Goal: Information Seeking & Learning: Check status

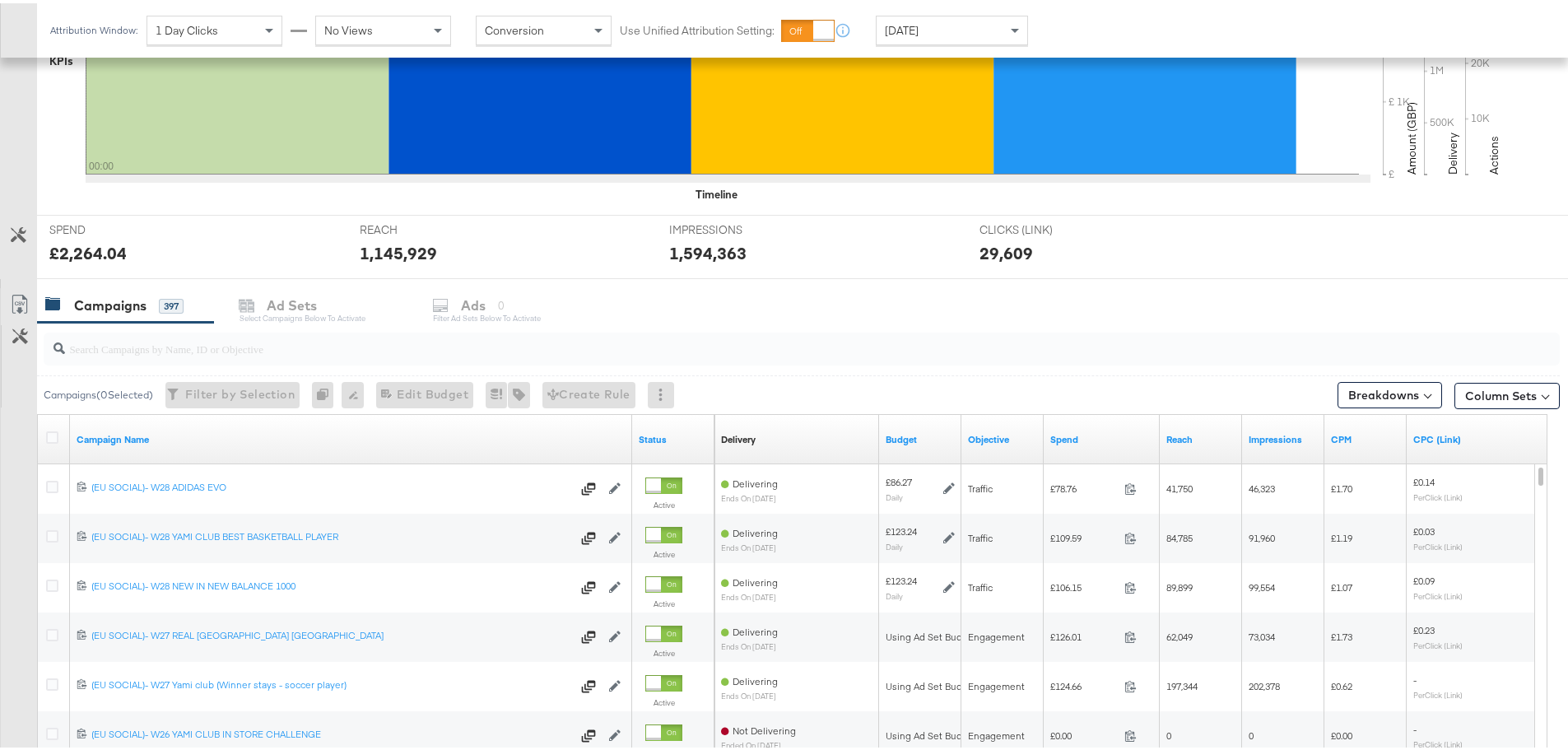
scroll to position [577, 0]
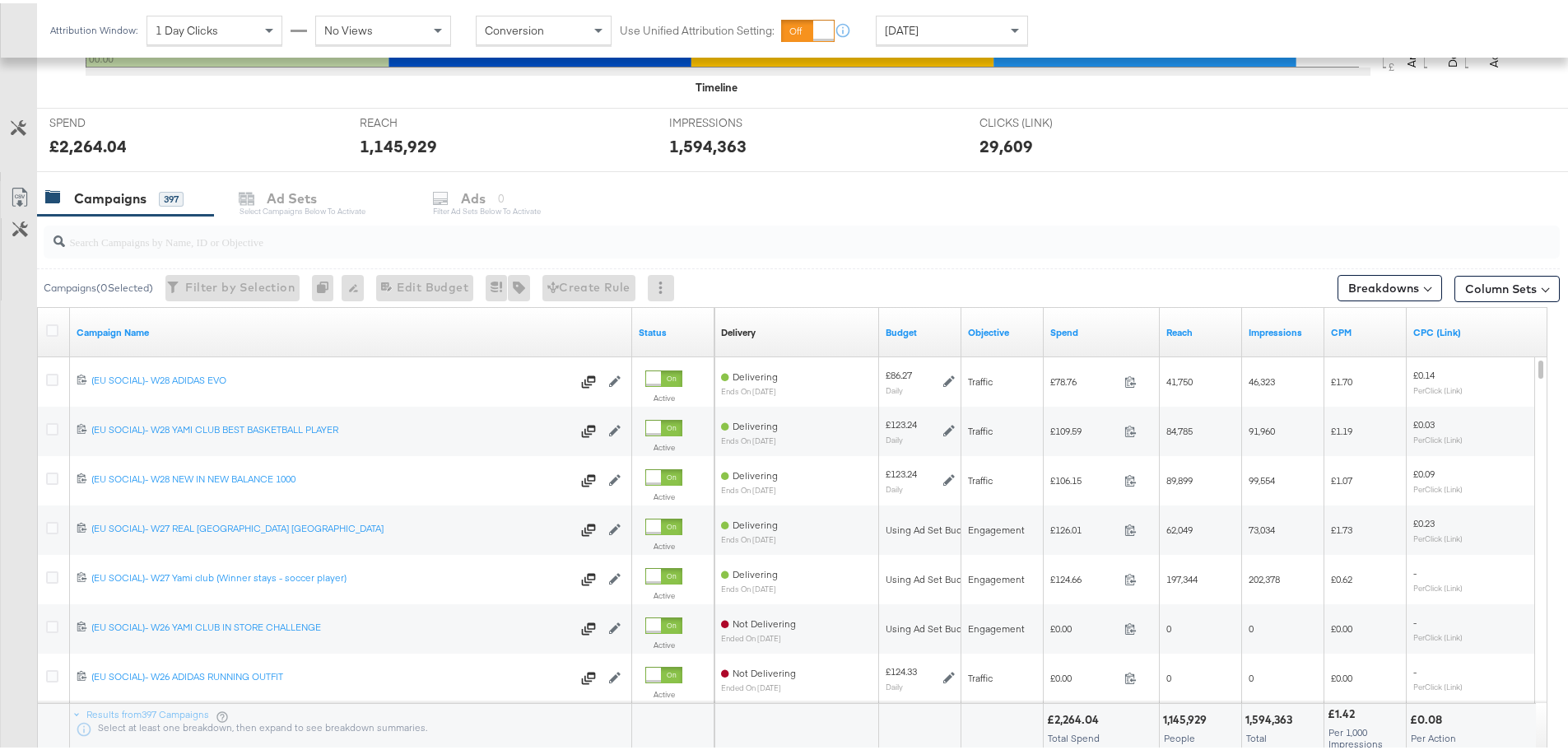
click at [184, 239] on input "search" at bounding box center [742, 231] width 1356 height 32
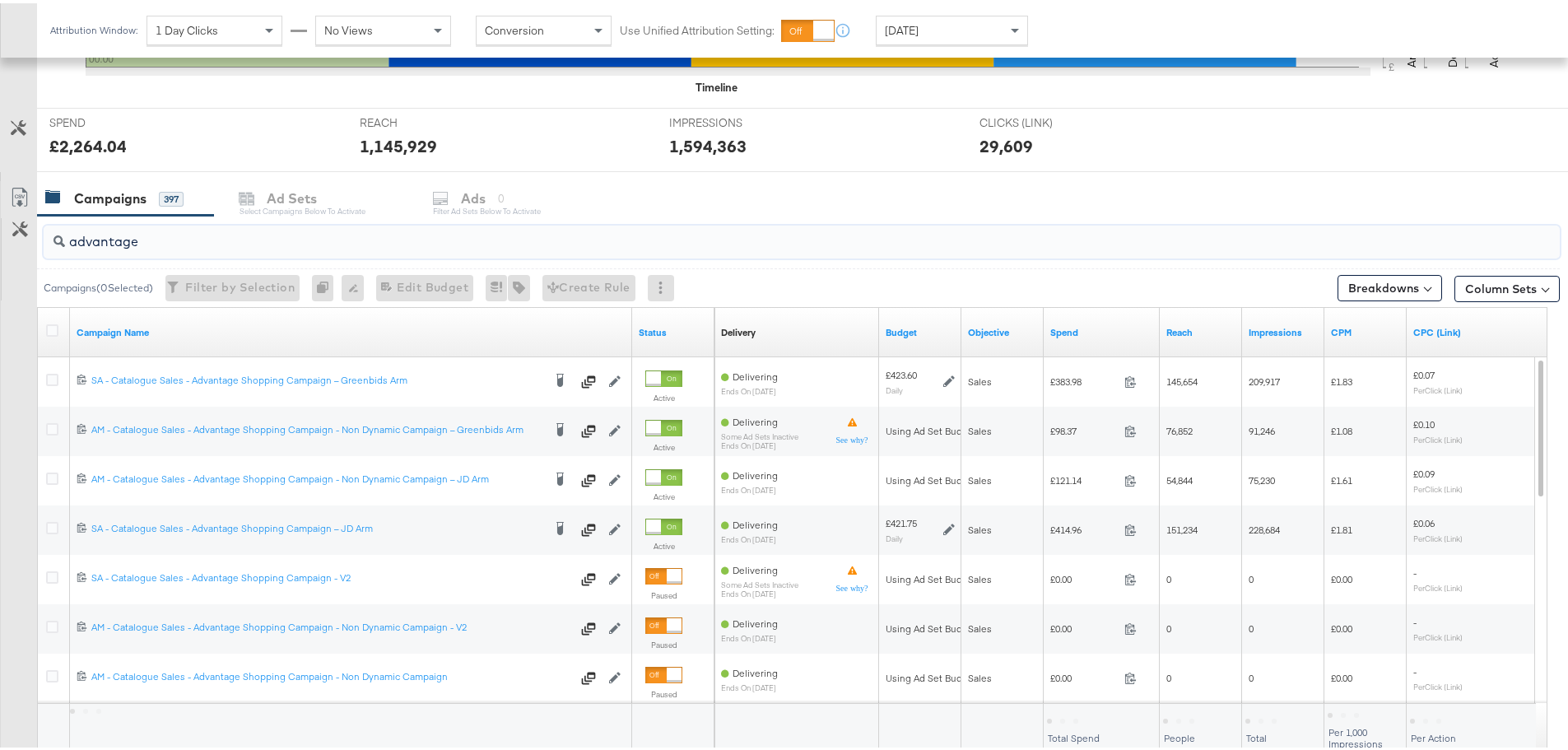
scroll to position [659, 0]
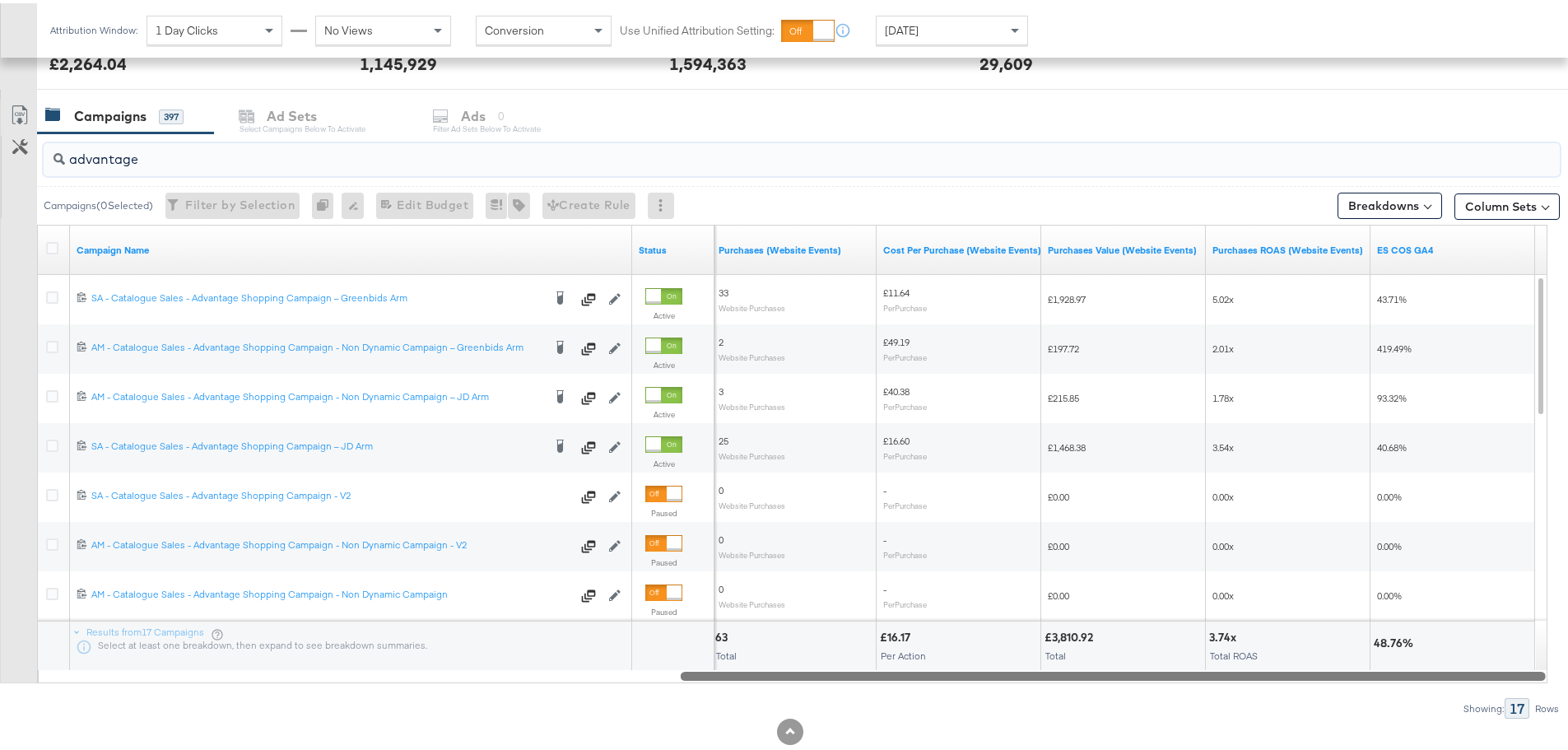
drag, startPoint x: 529, startPoint y: 673, endPoint x: 1526, endPoint y: 686, distance: 997.1
click at [1526, 686] on div "advantage Campaigns ( 0 Selected) Filter by Selection Filter 0 campaigns 0 Rena…" at bounding box center [779, 423] width 1559 height 585
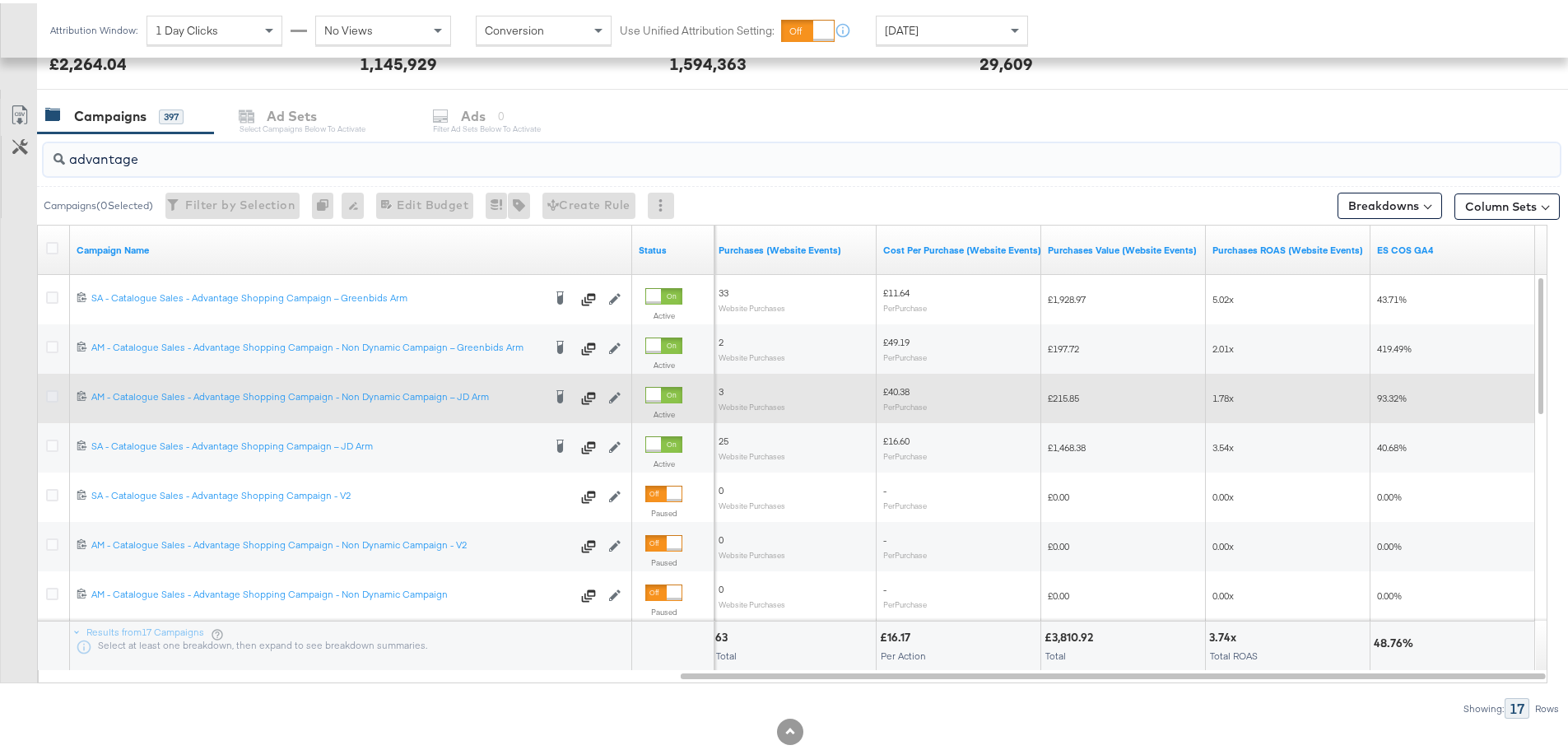
type input "advantage"
click at [53, 391] on icon at bounding box center [52, 393] width 12 height 12
click at [0, 0] on input "checkbox" at bounding box center [0, 0] width 0 height 0
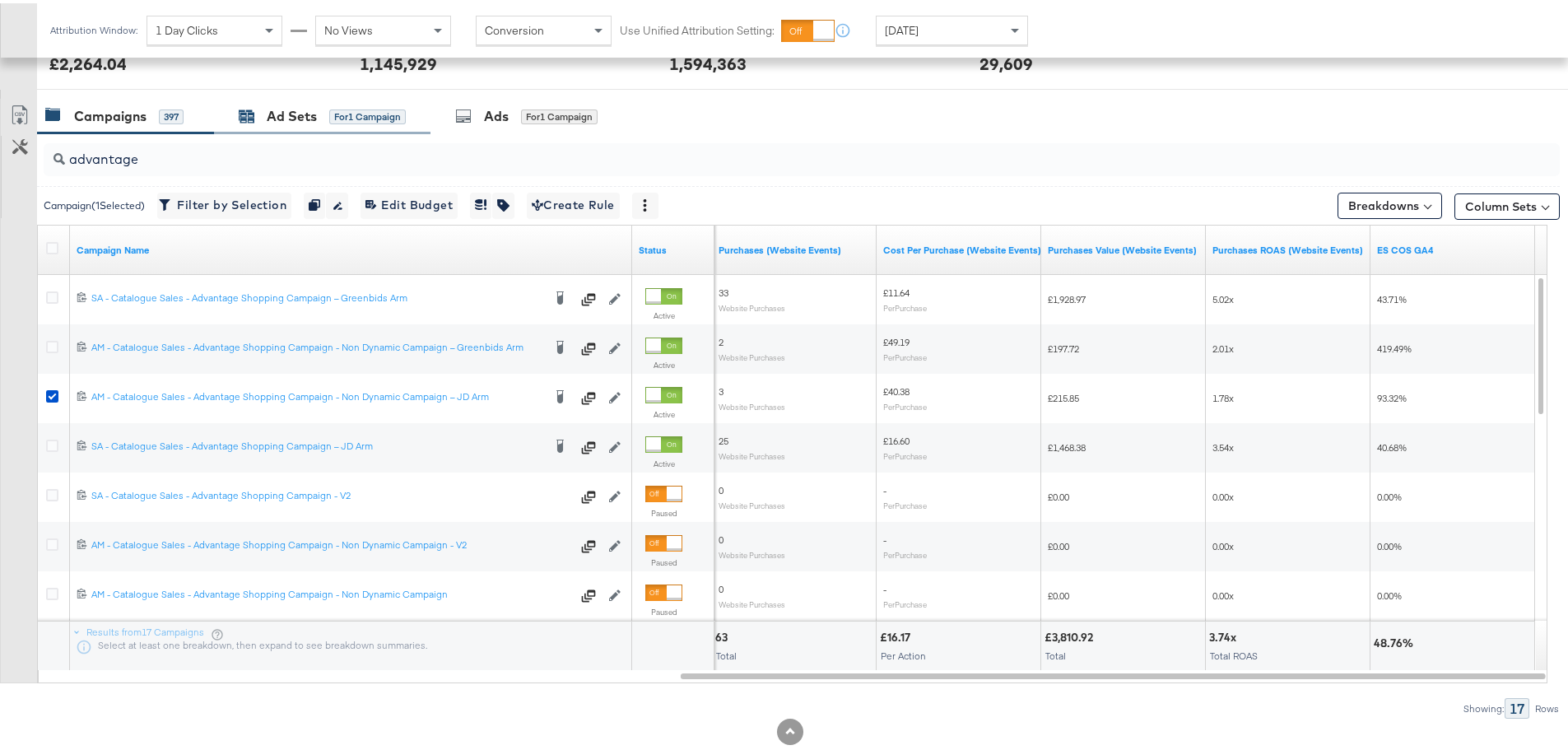
click at [257, 115] on div "Ad Sets for 1 Campaign" at bounding box center [323, 113] width 167 height 19
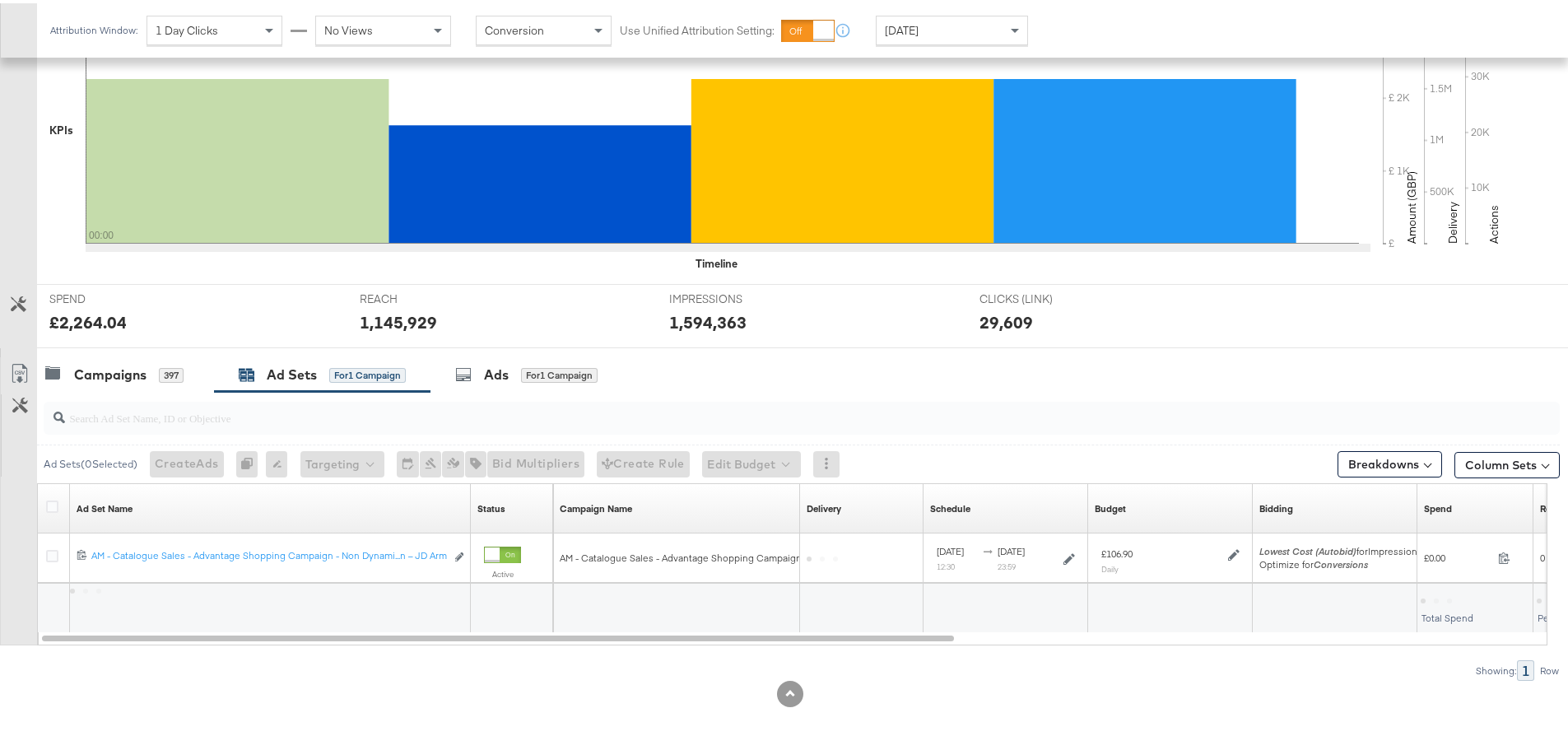
scroll to position [400, 0]
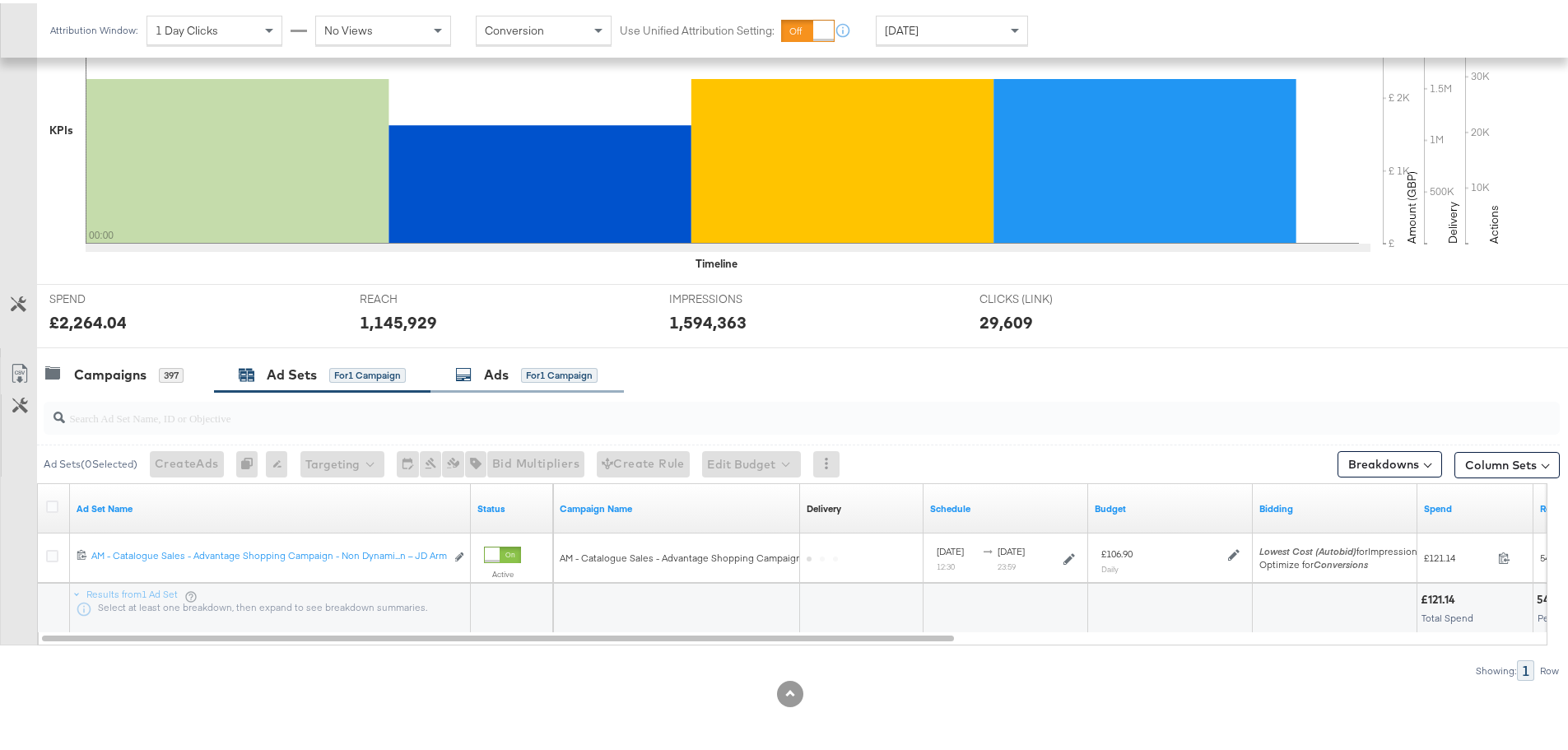
click at [518, 382] on div "Ads for 1 Campaign" at bounding box center [527, 371] width 193 height 35
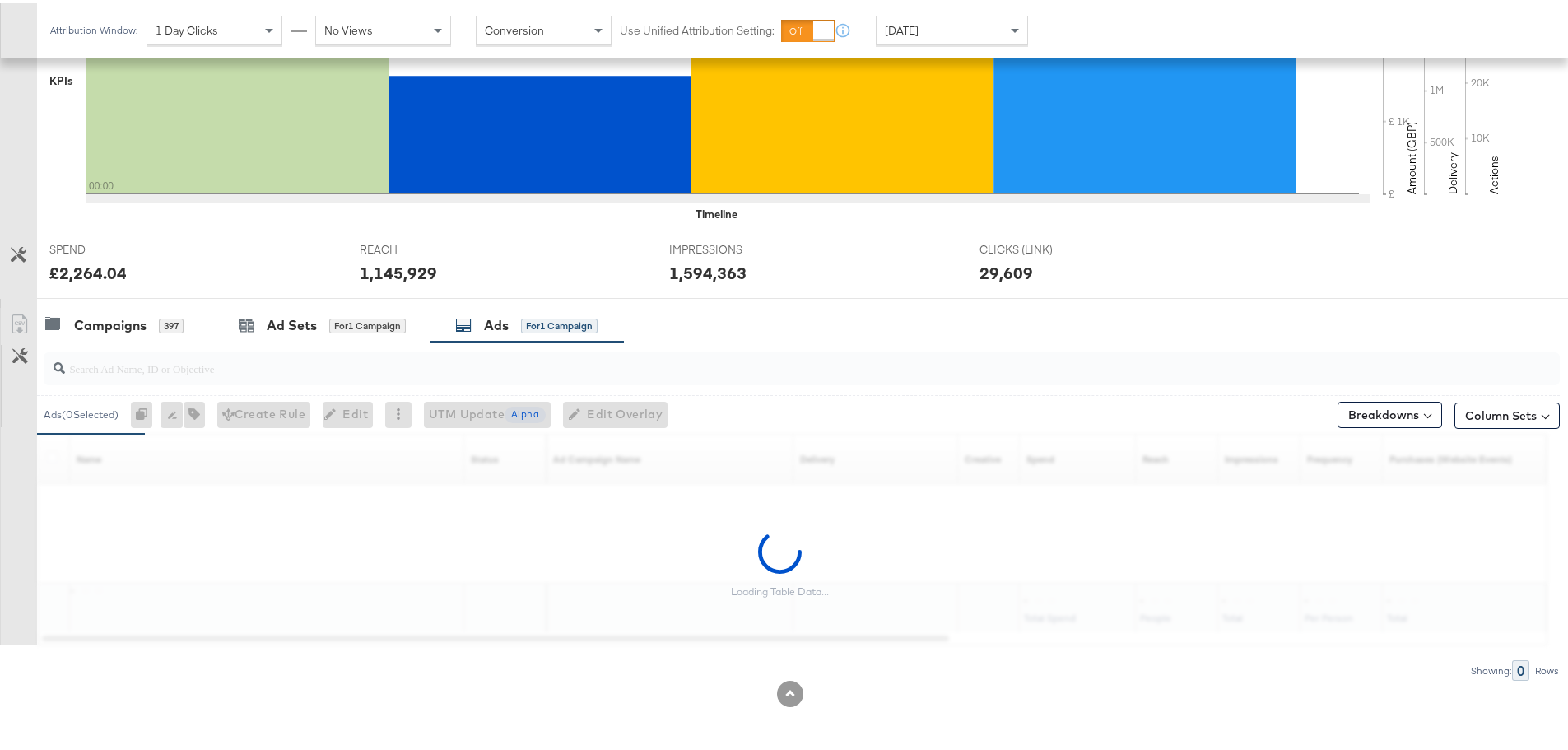
scroll to position [659, 0]
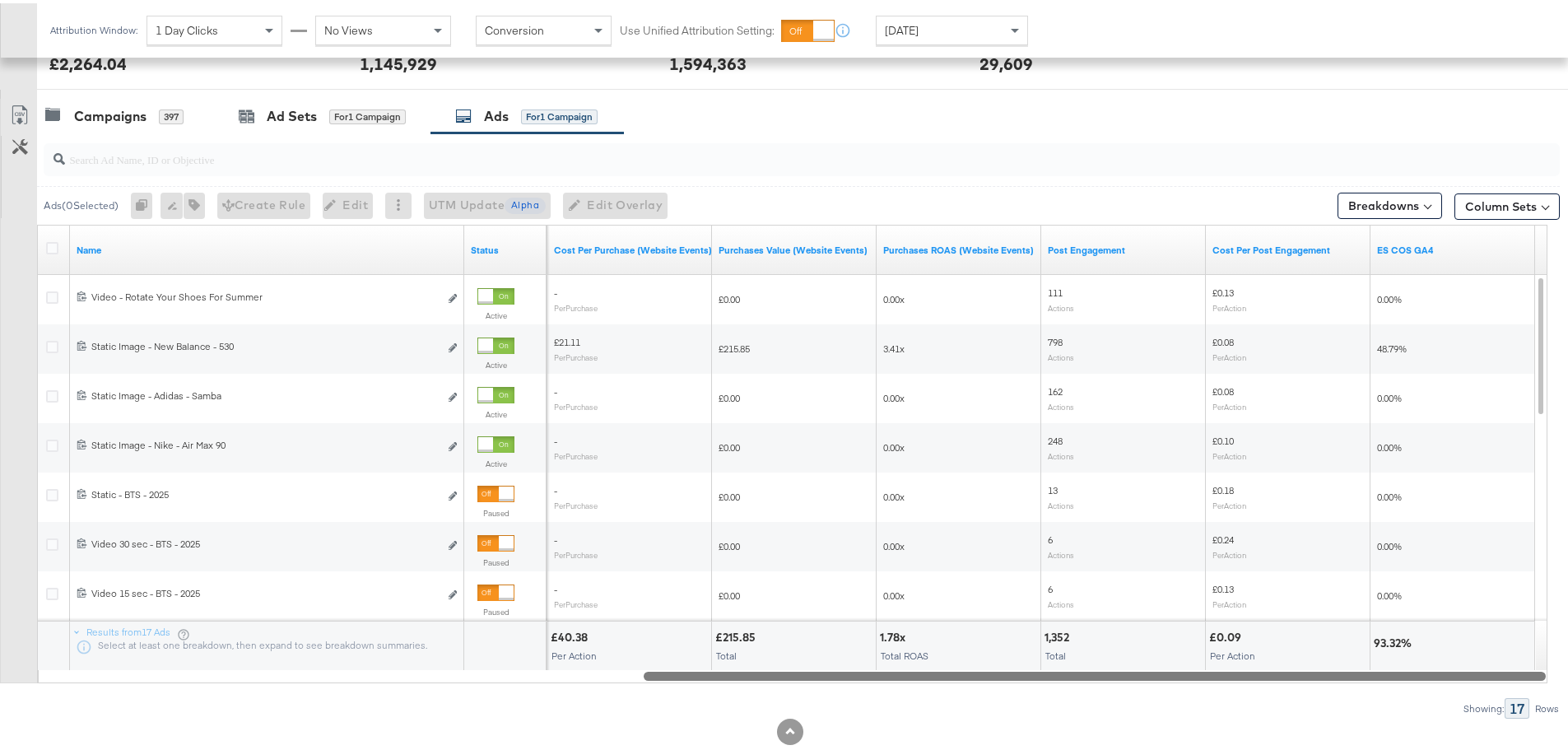
drag, startPoint x: 660, startPoint y: 676, endPoint x: 1409, endPoint y: 710, distance: 749.8
click at [1409, 710] on div "Ads ( 0 Selected) 0 Rename 0 ads Tags for 0 campaigns Create Rule Edit 0 ads Ed…" at bounding box center [779, 423] width 1559 height 585
drag, startPoint x: 1311, startPoint y: 671, endPoint x: 1407, endPoint y: 691, distance: 98.1
click at [1407, 691] on div "Ads ( 0 Selected) 0 Rename 0 ads Tags for 0 campaigns Create Rule Edit 0 ads Ed…" at bounding box center [779, 423] width 1559 height 585
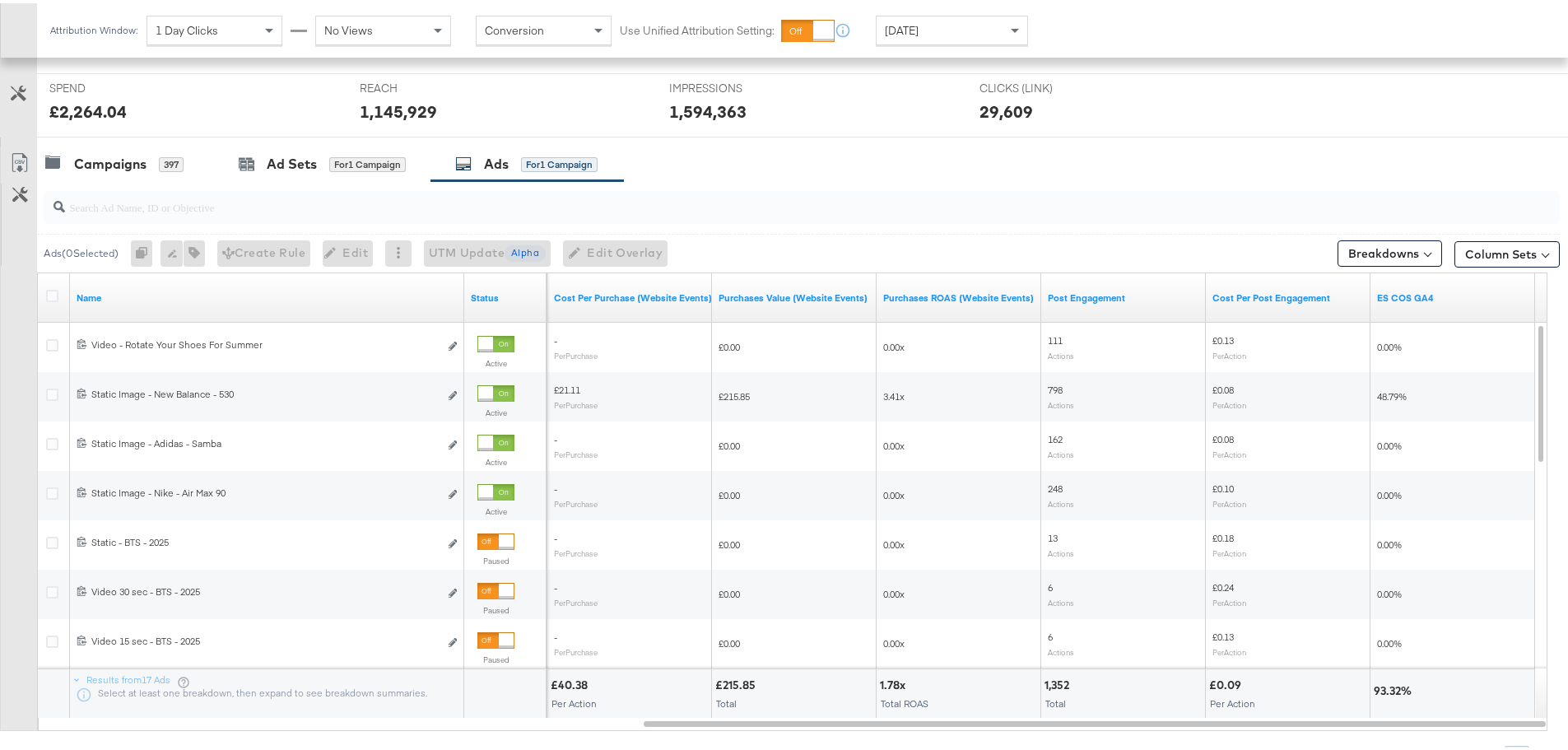
scroll to position [614, 0]
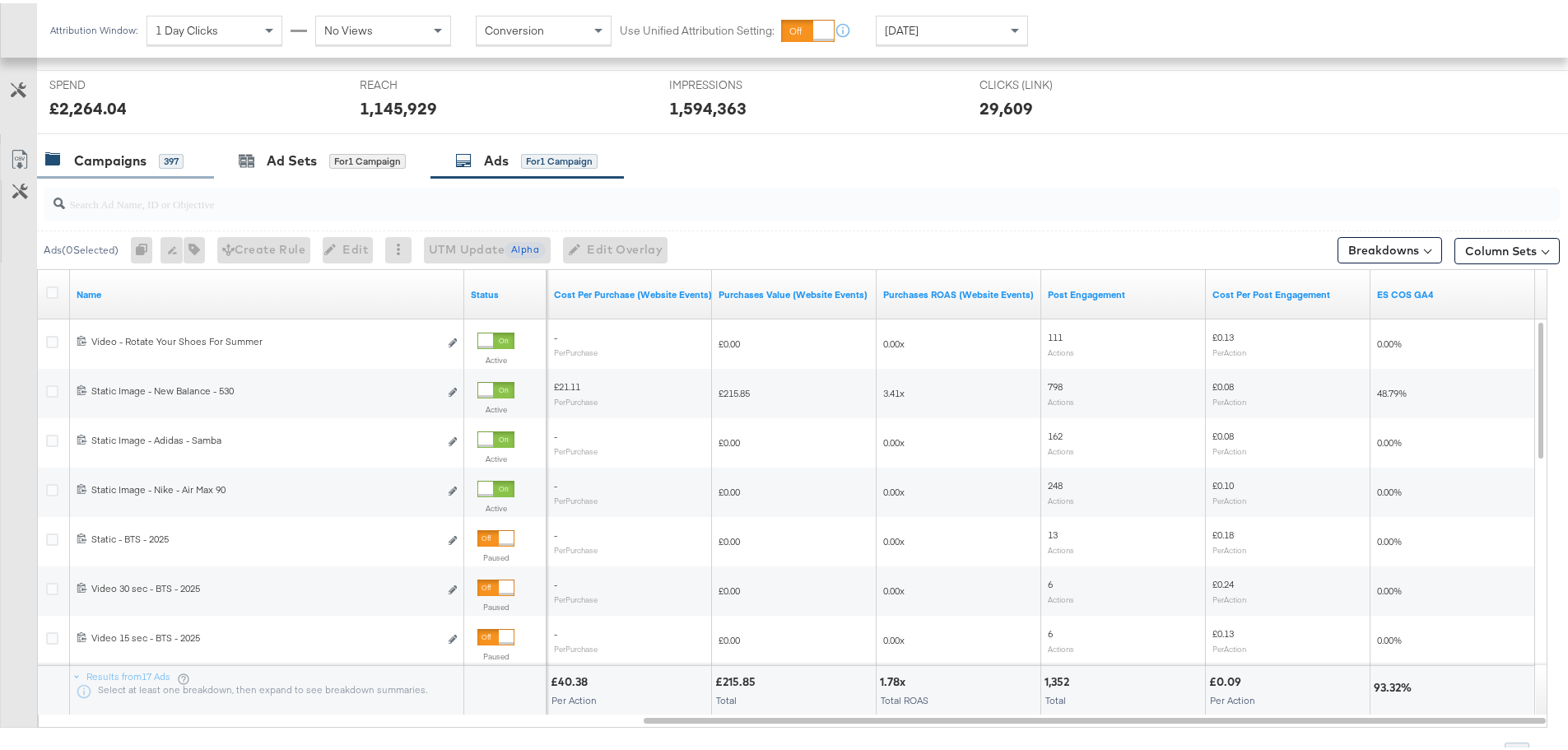
click at [119, 151] on div "Campaigns" at bounding box center [110, 158] width 72 height 19
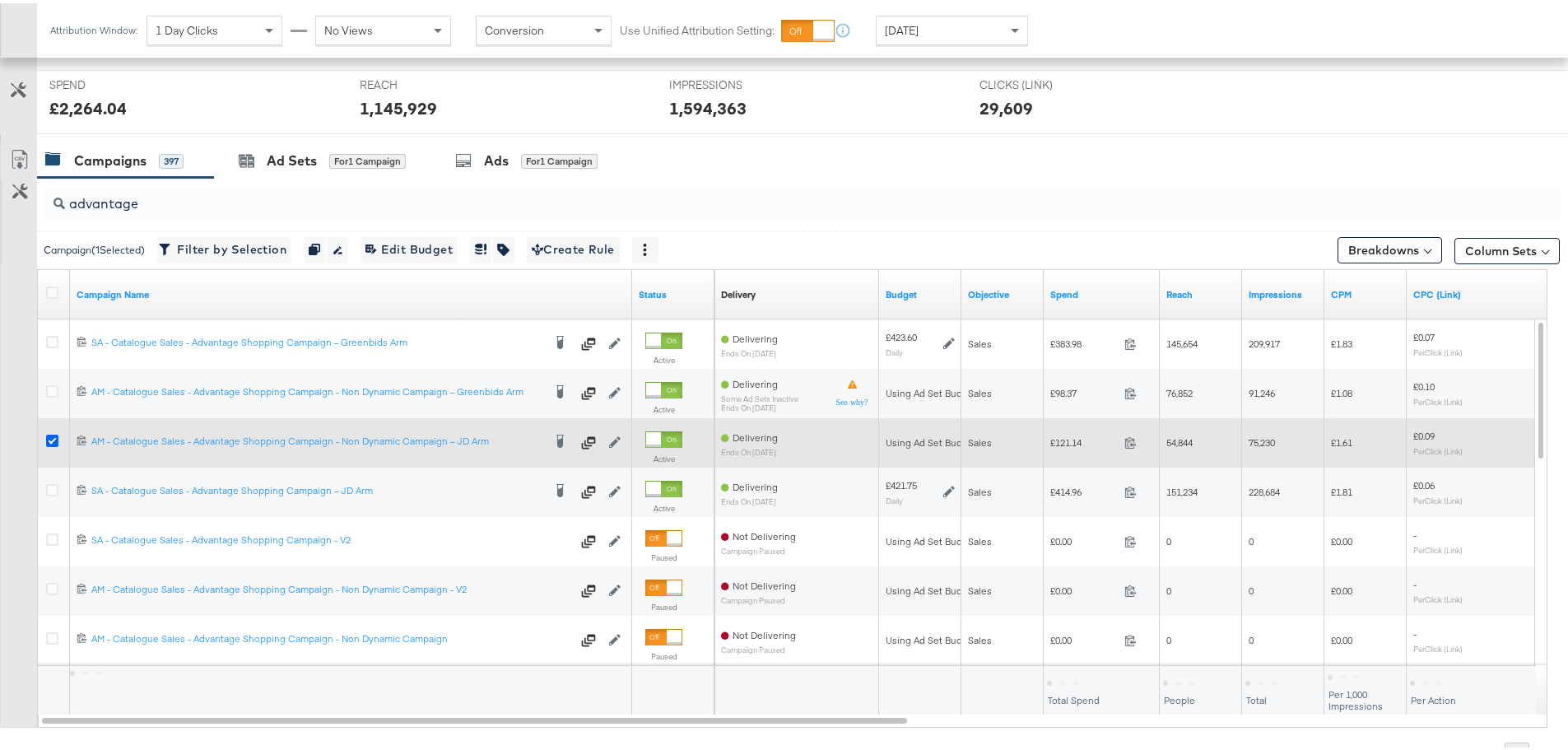
click at [55, 433] on icon at bounding box center [52, 438] width 12 height 12
click at [0, 0] on input "checkbox" at bounding box center [0, 0] width 0 height 0
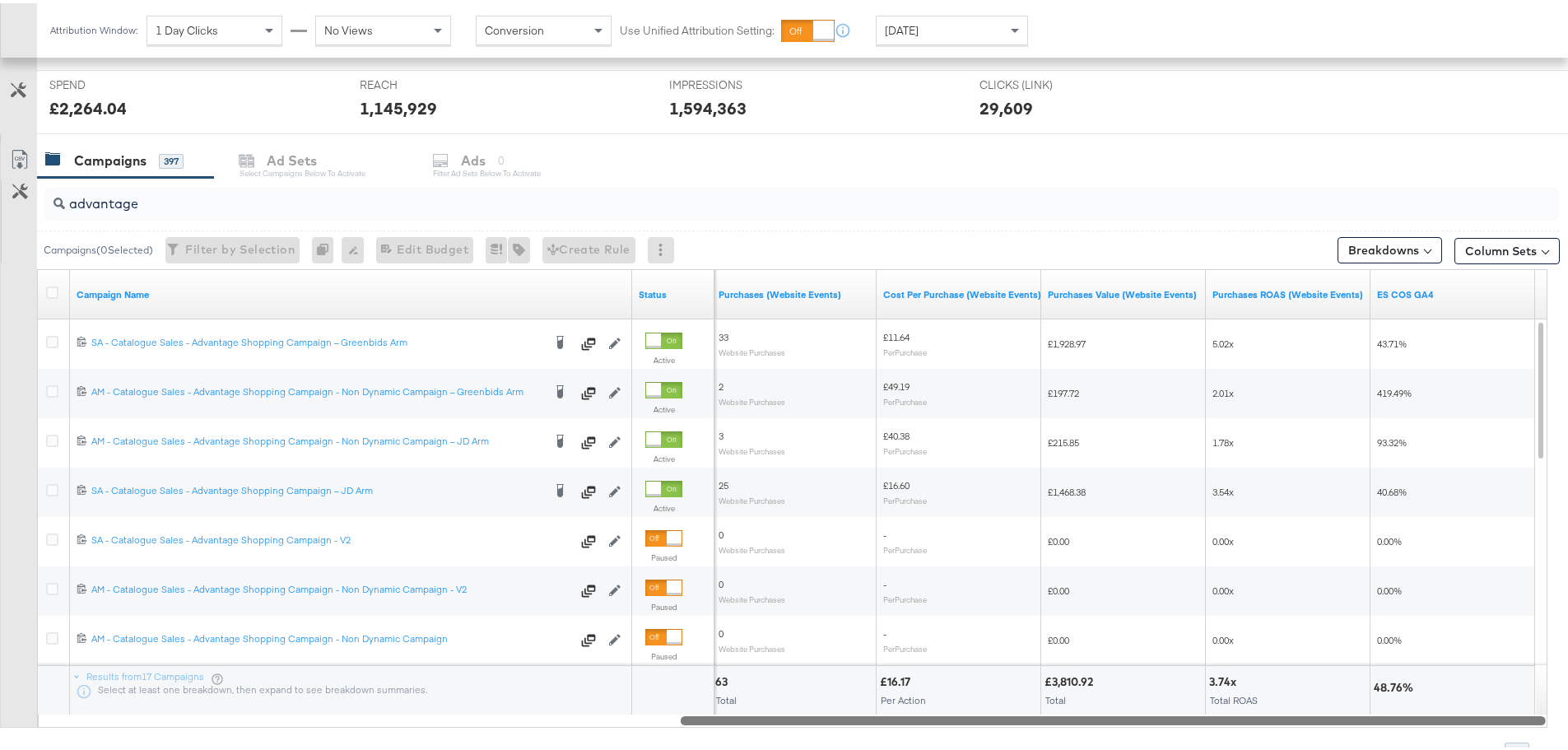
drag, startPoint x: 762, startPoint y: 715, endPoint x: 1523, endPoint y: 735, distance: 761.3
click at [1523, 735] on div "advantage Campaigns ( 0 Selected) Filter by Selection Filter 0 campaigns 0 Rena…" at bounding box center [779, 467] width 1559 height 585
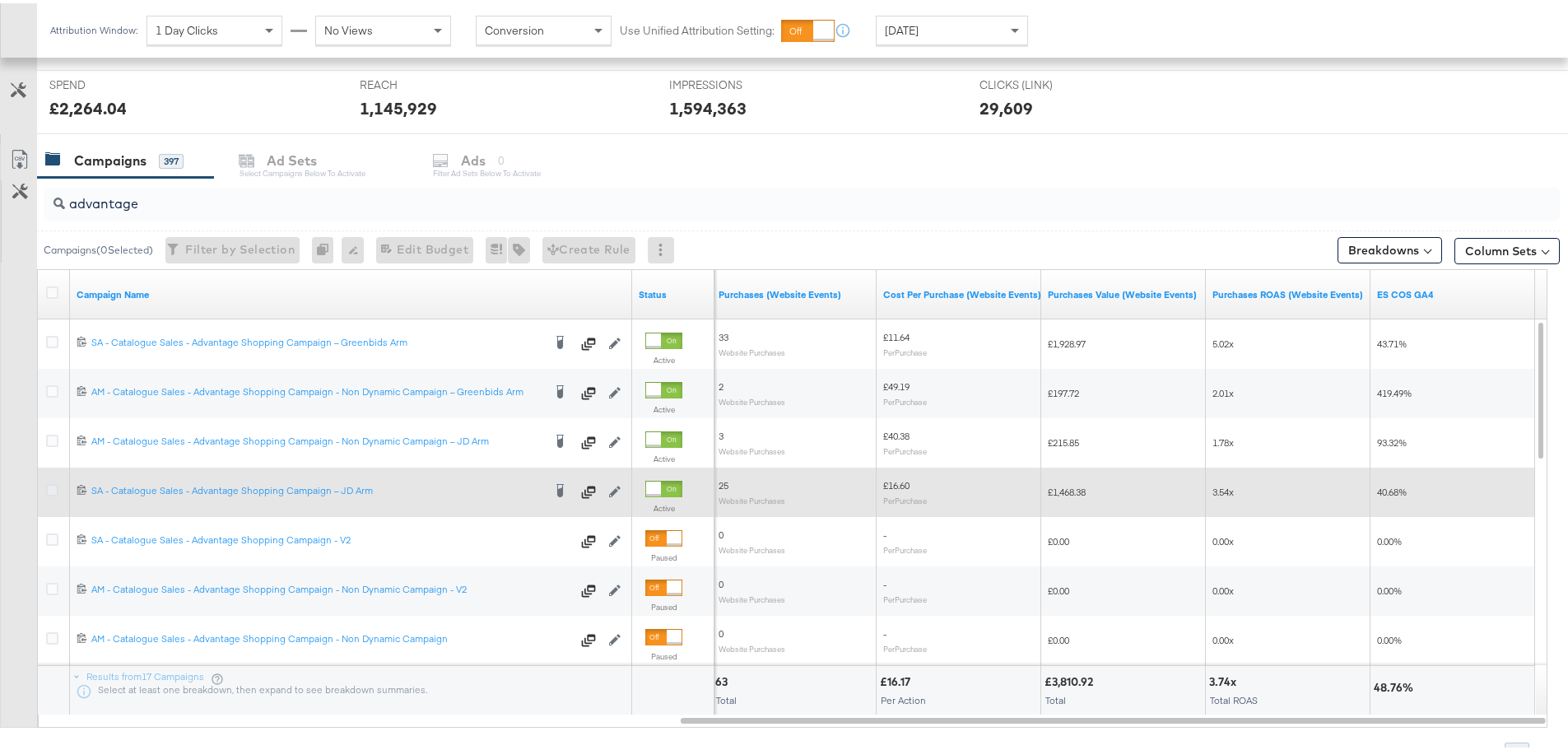
click at [52, 485] on icon at bounding box center [52, 487] width 12 height 12
click at [0, 0] on input "checkbox" at bounding box center [0, 0] width 0 height 0
click at [51, 488] on icon at bounding box center [52, 487] width 12 height 12
click at [0, 0] on input "checkbox" at bounding box center [0, 0] width 0 height 0
click at [51, 488] on icon at bounding box center [52, 487] width 12 height 12
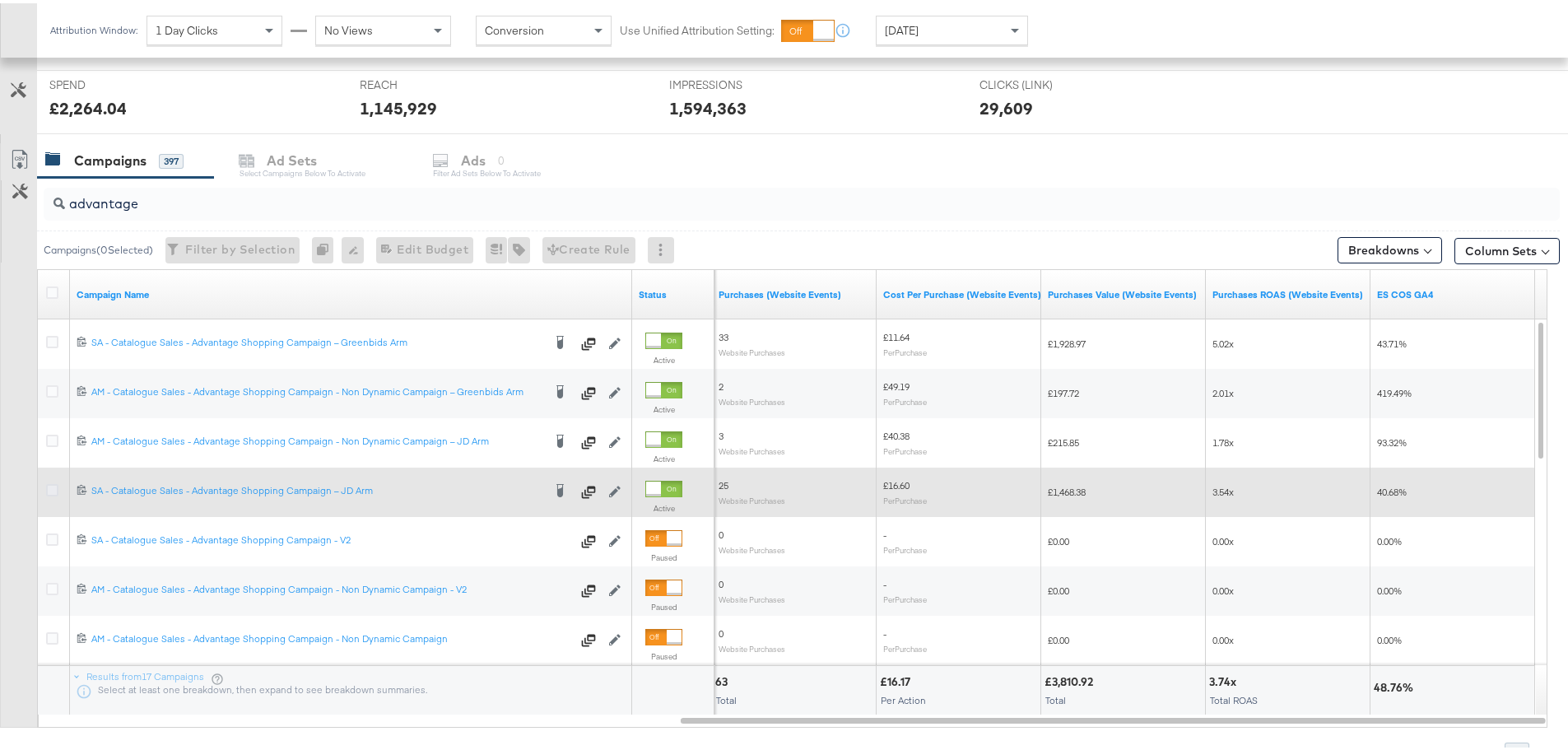
click at [0, 0] on input "checkbox" at bounding box center [0, 0] width 0 height 0
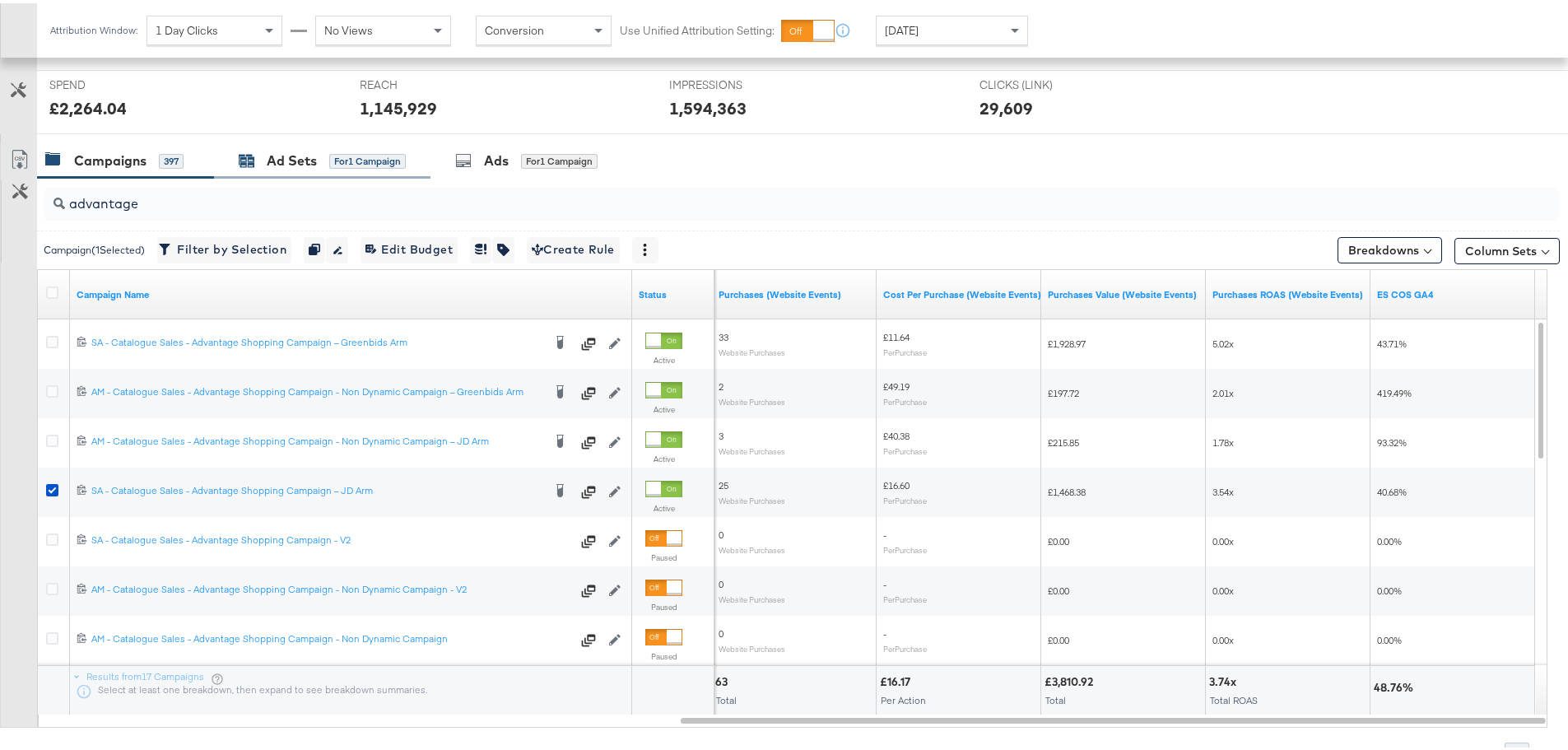
click at [272, 165] on div "Ad Sets" at bounding box center [292, 158] width 50 height 19
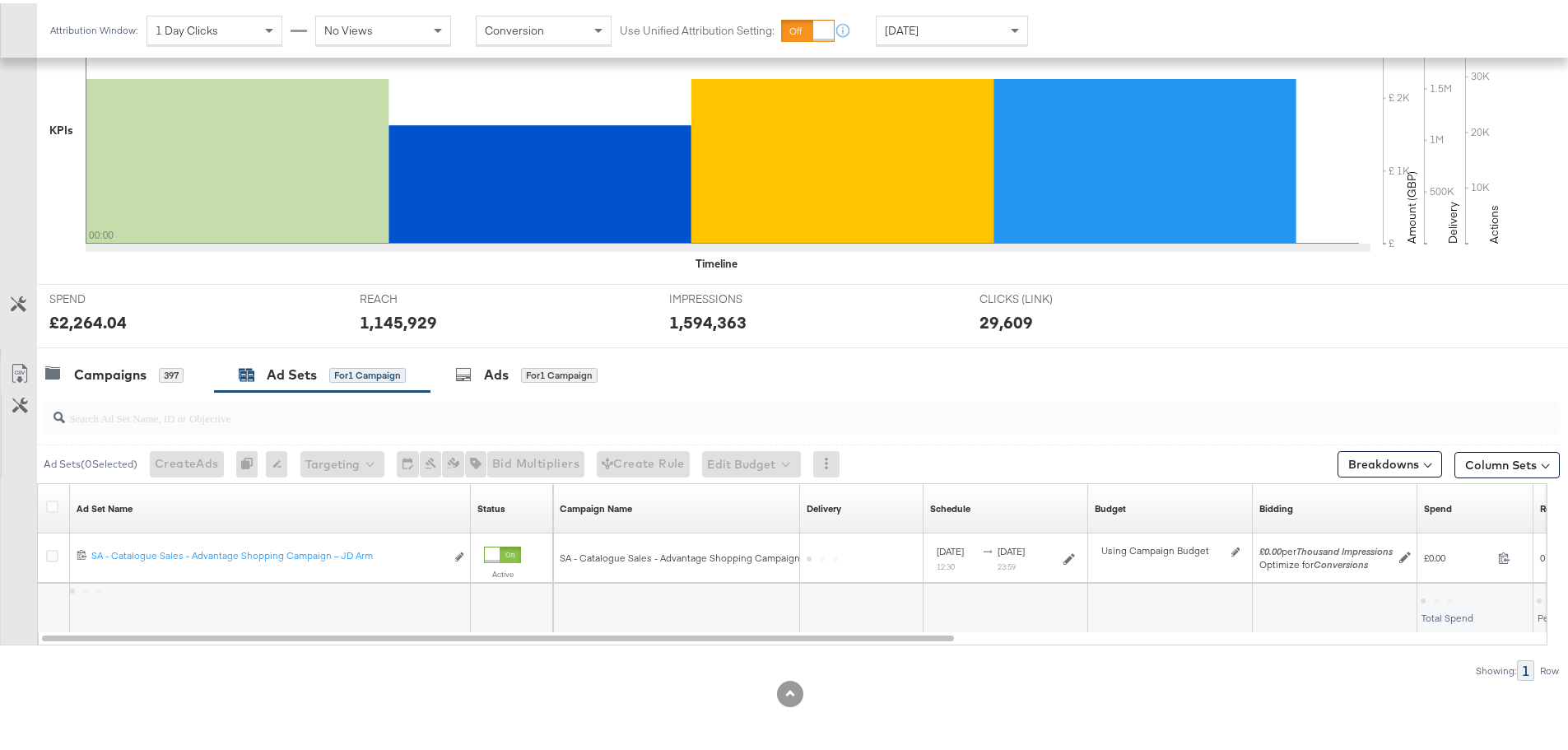
scroll to position [400, 0]
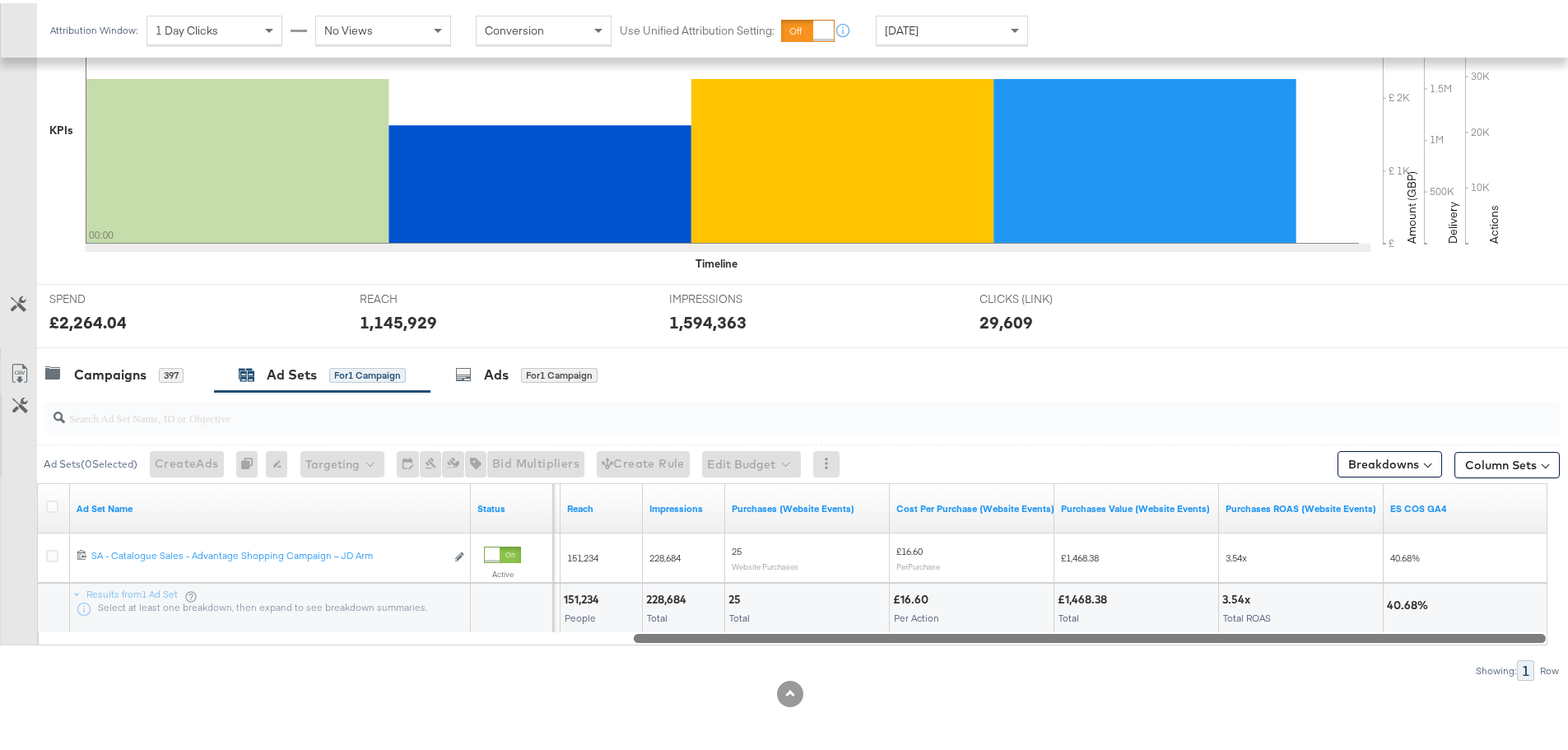
drag, startPoint x: 911, startPoint y: 635, endPoint x: 1579, endPoint y: 664, distance: 668.6
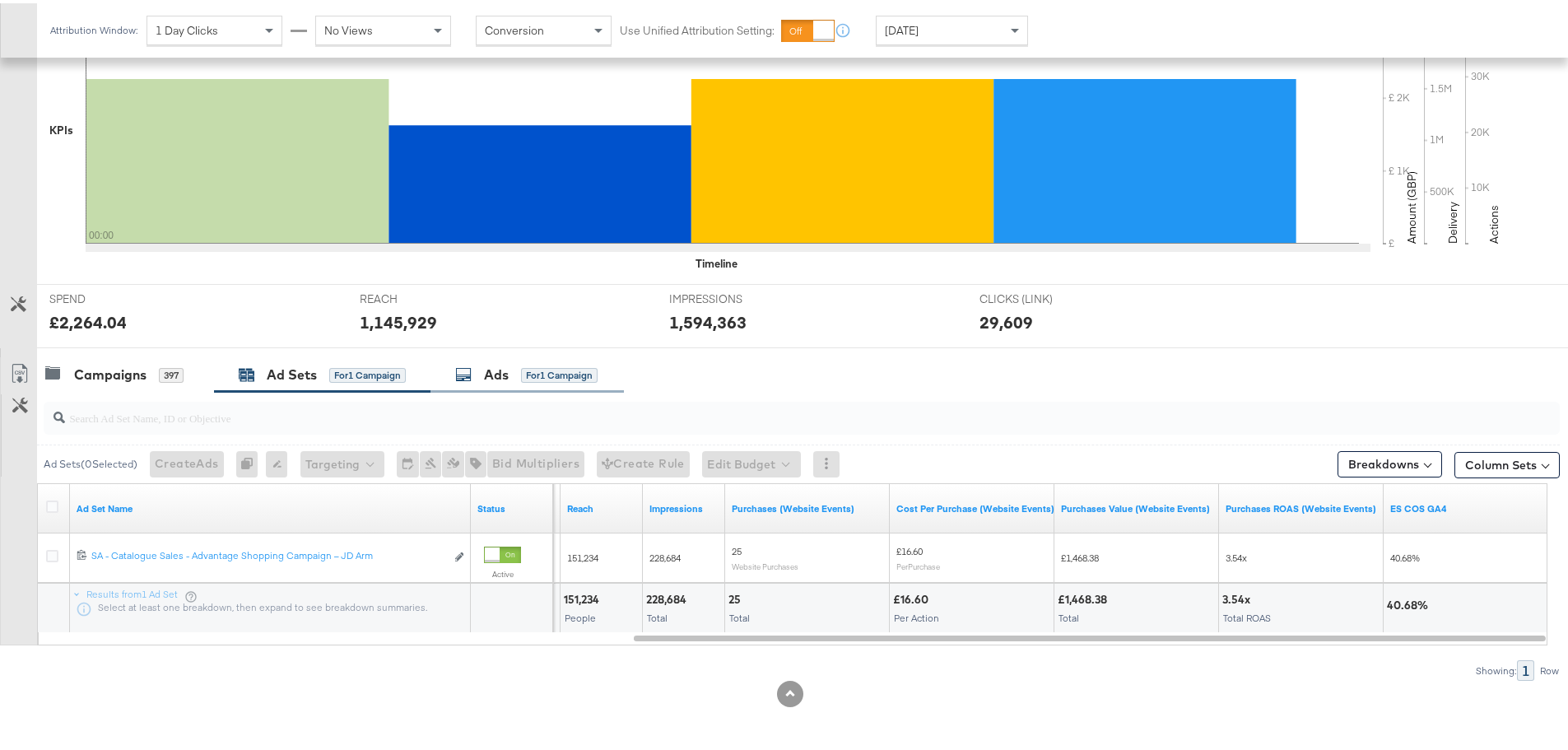
click at [484, 379] on div "Ads for 1 Campaign" at bounding box center [526, 372] width 142 height 19
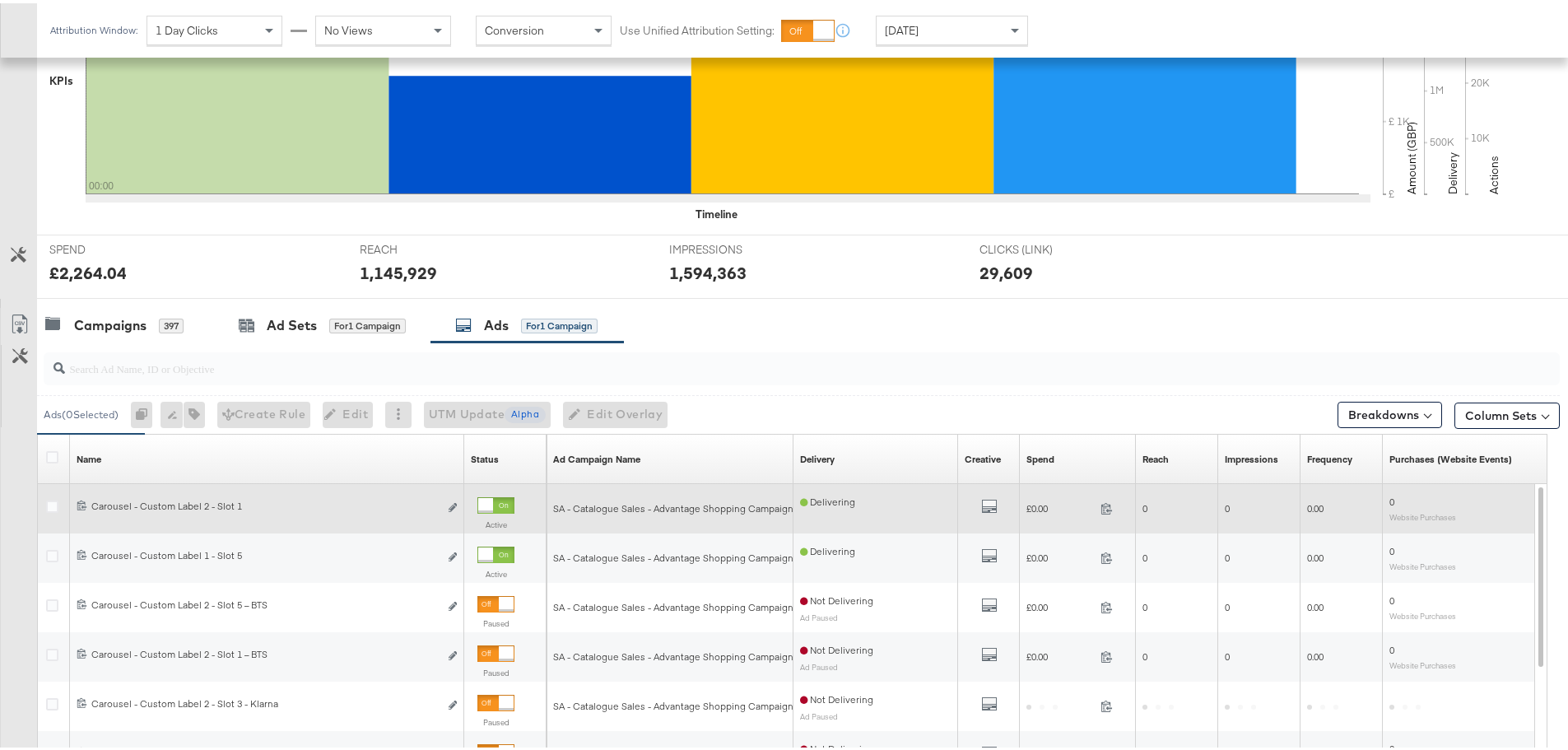
scroll to position [614, 0]
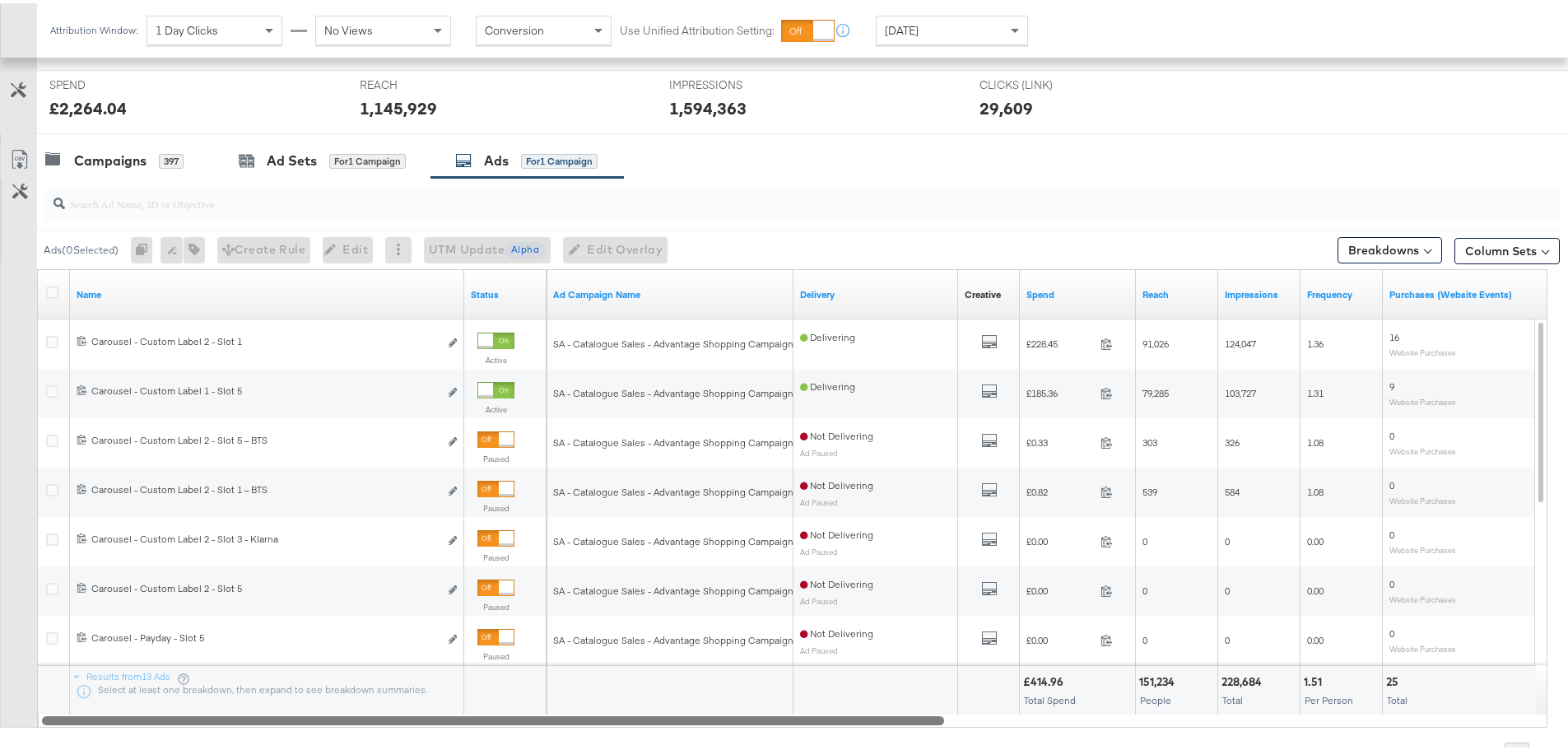
drag, startPoint x: 468, startPoint y: 719, endPoint x: 653, endPoint y: 733, distance: 185.5
click at [653, 733] on div "Ads ( 0 Selected) 0 Rename 0 ads Tags for 0 campaigns Create Rule Edit 0 ads Ed…" at bounding box center [779, 467] width 1559 height 585
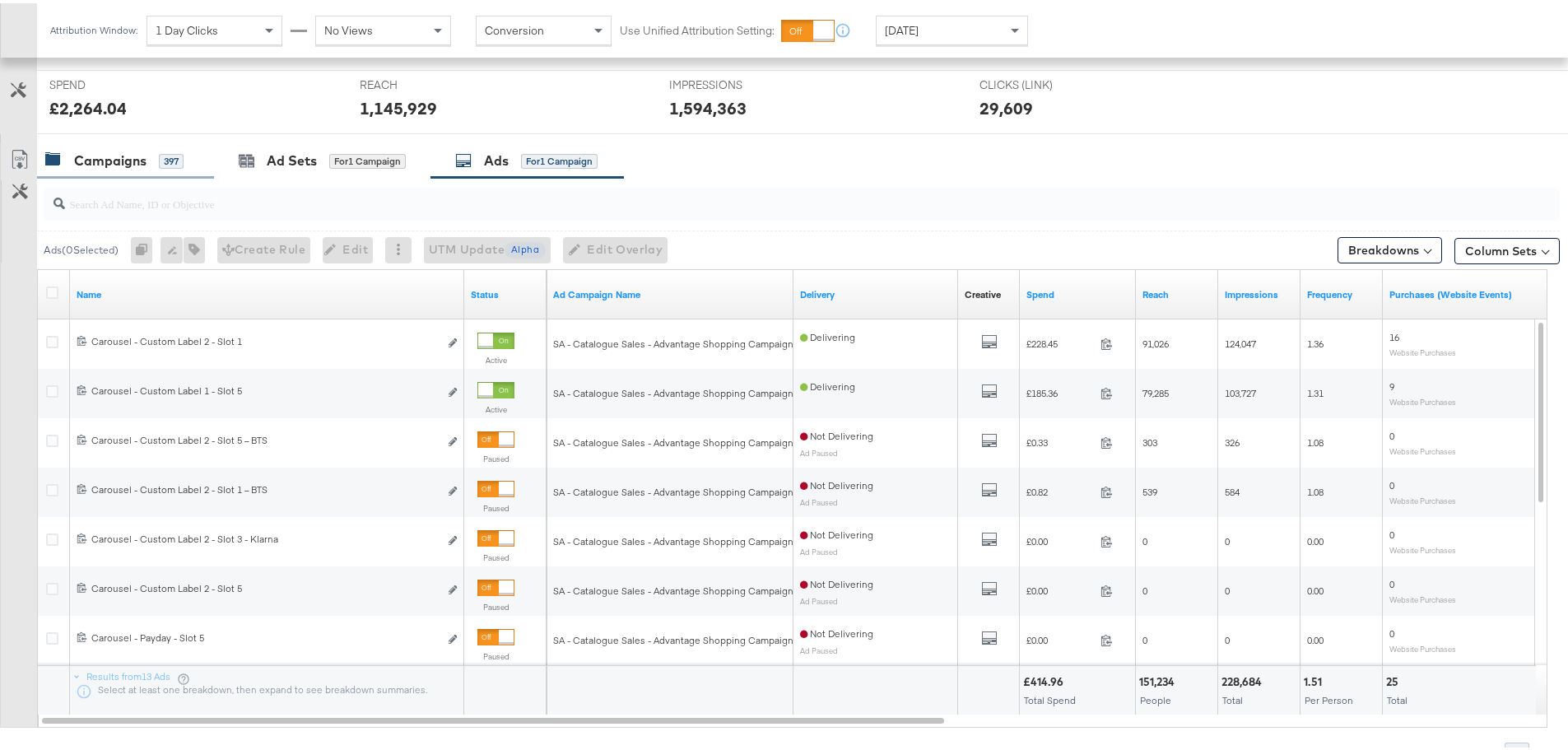
click at [123, 165] on div "Campaigns" at bounding box center [110, 158] width 72 height 19
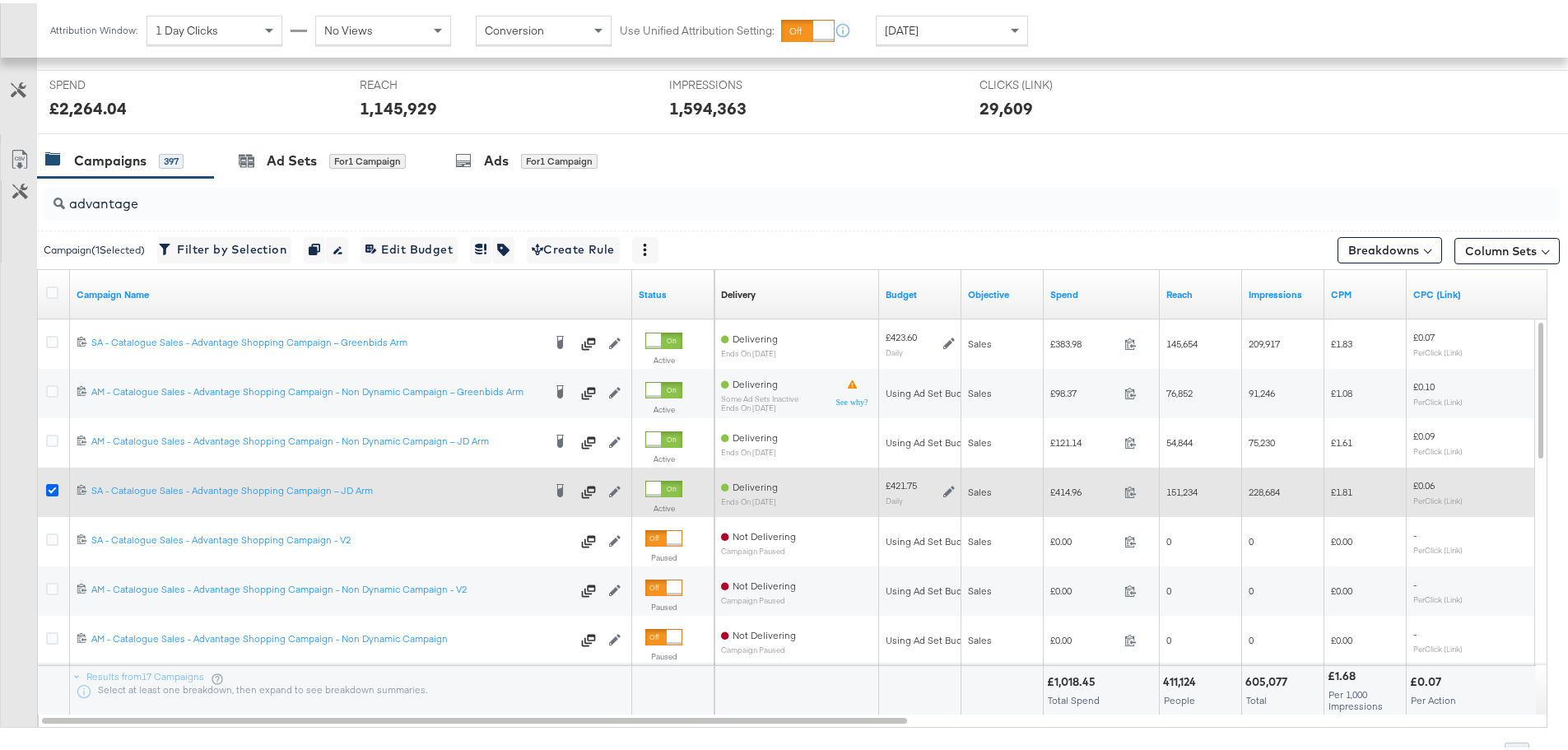
click at [53, 490] on icon at bounding box center [52, 487] width 12 height 12
click at [0, 0] on input "checkbox" at bounding box center [0, 0] width 0 height 0
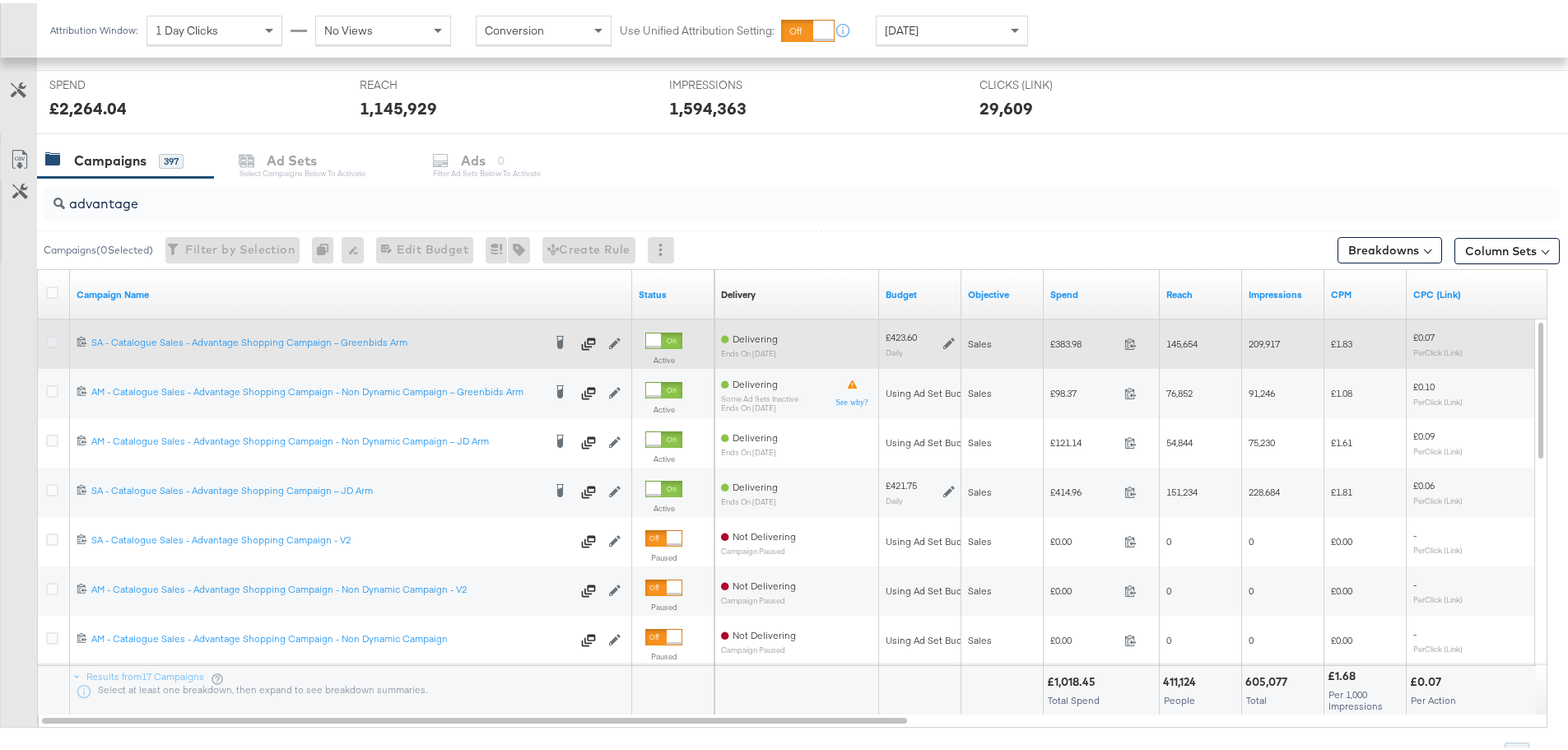
click at [54, 337] on icon at bounding box center [52, 338] width 12 height 12
click at [0, 0] on input "checkbox" at bounding box center [0, 0] width 0 height 0
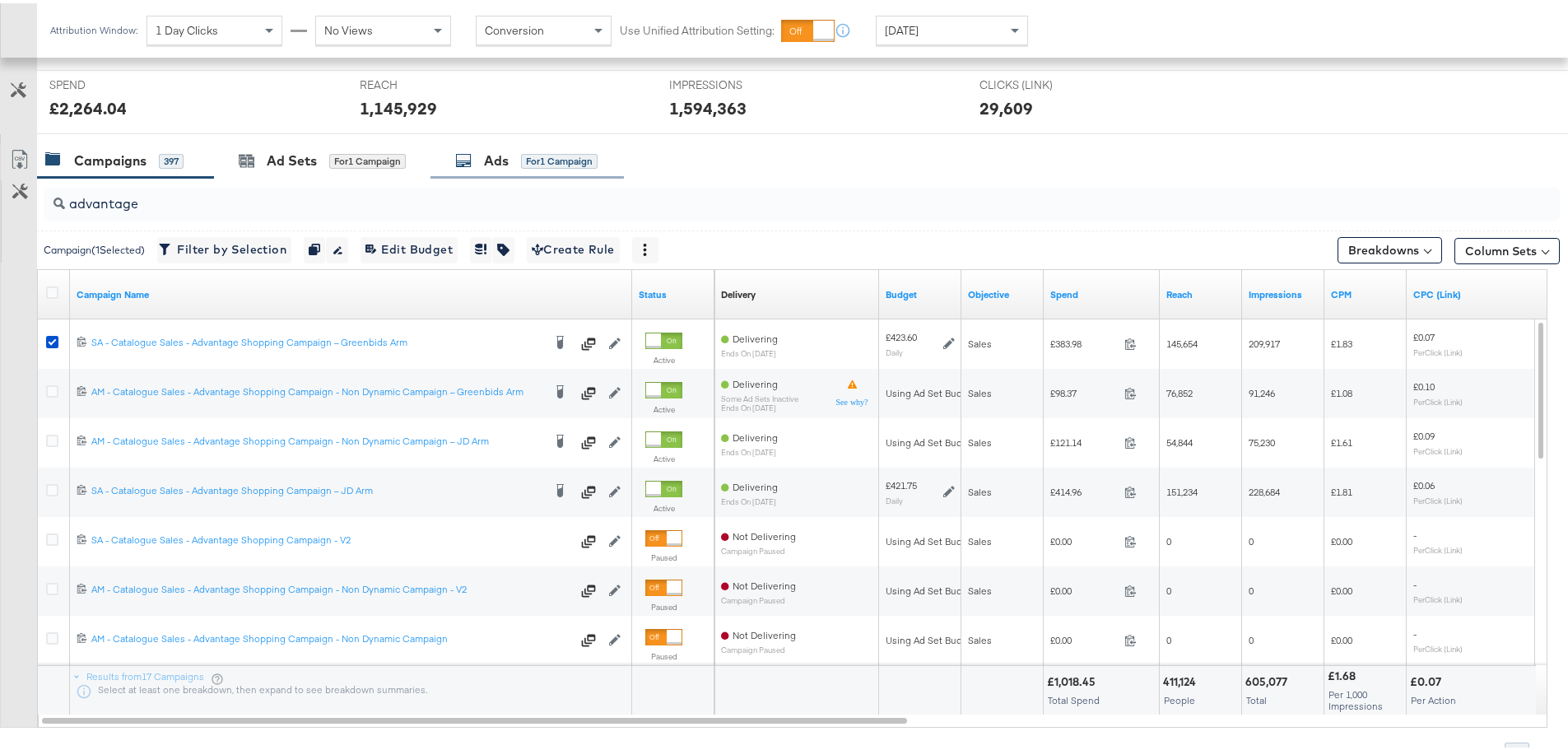
click at [541, 147] on div "Ads for 1 Campaign" at bounding box center [527, 157] width 193 height 35
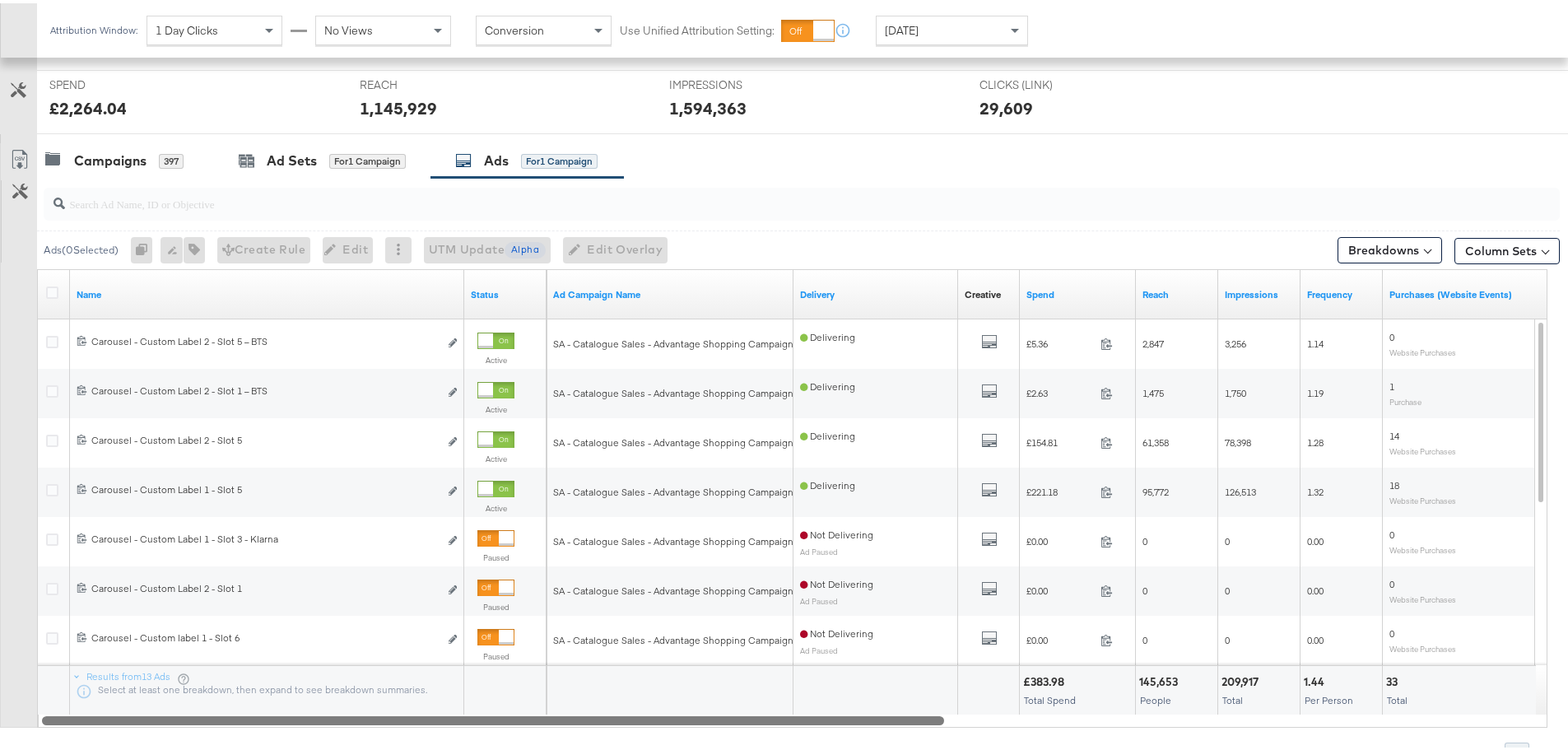
drag, startPoint x: 598, startPoint y: 719, endPoint x: 698, endPoint y: 734, distance: 101.1
click at [698, 734] on div "Ads ( 0 Selected) 0 Rename 0 ads Tags for 0 campaigns Create Rule Edit 0 ads Ed…" at bounding box center [779, 467] width 1559 height 585
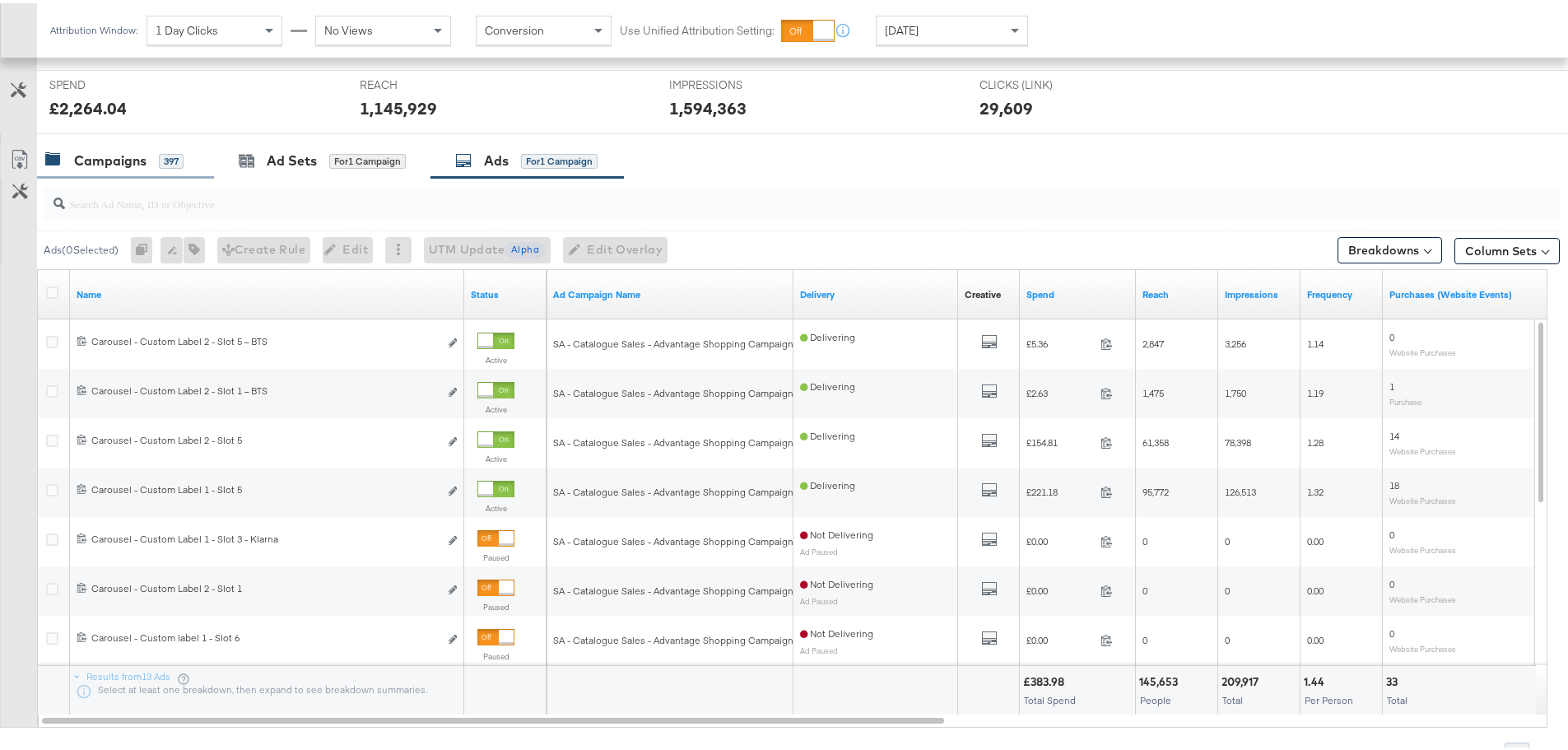
click at [110, 148] on div "Campaigns" at bounding box center [110, 158] width 72 height 19
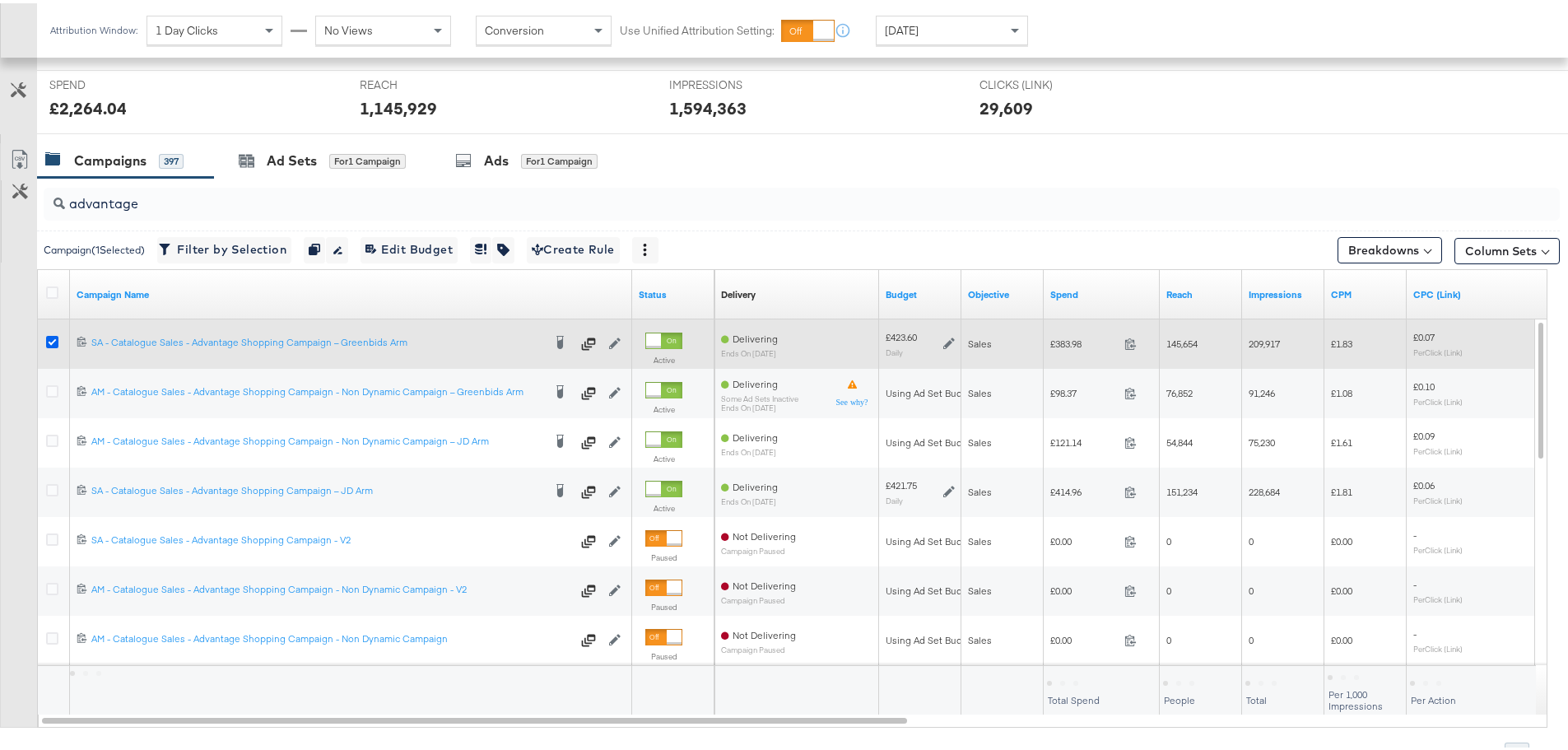
click at [50, 340] on icon at bounding box center [52, 338] width 12 height 12
click at [0, 0] on input "checkbox" at bounding box center [0, 0] width 0 height 0
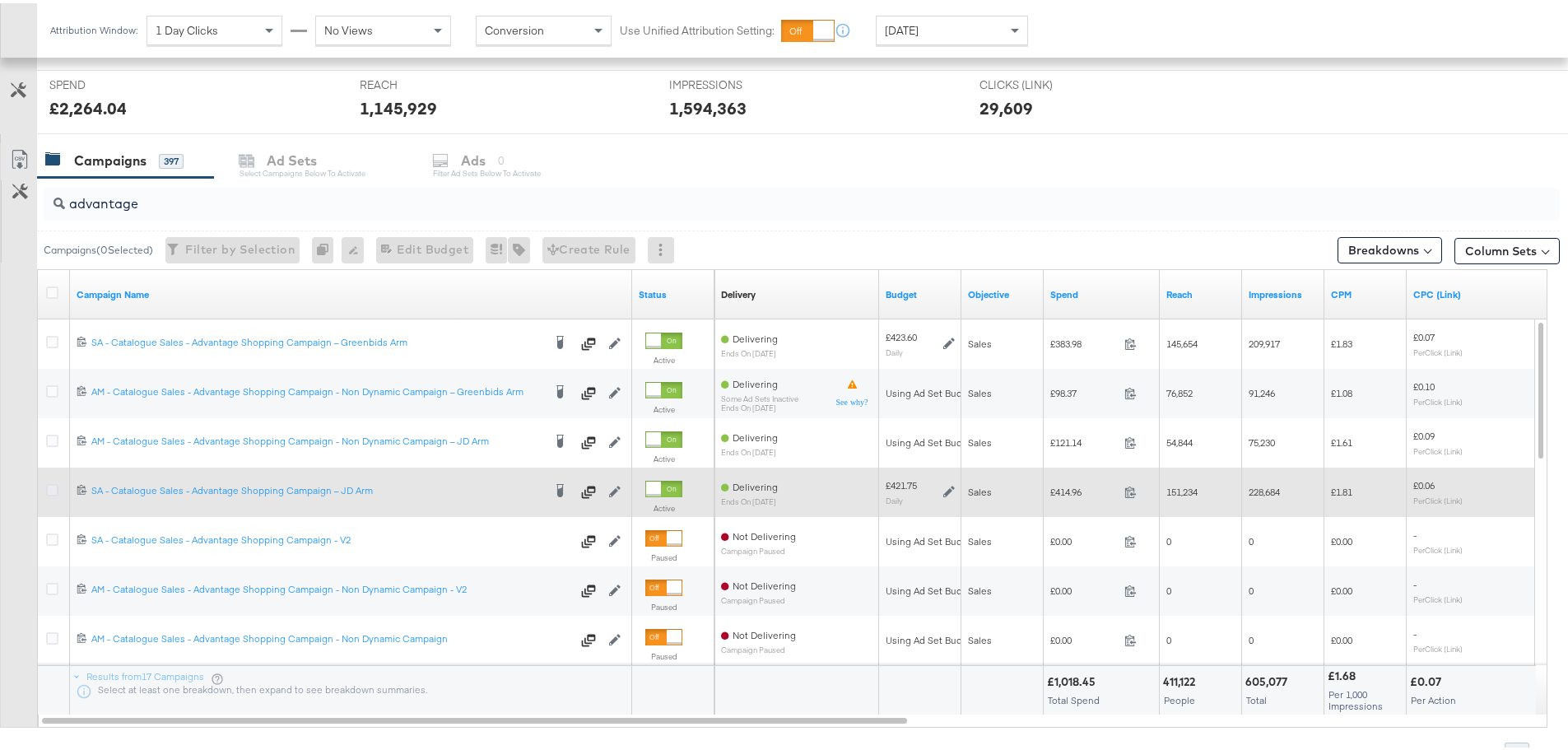
click at [51, 488] on icon at bounding box center [52, 487] width 12 height 12
click at [0, 0] on input "checkbox" at bounding box center [0, 0] width 0 height 0
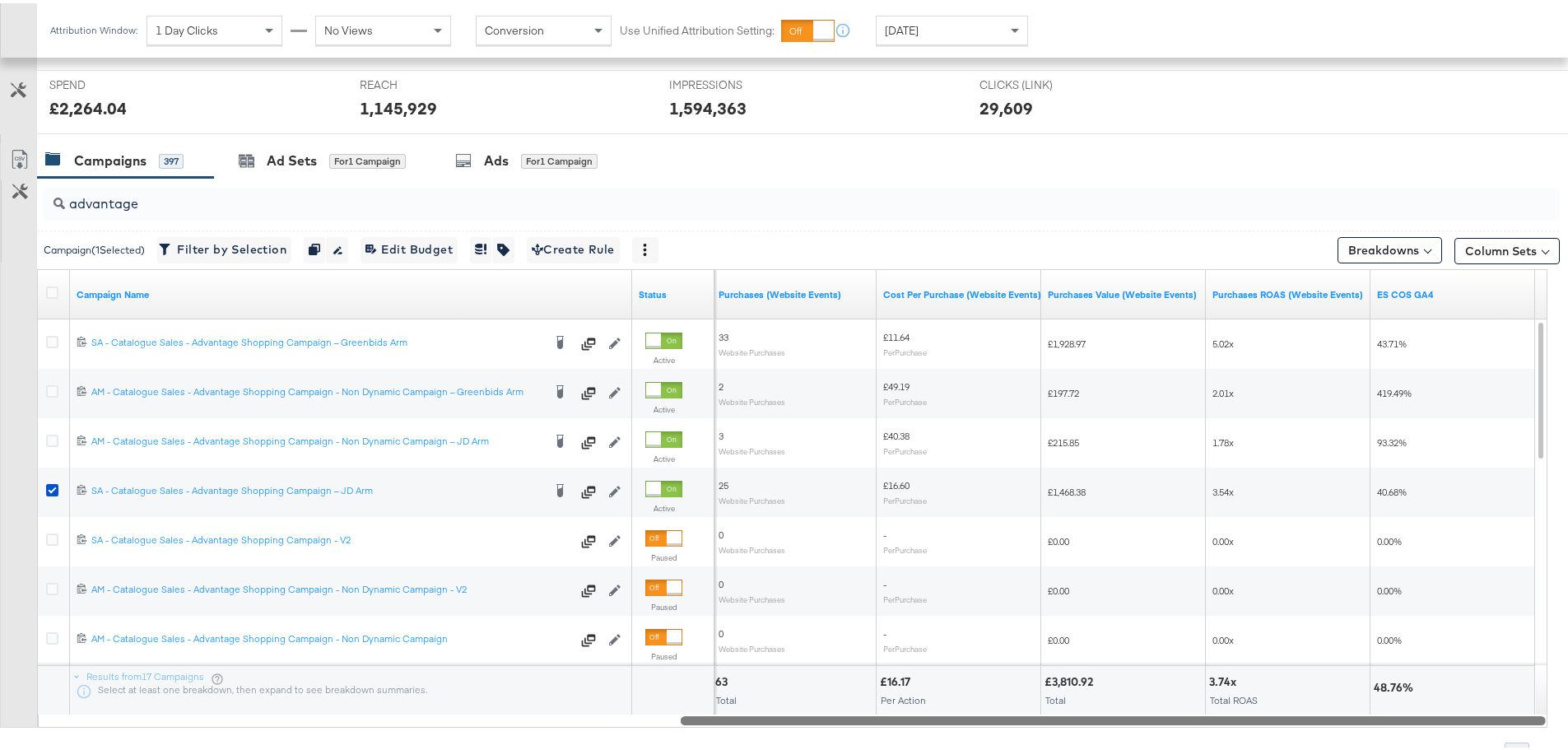
drag, startPoint x: 377, startPoint y: 719, endPoint x: 1266, endPoint y: 724, distance: 889.0
click at [1266, 724] on div "advantage Campaign ( 1 Selected) Filter by Selection Filter 1 campaign Duplicat…" at bounding box center [779, 467] width 1559 height 585
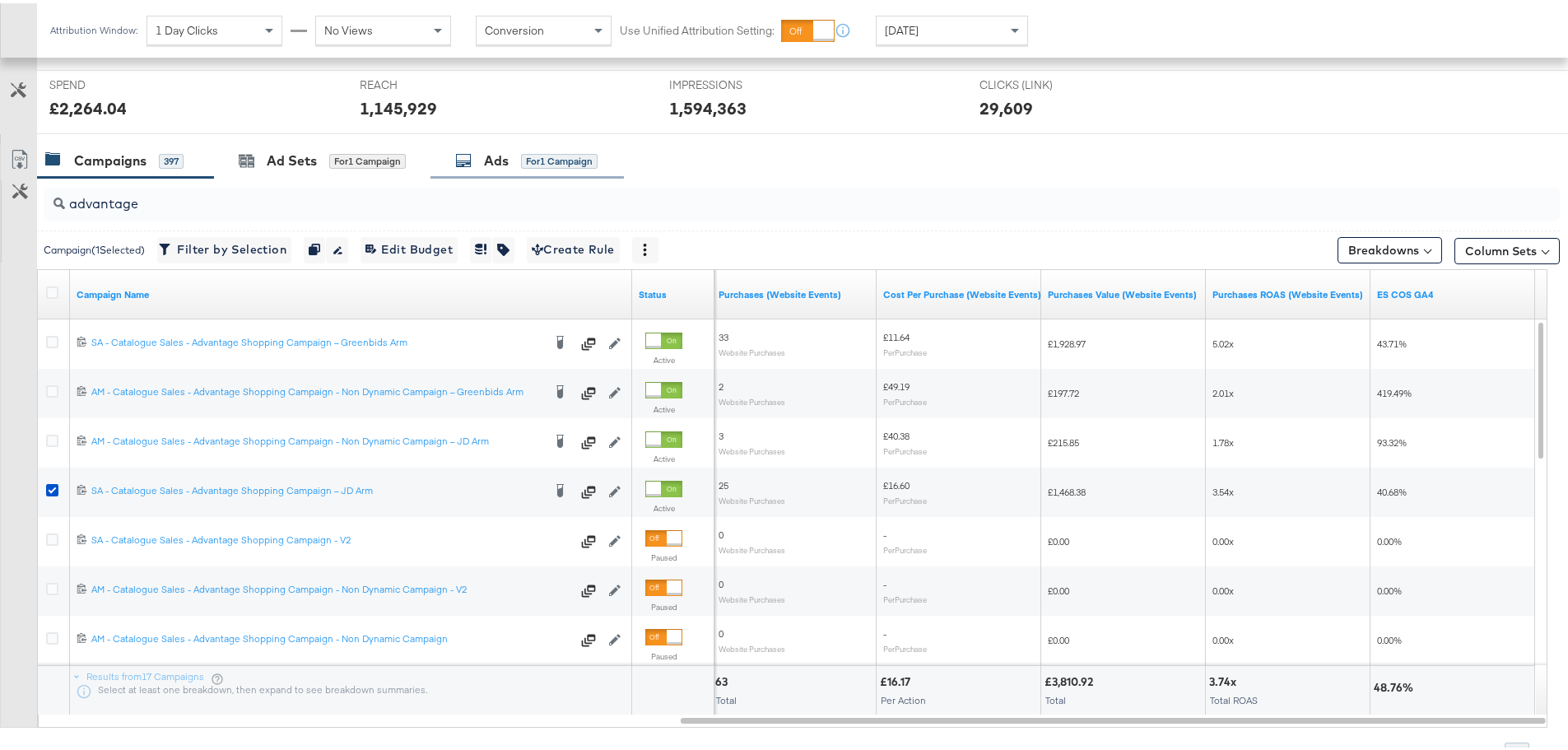
click at [481, 163] on div "Ads for 1 Campaign" at bounding box center [526, 158] width 142 height 19
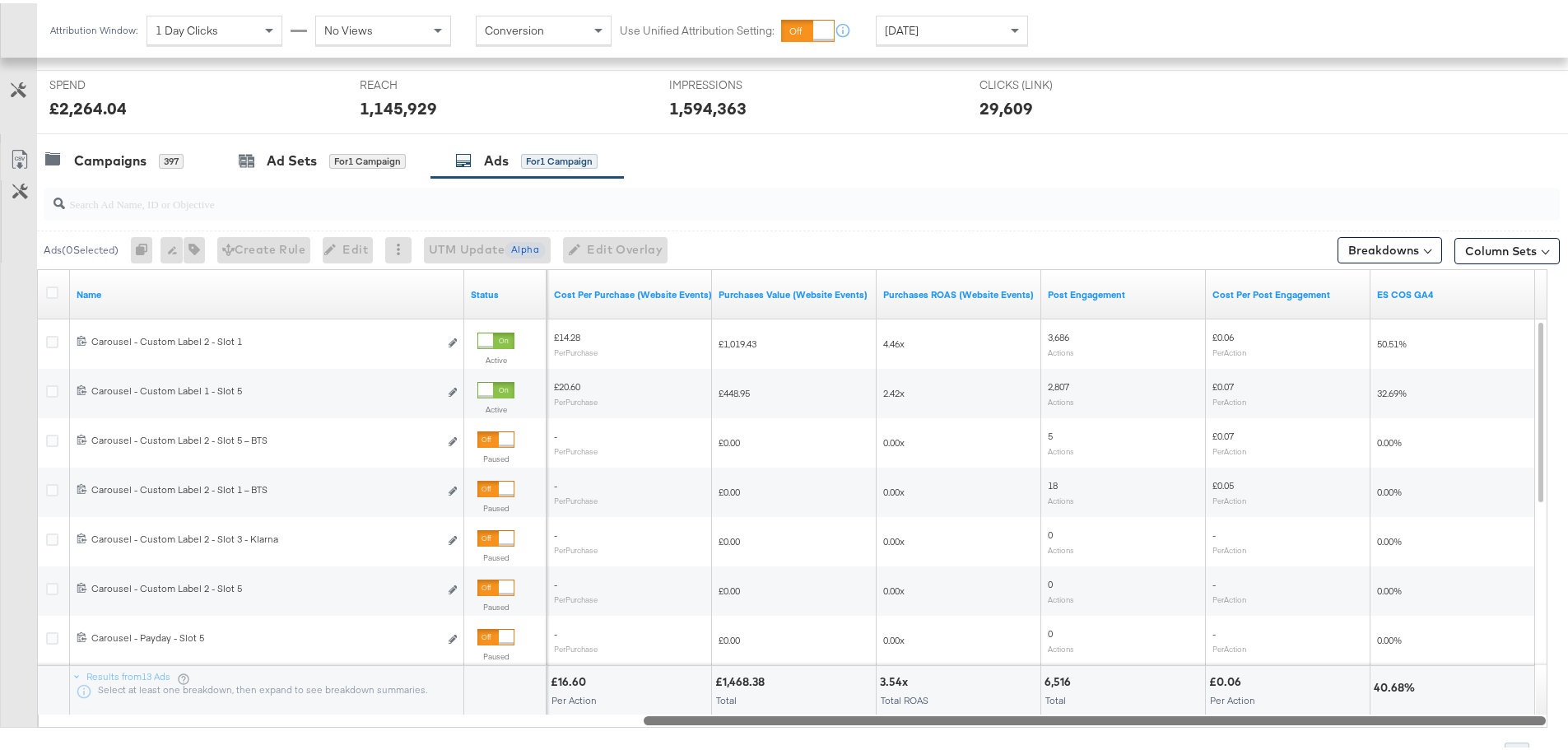
drag, startPoint x: 434, startPoint y: 722, endPoint x: 1129, endPoint y: 678, distance: 696.4
click at [1129, 678] on div "Name Status Purchases (Website Events) Cost Per Purchase (Website Events) Purch…" at bounding box center [792, 495] width 1510 height 458
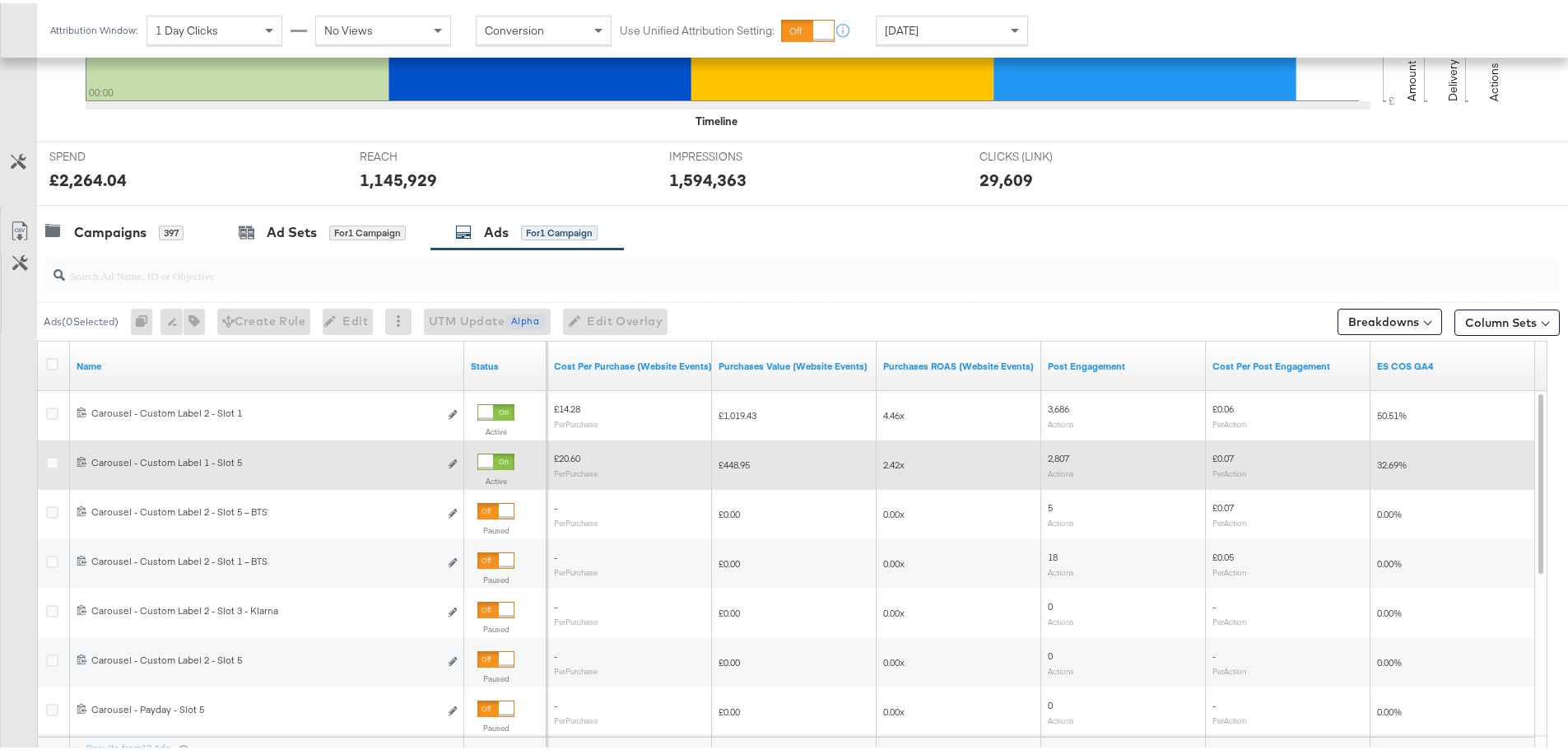
scroll to position [532, 0]
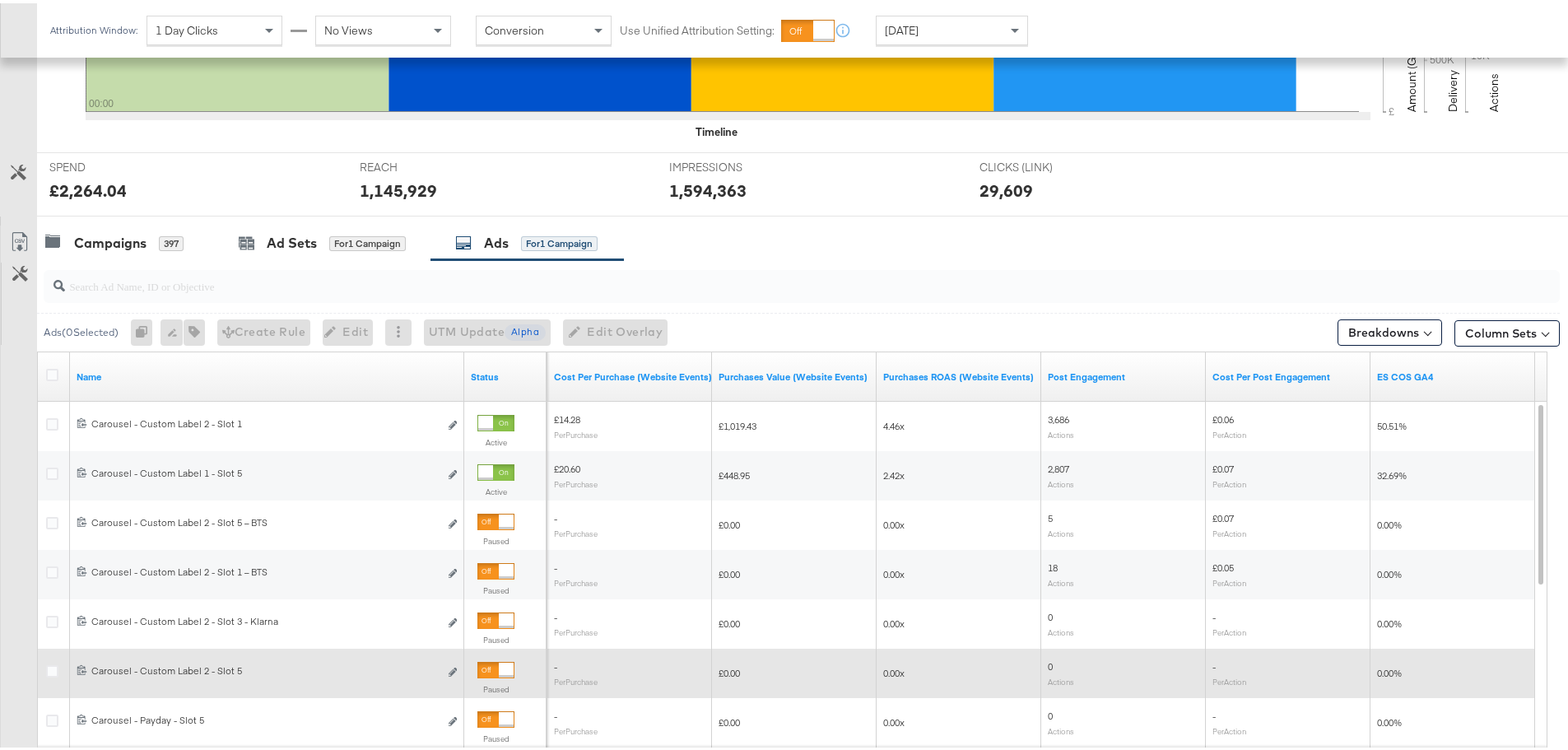
click at [506, 668] on div at bounding box center [506, 666] width 15 height 15
click at [141, 230] on div "Campaigns" at bounding box center [110, 240] width 72 height 19
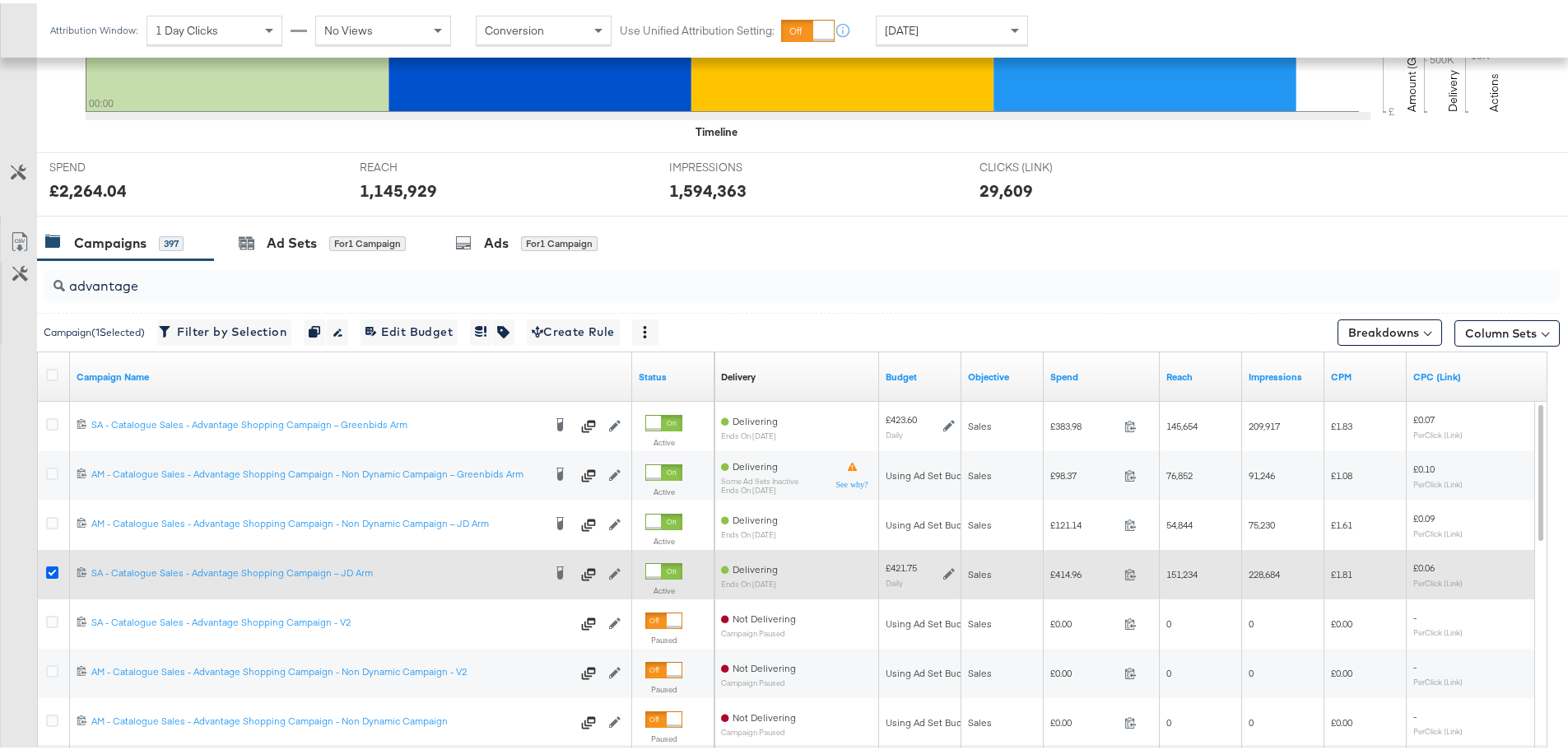
click at [53, 563] on icon at bounding box center [52, 569] width 12 height 12
click at [0, 0] on input "checkbox" at bounding box center [0, 0] width 0 height 0
click at [53, 563] on icon at bounding box center [52, 569] width 12 height 12
click at [0, 0] on input "checkbox" at bounding box center [0, 0] width 0 height 0
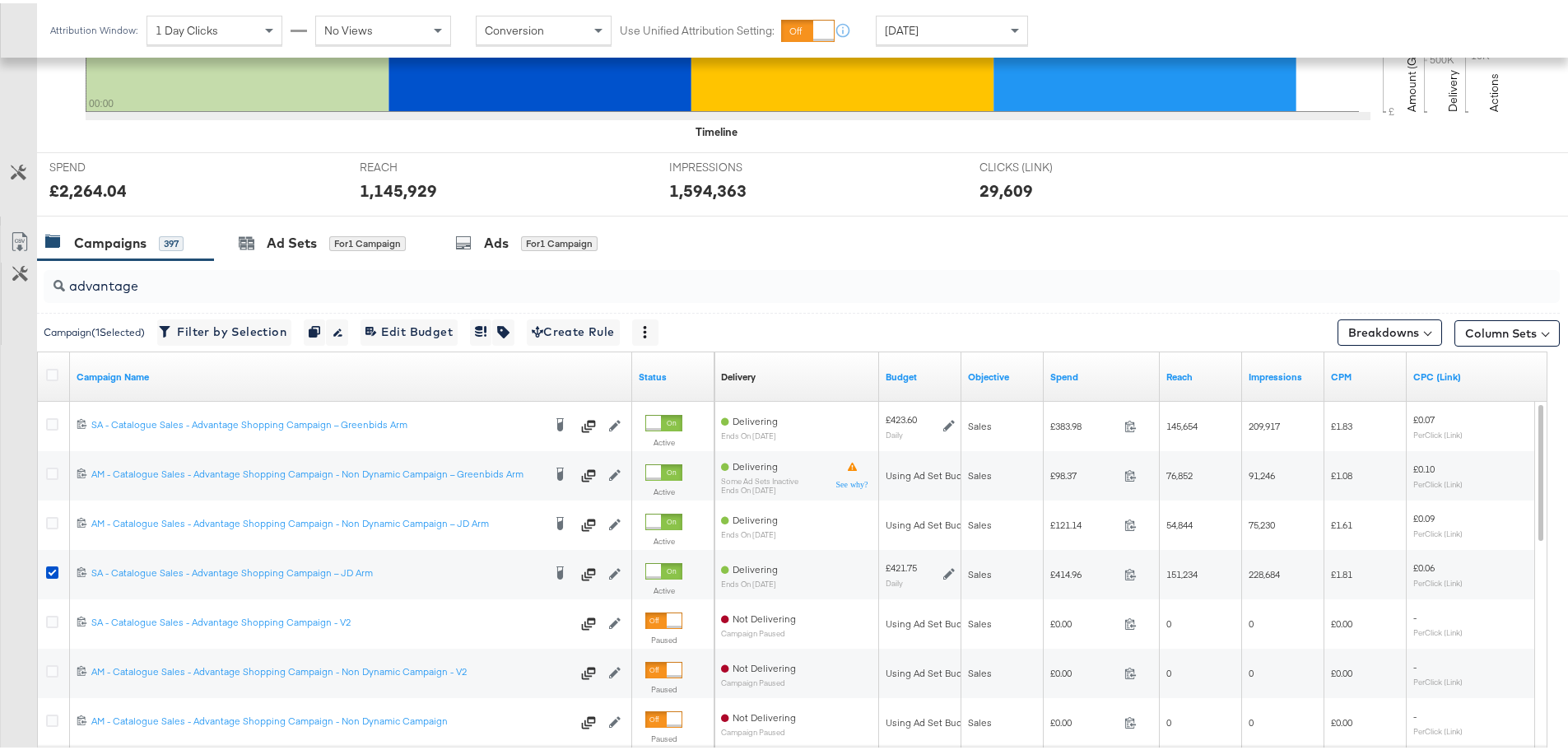
click at [276, 258] on div "advantage" at bounding box center [798, 283] width 1523 height 53
click at [276, 240] on div "Ad Sets" at bounding box center [292, 240] width 50 height 19
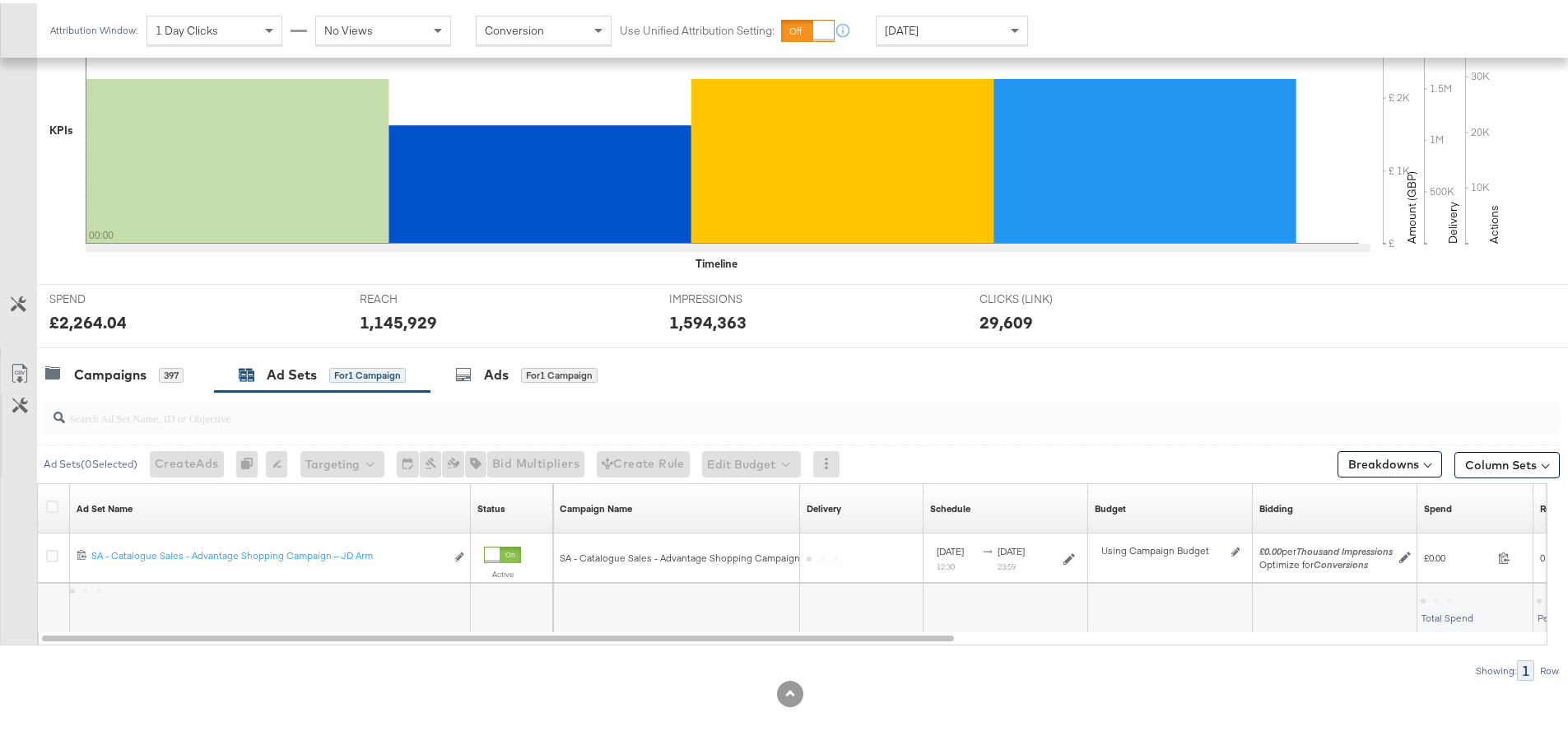
scroll to position [400, 0]
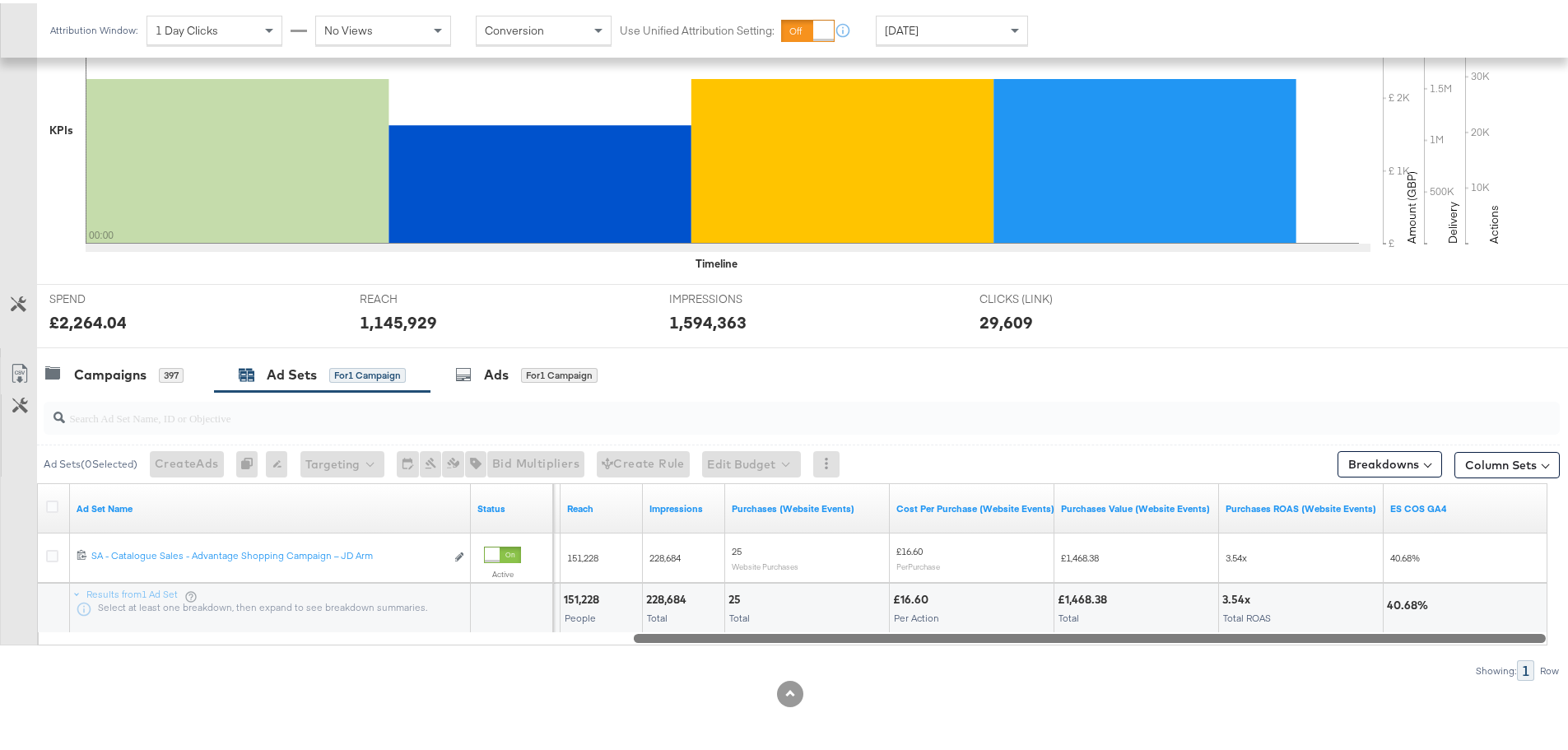
drag, startPoint x: 356, startPoint y: 629, endPoint x: 1136, endPoint y: 637, distance: 780.0
click at [1136, 637] on div at bounding box center [1089, 634] width 912 height 14
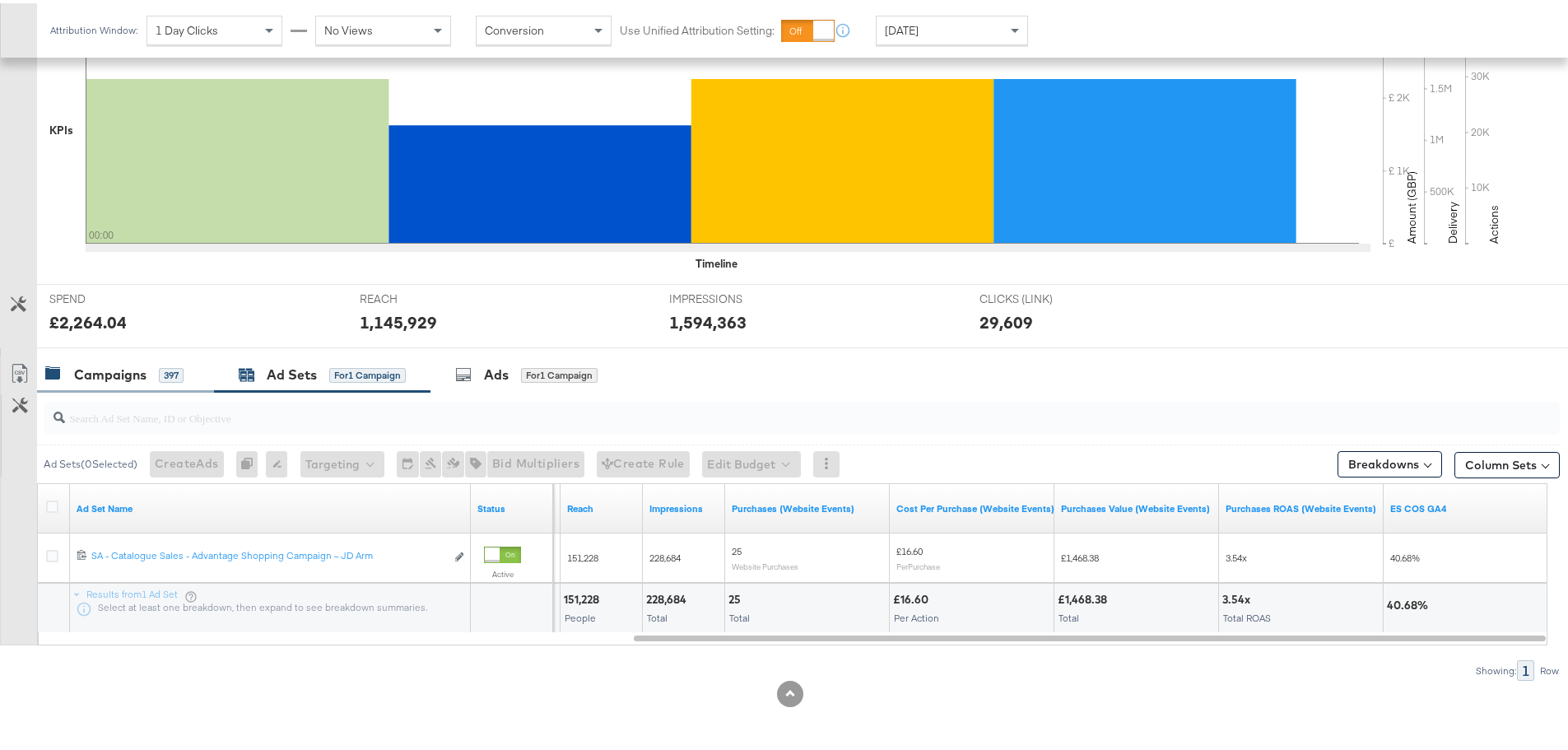
click at [111, 382] on div "Campaigns 397" at bounding box center [125, 371] width 177 height 35
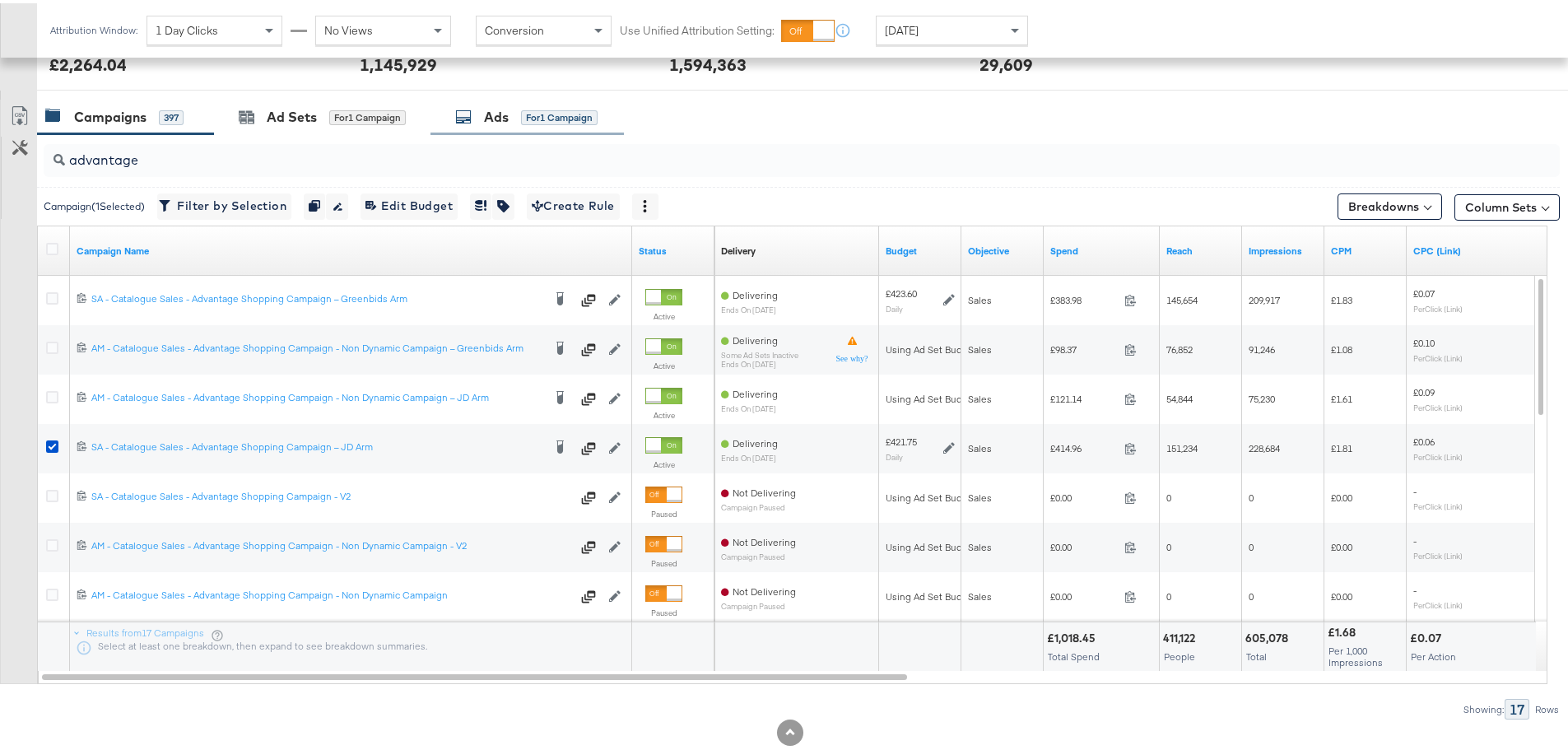
scroll to position [696, 0]
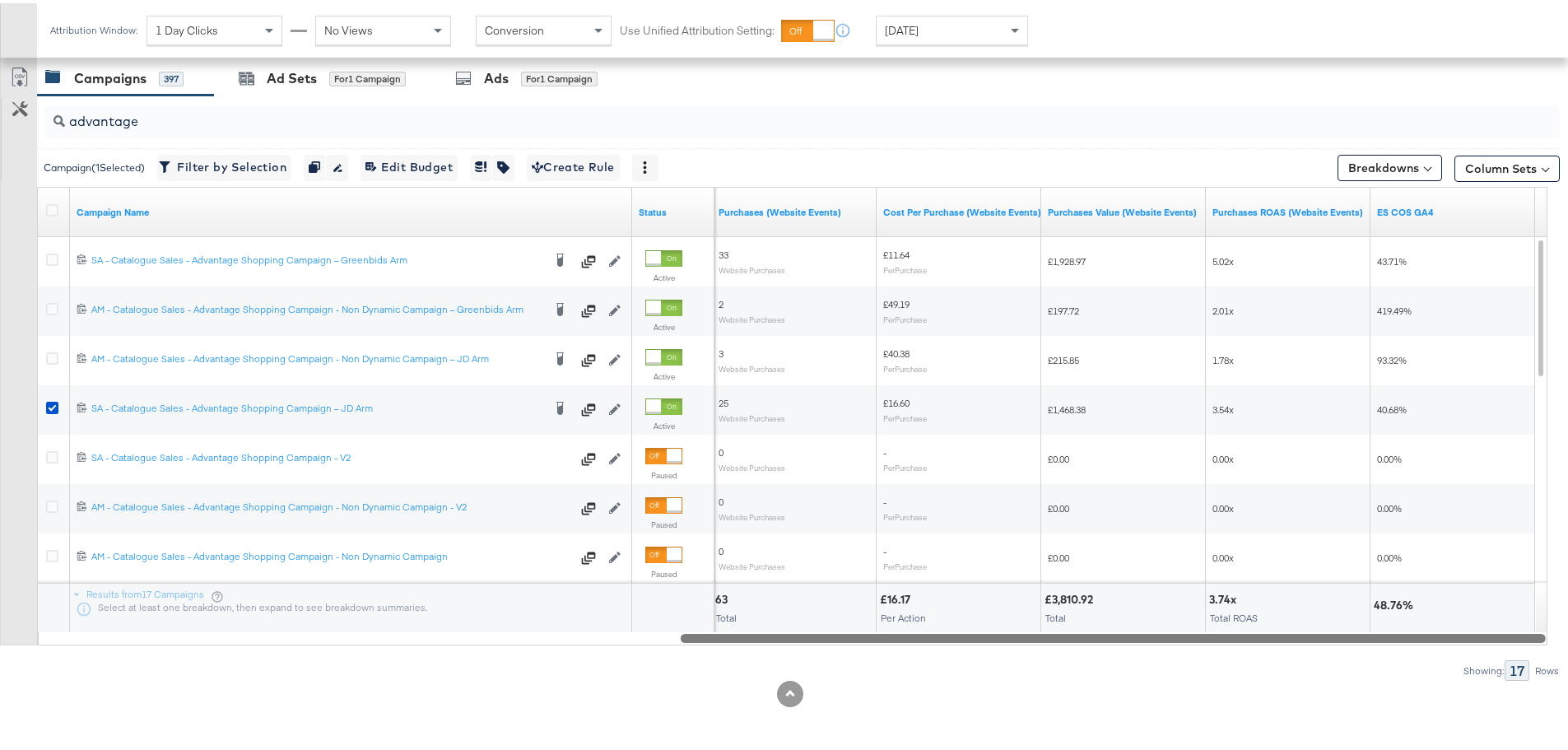
drag, startPoint x: 379, startPoint y: 640, endPoint x: 1286, endPoint y: 688, distance: 908.3
click at [1286, 688] on div "KPIs Performance & KPIs Customize KPIs ✔ Clicks (Link) ✔ Reach ✔ Impressions ✔ …" at bounding box center [790, 188] width 1580 height 1121
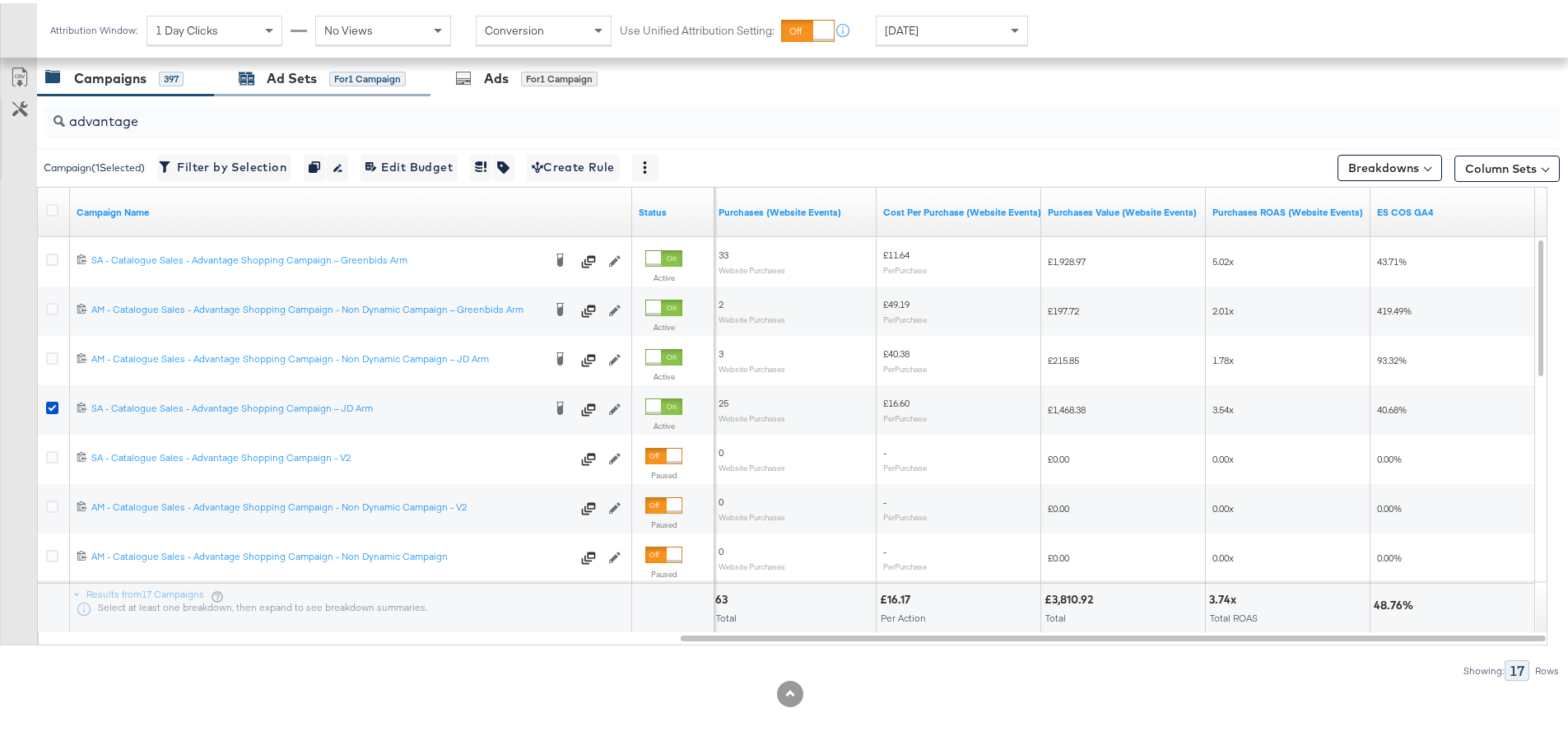
click at [340, 72] on div "for 1 Campaign" at bounding box center [368, 75] width 77 height 15
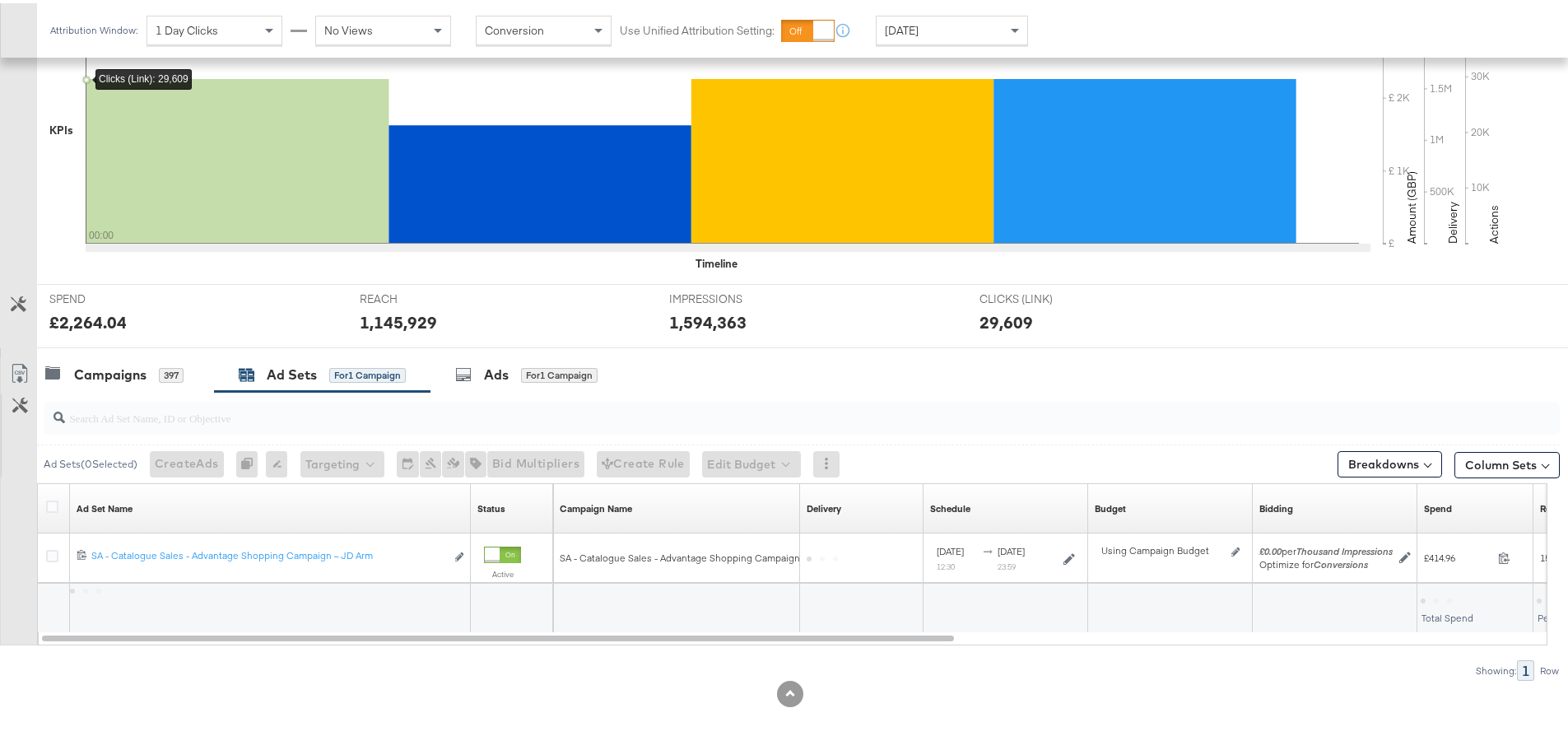
scroll to position [400, 0]
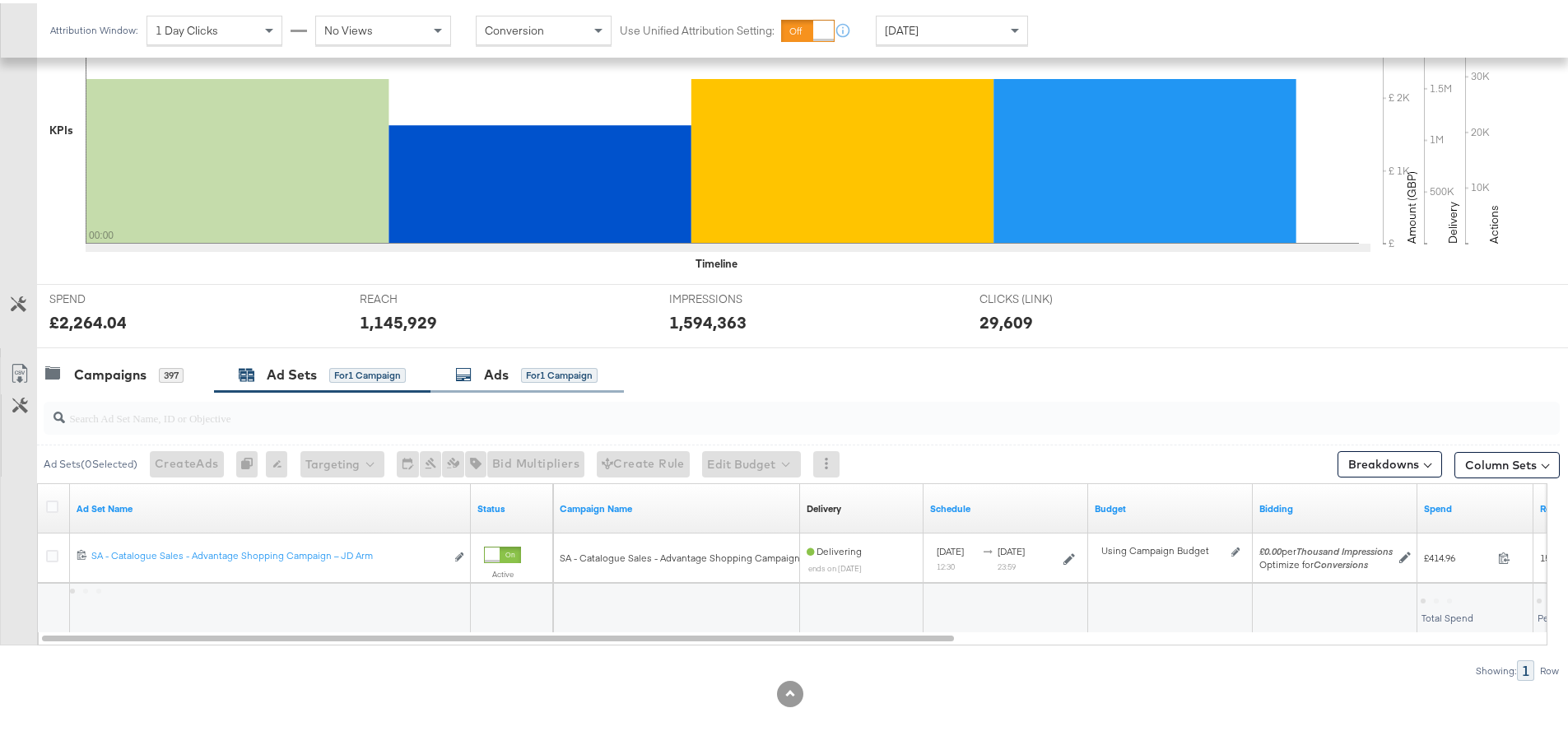
click at [492, 376] on div "Ads" at bounding box center [496, 372] width 25 height 19
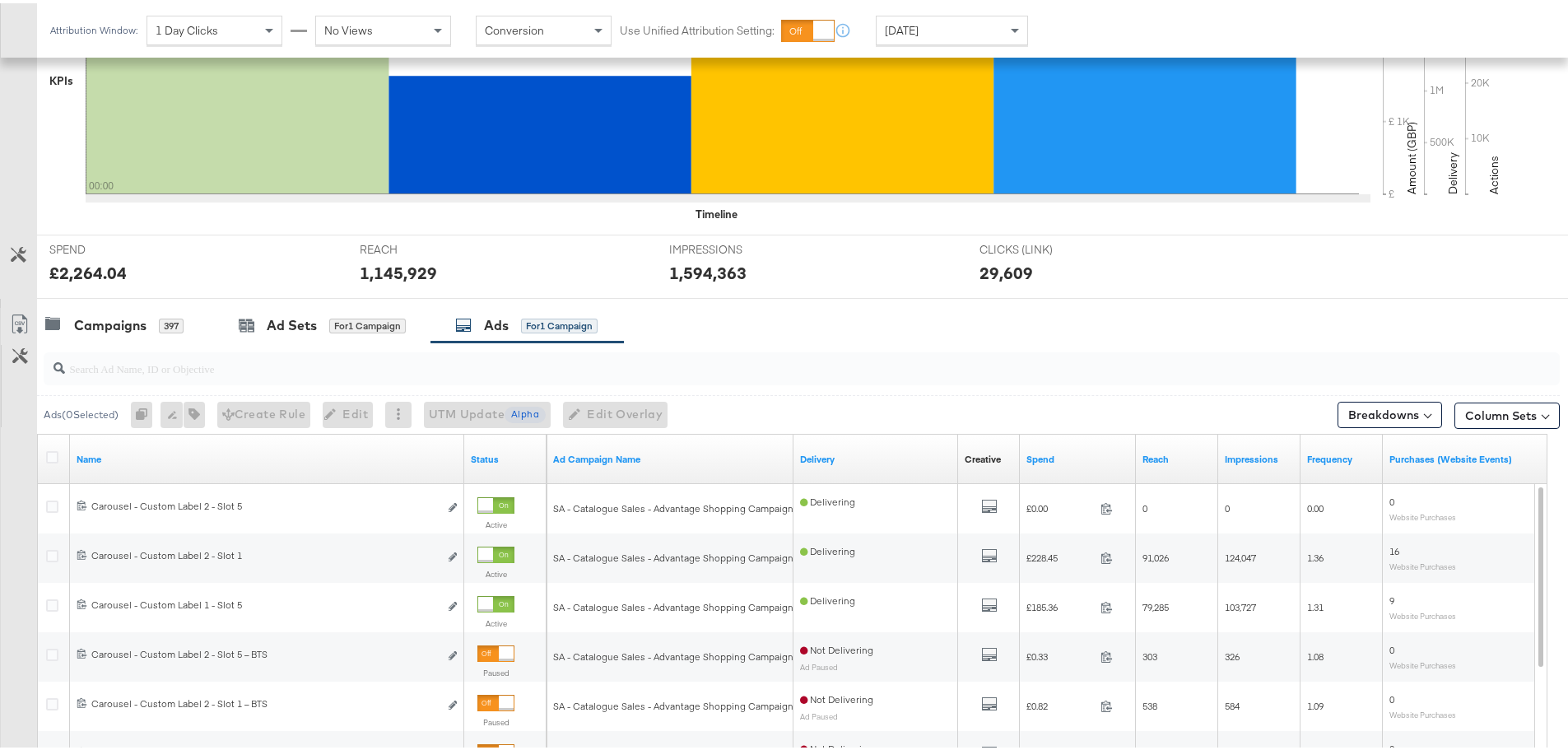
scroll to position [696, 0]
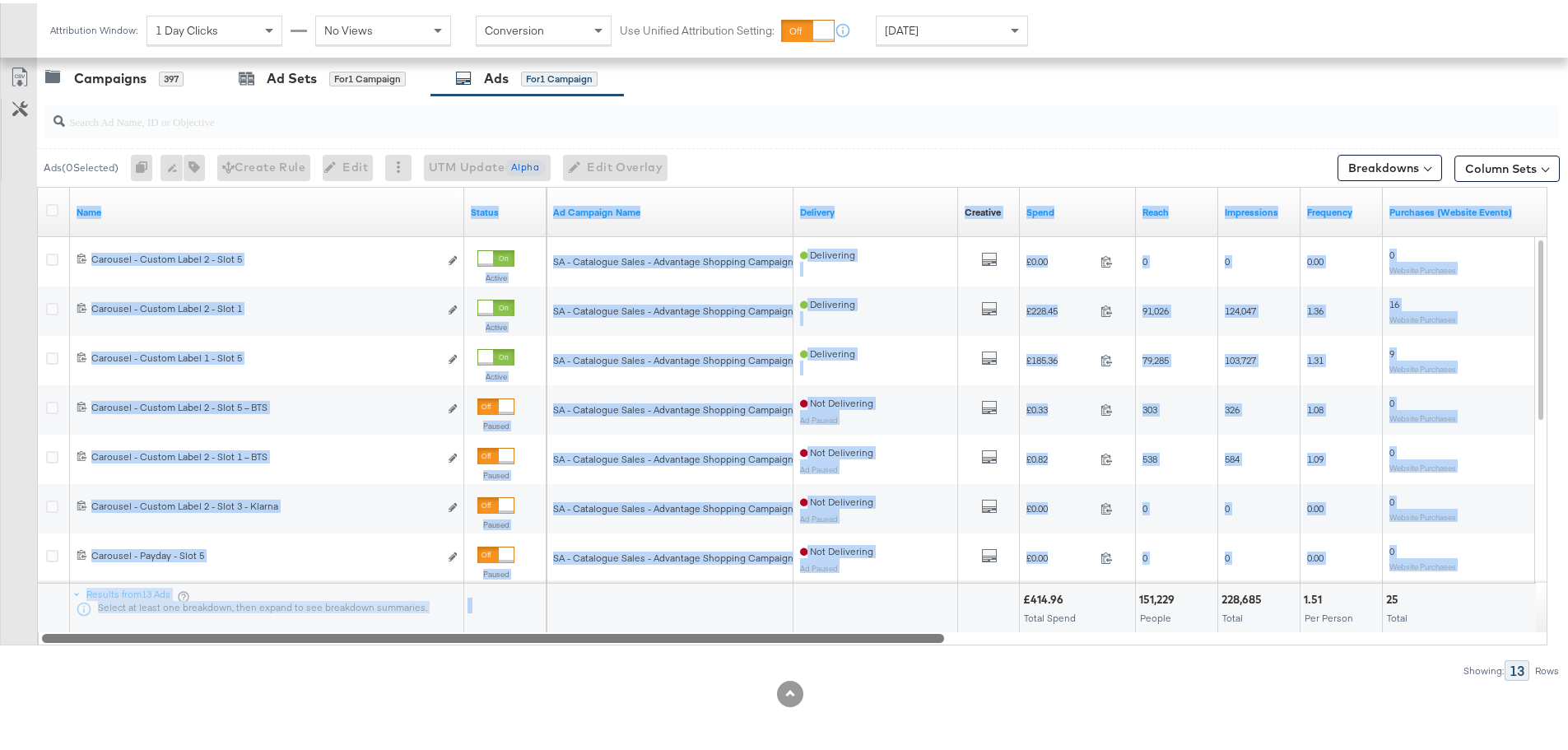
drag, startPoint x: 494, startPoint y: 624, endPoint x: 795, endPoint y: 632, distance: 301.1
click at [795, 632] on div "Name Status Ad Campaign Name Delivery Creative Sorting Unavailable Spend Reach …" at bounding box center [792, 413] width 1510 height 458
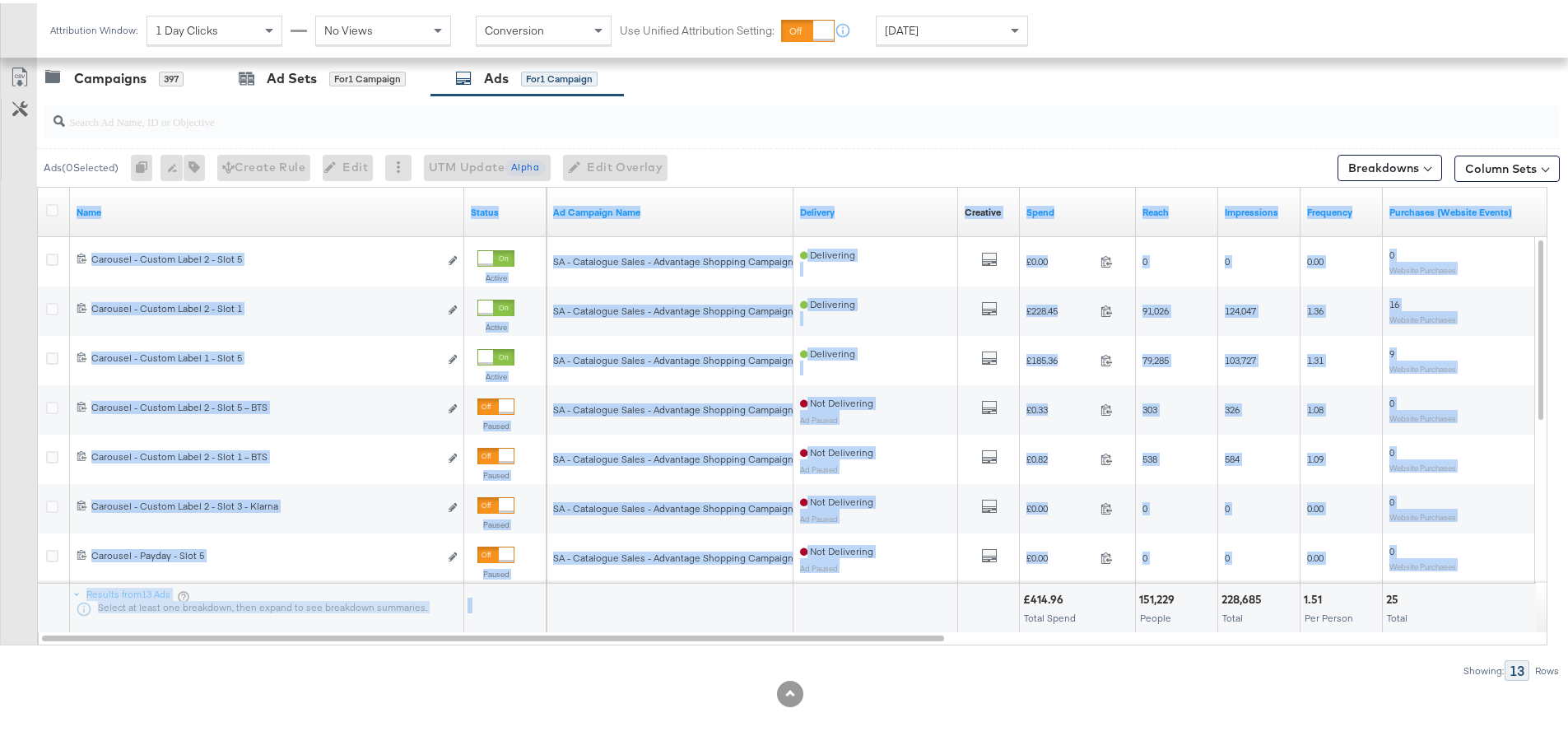
click at [733, 654] on div "Ads ( 0 Selected) 0 Rename 0 ads Tags for 0 campaigns Create Rule Edit 0 ads Ed…" at bounding box center [779, 385] width 1559 height 585
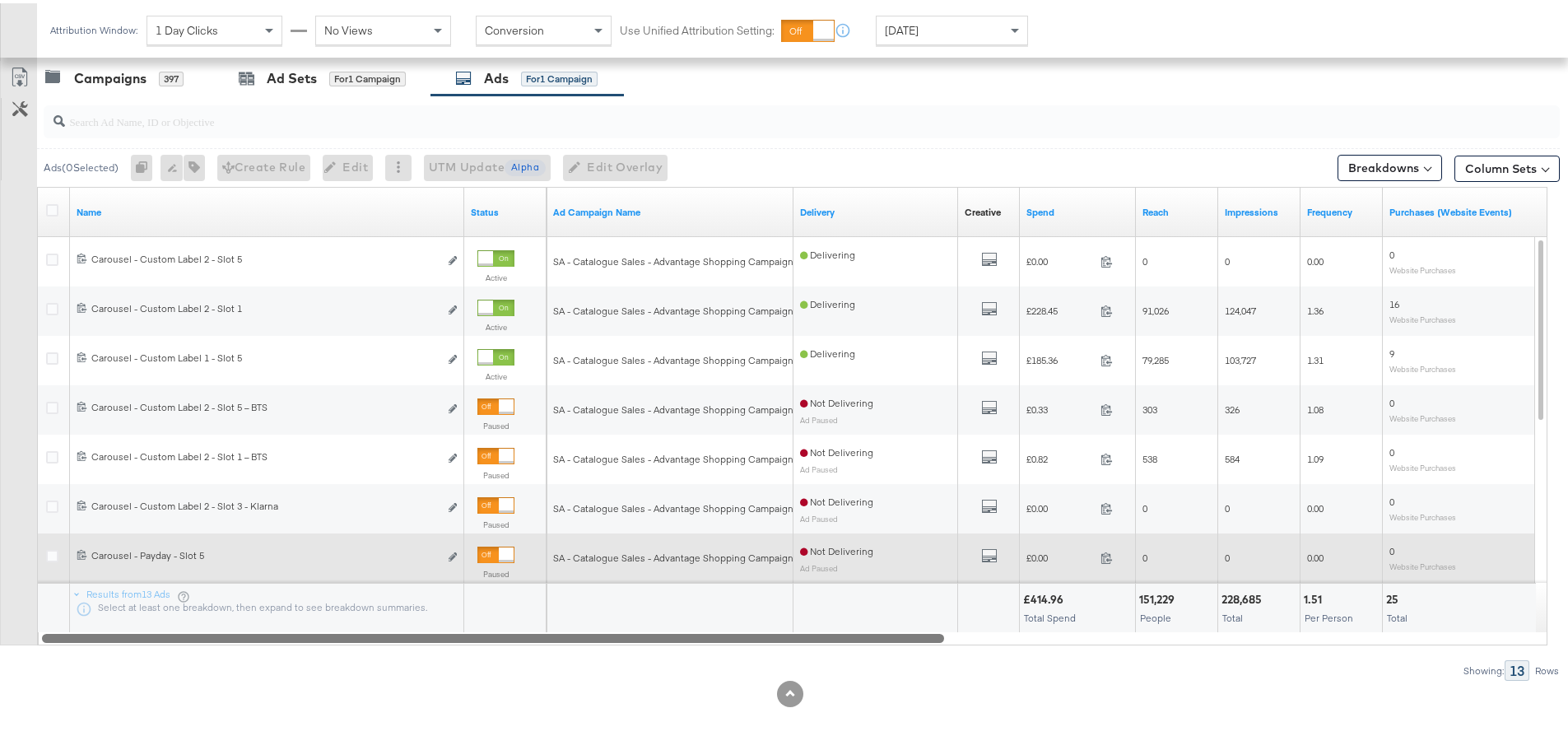
drag, startPoint x: 717, startPoint y: 629, endPoint x: 355, endPoint y: 564, distance: 367.8
click at [383, 659] on div "Ads ( 0 Selected) 0 Rename 0 ads Tags for 0 campaigns Create Rule Edit 0 ads Ed…" at bounding box center [779, 385] width 1559 height 585
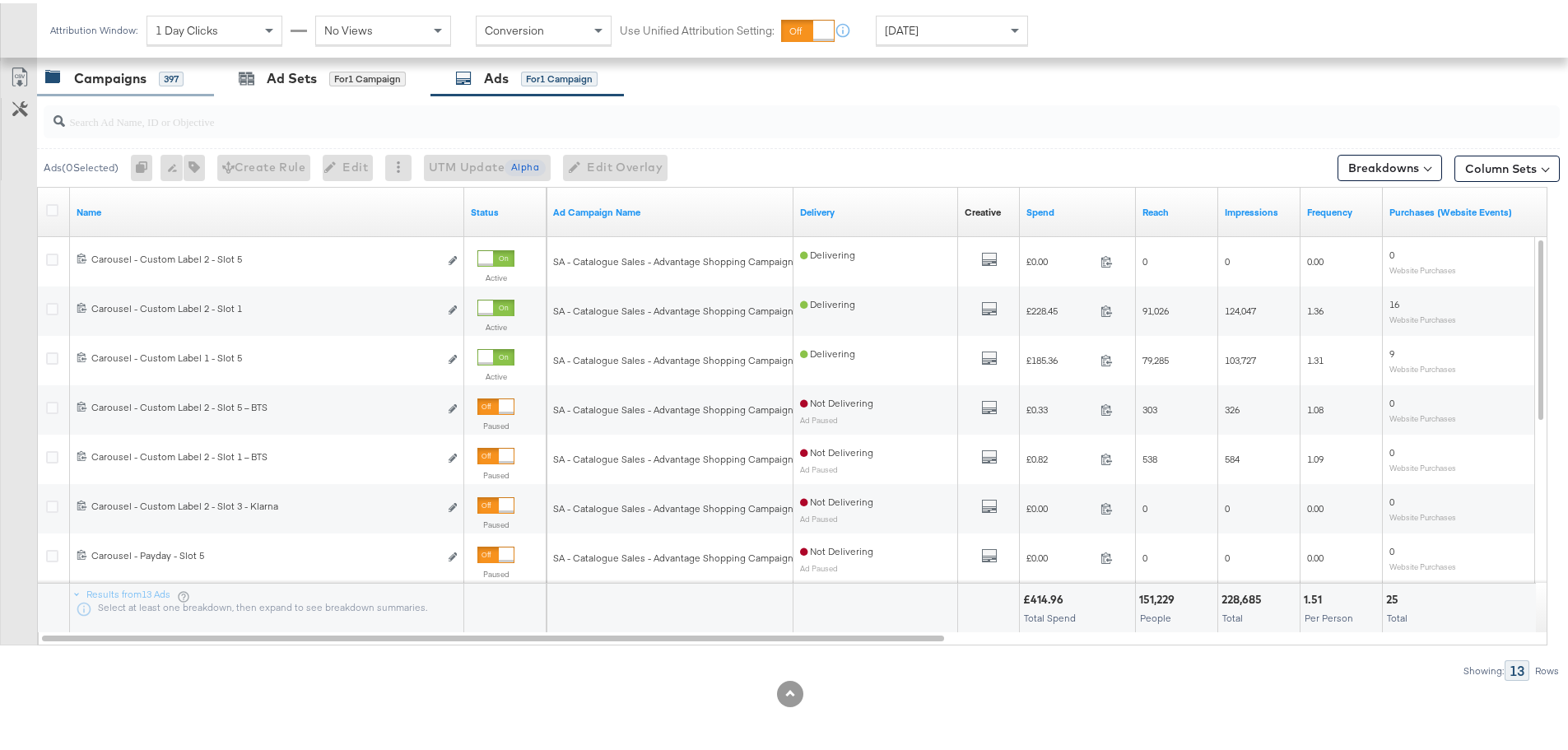
click at [92, 87] on div "Campaigns 397" at bounding box center [125, 75] width 177 height 35
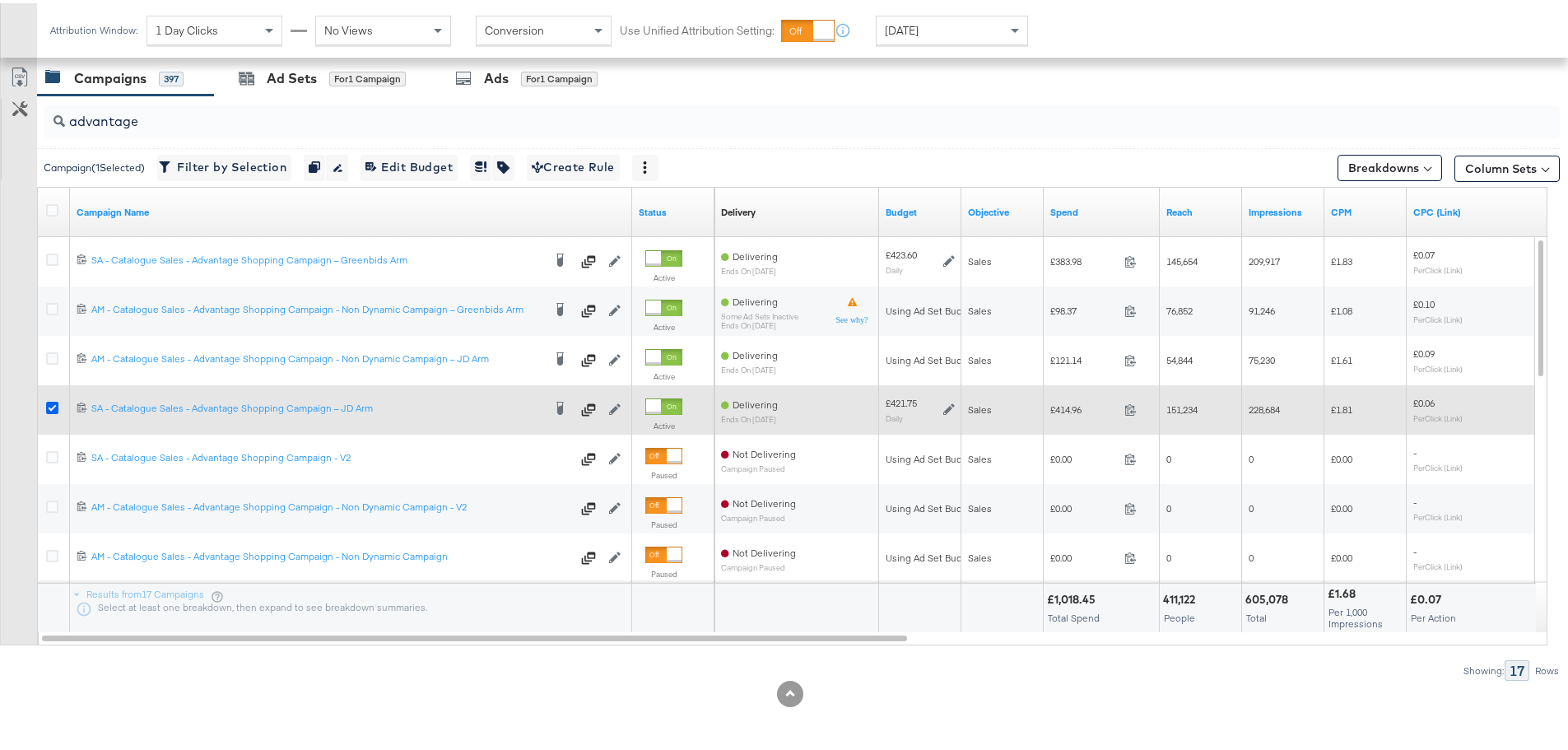
click at [47, 400] on icon at bounding box center [52, 405] width 12 height 12
click at [0, 0] on input "checkbox" at bounding box center [0, 0] width 0 height 0
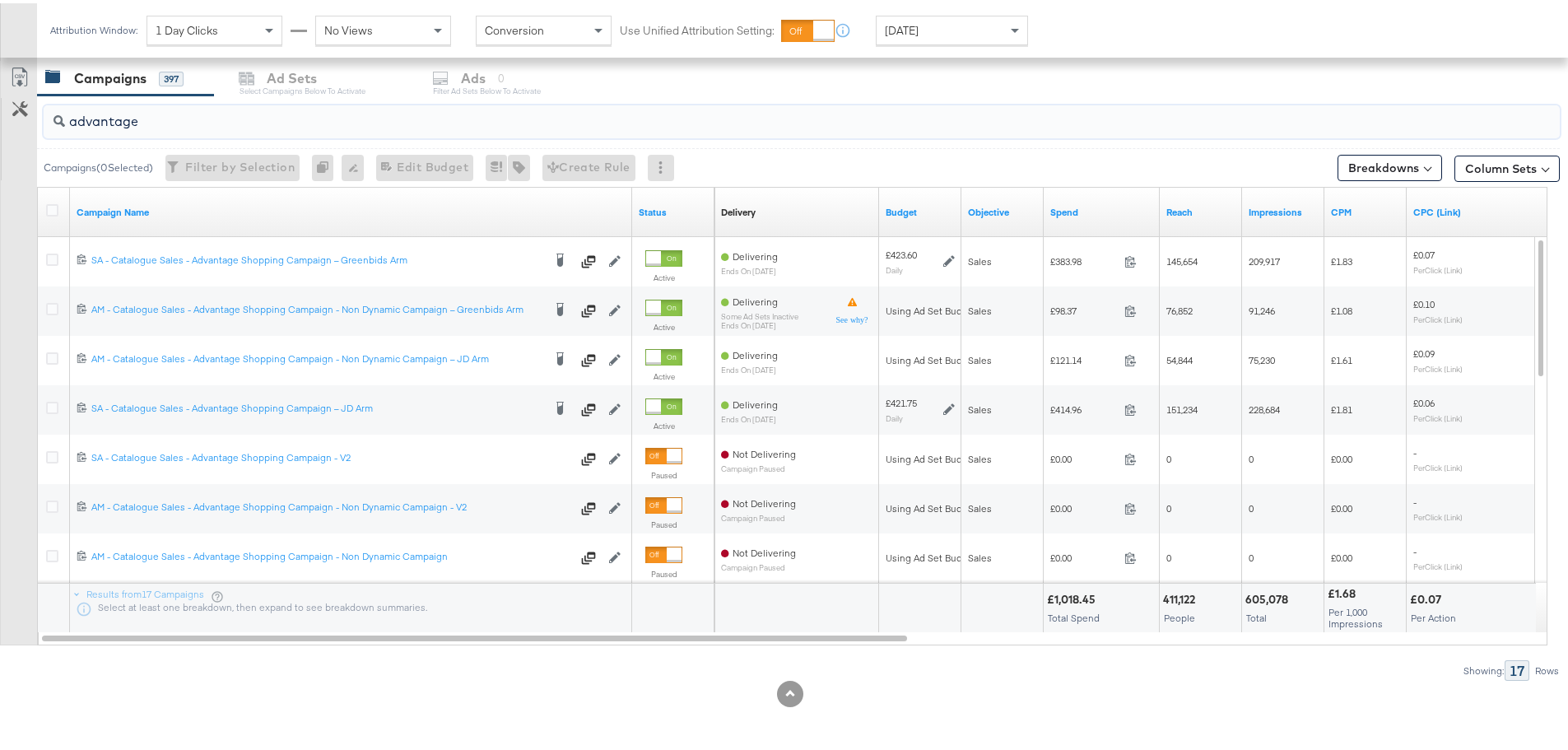
drag, startPoint x: 144, startPoint y: 121, endPoint x: -100, endPoint y: 117, distance: 244.0
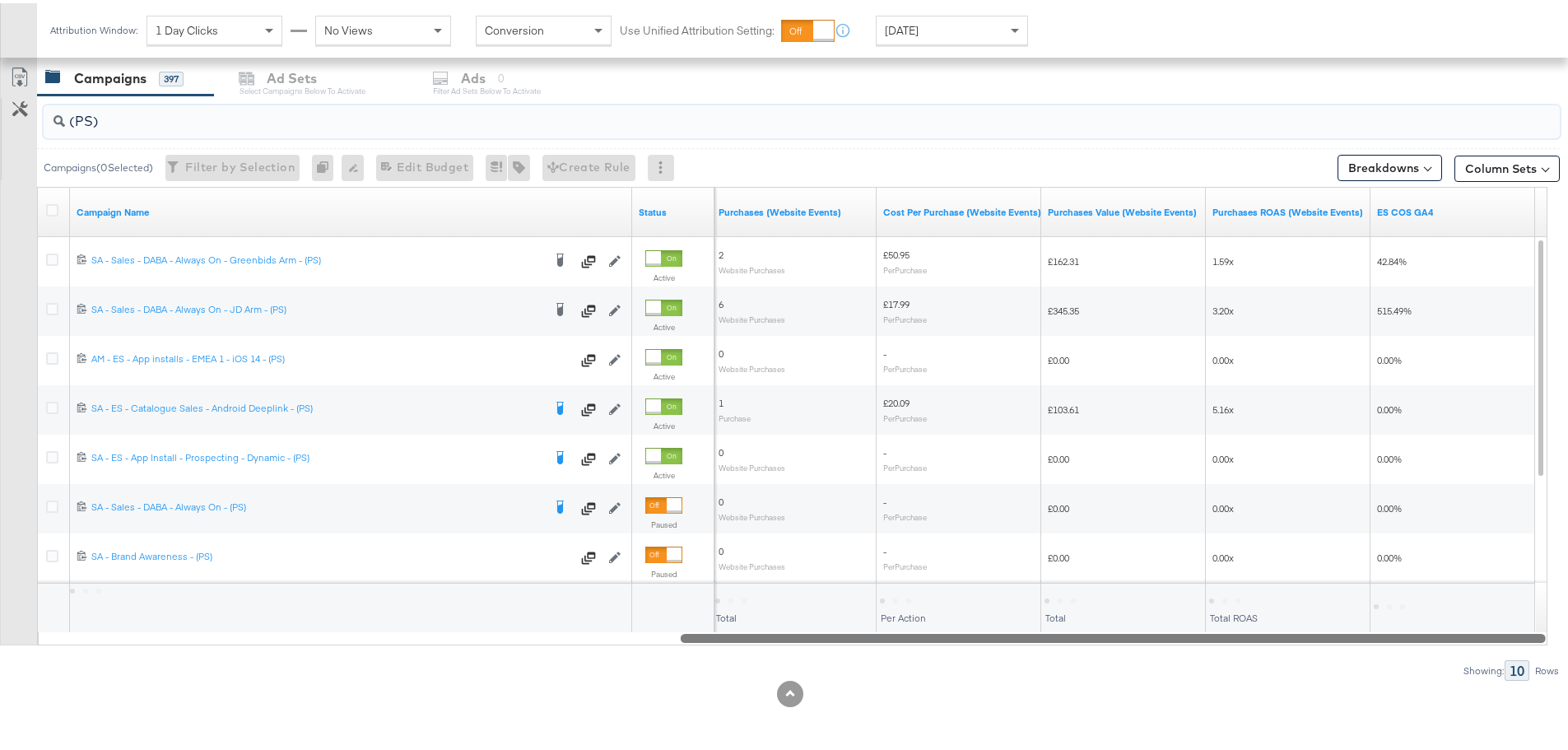
drag, startPoint x: 588, startPoint y: 637, endPoint x: 1570, endPoint y: 681, distance: 983.0
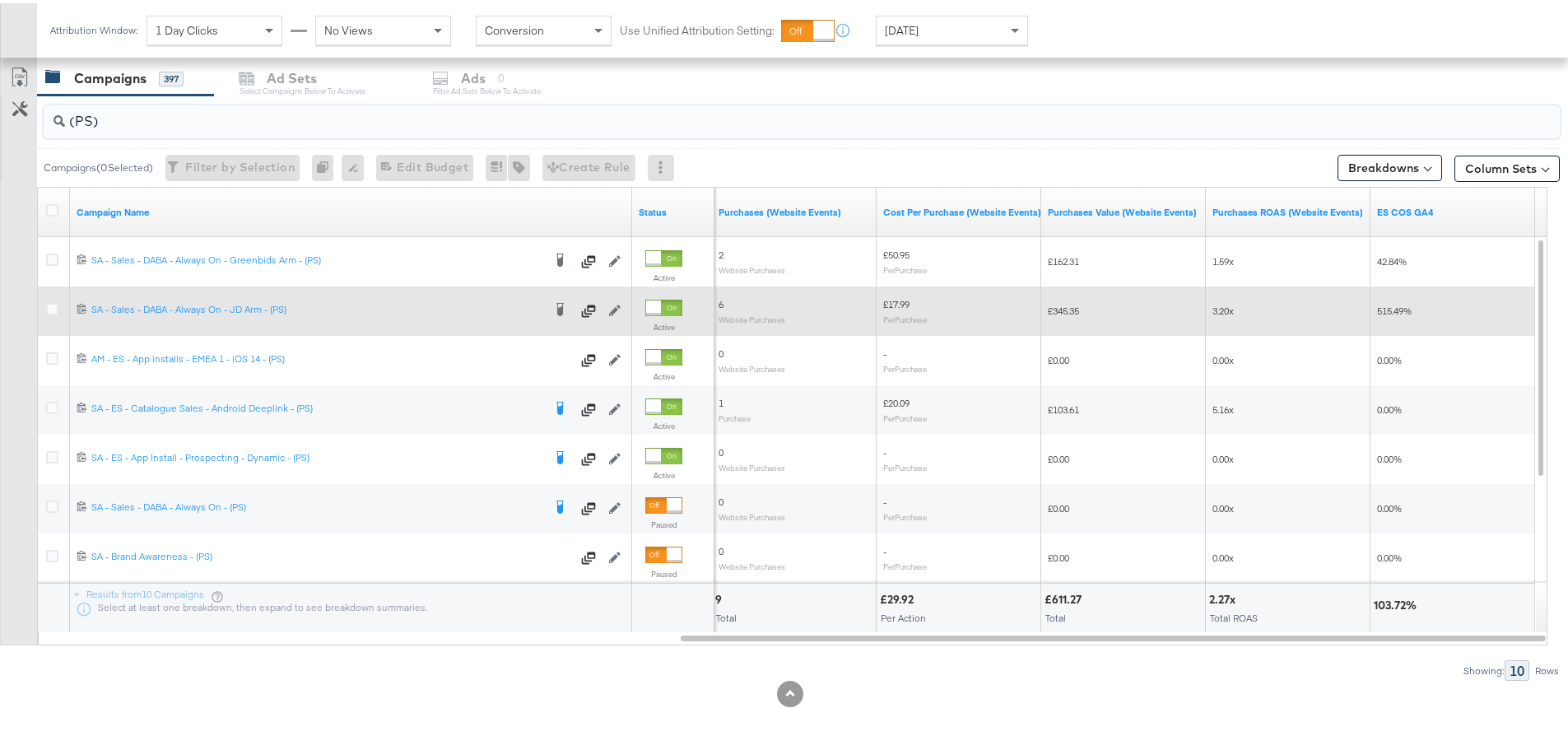
type input "(PS)"
click at [45, 304] on div at bounding box center [54, 308] width 30 height 29
click at [56, 306] on icon at bounding box center [52, 306] width 12 height 12
click at [0, 0] on input "checkbox" at bounding box center [0, 0] width 0 height 0
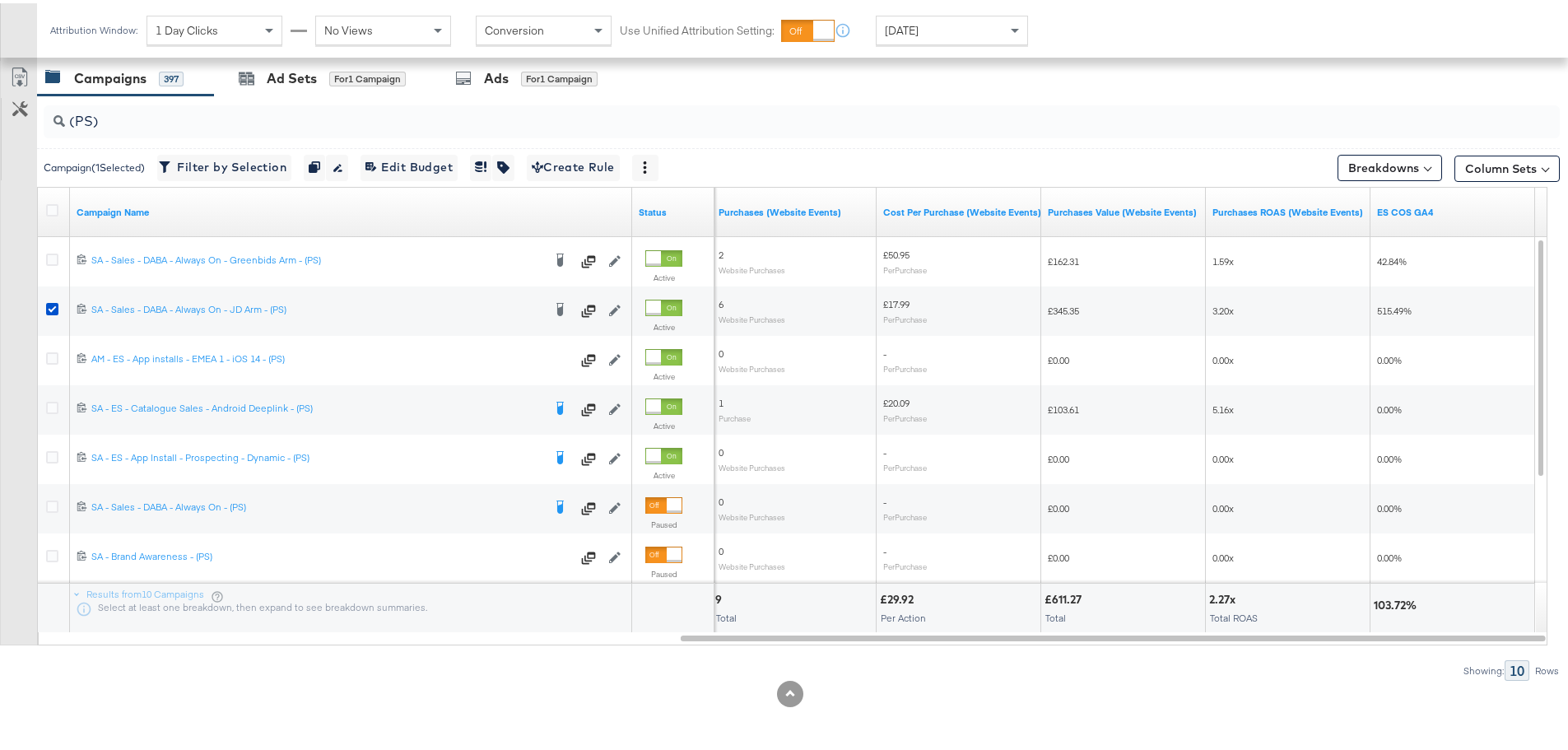
click at [957, 35] on div "[DATE]" at bounding box center [952, 27] width 151 height 28
click at [1049, 20] on div "Start: Aug 19th 2025 to End: Aug 19th 2025" at bounding box center [1085, 28] width 84 height 24
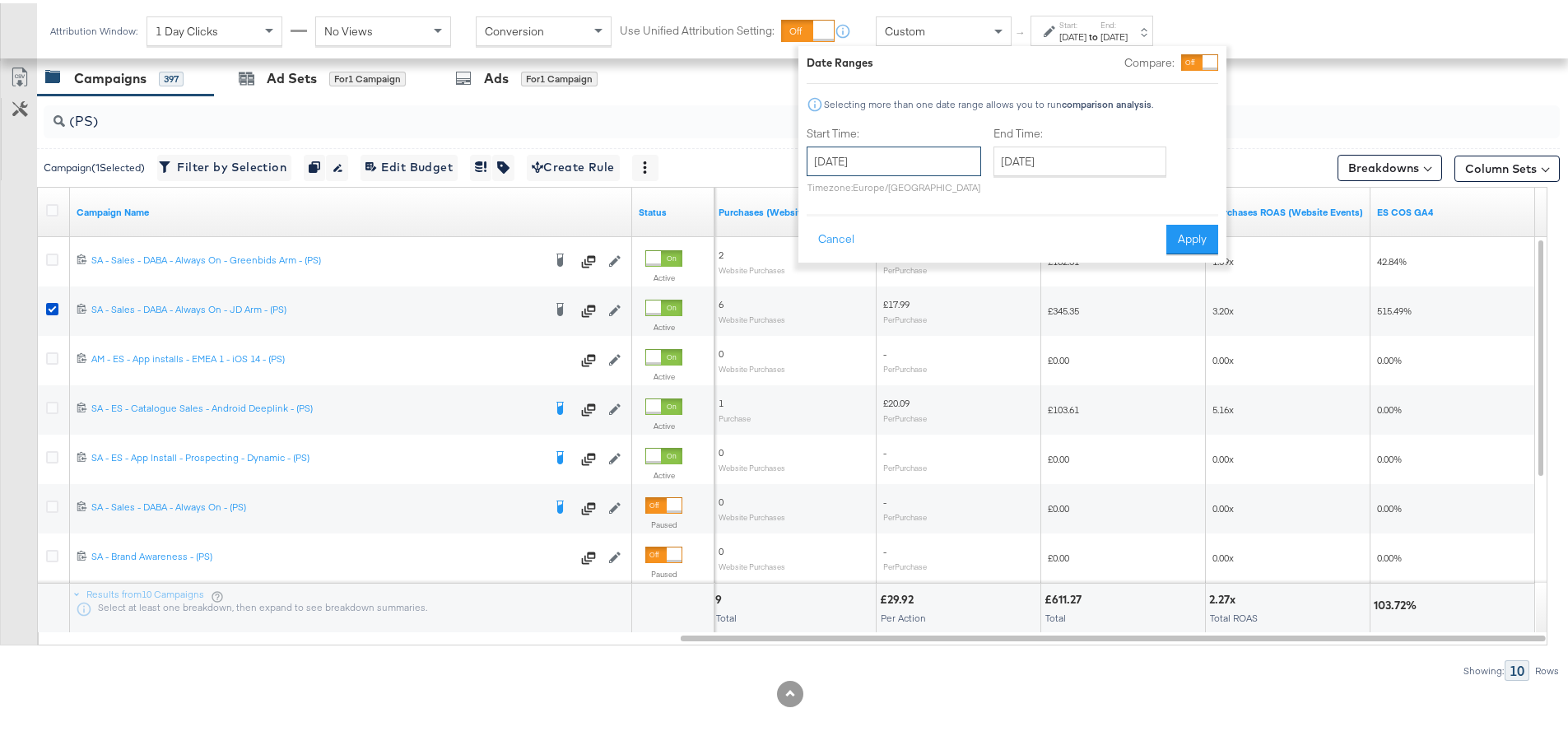
click at [876, 163] on input "August 19th 2025" at bounding box center [894, 158] width 174 height 29
click at [828, 311] on td "17" at bounding box center [825, 310] width 28 height 23
type input "August 17th 2025"
click at [1046, 161] on input "August 19th 2025" at bounding box center [1080, 158] width 173 height 29
click at [1013, 313] on td "17" at bounding box center [1012, 310] width 28 height 23
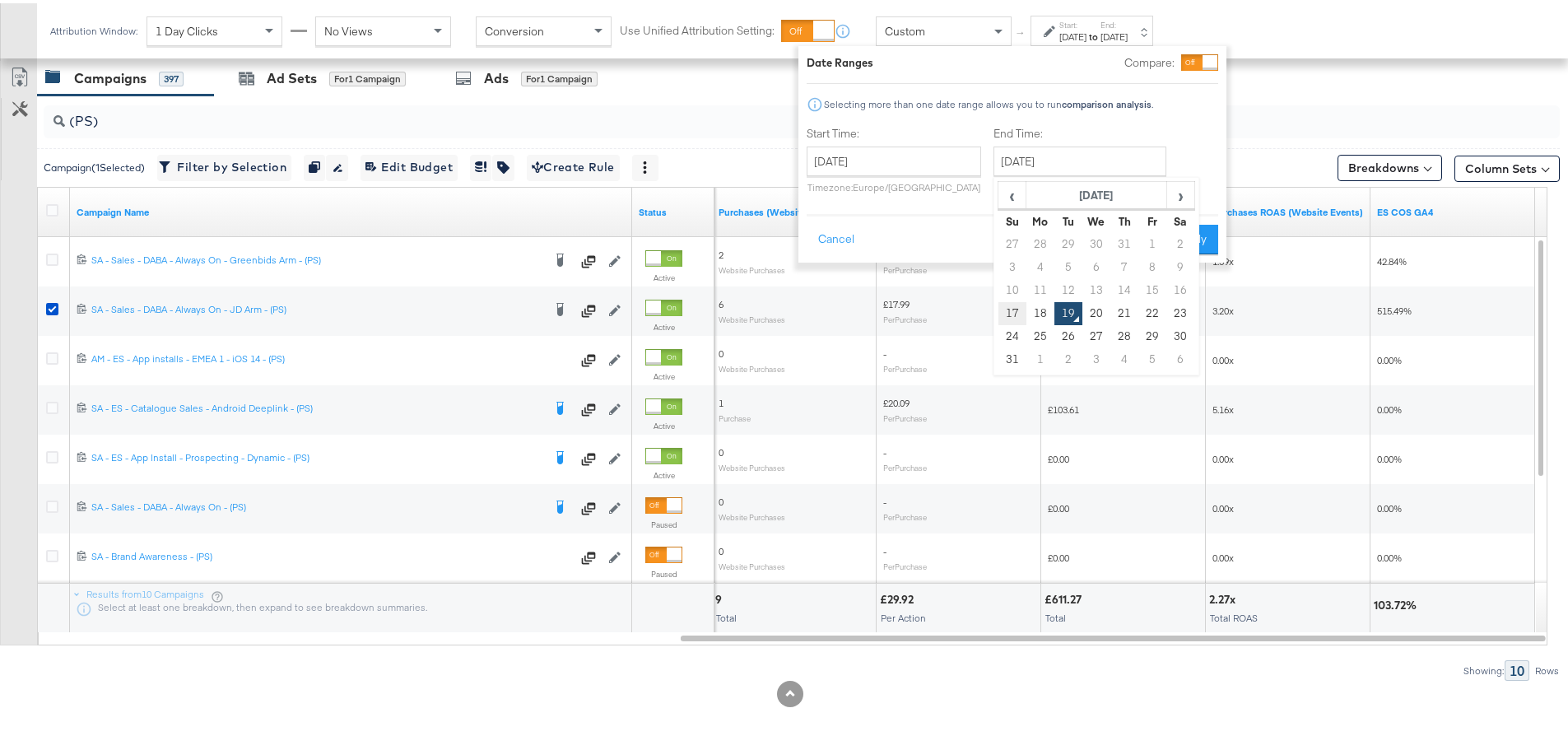
type input "August 17th 2025"
click at [1187, 232] on button "Apply" at bounding box center [1193, 236] width 52 height 29
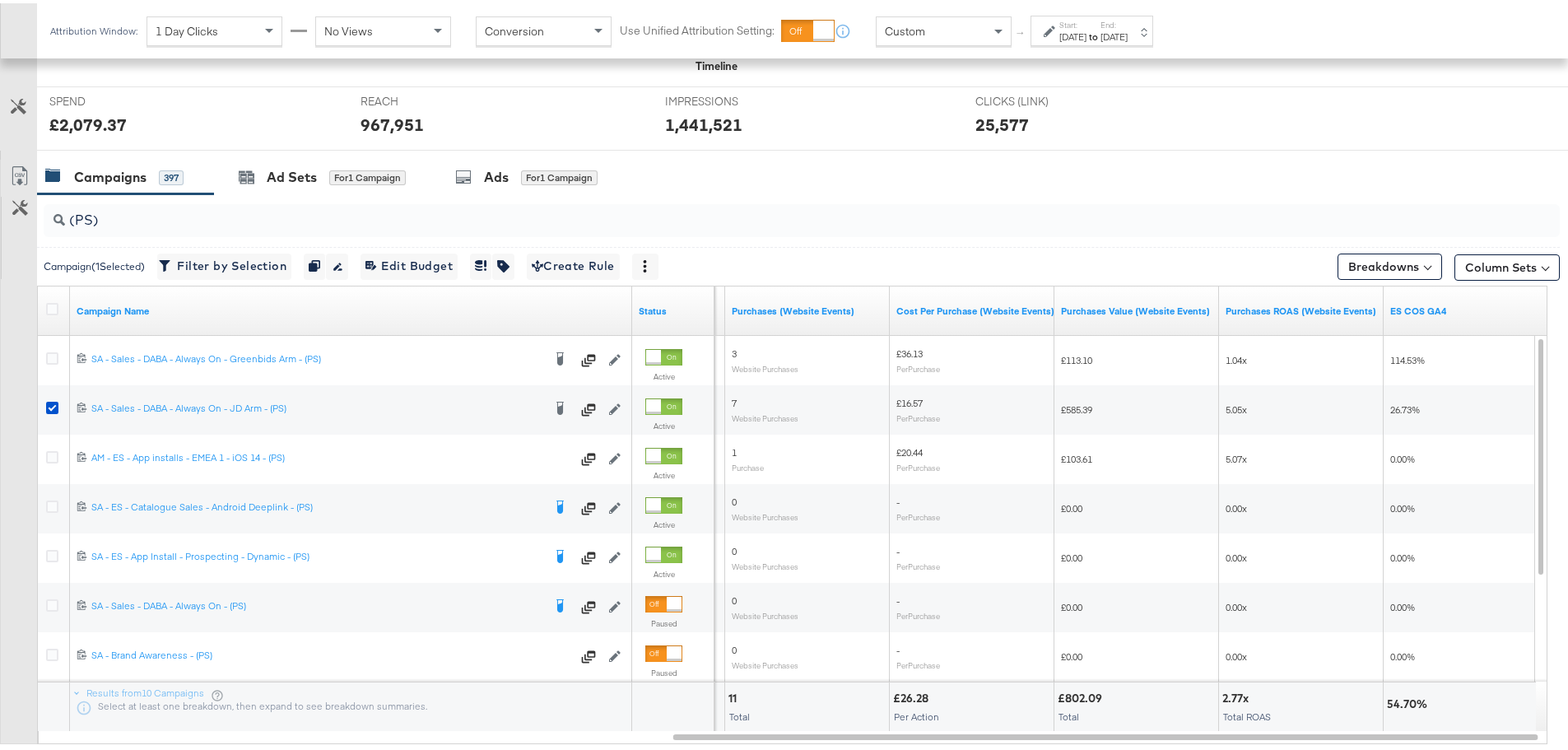
scroll to position [697, 0]
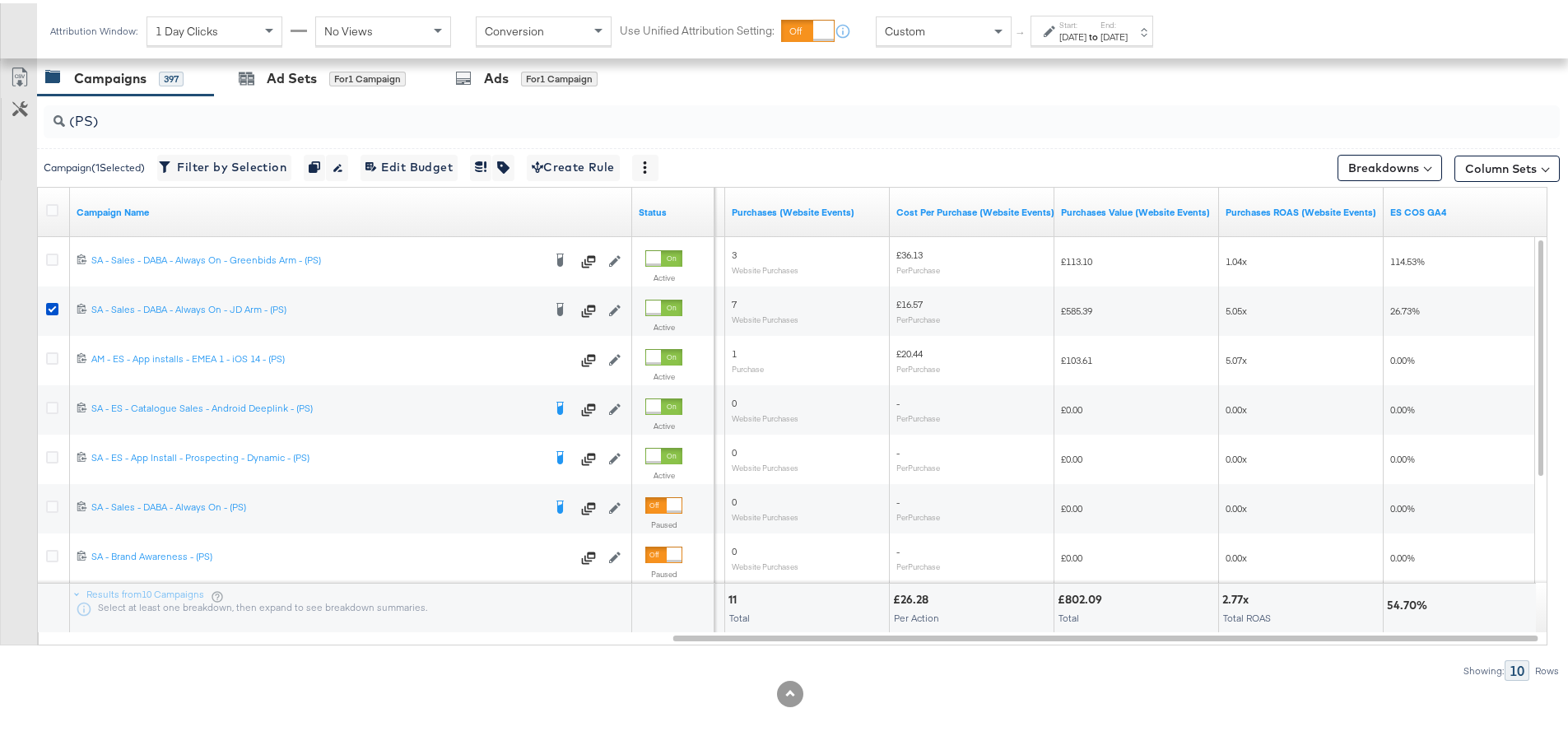
click at [1100, 28] on strong "to" at bounding box center [1093, 33] width 14 height 12
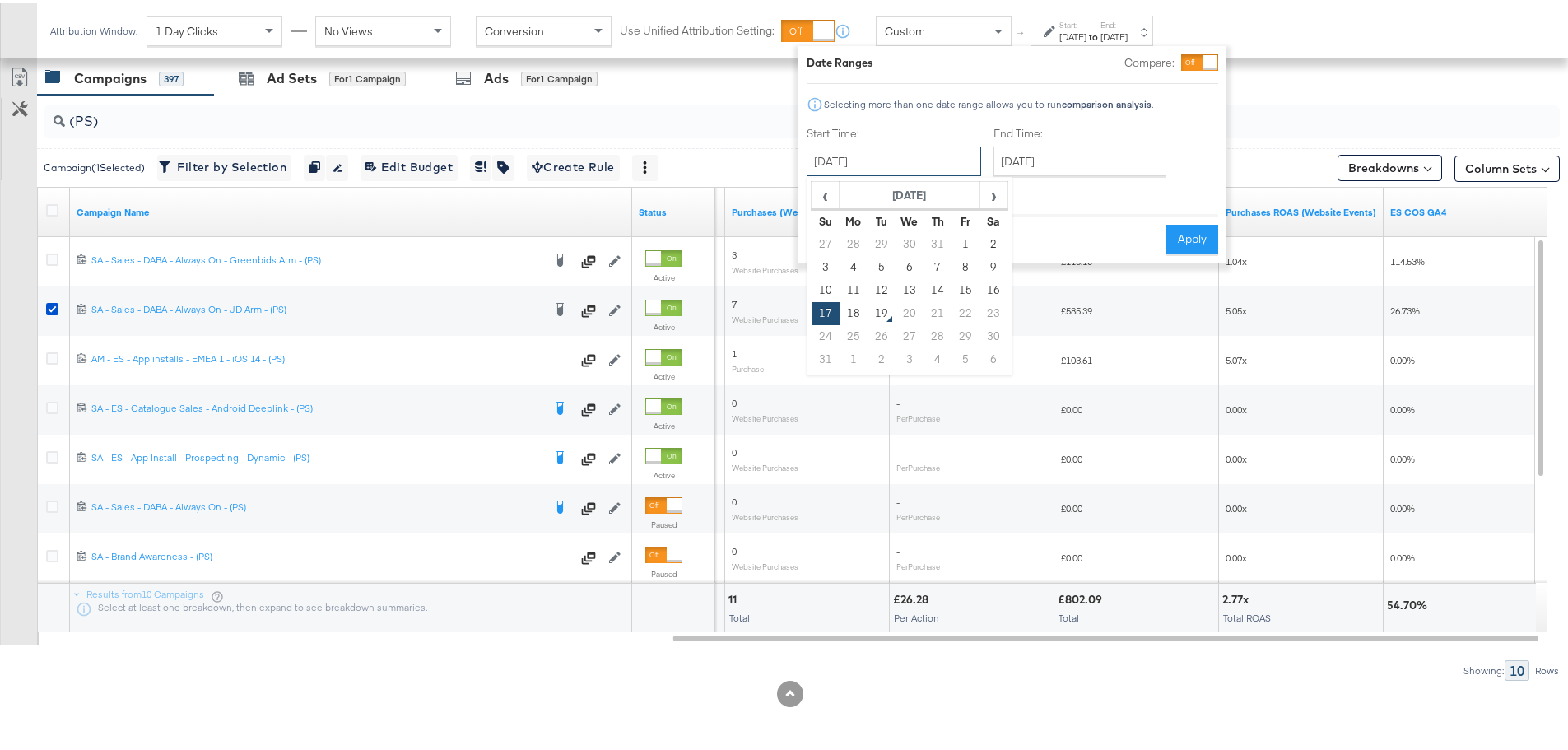
click at [845, 159] on input "August 17th 2025" at bounding box center [894, 158] width 174 height 29
click at [874, 154] on input "August 17th 2025" at bounding box center [894, 158] width 174 height 29
click at [1069, 215] on div "Cancel Apply" at bounding box center [1012, 230] width 412 height 41
click at [840, 240] on button "Cancel" at bounding box center [836, 236] width 60 height 29
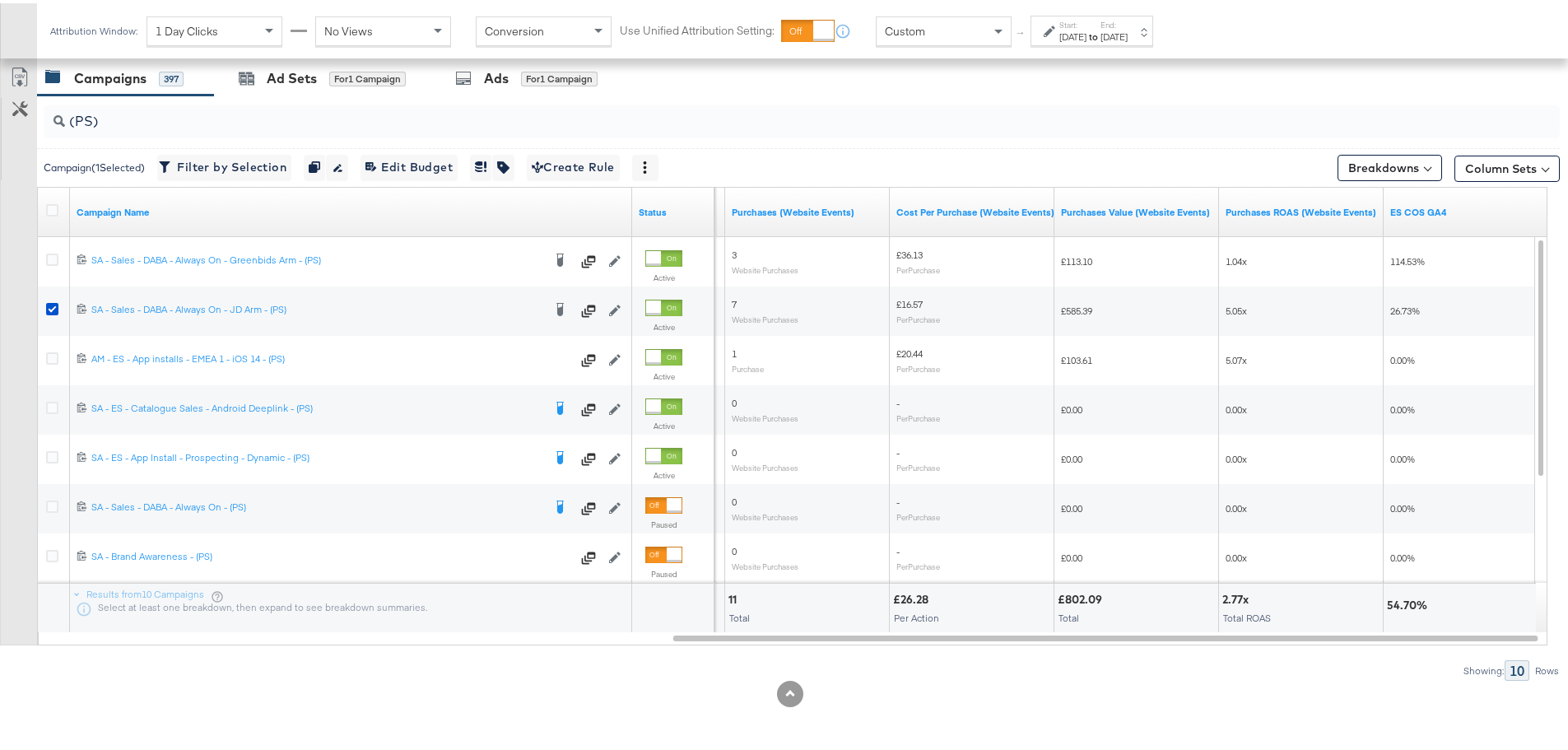
click at [910, 33] on span "Custom" at bounding box center [904, 28] width 41 height 15
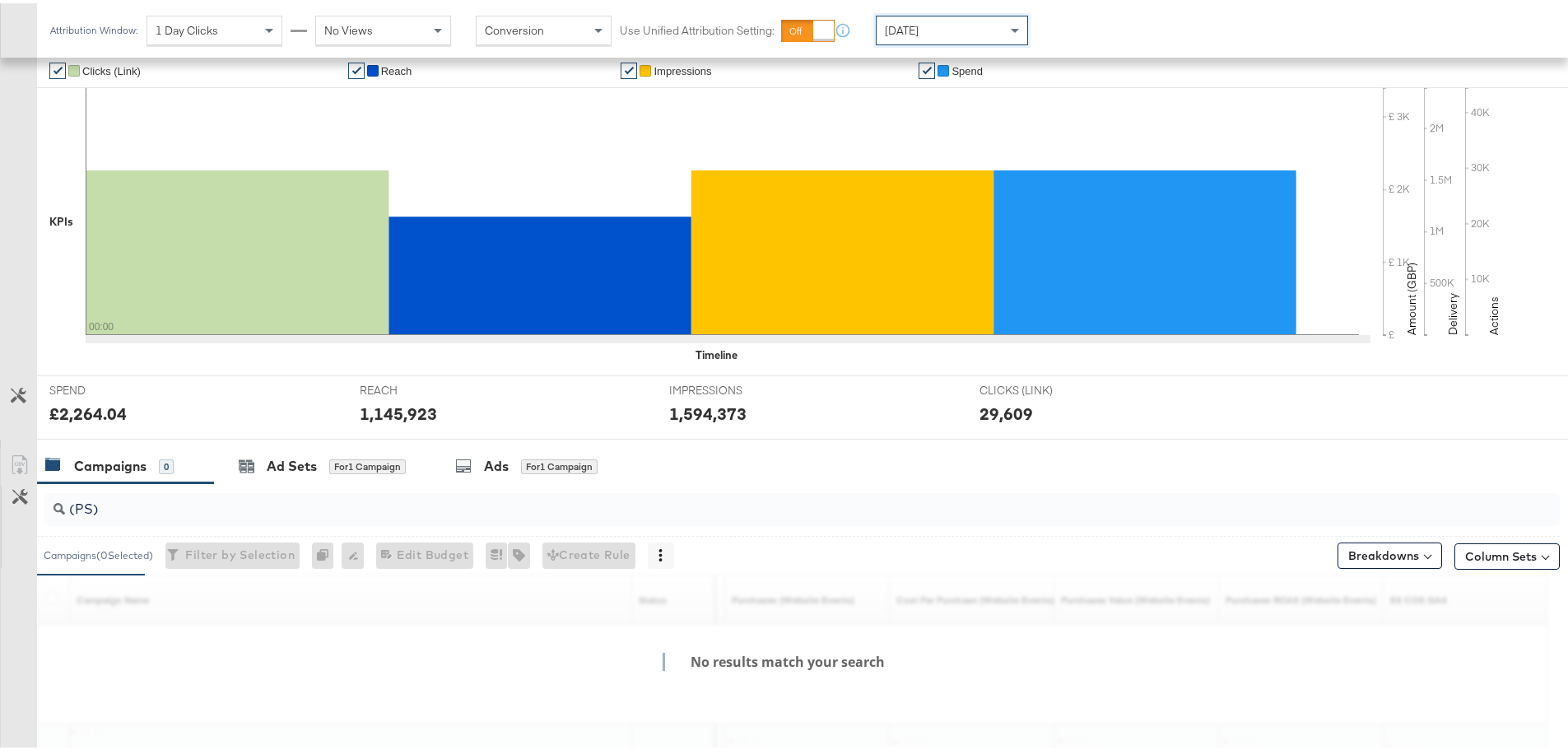
scroll to position [450, 0]
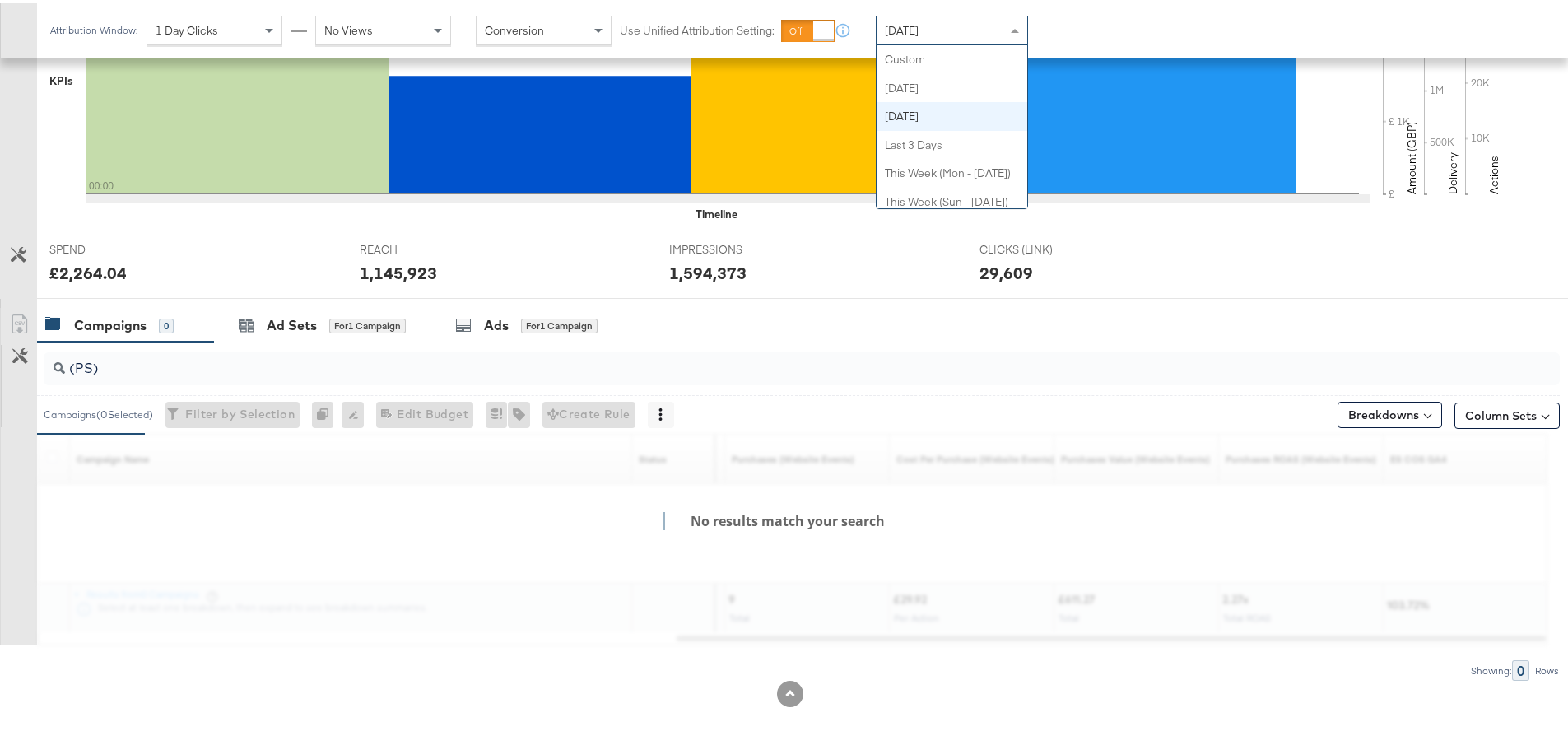
click at [997, 27] on div "[DATE]" at bounding box center [952, 27] width 151 height 28
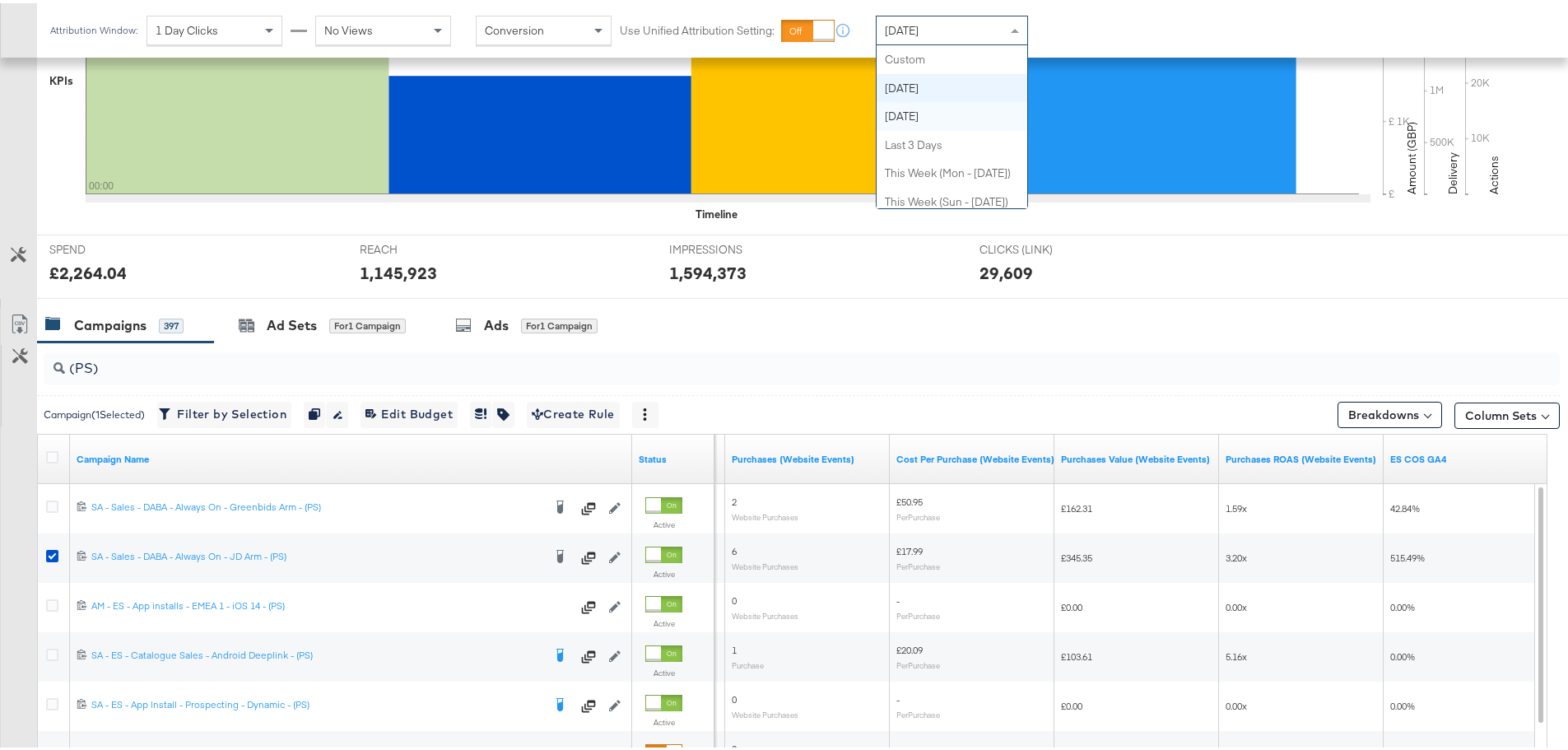
scroll to position [309, 0]
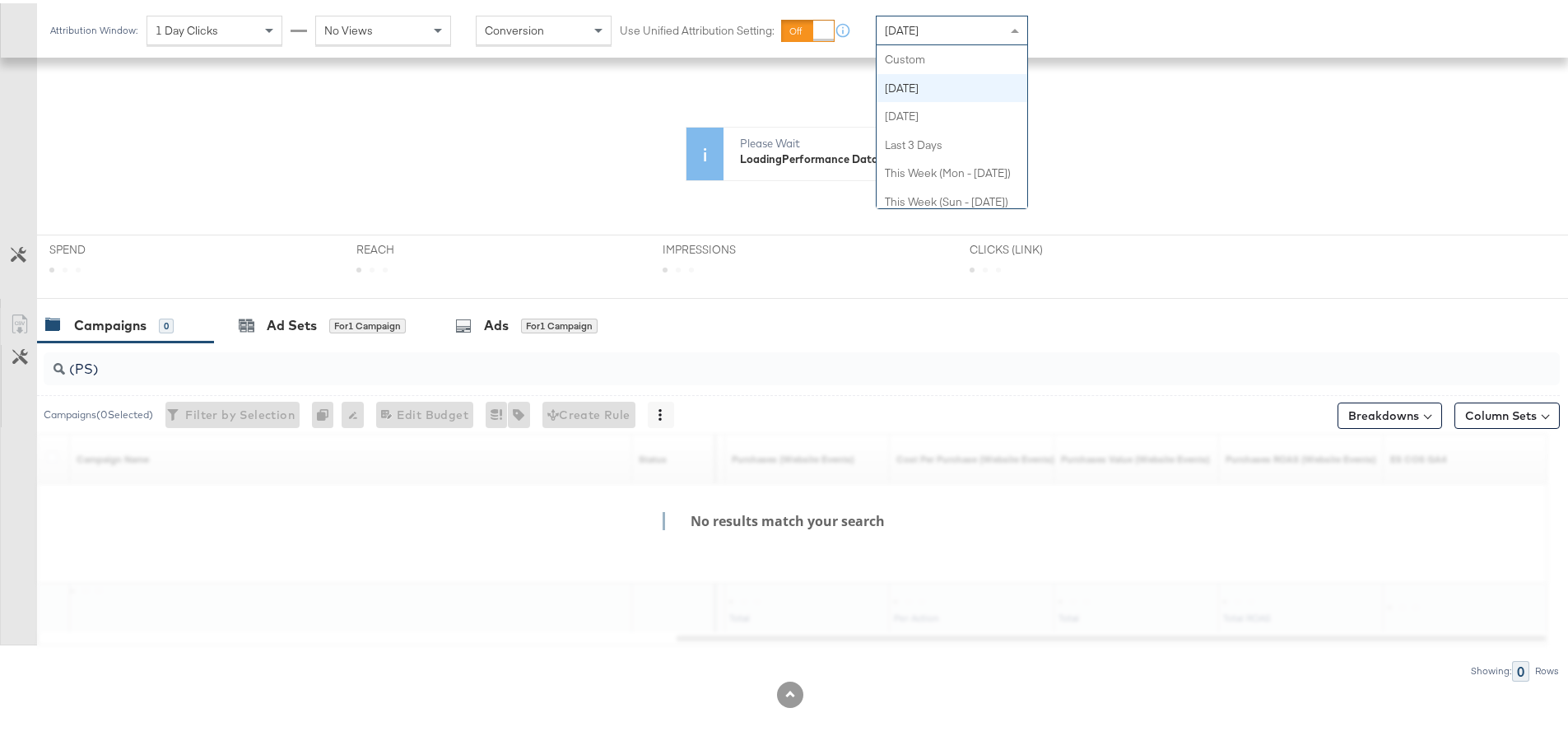
click at [946, 21] on div "Today" at bounding box center [952, 27] width 151 height 28
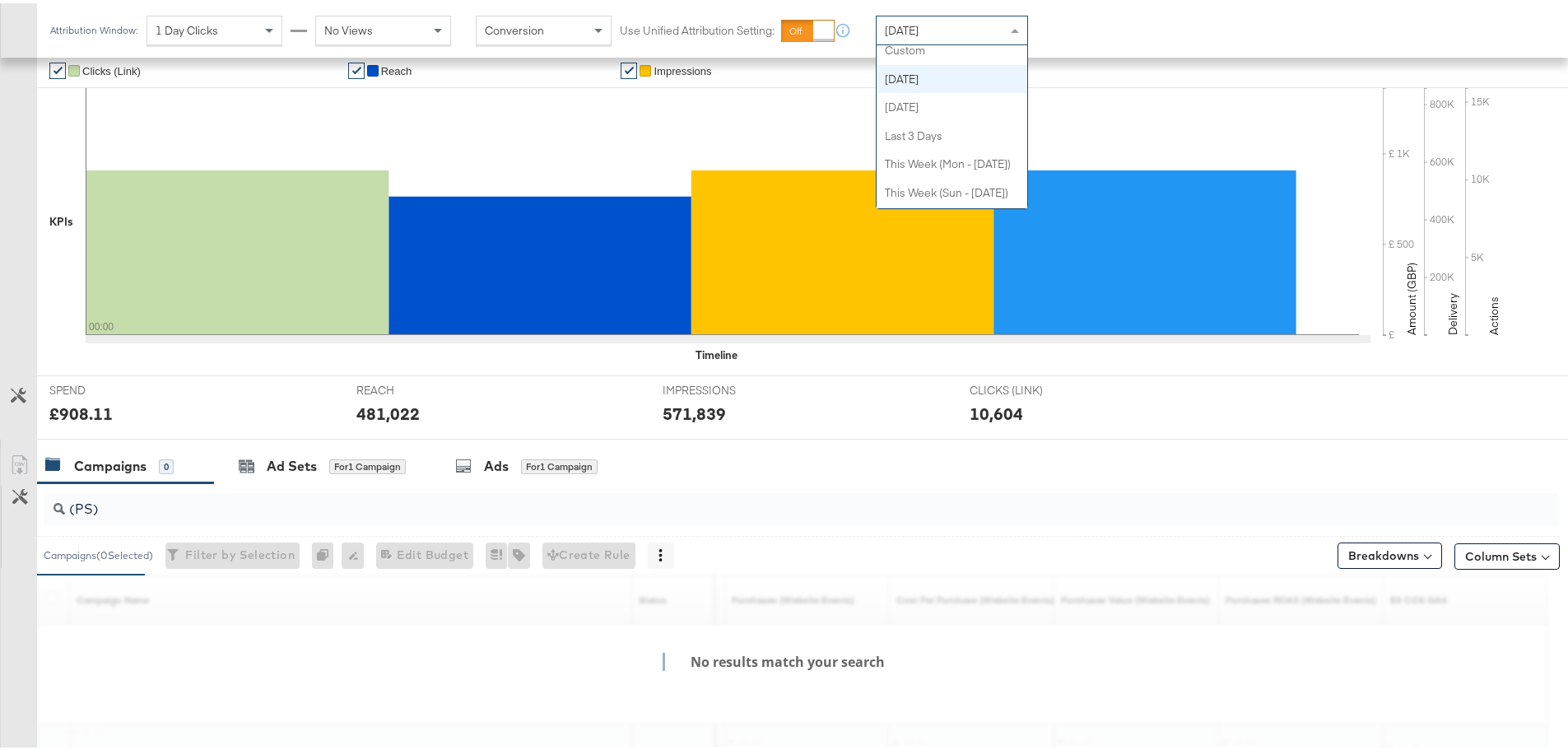
scroll to position [0, 0]
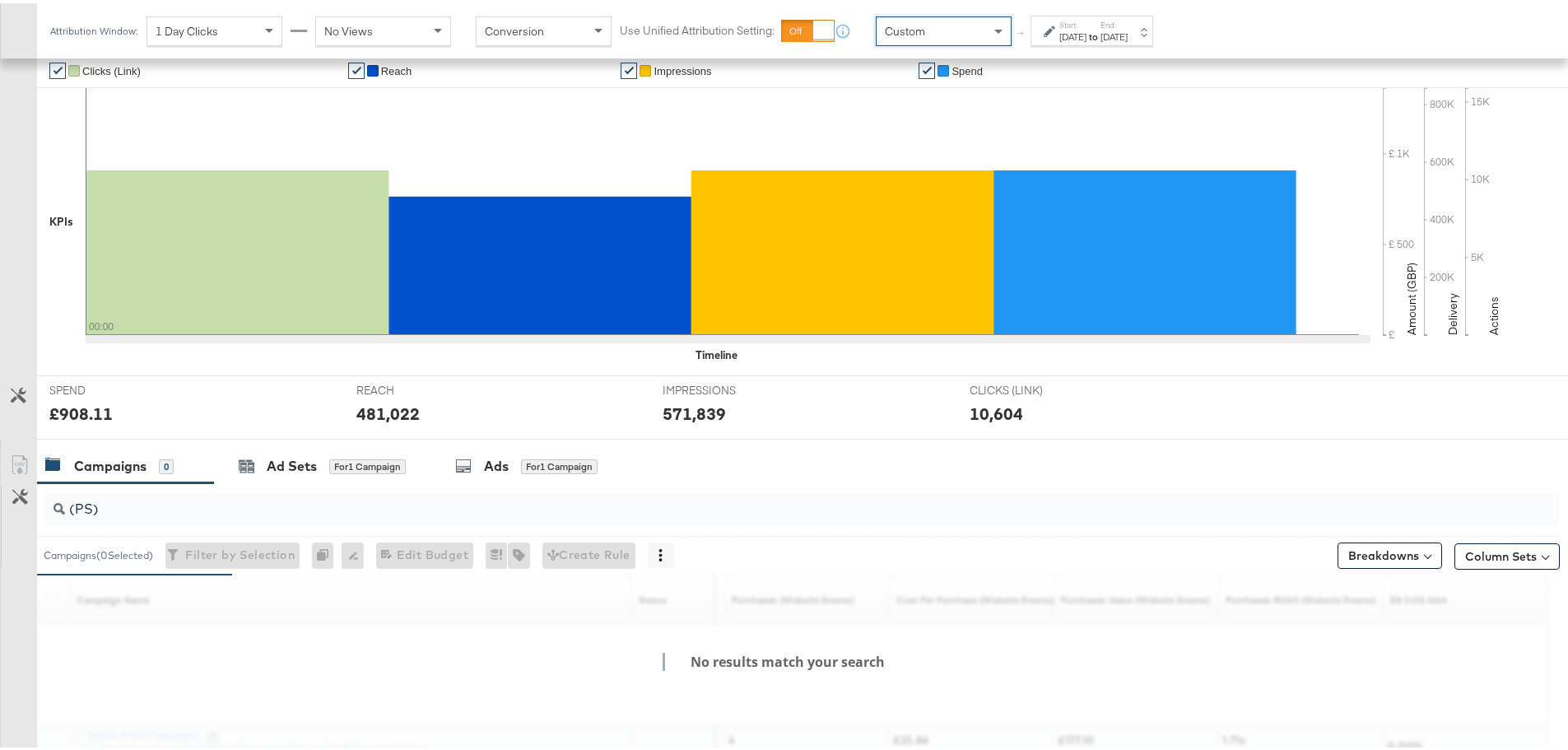
click at [1065, 41] on div "Start: Aug 19th 2025 to End: Aug 19th 2025" at bounding box center [1092, 27] width 123 height 30
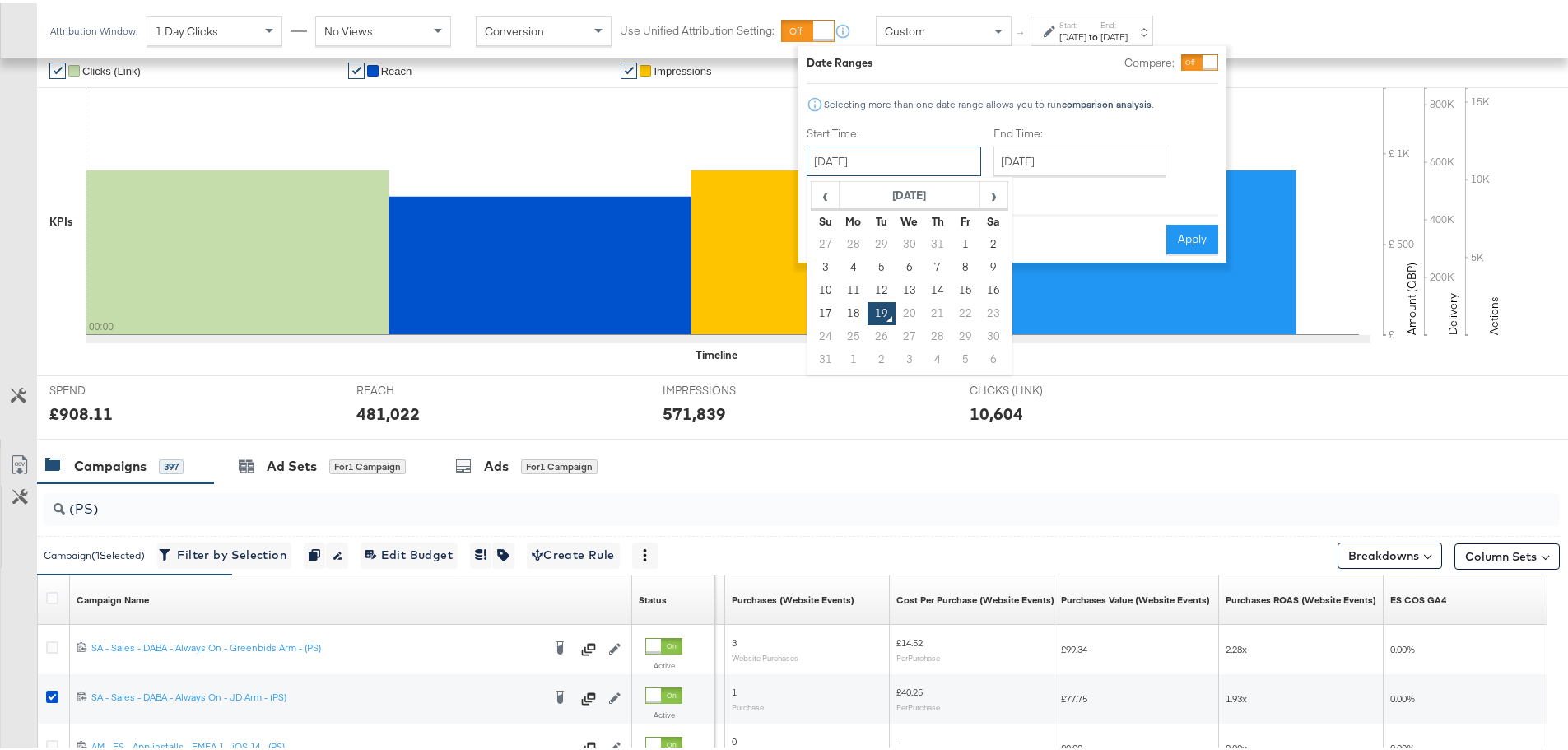
click at [914, 157] on input "August 19th 2025" at bounding box center [894, 158] width 174 height 29
click at [829, 317] on td "17" at bounding box center [825, 310] width 28 height 23
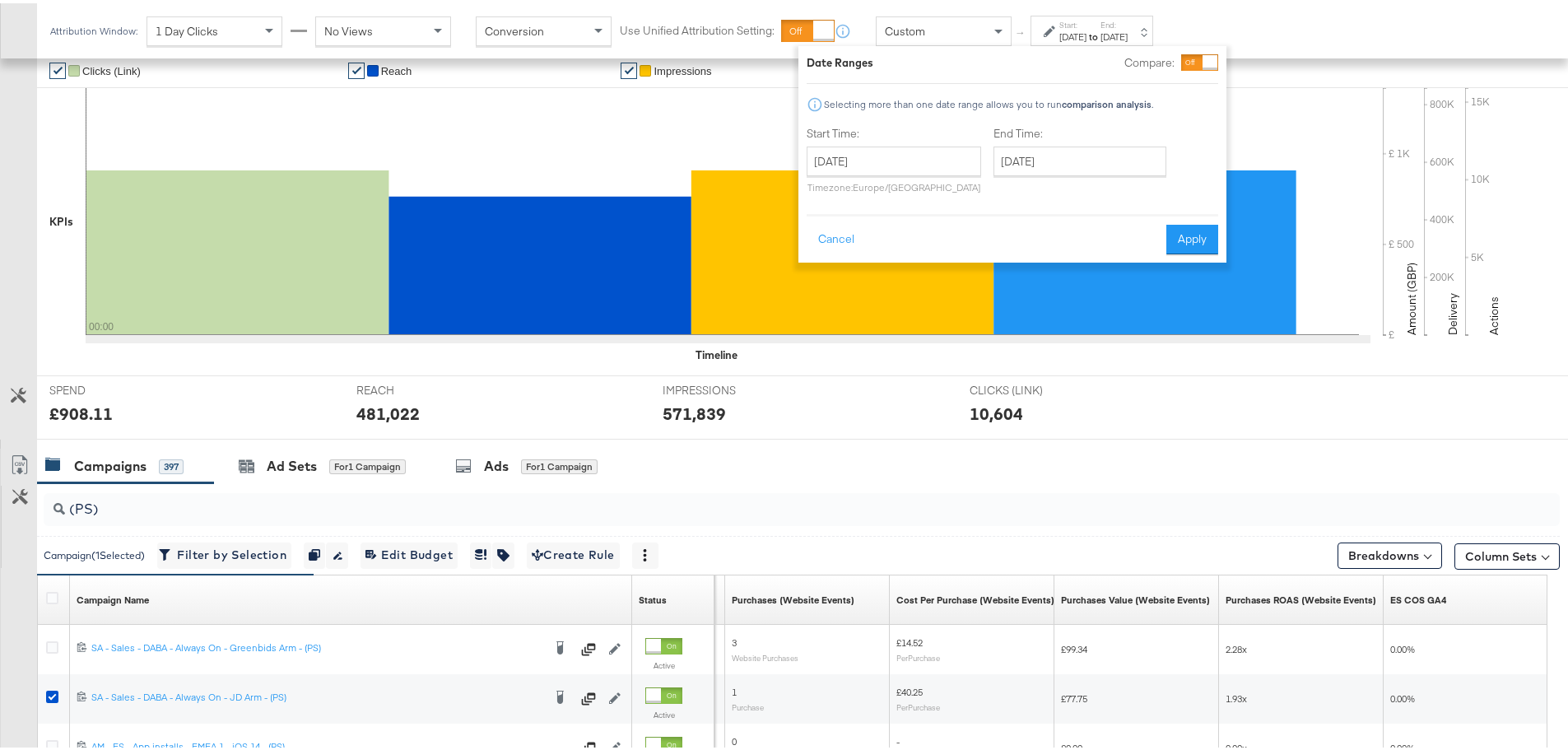
type input "August 17th 2025"
click at [1074, 151] on input "August 19th 2025" at bounding box center [1080, 158] width 173 height 29
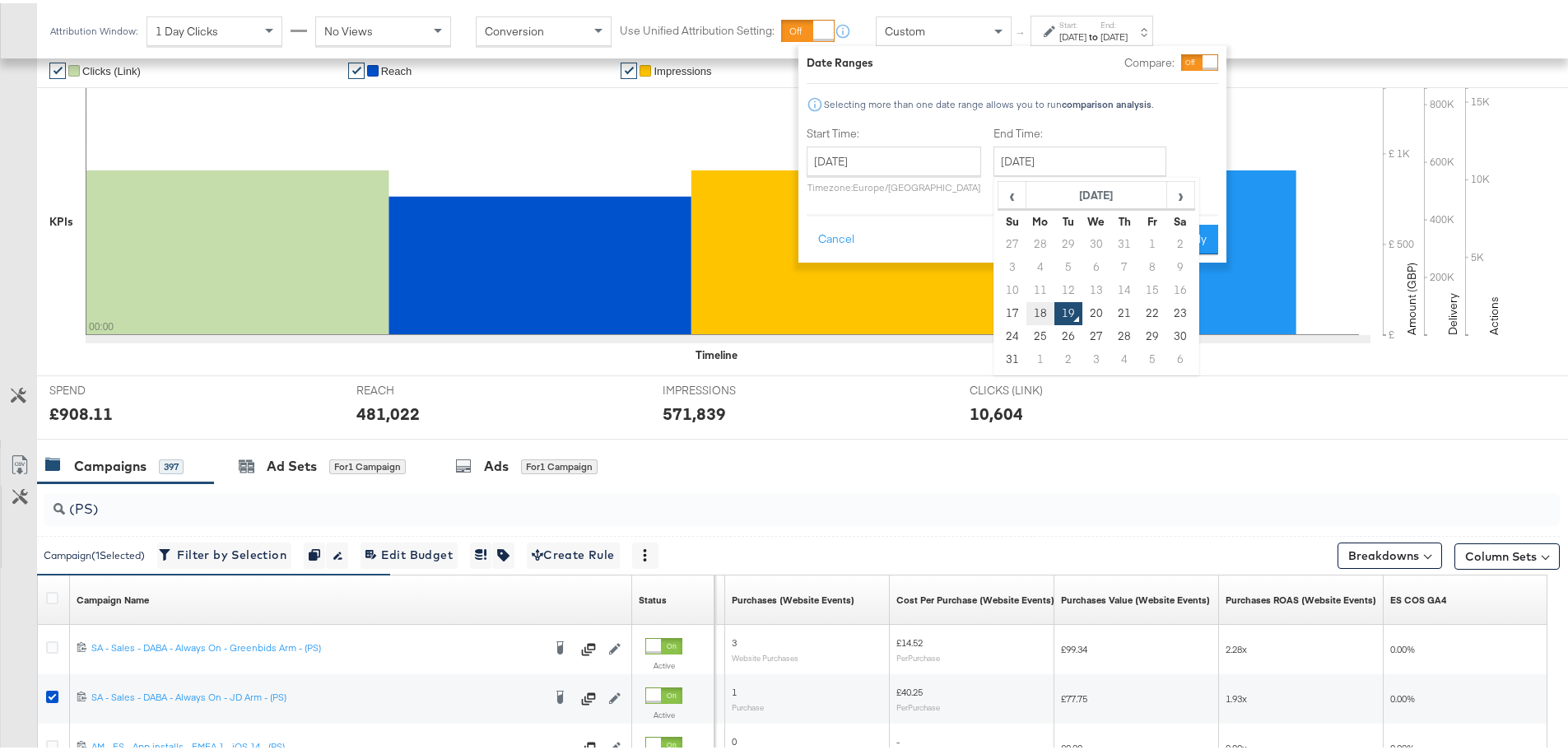
click at [1042, 308] on td "18" at bounding box center [1040, 310] width 28 height 23
type input "August 18th 2025"
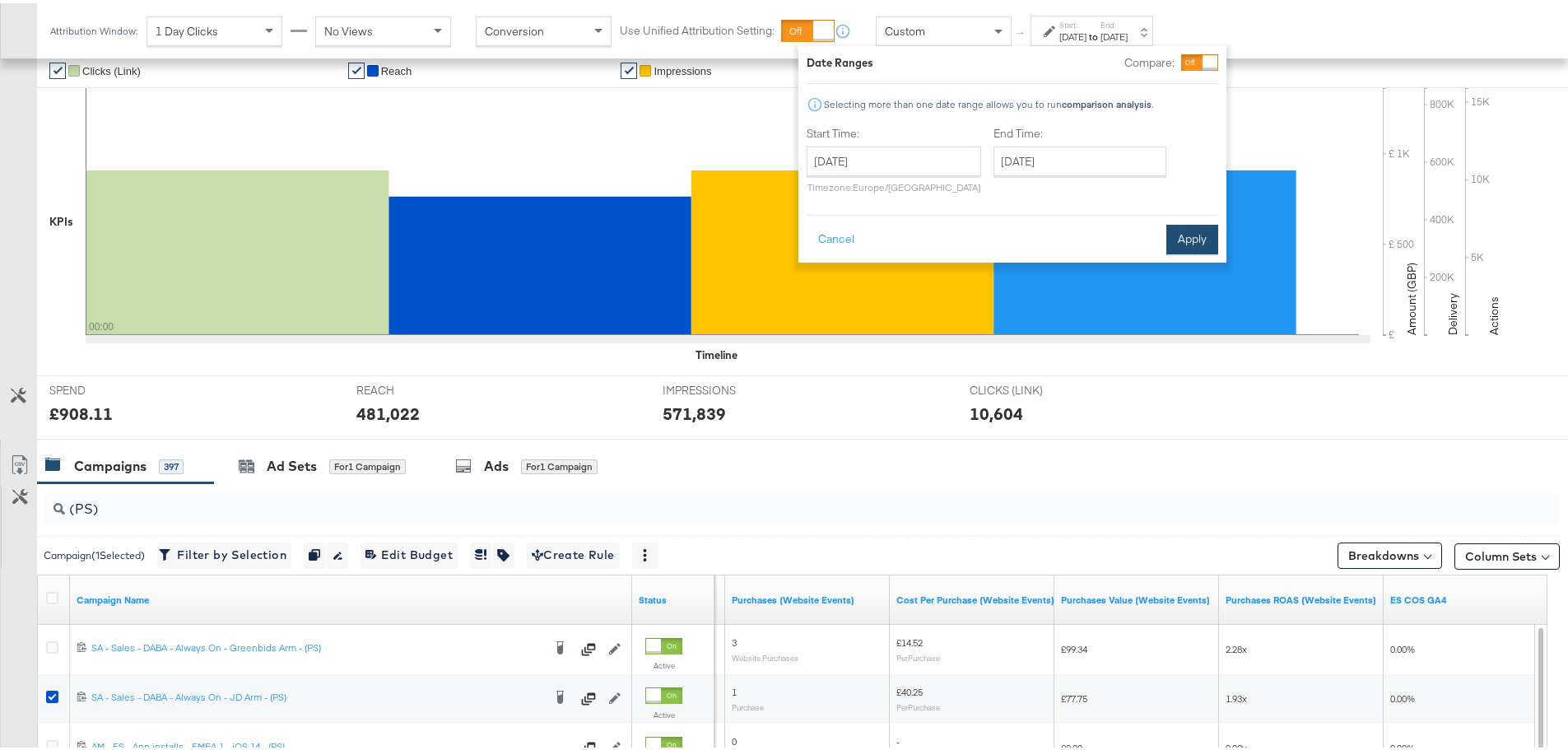
click at [1188, 235] on button "Apply" at bounding box center [1193, 236] width 52 height 29
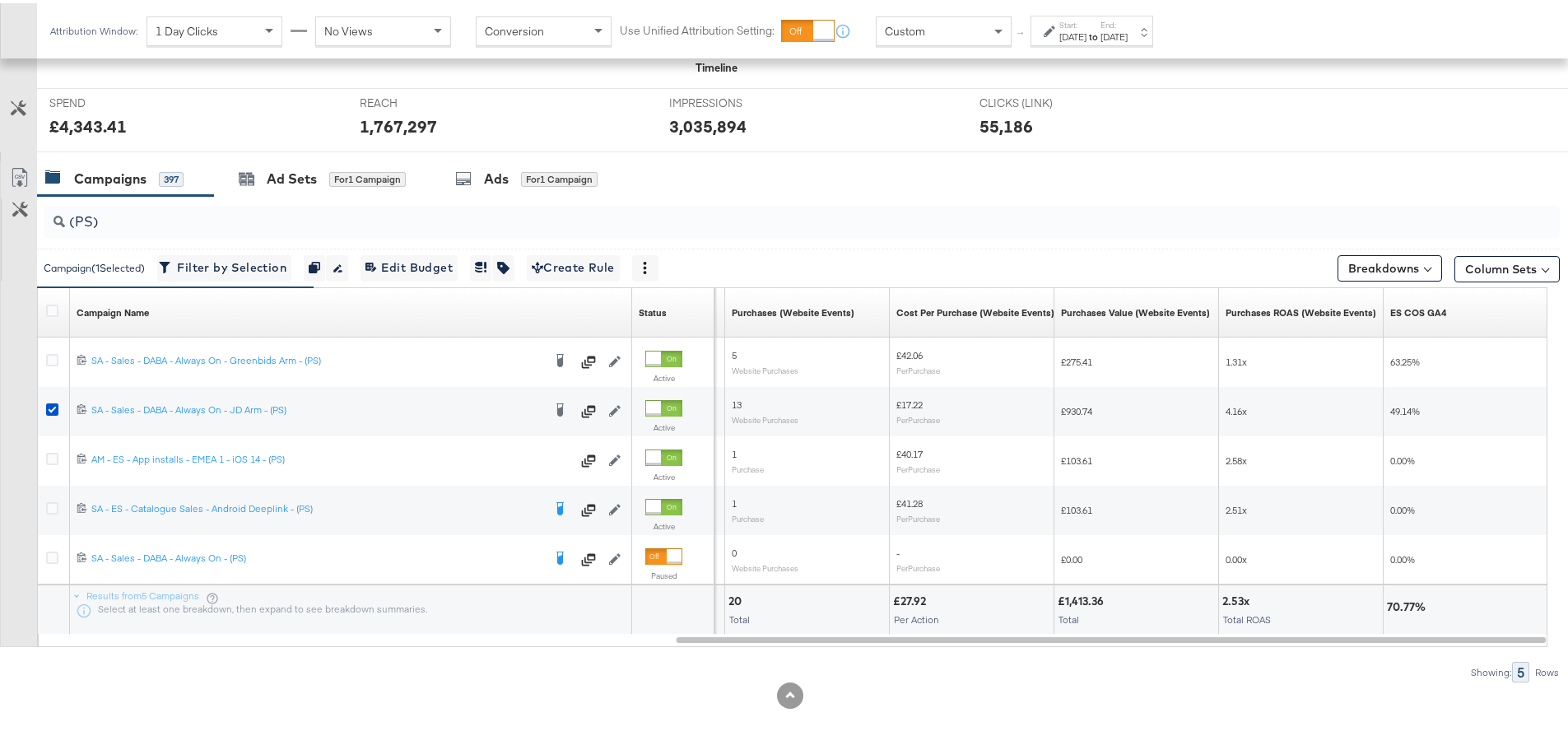
scroll to position [598, 0]
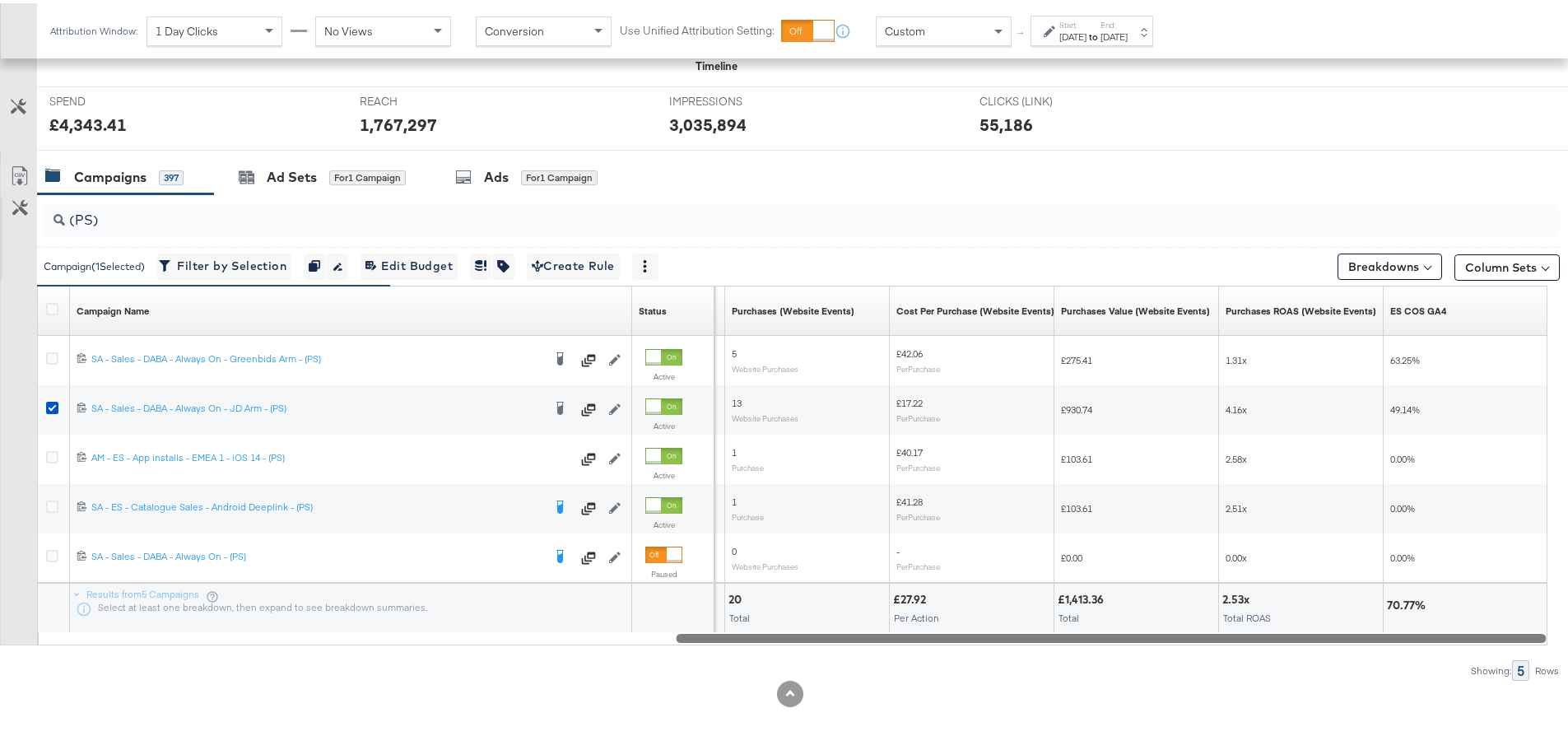
drag, startPoint x: 809, startPoint y: 633, endPoint x: 971, endPoint y: 650, distance: 162.9
click at [971, 650] on div "(PS) Campaign ( 1 Selected) Filter by Selection Filter 1 campaign Duplicate 1 c…" at bounding box center [779, 434] width 1559 height 487
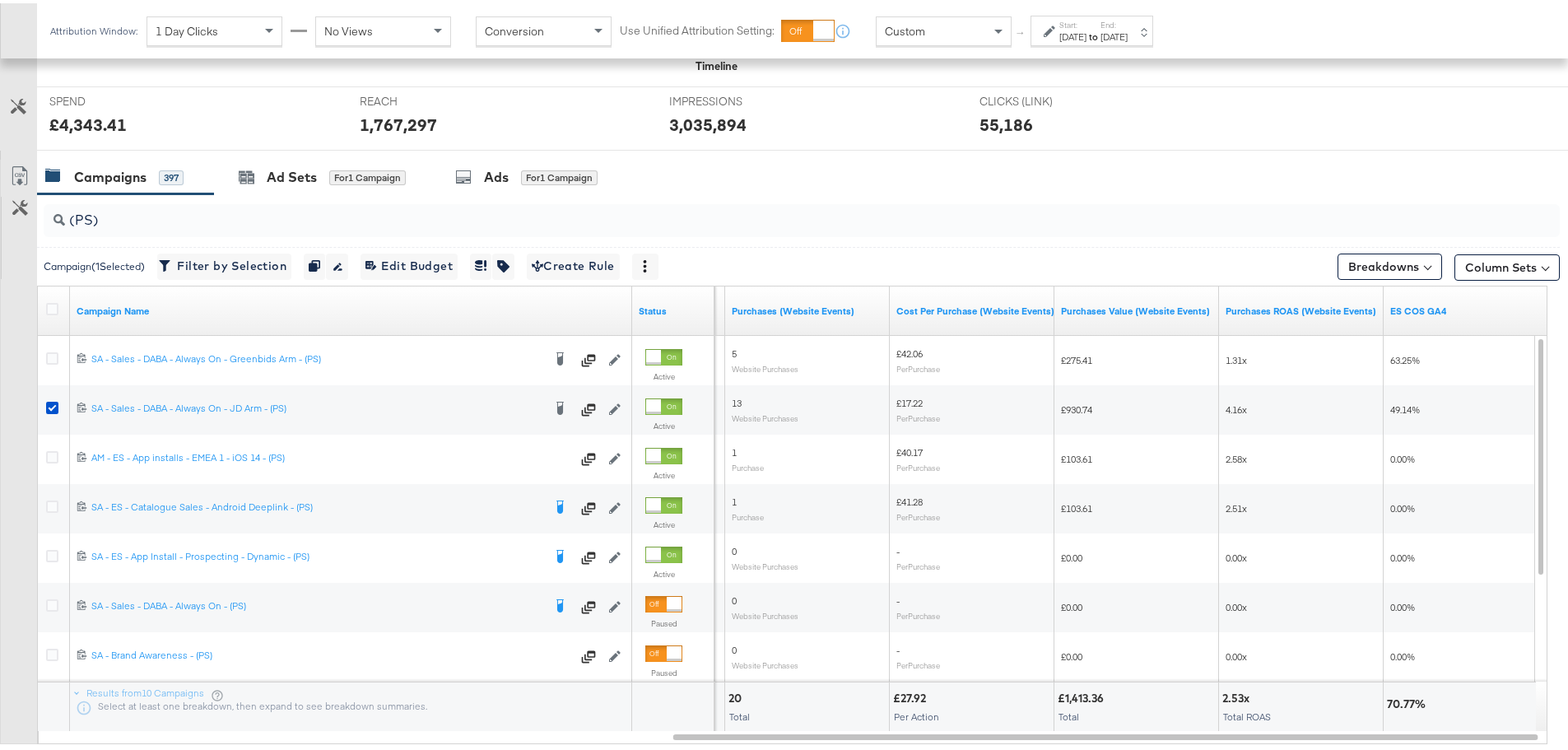
click at [894, 40] on div "Custom" at bounding box center [943, 28] width 134 height 28
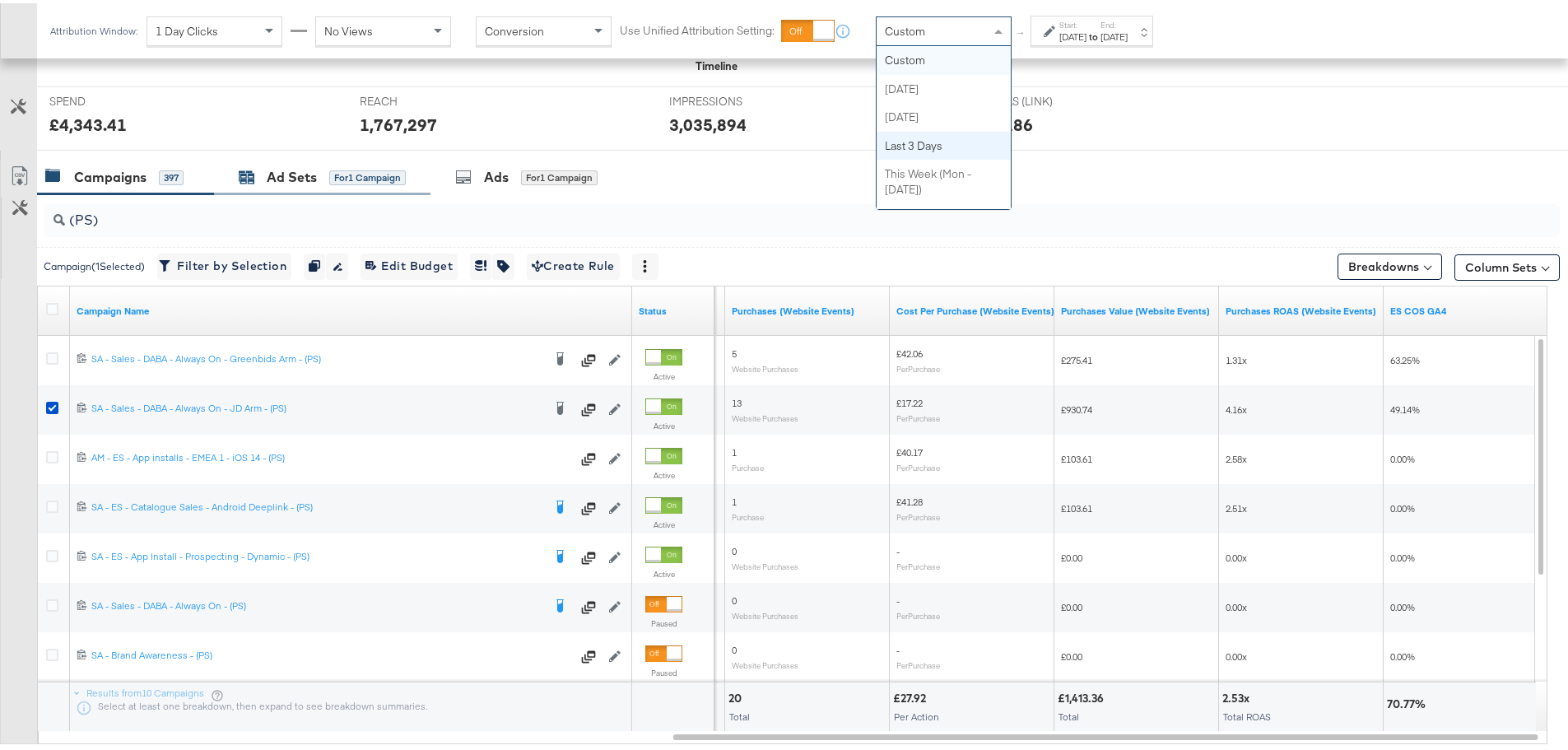
click at [328, 169] on div "Ad Sets for 1 Campaign" at bounding box center [323, 174] width 167 height 19
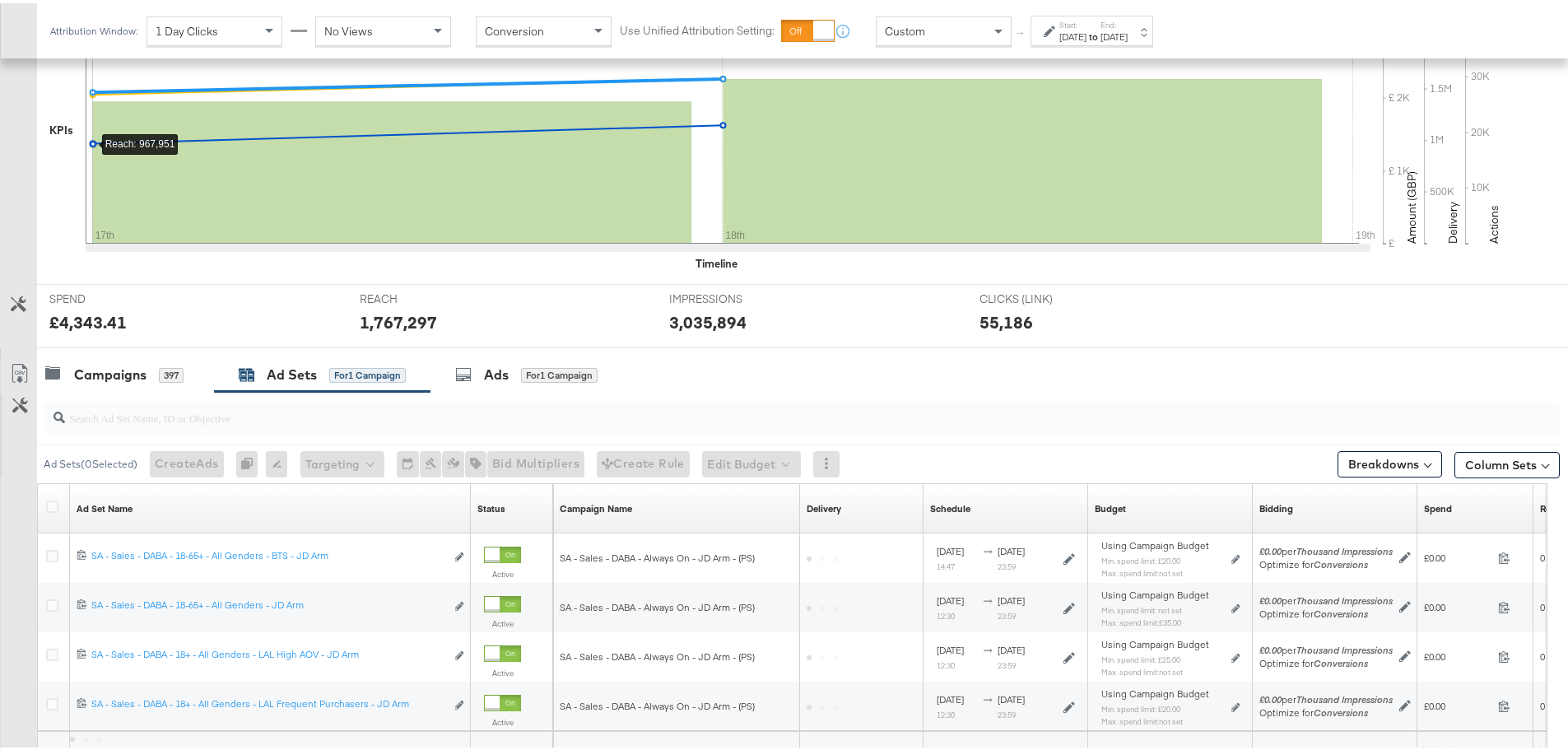
scroll to position [549, 0]
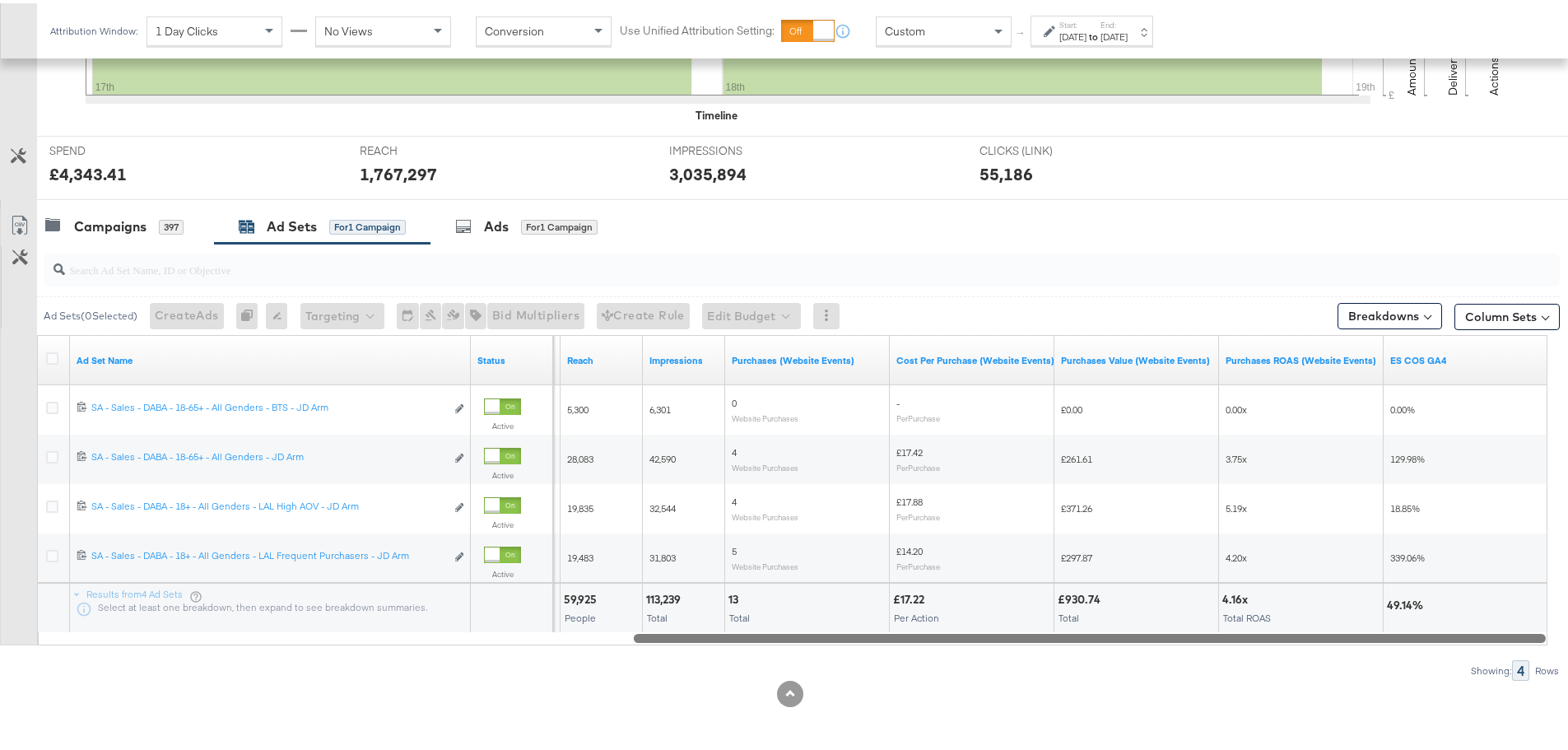
drag, startPoint x: 664, startPoint y: 633, endPoint x: 1481, endPoint y: 662, distance: 817.5
click at [1481, 662] on div "Ad Sets ( 0 Selected) Create Ads At least one ad set must be selected 0 Rename …" at bounding box center [779, 459] width 1559 height 437
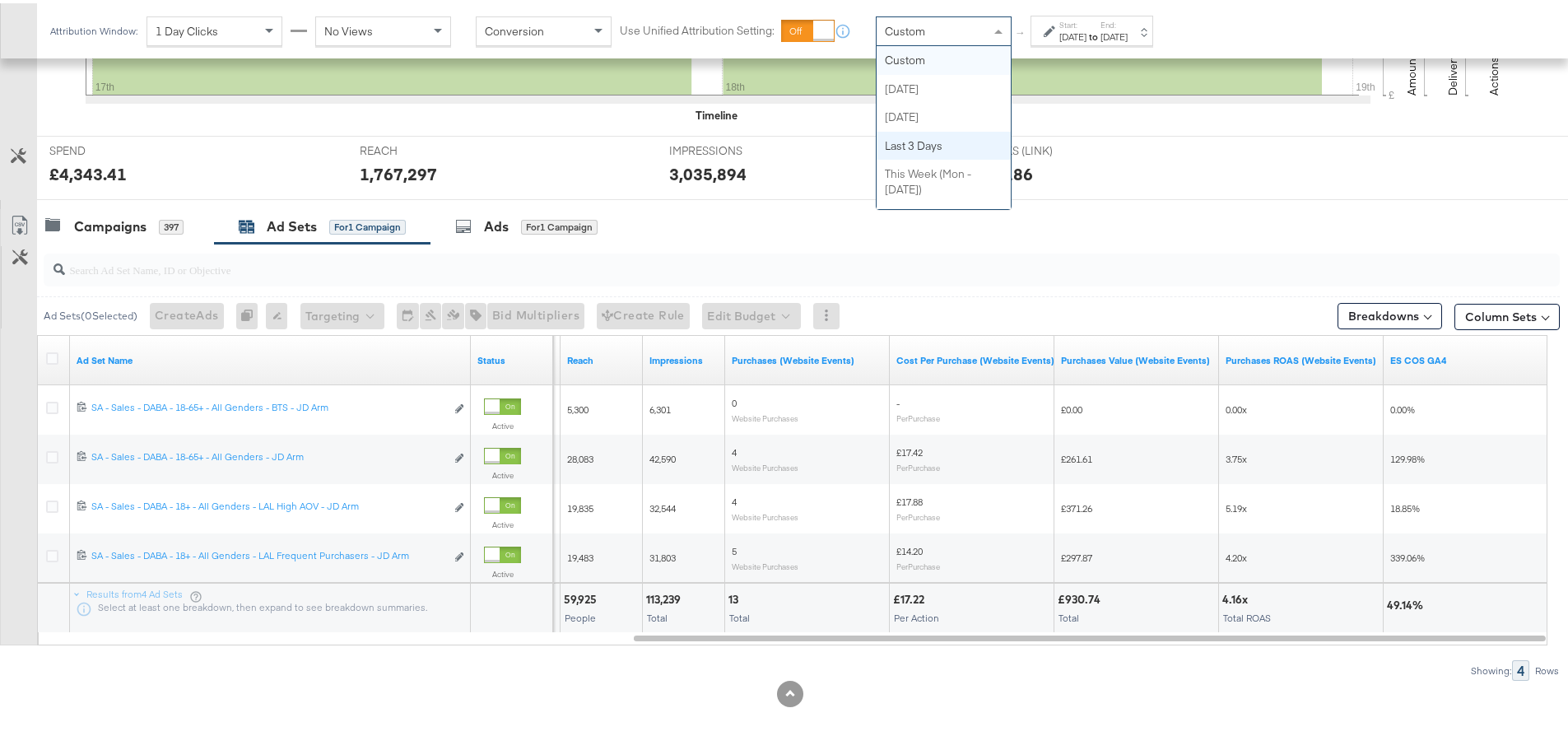
click at [922, 24] on span "Custom" at bounding box center [904, 28] width 41 height 15
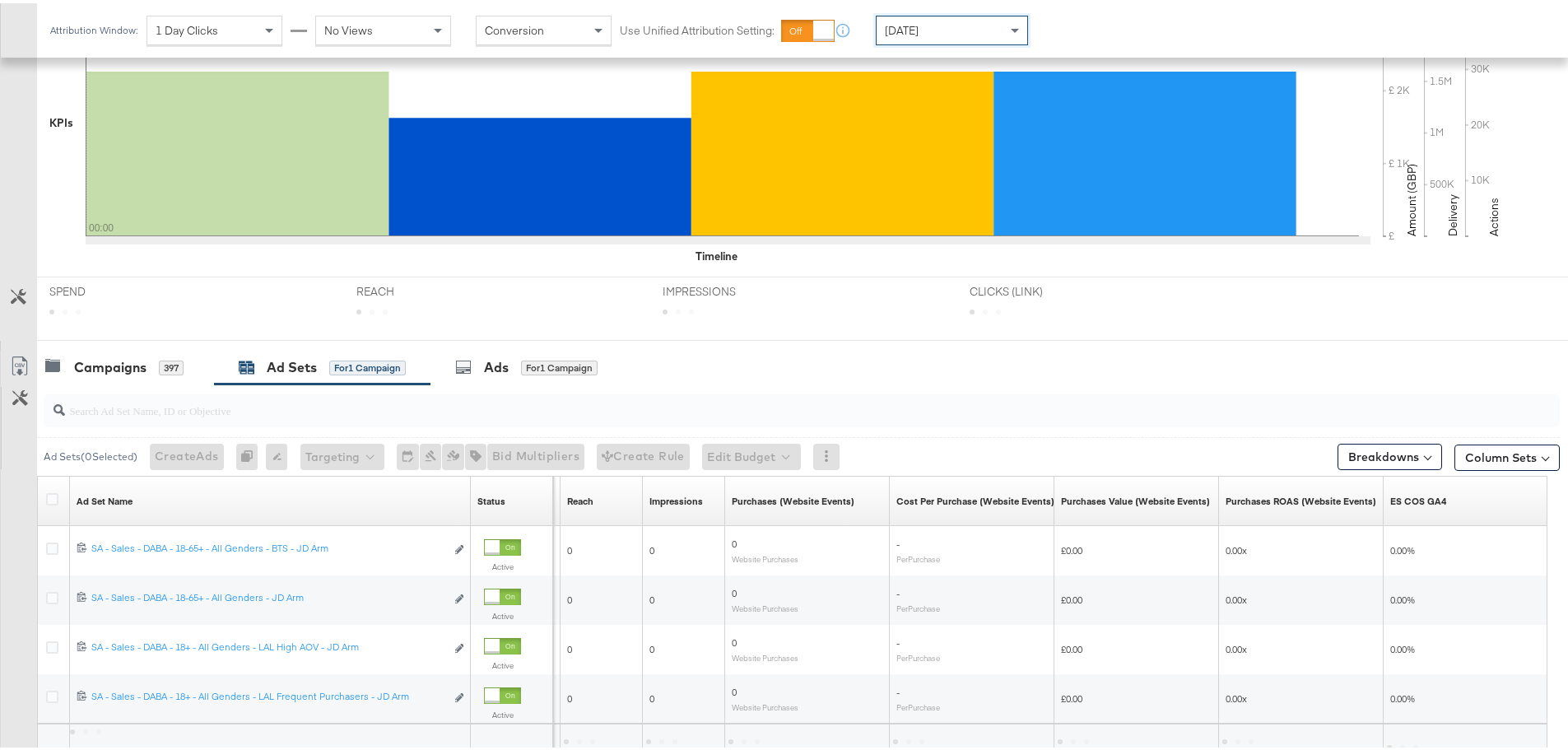
scroll to position [548, 0]
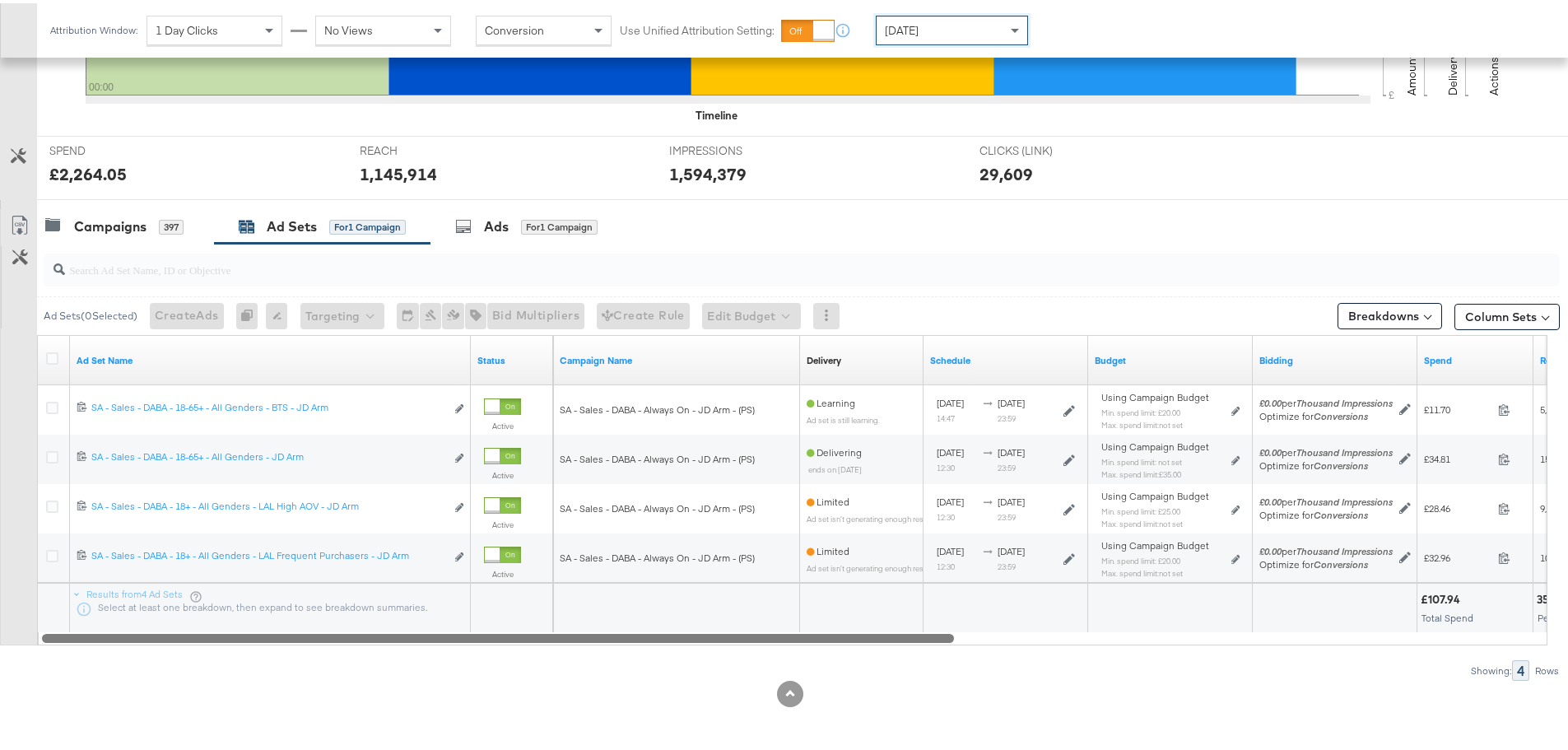
drag, startPoint x: 1331, startPoint y: 634, endPoint x: 648, endPoint y: 660, distance: 683.5
click at [648, 660] on div "Ad Sets ( 0 Selected) Create Ads At least one ad set must be selected 0 Rename …" at bounding box center [779, 459] width 1559 height 437
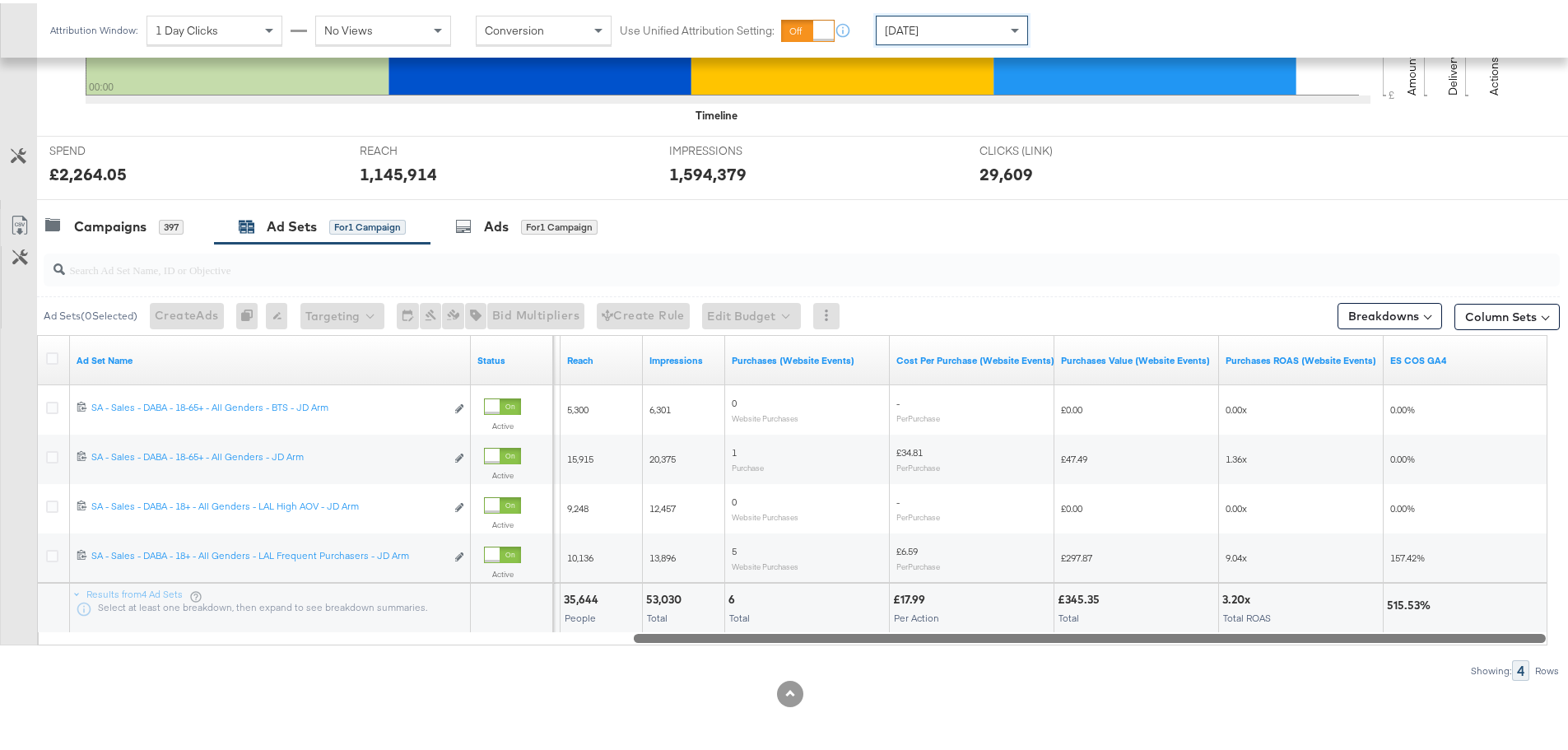
drag, startPoint x: 625, startPoint y: 634, endPoint x: 1579, endPoint y: 654, distance: 954.2
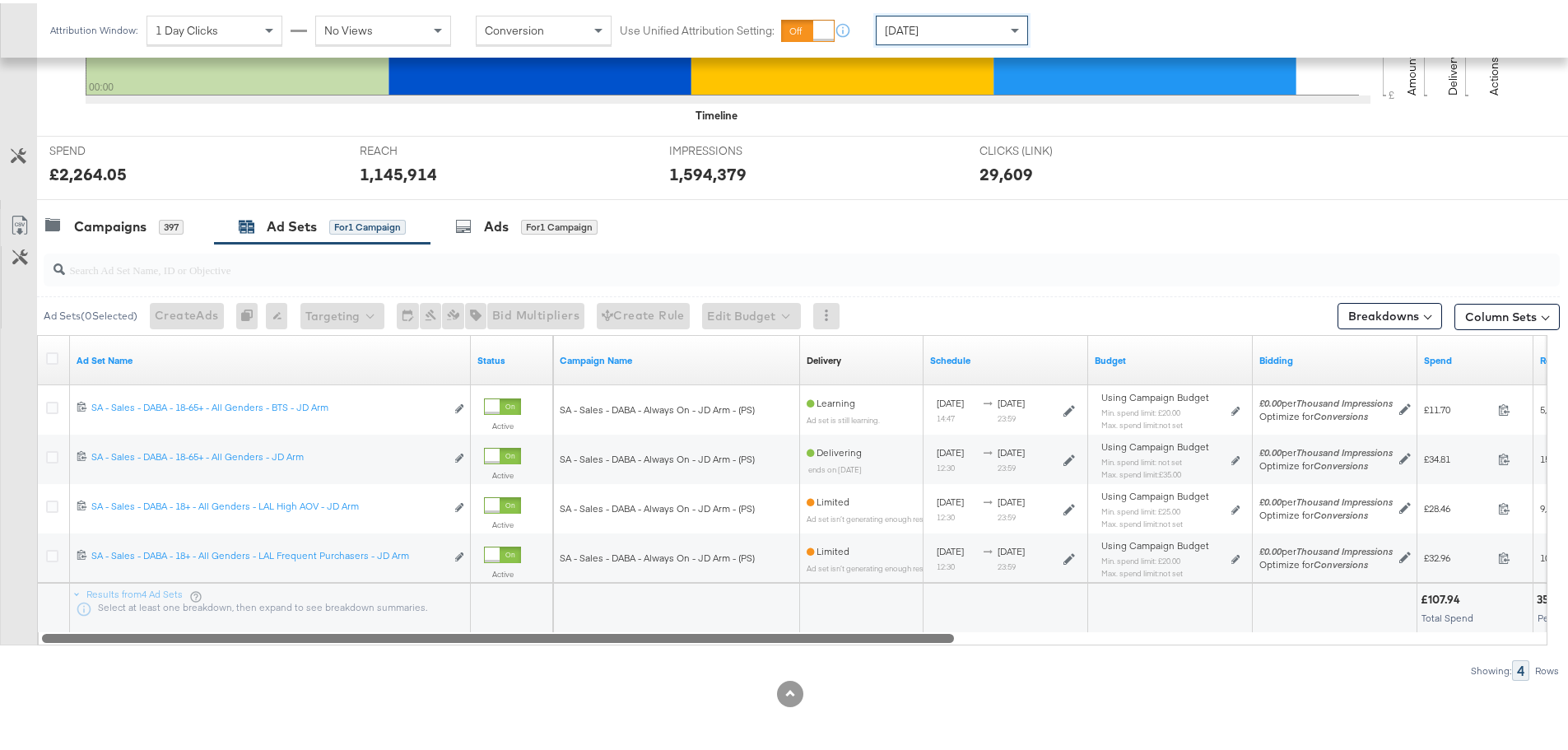
drag, startPoint x: 922, startPoint y: 633, endPoint x: 268, endPoint y: 632, distance: 654.0
click at [268, 632] on div at bounding box center [498, 634] width 912 height 14
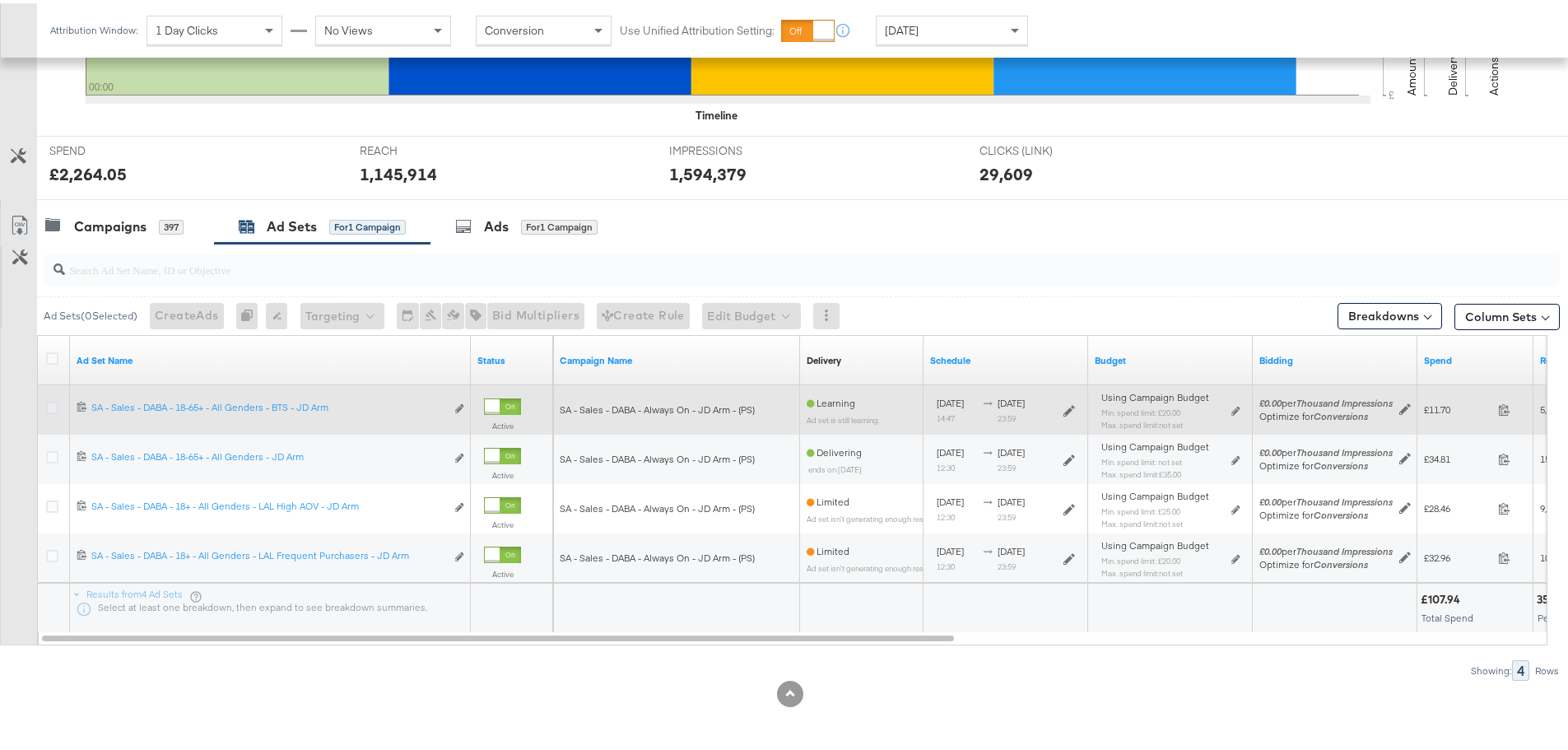
click at [48, 404] on icon at bounding box center [52, 405] width 12 height 12
click at [0, 0] on input "checkbox" at bounding box center [0, 0] width 0 height 0
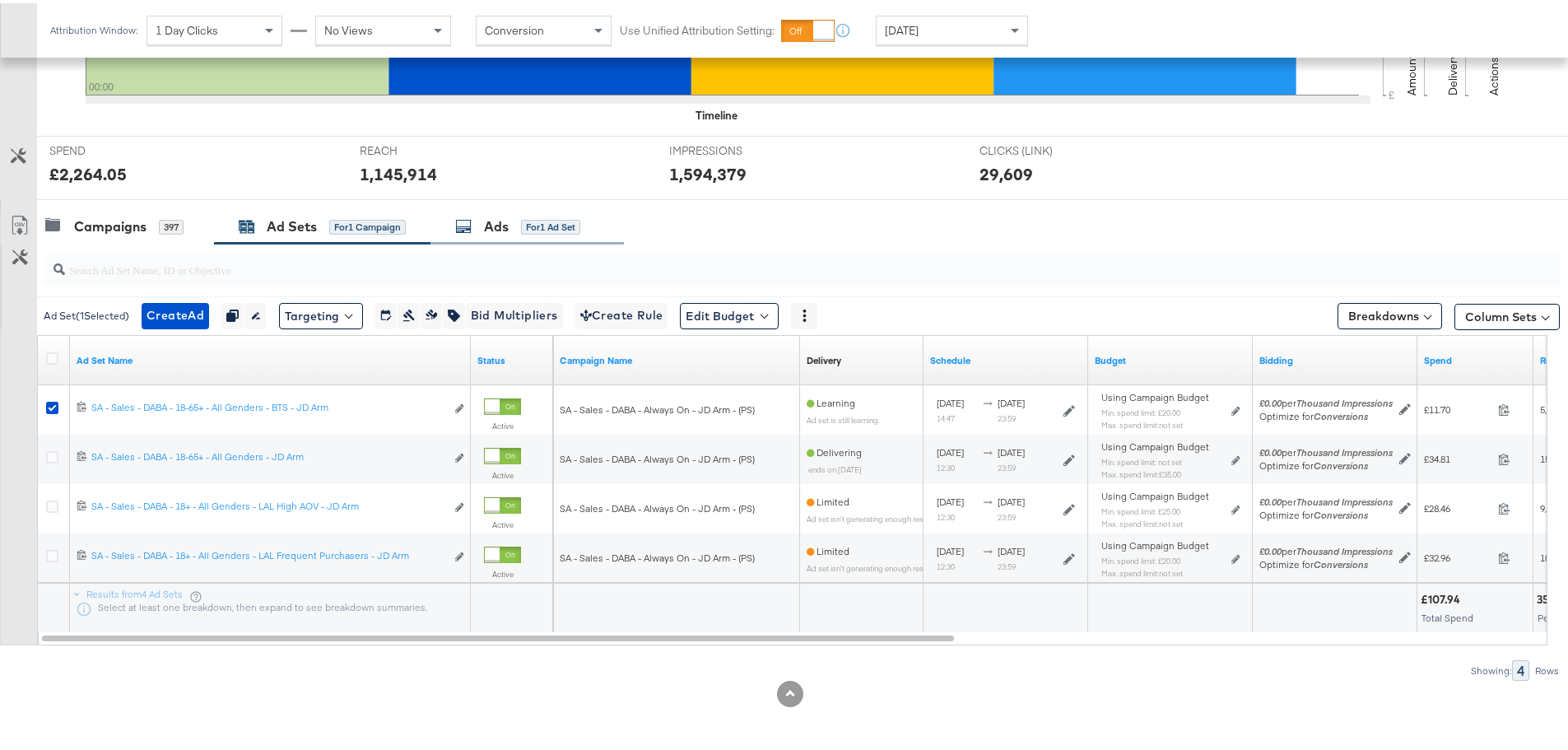
click at [507, 226] on div "Ads" at bounding box center [496, 224] width 25 height 19
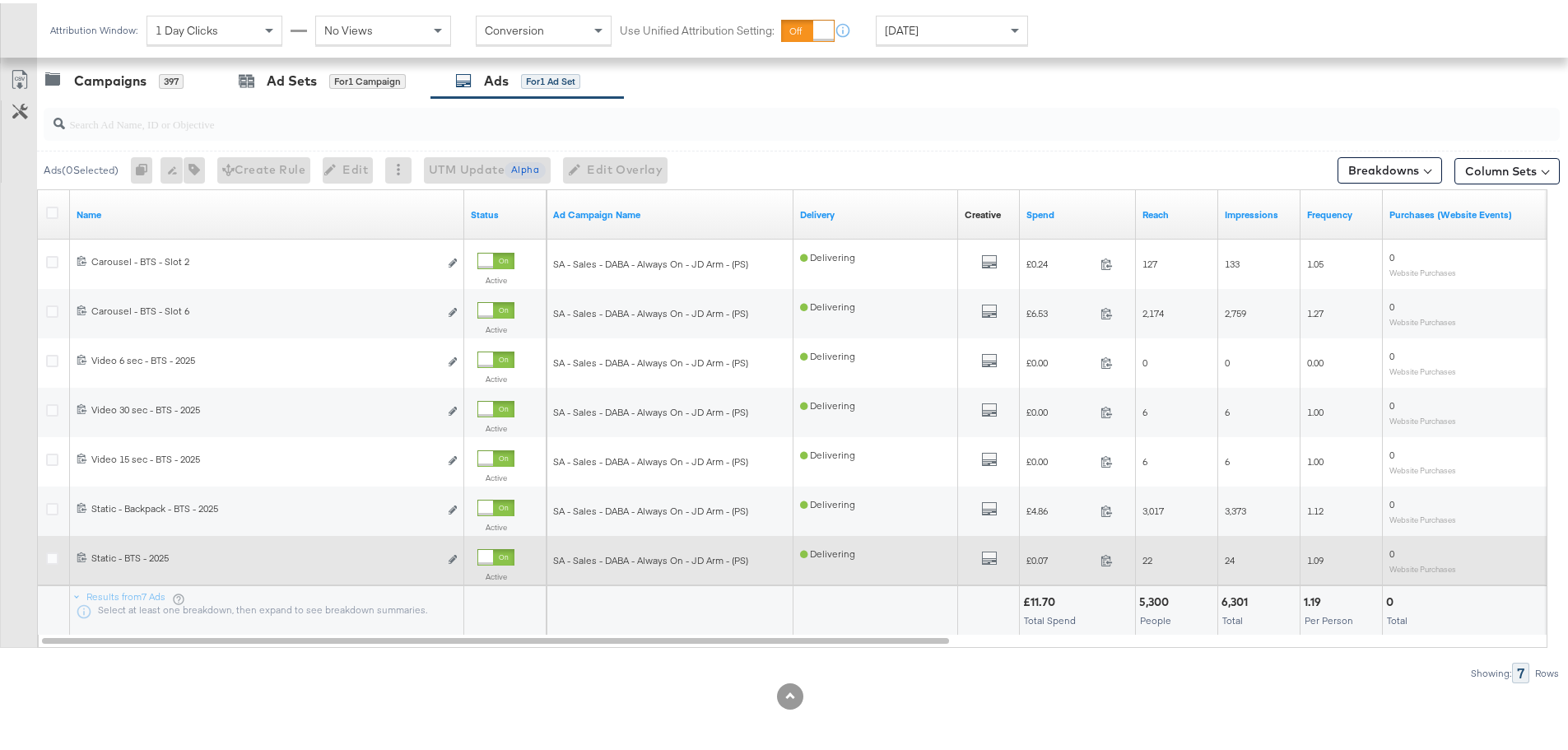
scroll to position [696, 0]
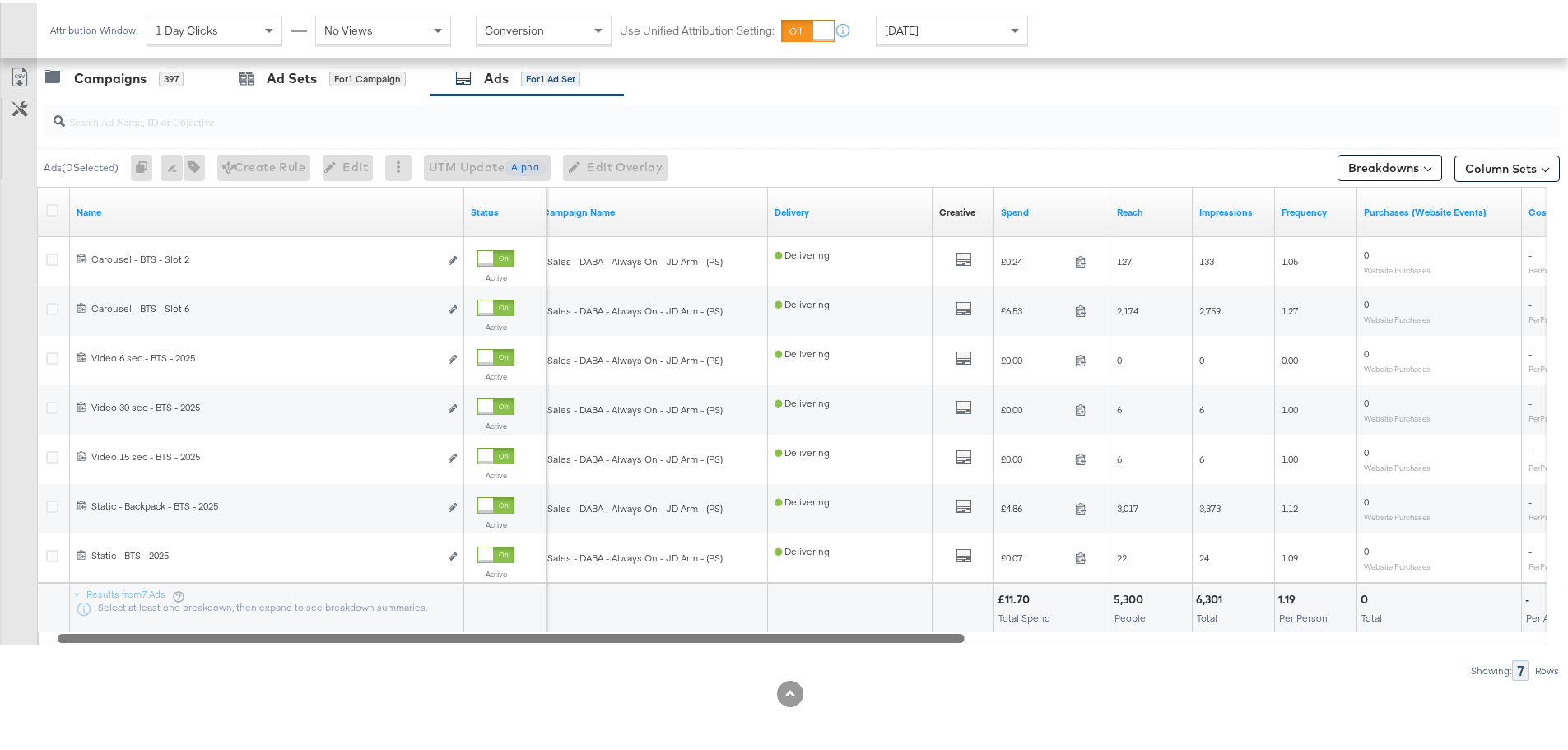
drag, startPoint x: 828, startPoint y: 639, endPoint x: 999, endPoint y: 662, distance: 172.5
click at [999, 662] on div "Ads ( 0 Selected) 0 Rename 0 ads Tags for 0 campaigns Create Rule Edit 0 ads Ed…" at bounding box center [779, 385] width 1559 height 585
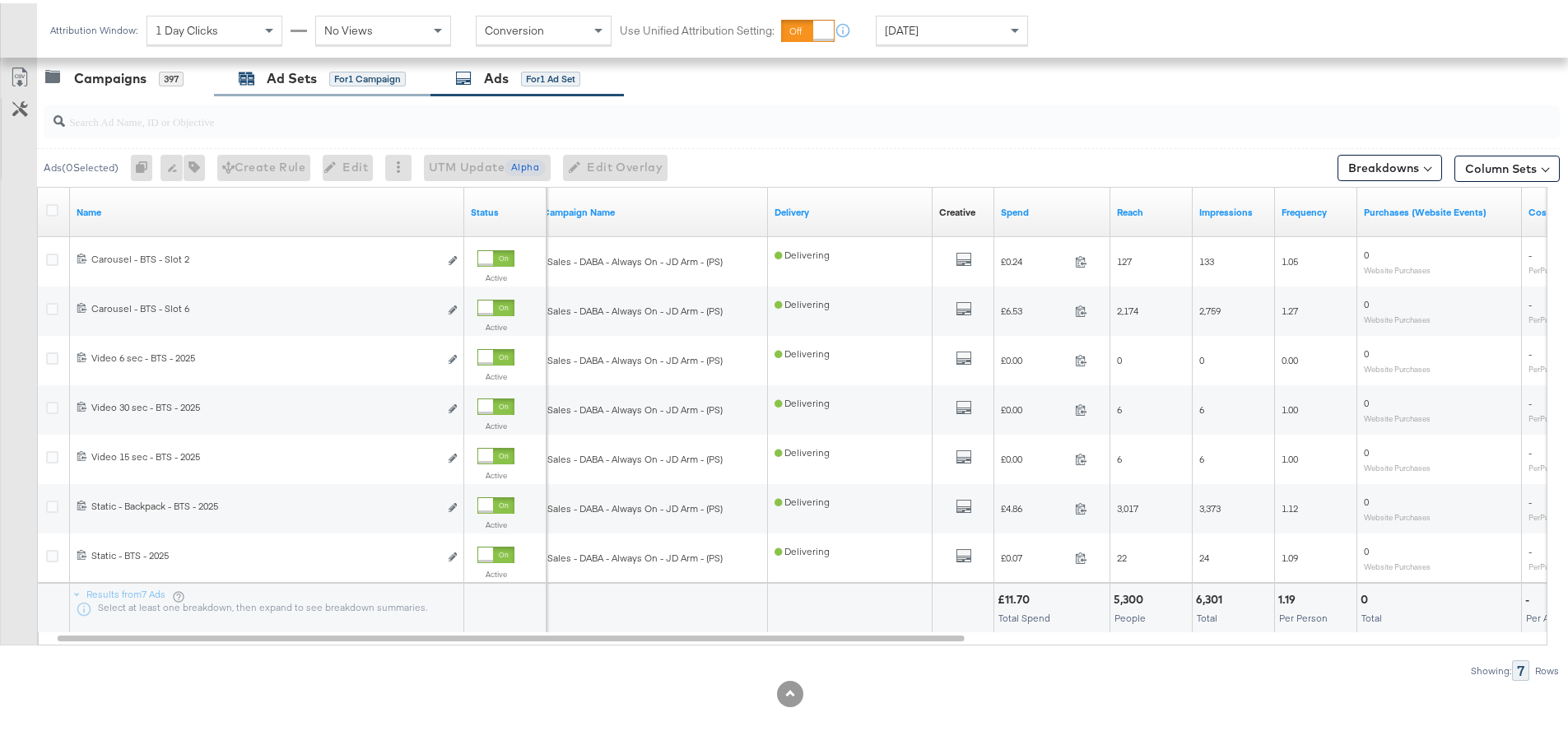
click at [341, 79] on div "for 1 Campaign" at bounding box center [368, 75] width 77 height 15
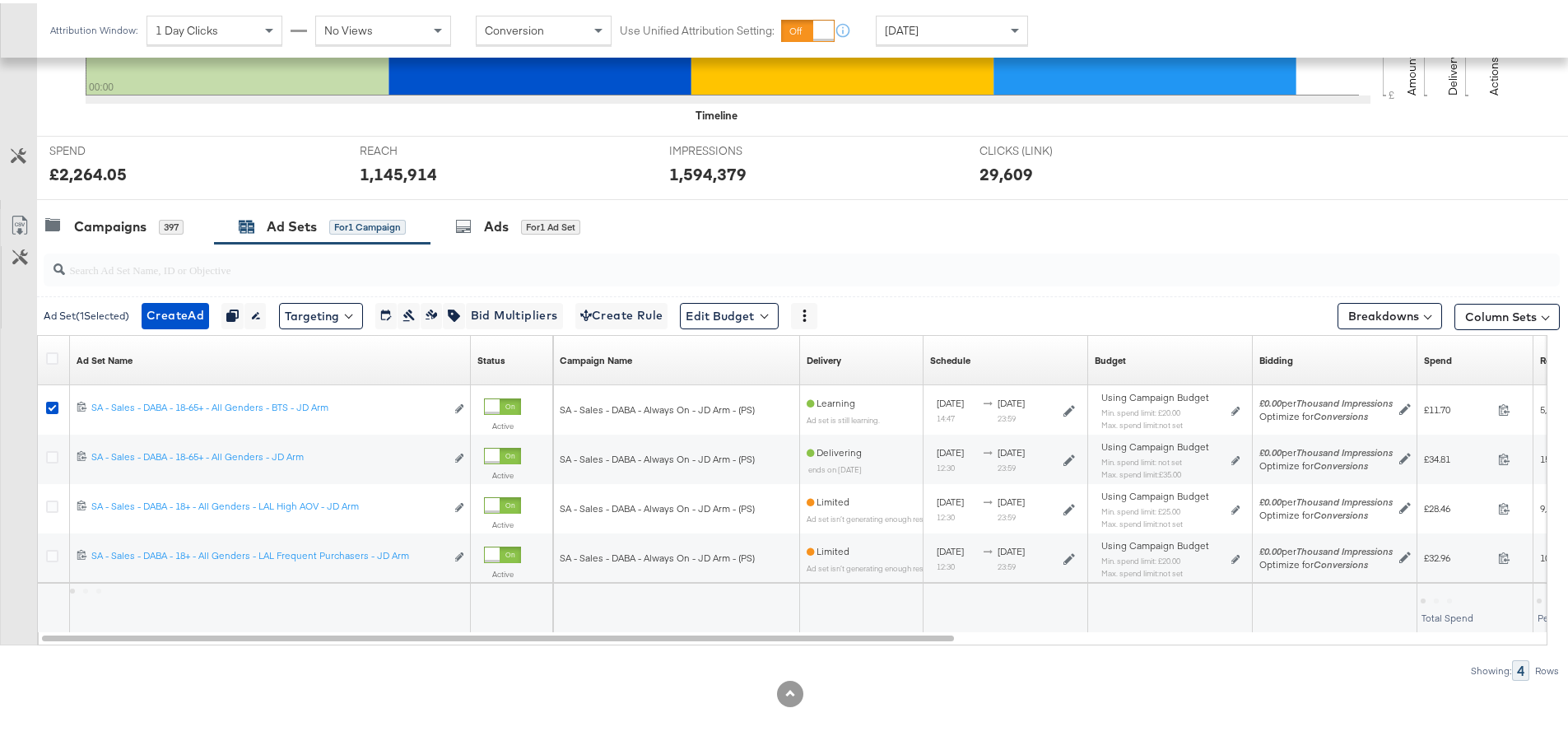
scroll to position [548, 0]
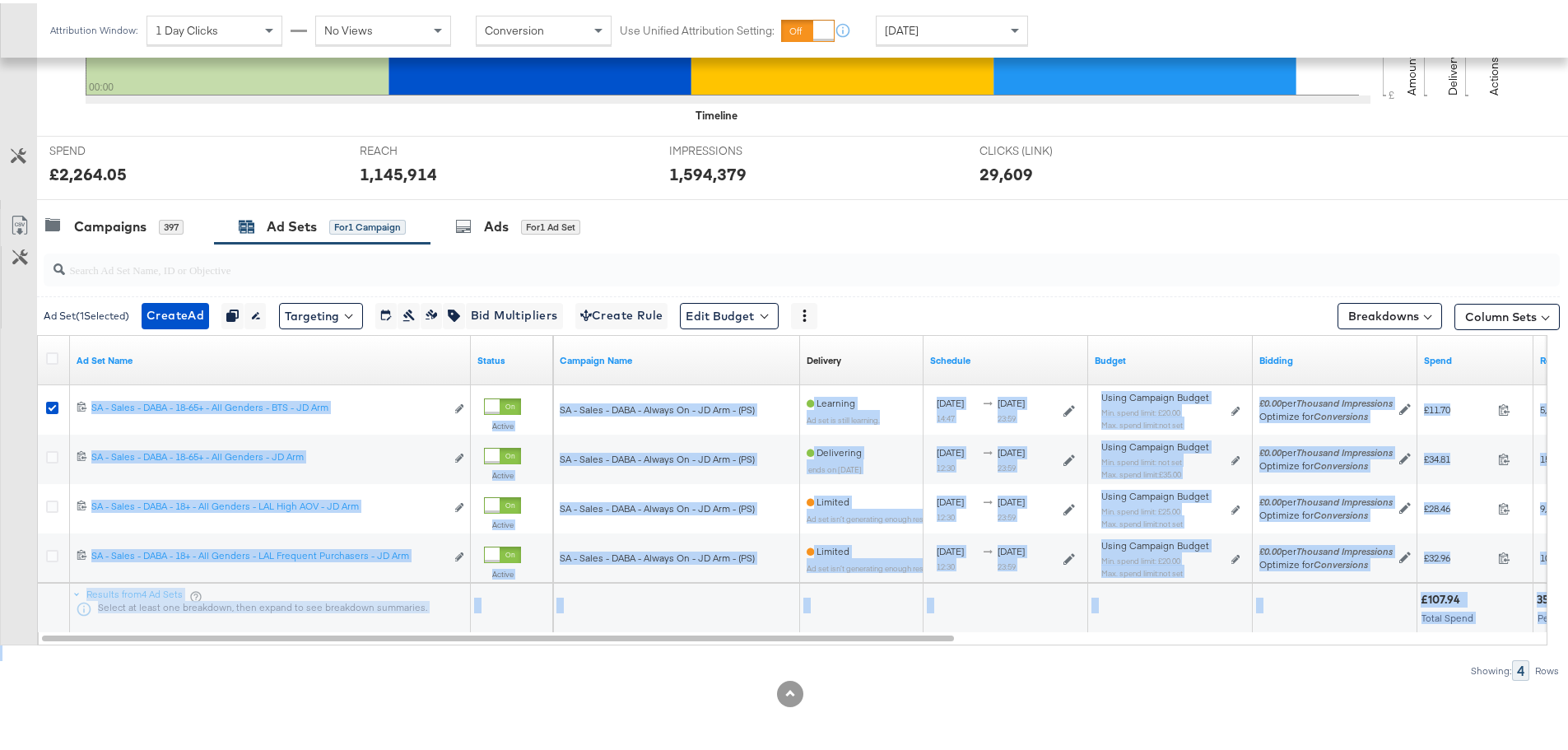
drag, startPoint x: 454, startPoint y: 641, endPoint x: 766, endPoint y: 659, distance: 312.5
click at [766, 659] on div "Ad Set ( 1 Selected) Create Ad Create 1 ad Duplicate 1 ad set Rename 1 ad set E…" at bounding box center [779, 459] width 1559 height 437
click at [727, 647] on div "Ad Set ( 1 Selected) Create Ad Create 1 ad Duplicate 1 ad set Rename 1 ad set E…" at bounding box center [779, 459] width 1559 height 437
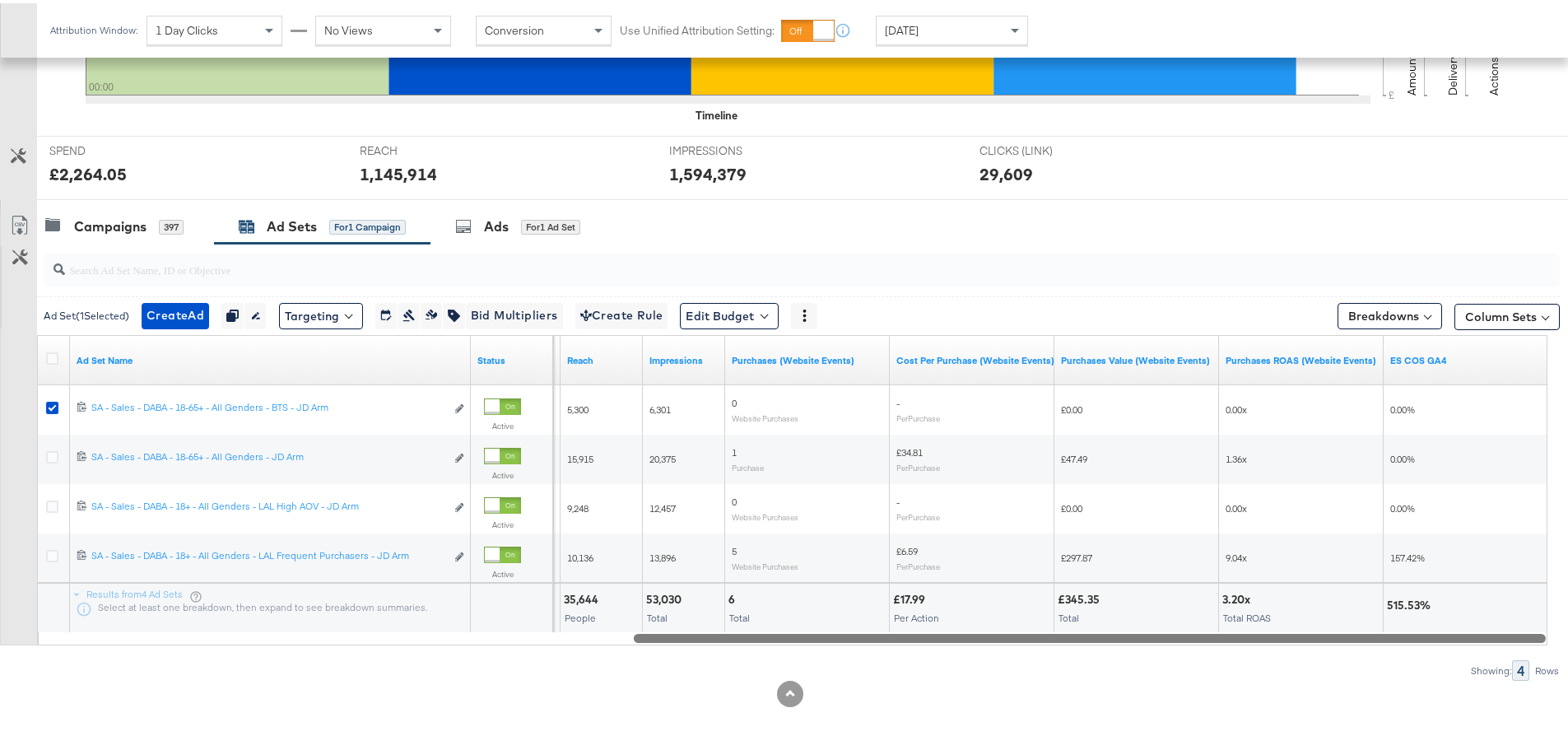
drag, startPoint x: 676, startPoint y: 634, endPoint x: 1447, endPoint y: 664, distance: 771.6
click at [1447, 664] on div "Ad Set ( 1 Selected) Create Ad Create 1 ad Duplicate 1 ad set Rename 1 ad set E…" at bounding box center [779, 459] width 1559 height 437
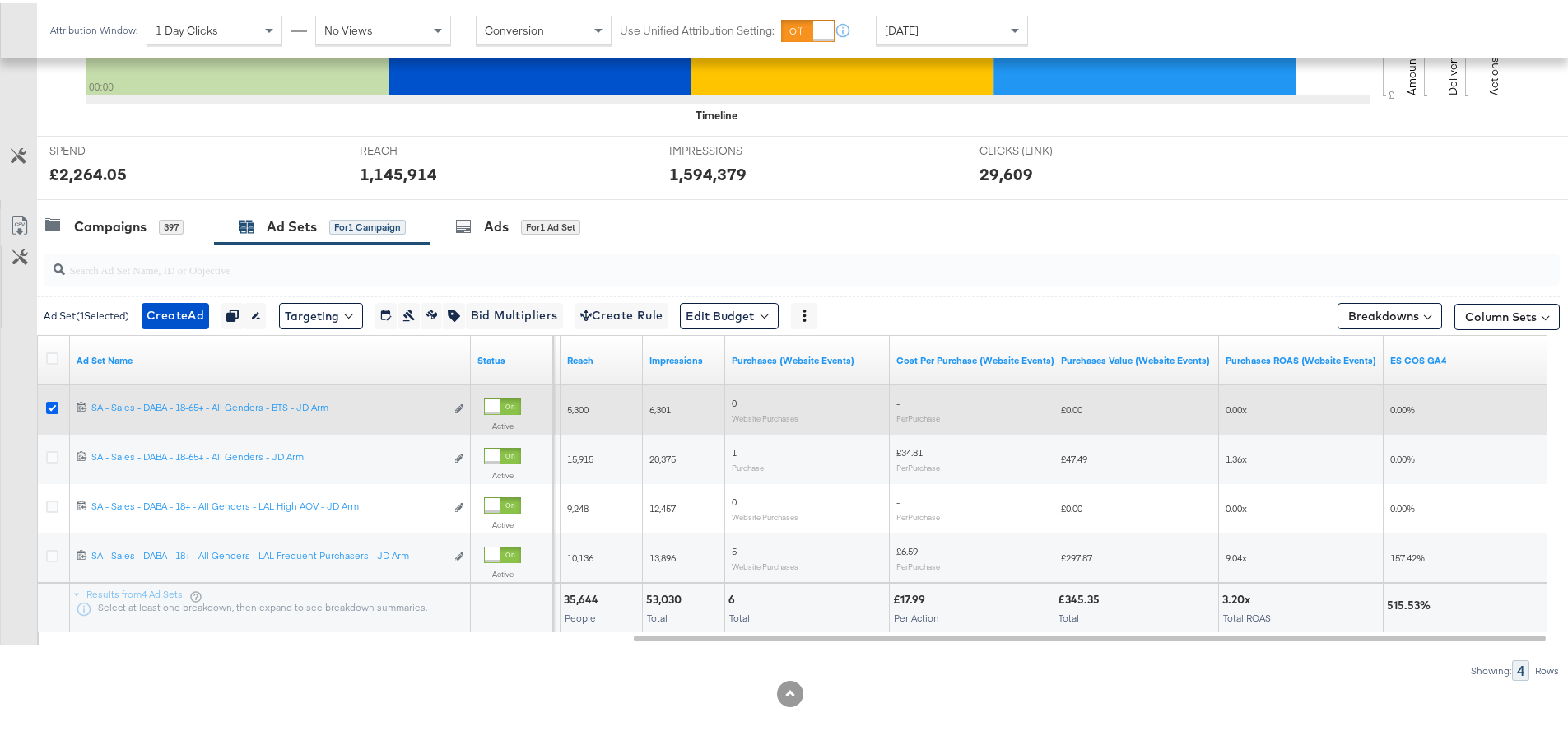
click at [47, 409] on icon at bounding box center [52, 405] width 12 height 12
click at [0, 0] on input "checkbox" at bounding box center [0, 0] width 0 height 0
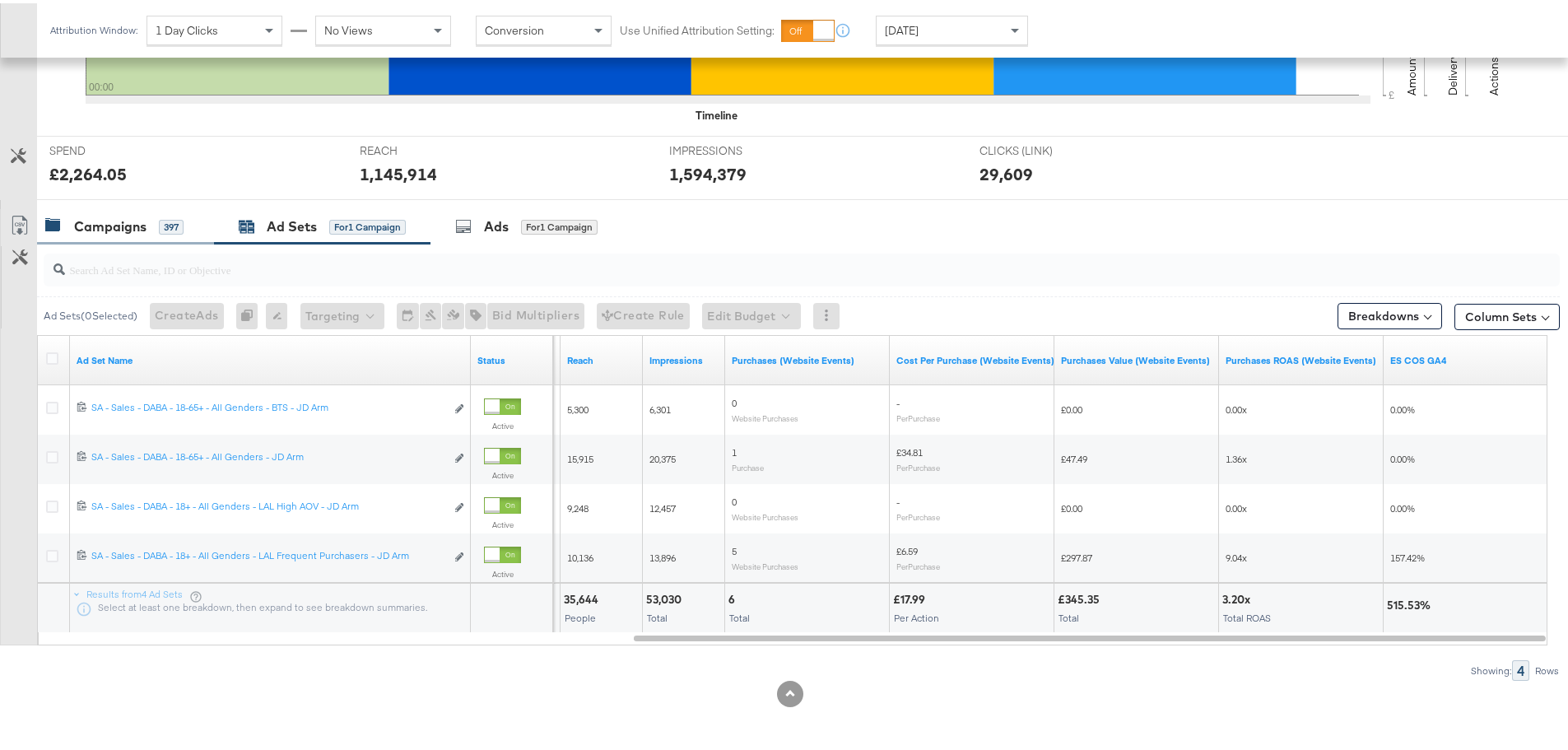
click at [93, 214] on div "Campaigns" at bounding box center [110, 224] width 72 height 19
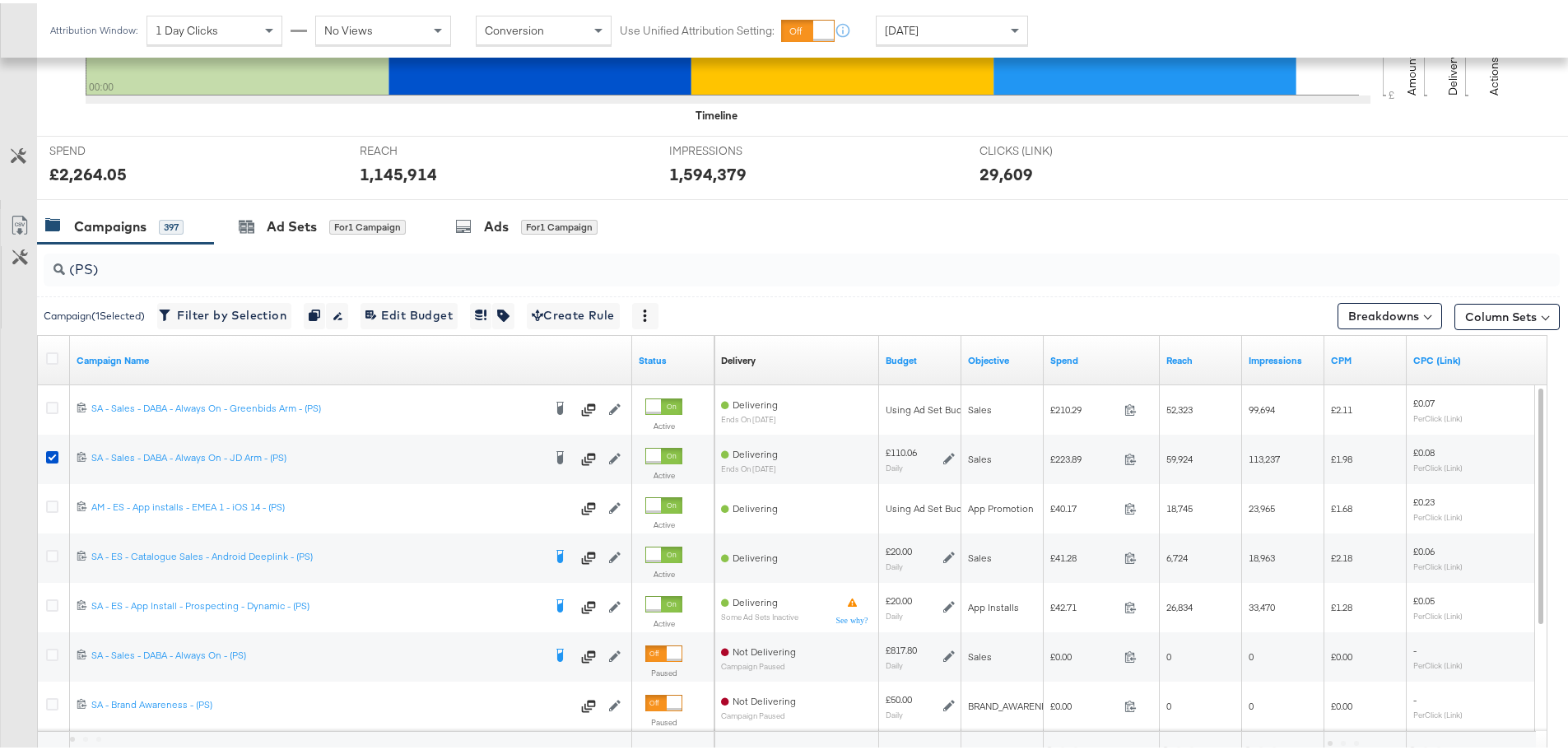
scroll to position [696, 0]
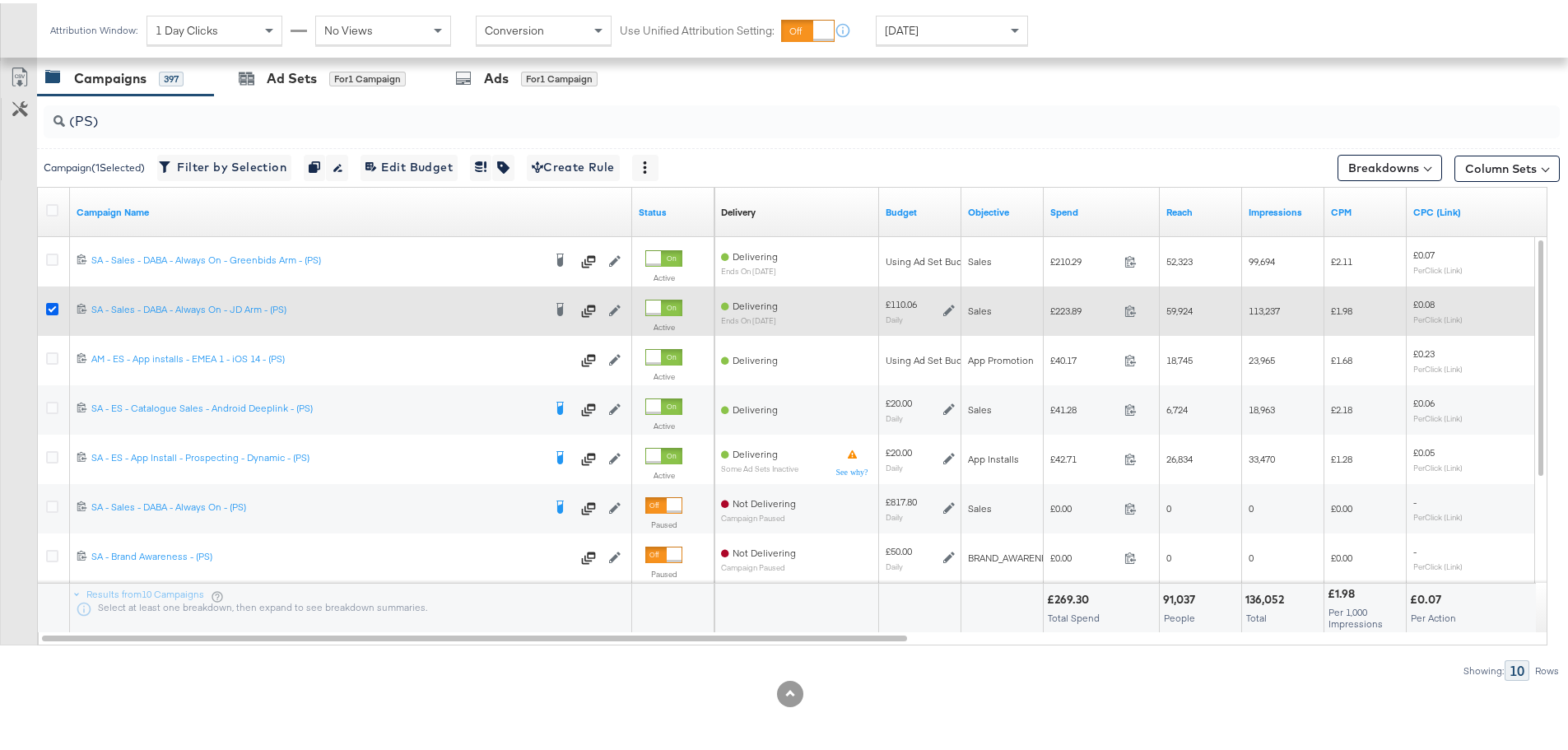
click at [52, 307] on icon at bounding box center [52, 306] width 12 height 12
click at [0, 0] on input "checkbox" at bounding box center [0, 0] width 0 height 0
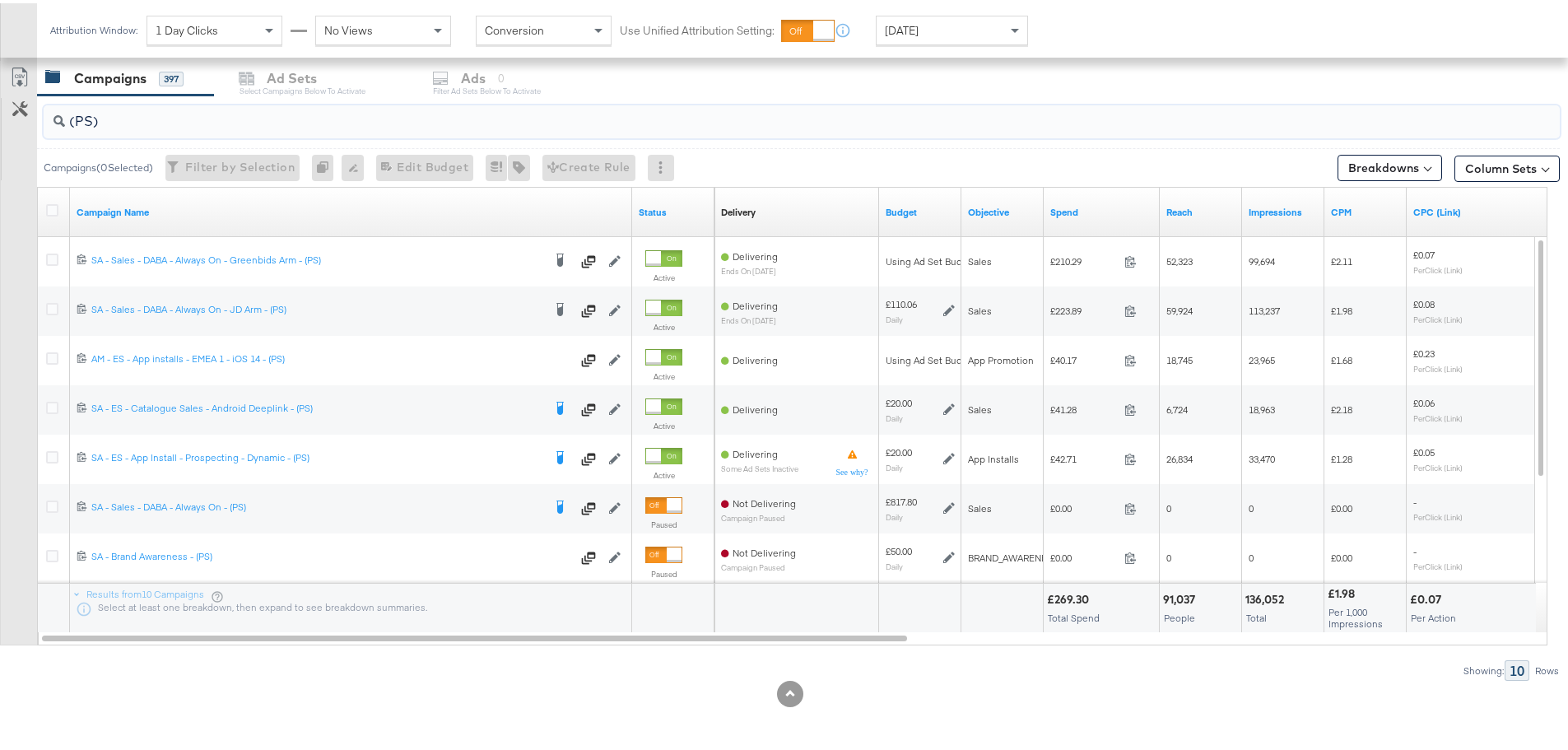
click at [89, 117] on input "(PS)" at bounding box center [742, 111] width 1356 height 32
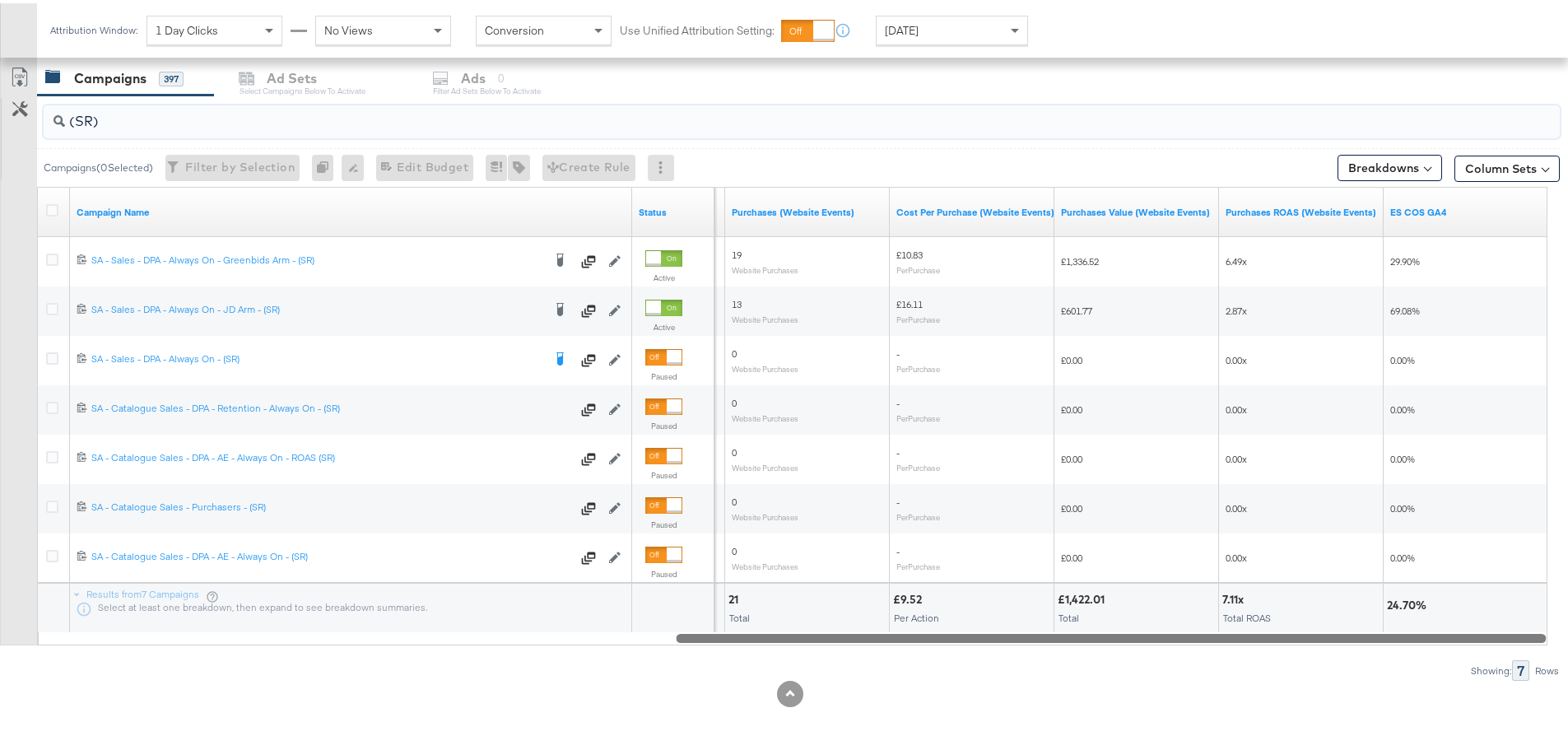
drag, startPoint x: 648, startPoint y: 634, endPoint x: 1393, endPoint y: 652, distance: 745.2
click at [1393, 652] on div "(SR) Campaigns ( 0 Selected) Filter by Selection Filter 0 campaigns 0 Rename 0 …" at bounding box center [779, 385] width 1559 height 585
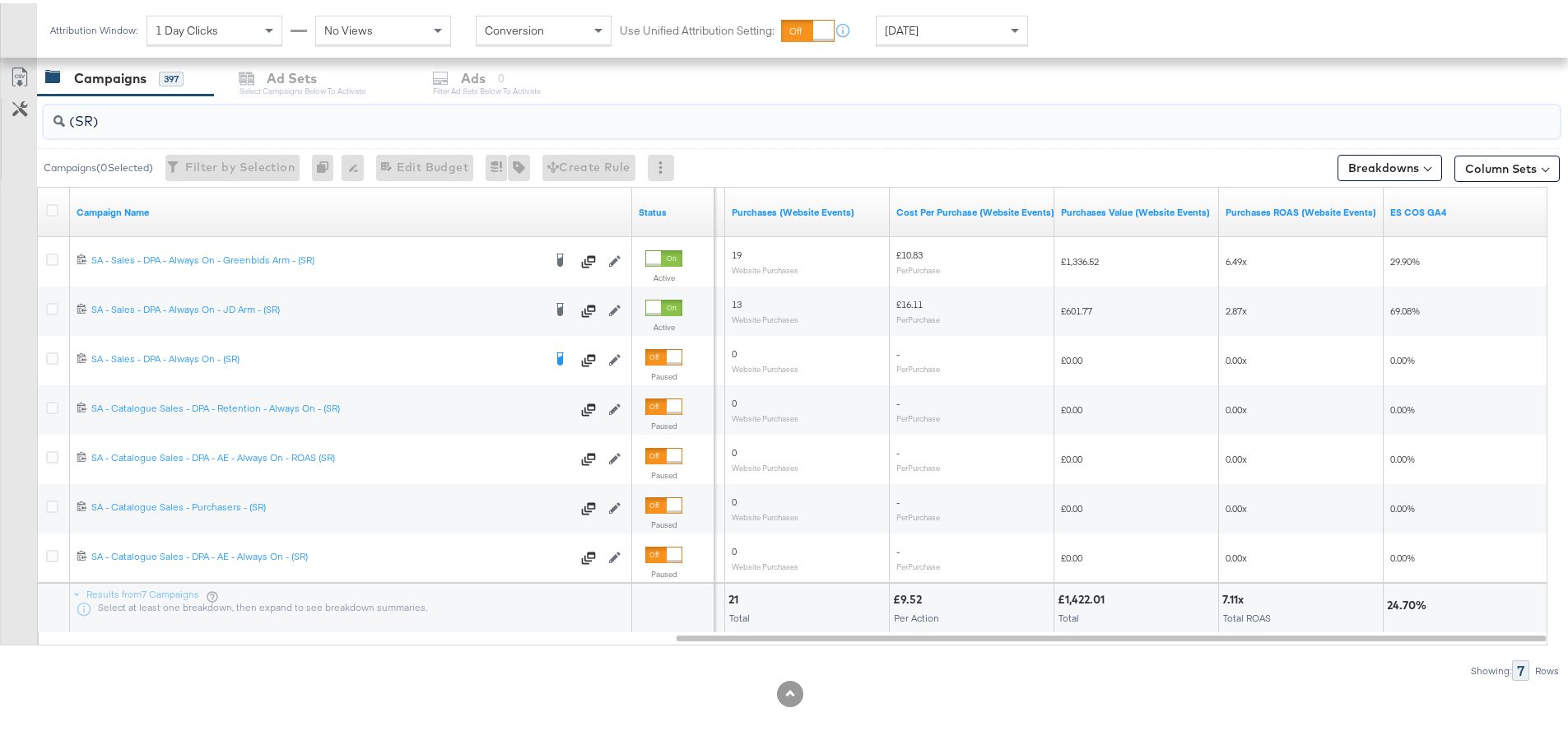
type input "(SR)"
click at [904, 22] on span "[DATE]" at bounding box center [901, 27] width 34 height 15
click at [1064, 34] on div "Aug 19th 2025" at bounding box center [1073, 33] width 27 height 13
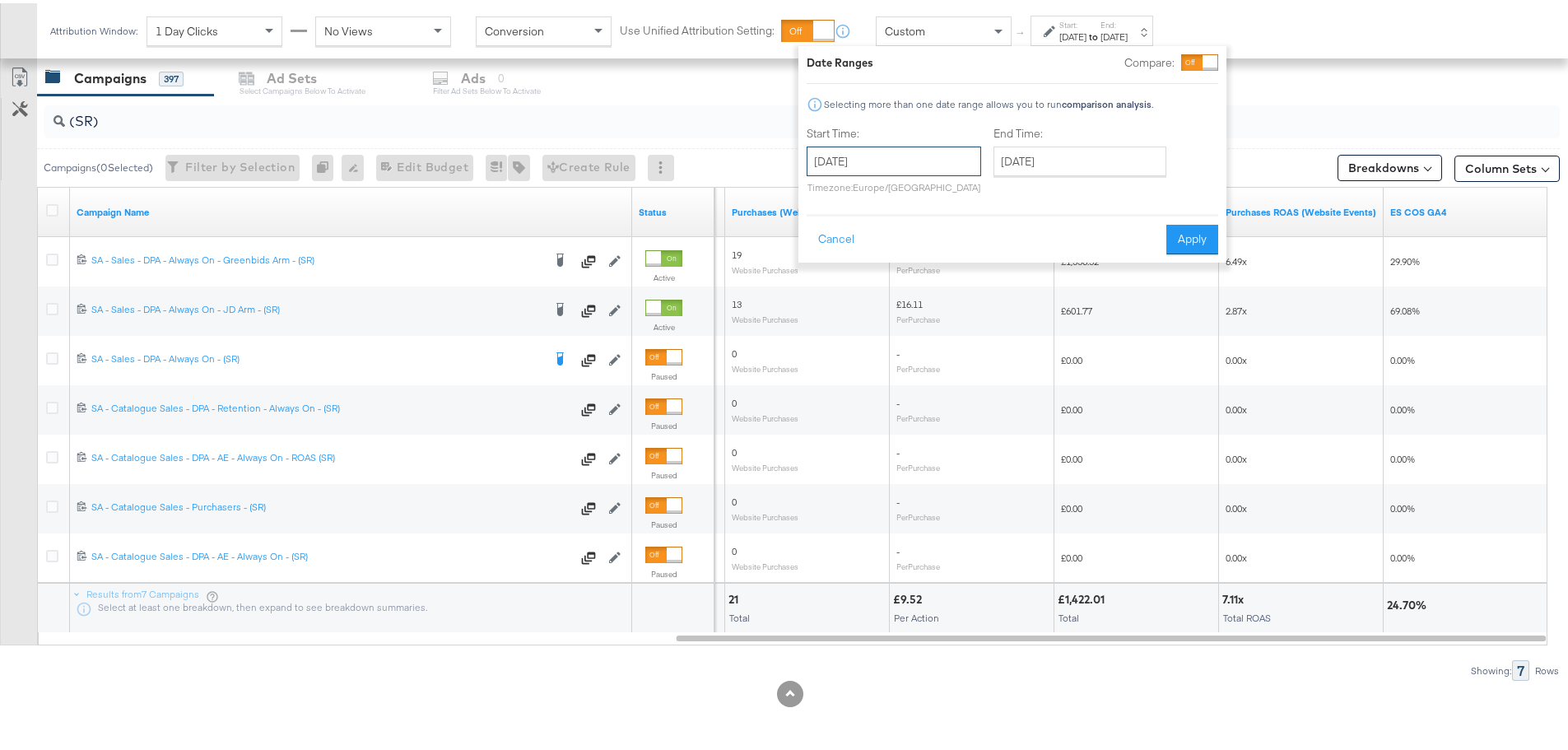
click at [897, 154] on input "August 19th 2025" at bounding box center [894, 158] width 174 height 29
click at [822, 306] on td "17" at bounding box center [825, 310] width 28 height 23
type input "August 17th 2025"
click at [1081, 163] on input "August 19th 2025" at bounding box center [1080, 158] width 173 height 29
click at [1011, 317] on td "17" at bounding box center [1012, 310] width 28 height 23
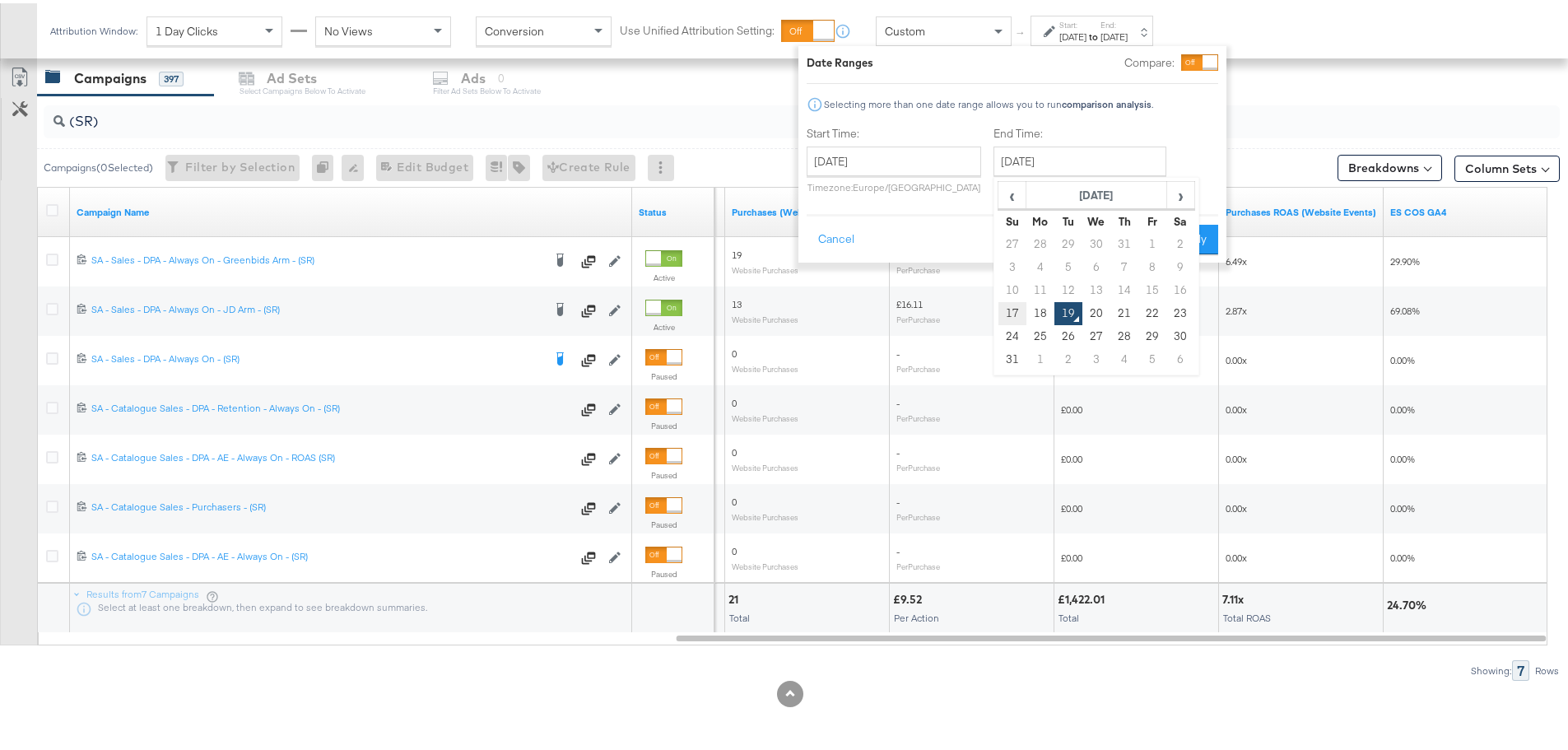
type input "August 17th 2025"
click at [1190, 230] on button "Apply" at bounding box center [1193, 236] width 52 height 29
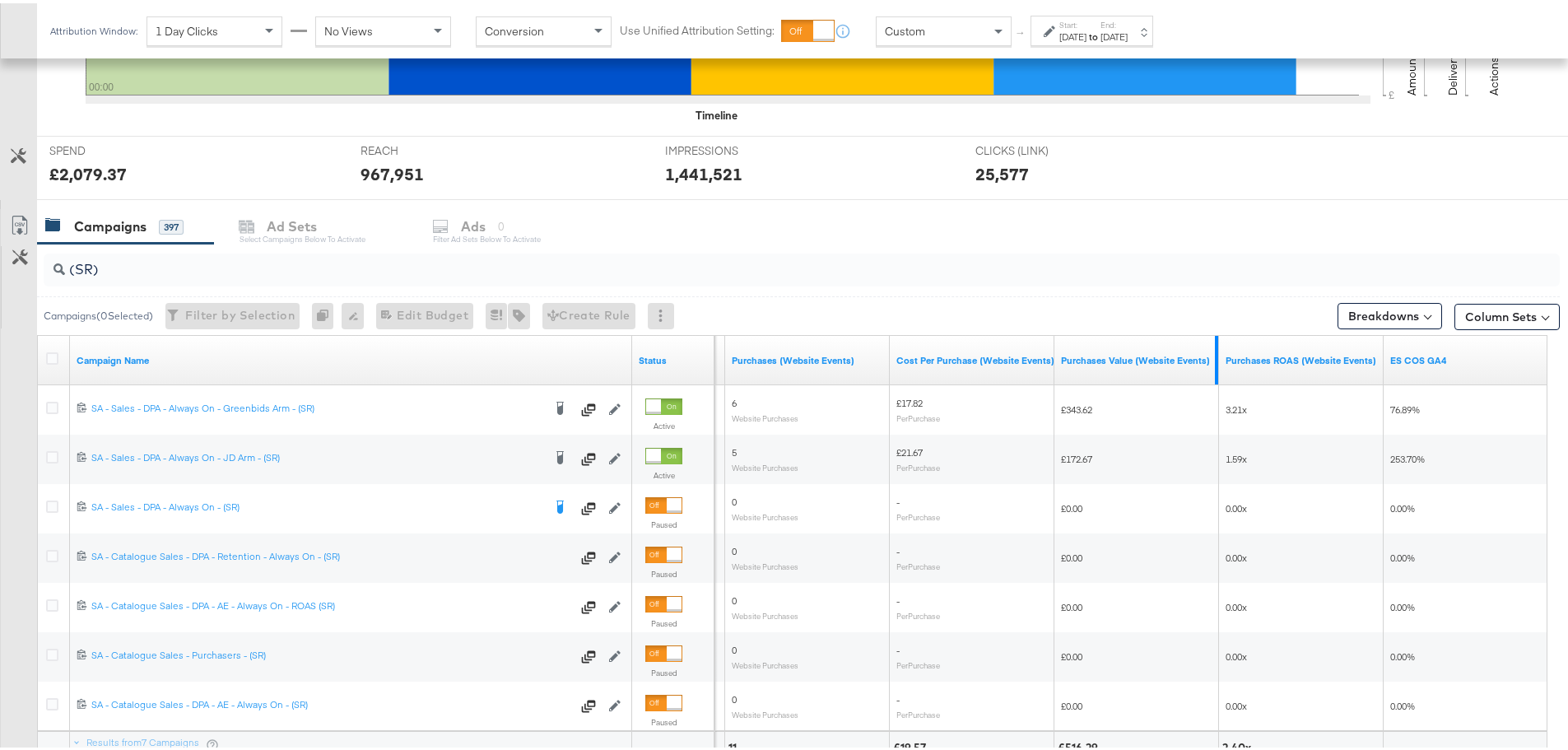
scroll to position [697, 0]
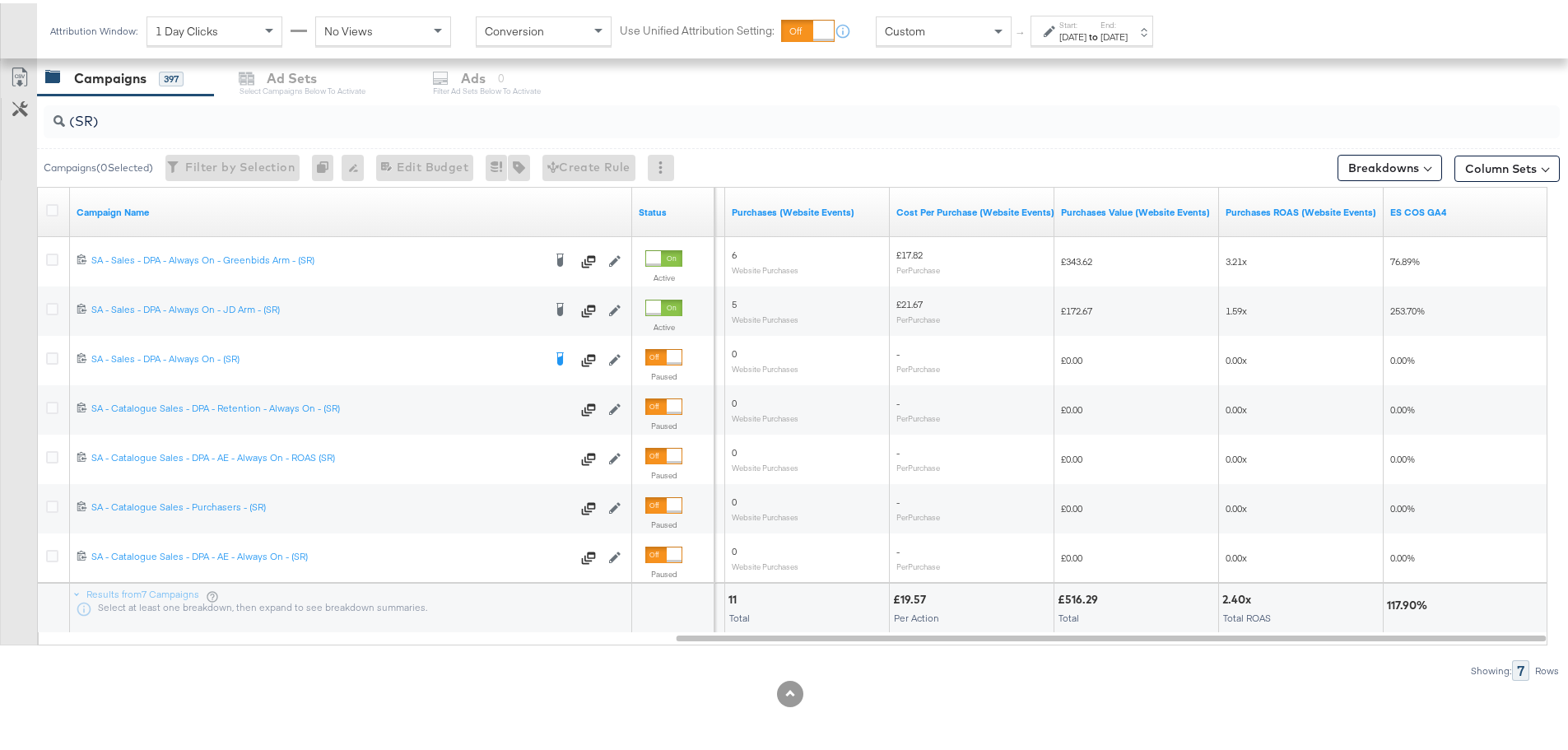
click at [1086, 30] on div "Aug 17th 2025" at bounding box center [1073, 33] width 27 height 13
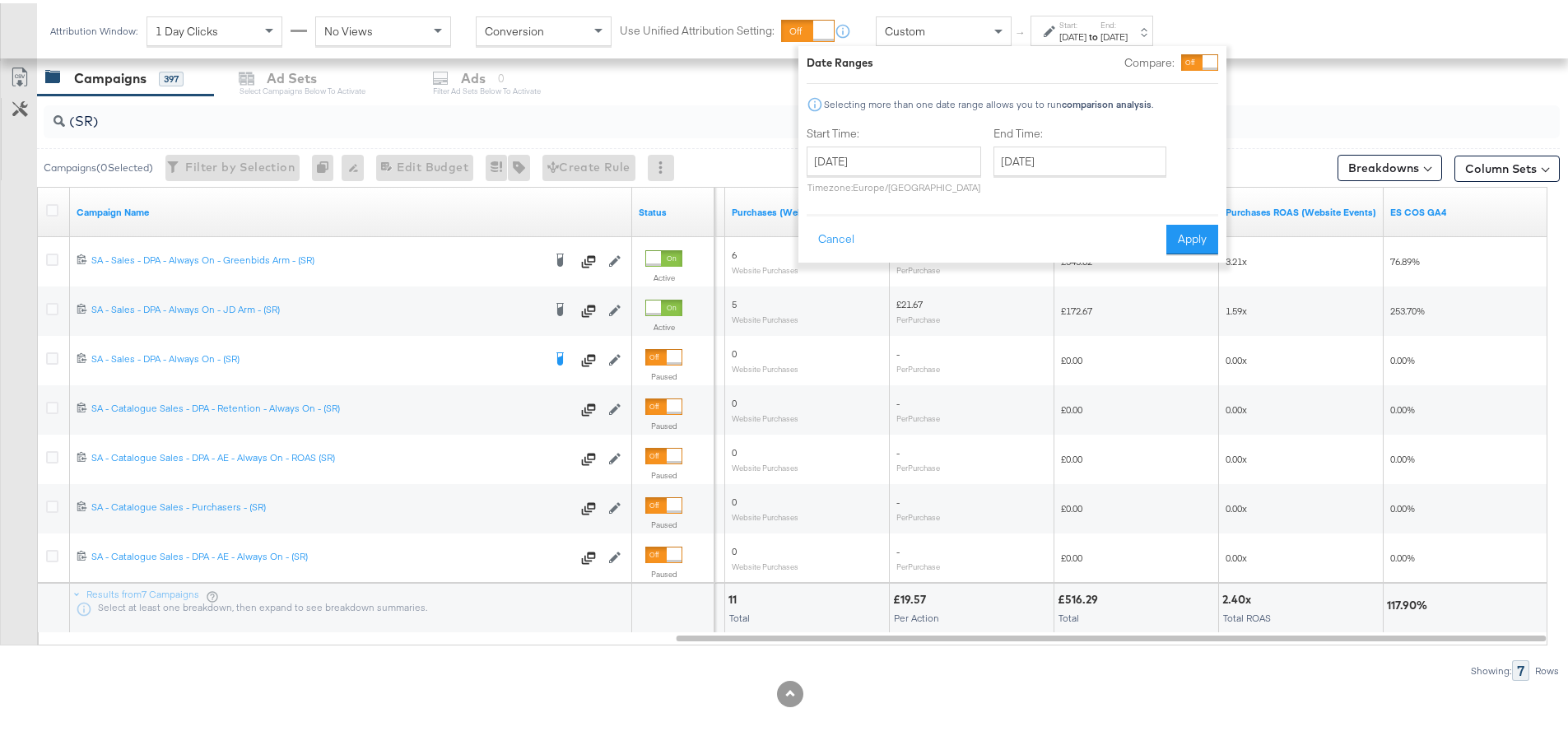
click at [916, 139] on div "Start Time: August 17th 2025 ‹ August 2025 › Su Mo Tu We Th Fr Sa 27 28 29 30 3…" at bounding box center [894, 160] width 174 height 75
click at [1065, 26] on label "Start:" at bounding box center [1073, 22] width 27 height 10
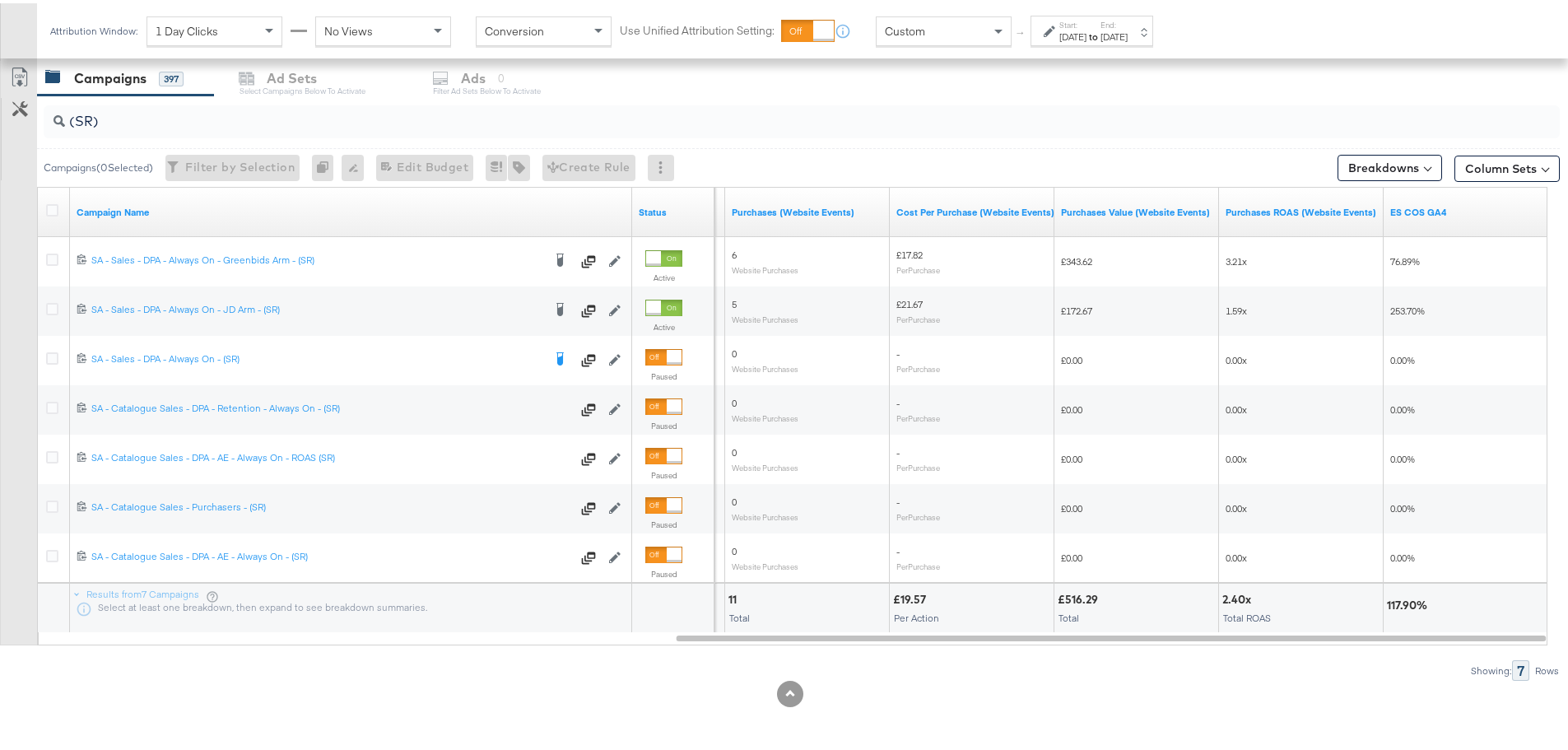
click at [978, 27] on div "Custom" at bounding box center [943, 28] width 134 height 28
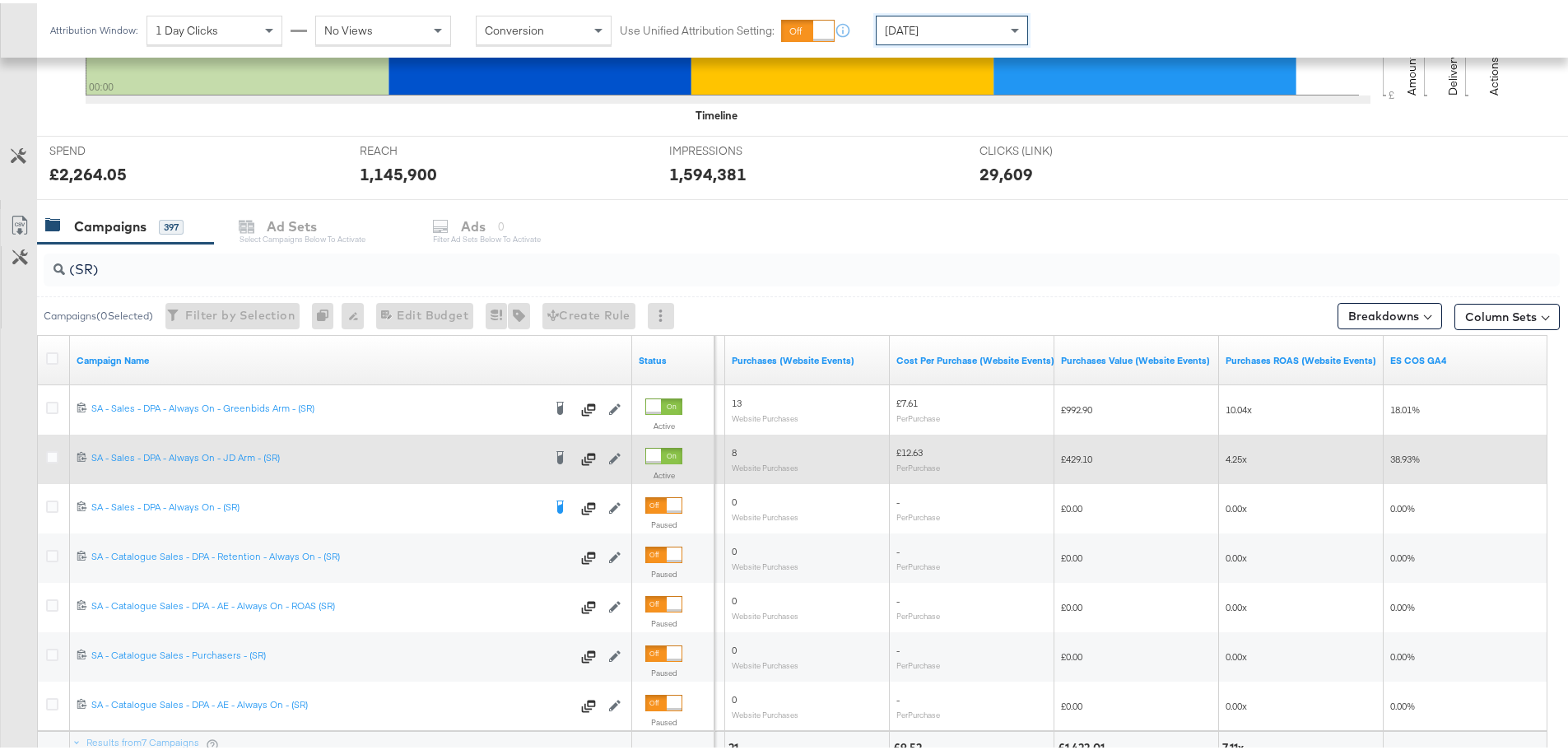
scroll to position [696, 0]
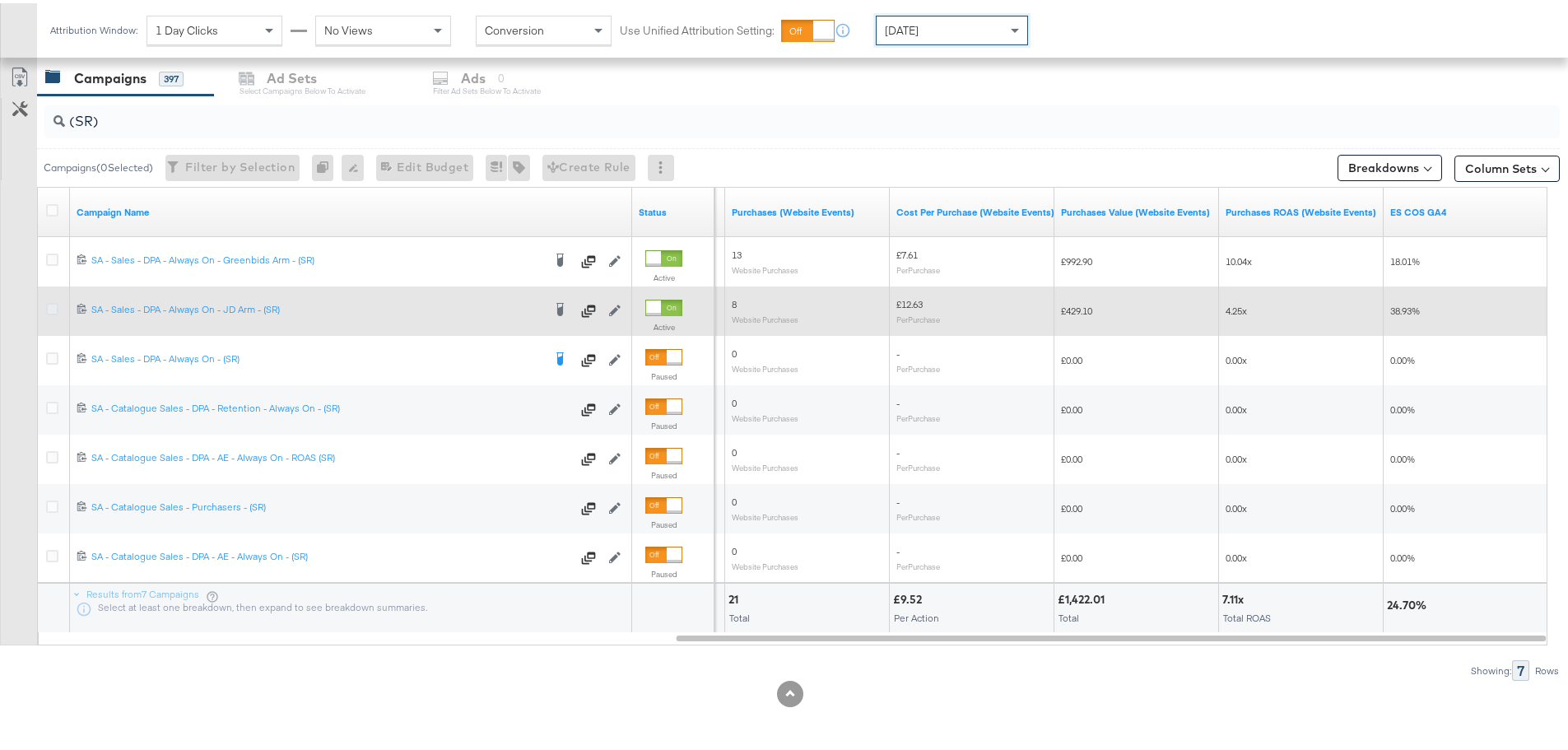
click at [51, 307] on icon at bounding box center [52, 306] width 12 height 12
click at [0, 0] on input "checkbox" at bounding box center [0, 0] width 0 height 0
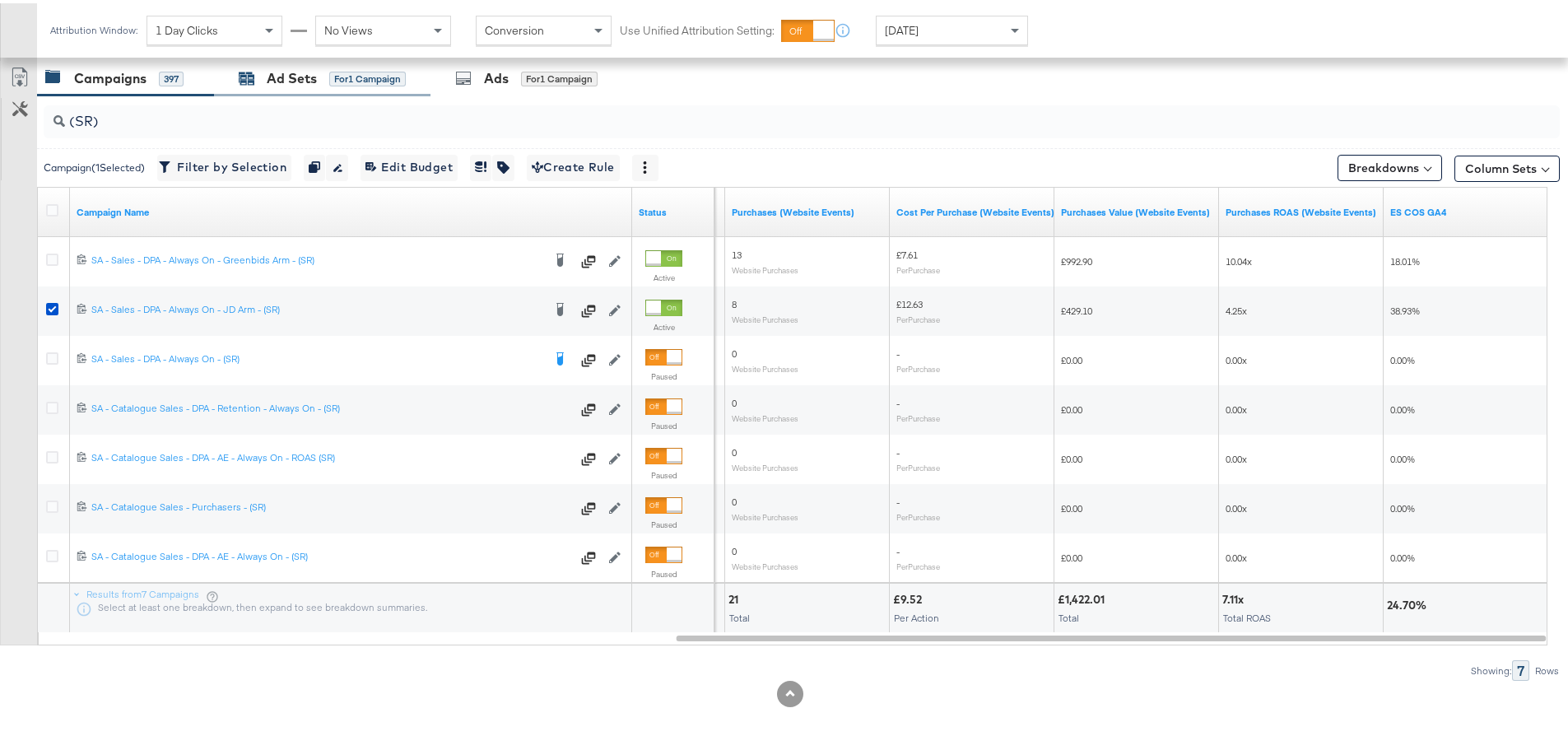
click at [318, 77] on div "Ad Sets for 1 Campaign" at bounding box center [323, 75] width 167 height 19
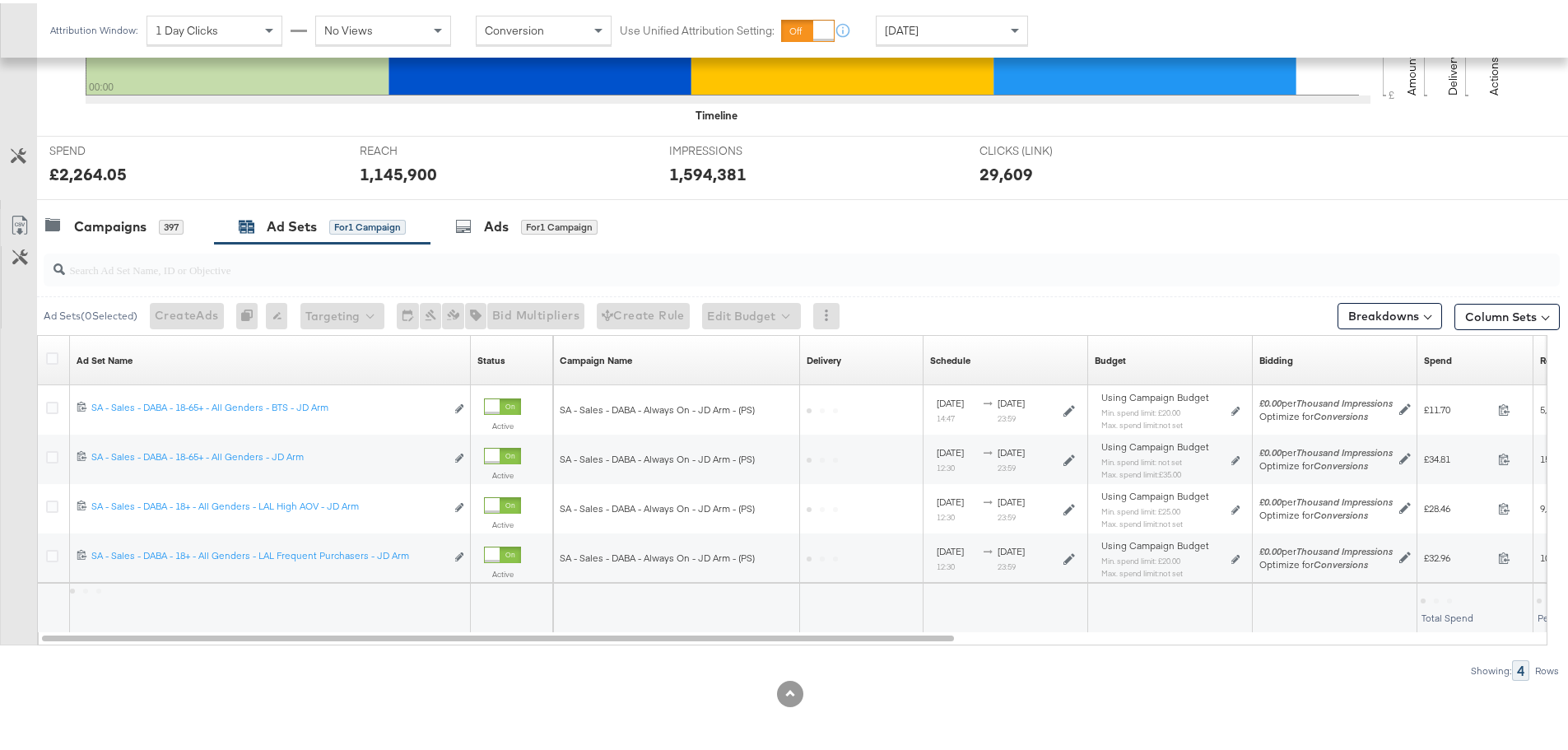
scroll to position [450, 0]
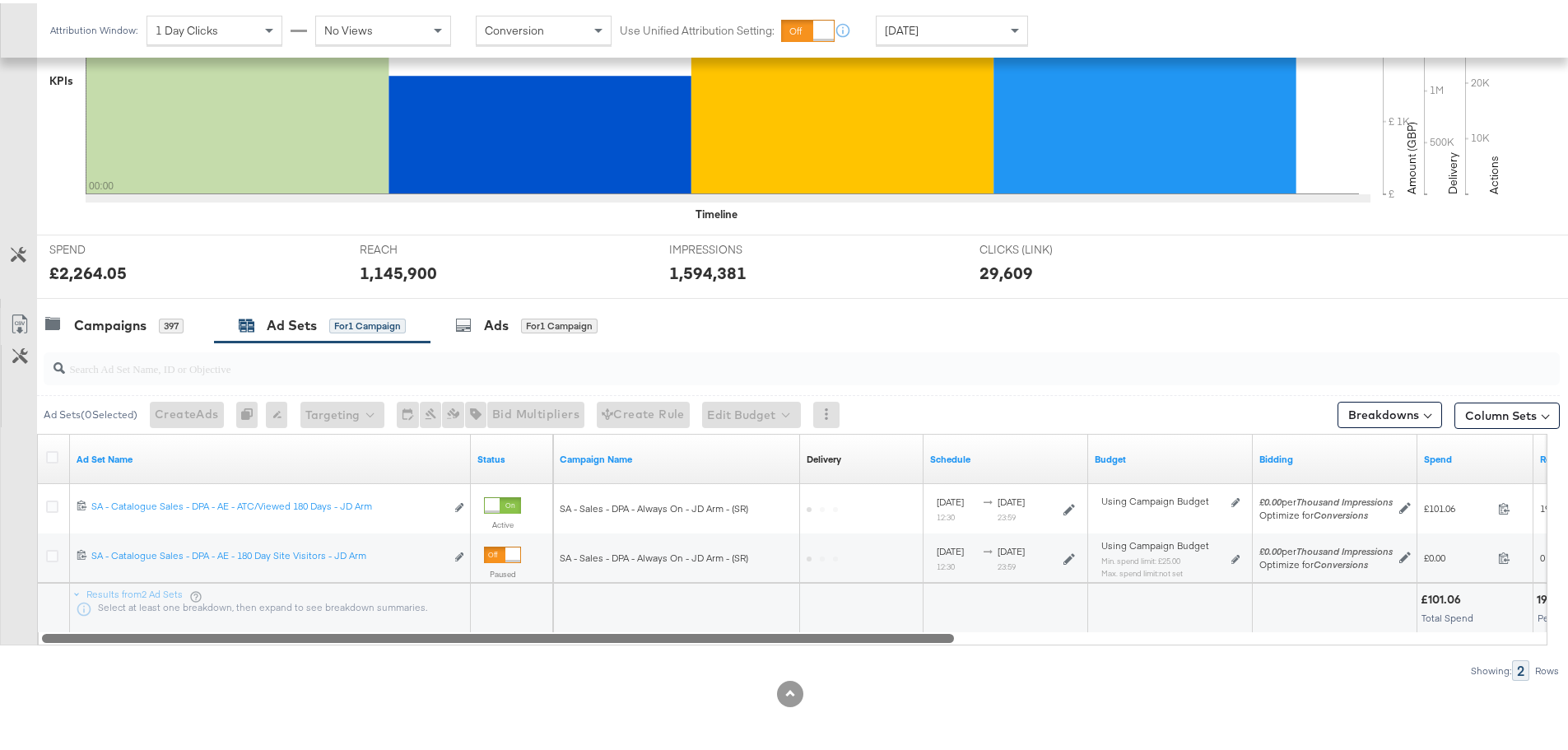
drag, startPoint x: 835, startPoint y: 633, endPoint x: 427, endPoint y: 665, distance: 409.3
click at [507, 705] on div "KPIs Performance & KPIs Customize KPIs ✔ Clicks (Link) ✔ Reach ✔ Impressions ✔ …" at bounding box center [790, 312] width 1580 height 874
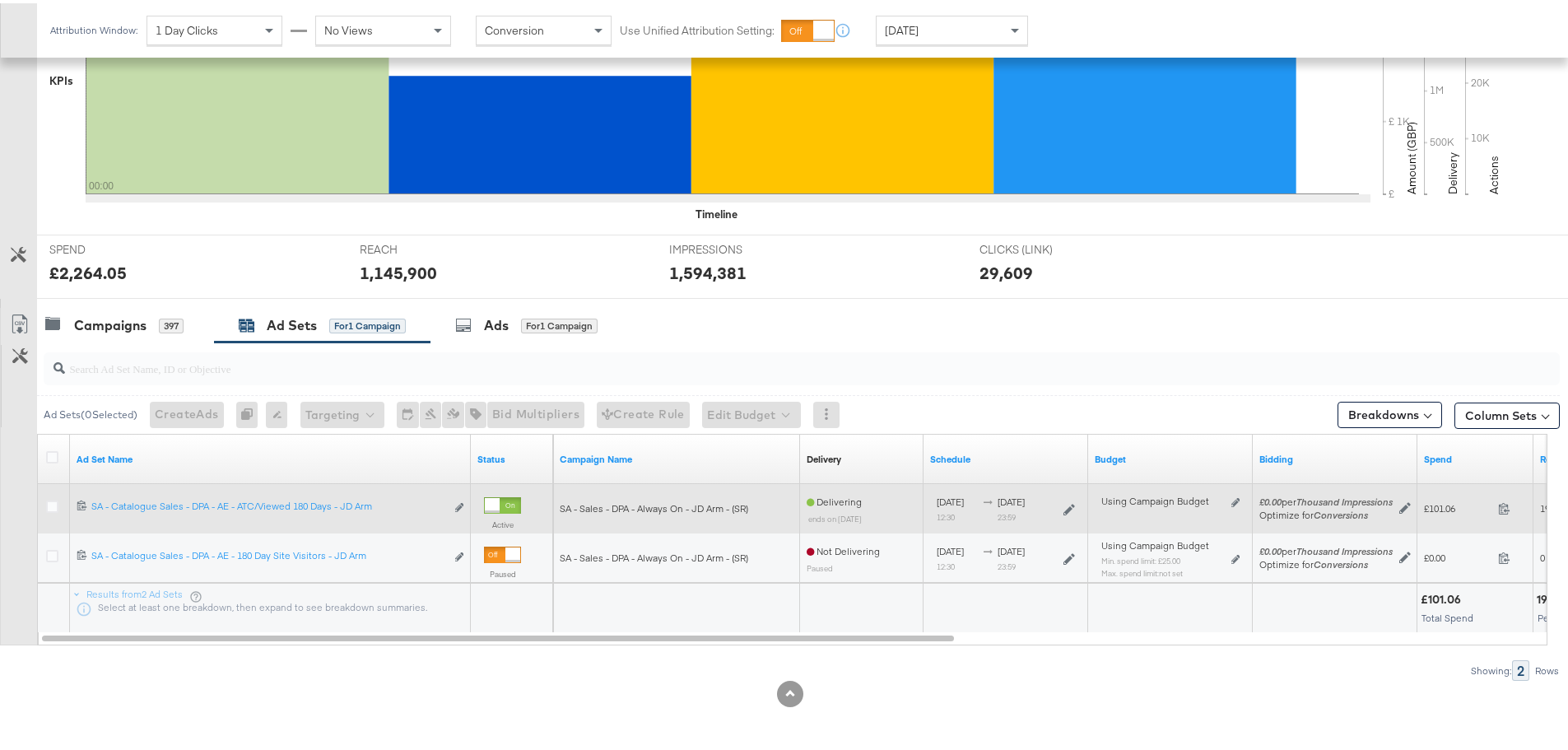
click at [59, 502] on div at bounding box center [54, 505] width 17 height 16
click at [51, 502] on icon at bounding box center [52, 503] width 12 height 12
click at [0, 0] on input "checkbox" at bounding box center [0, 0] width 0 height 0
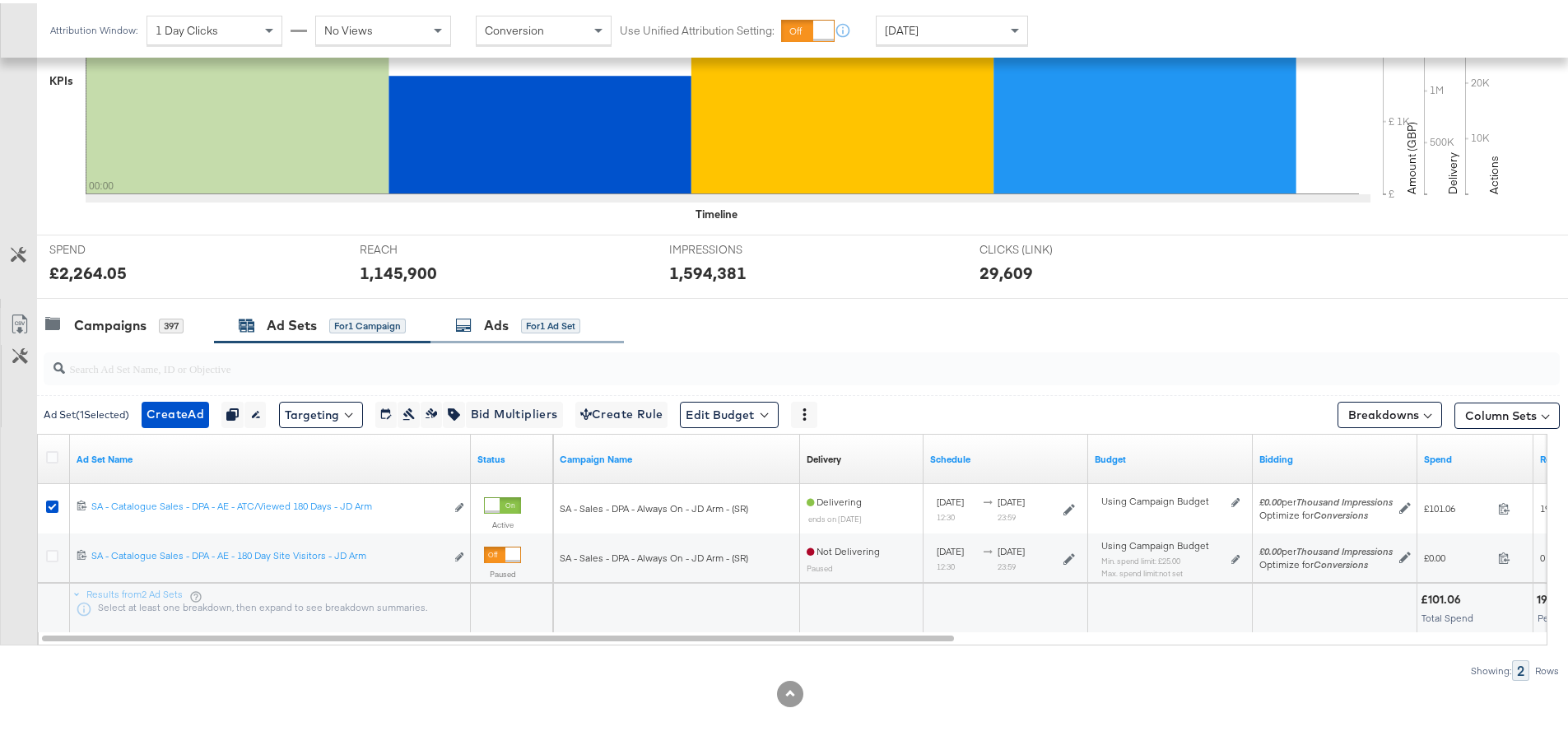
click at [483, 337] on div "Ads for 1 Ad Set" at bounding box center [527, 322] width 193 height 35
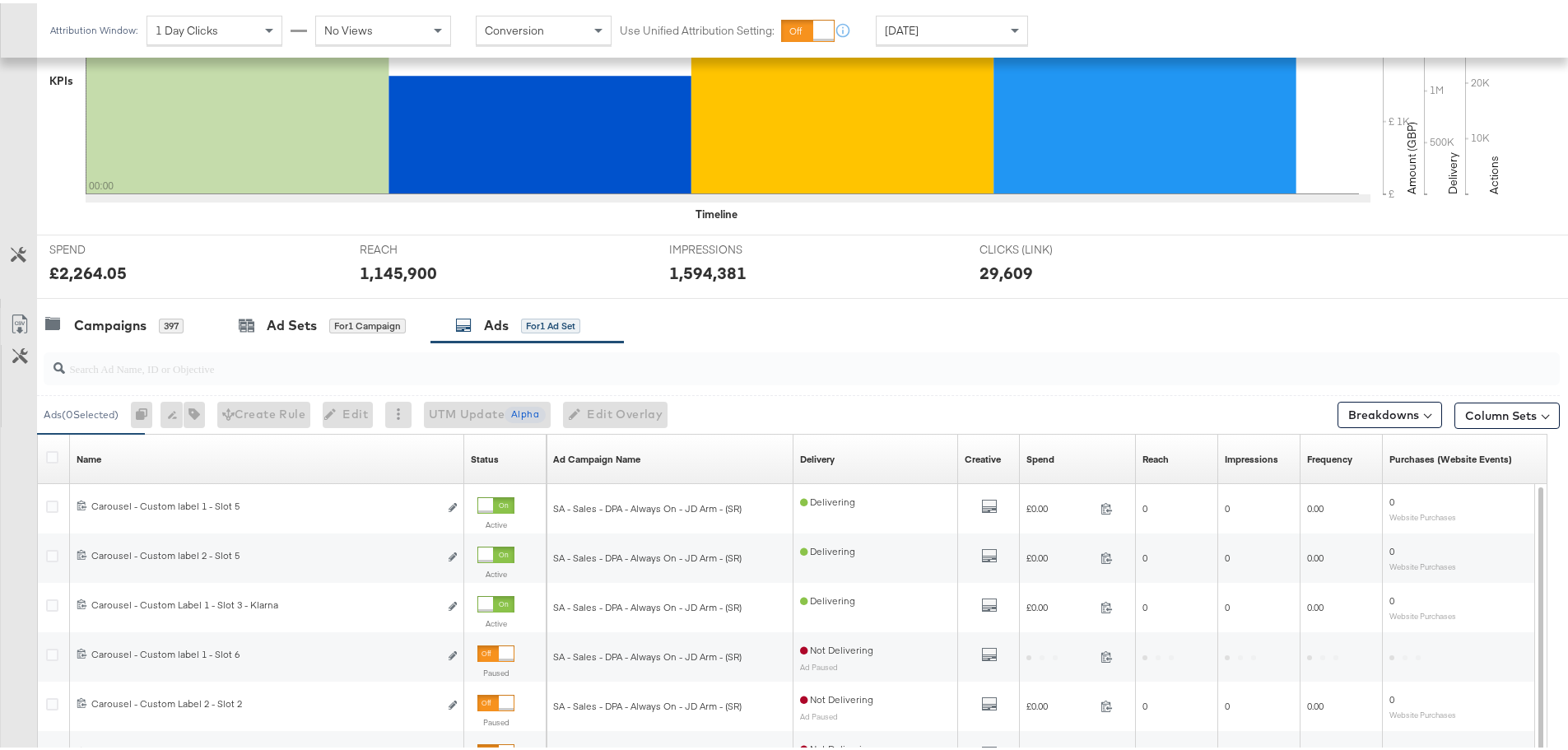
scroll to position [696, 0]
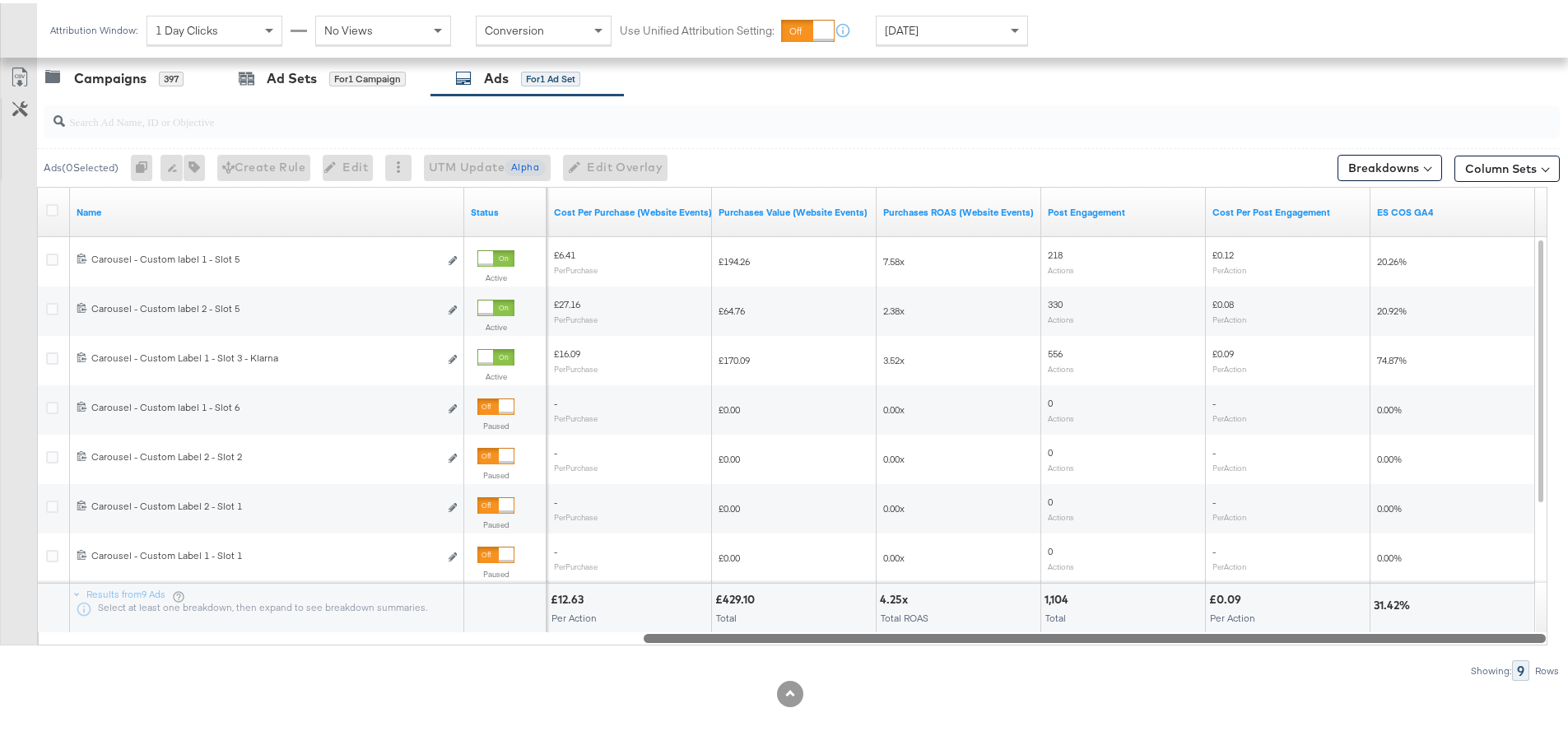
drag, startPoint x: 909, startPoint y: 639, endPoint x: 1579, endPoint y: 657, distance: 670.2
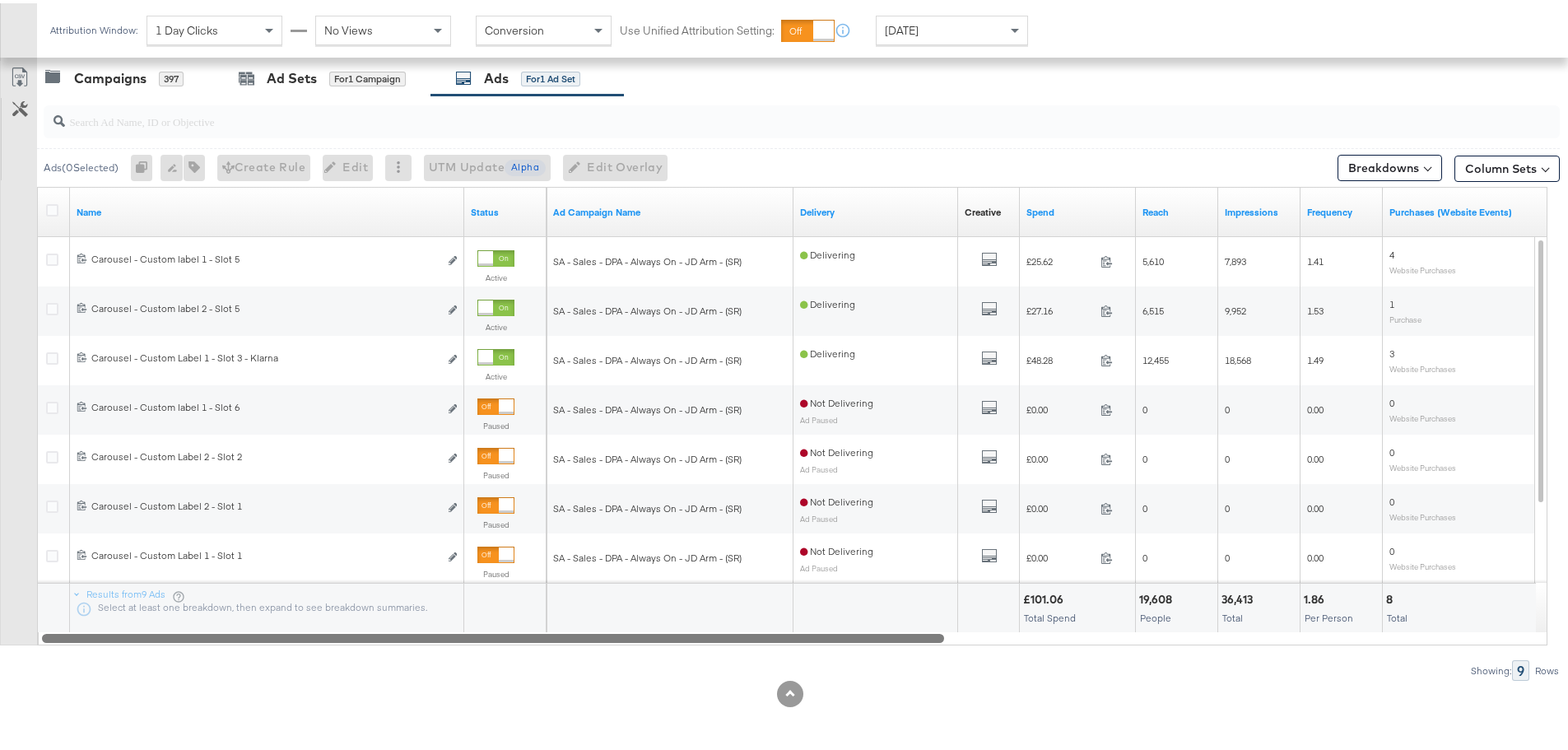
drag, startPoint x: 1092, startPoint y: 640, endPoint x: 334, endPoint y: 658, distance: 758.2
click at [334, 658] on div "Ads ( 0 Selected) 0 Rename 0 ads Tags for 0 campaigns Create Rule Edit 0 ads Ed…" at bounding box center [779, 385] width 1559 height 585
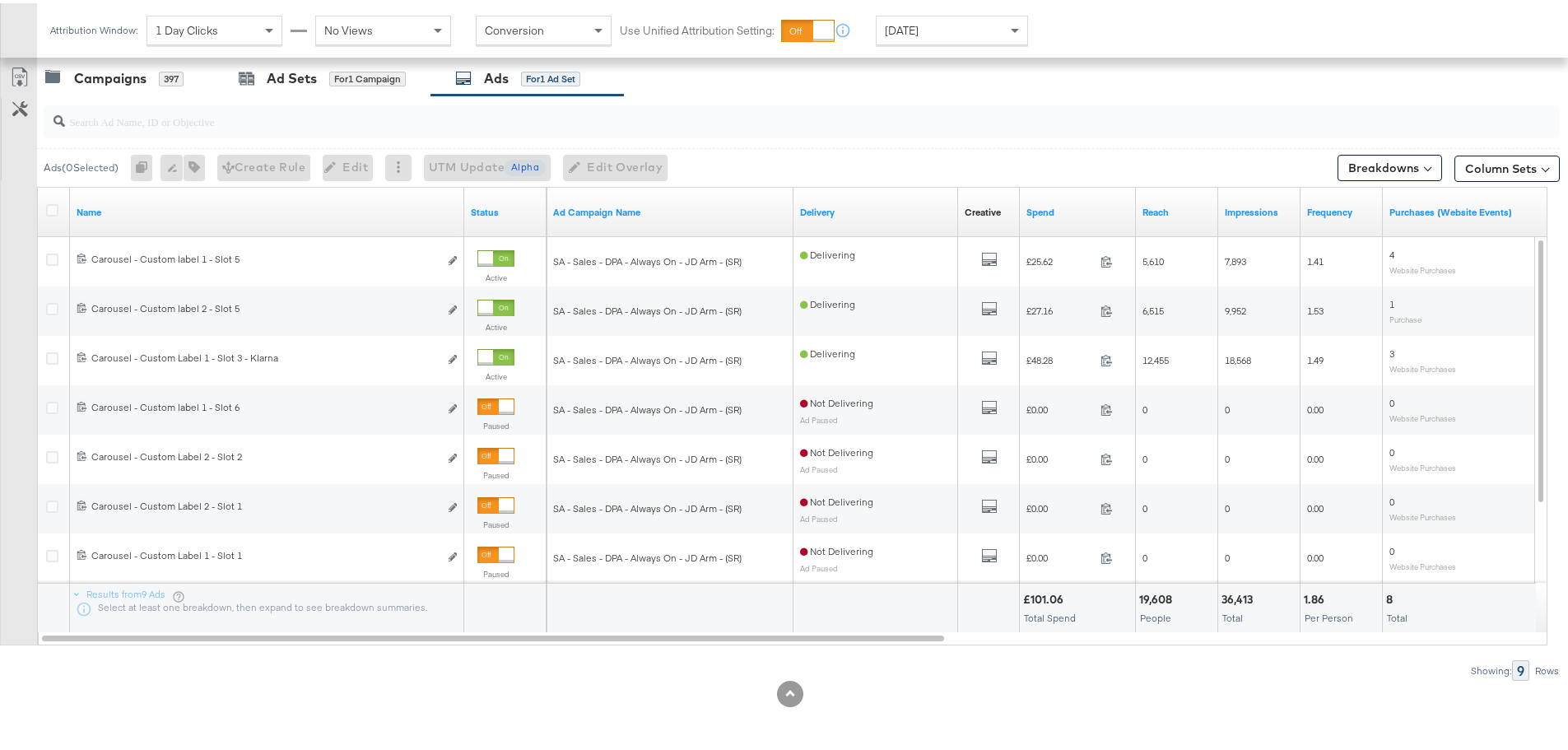
click at [953, 28] on div "[DATE]" at bounding box center [952, 27] width 151 height 28
click at [1068, 30] on div "Aug 19th 2025" at bounding box center [1073, 33] width 27 height 13
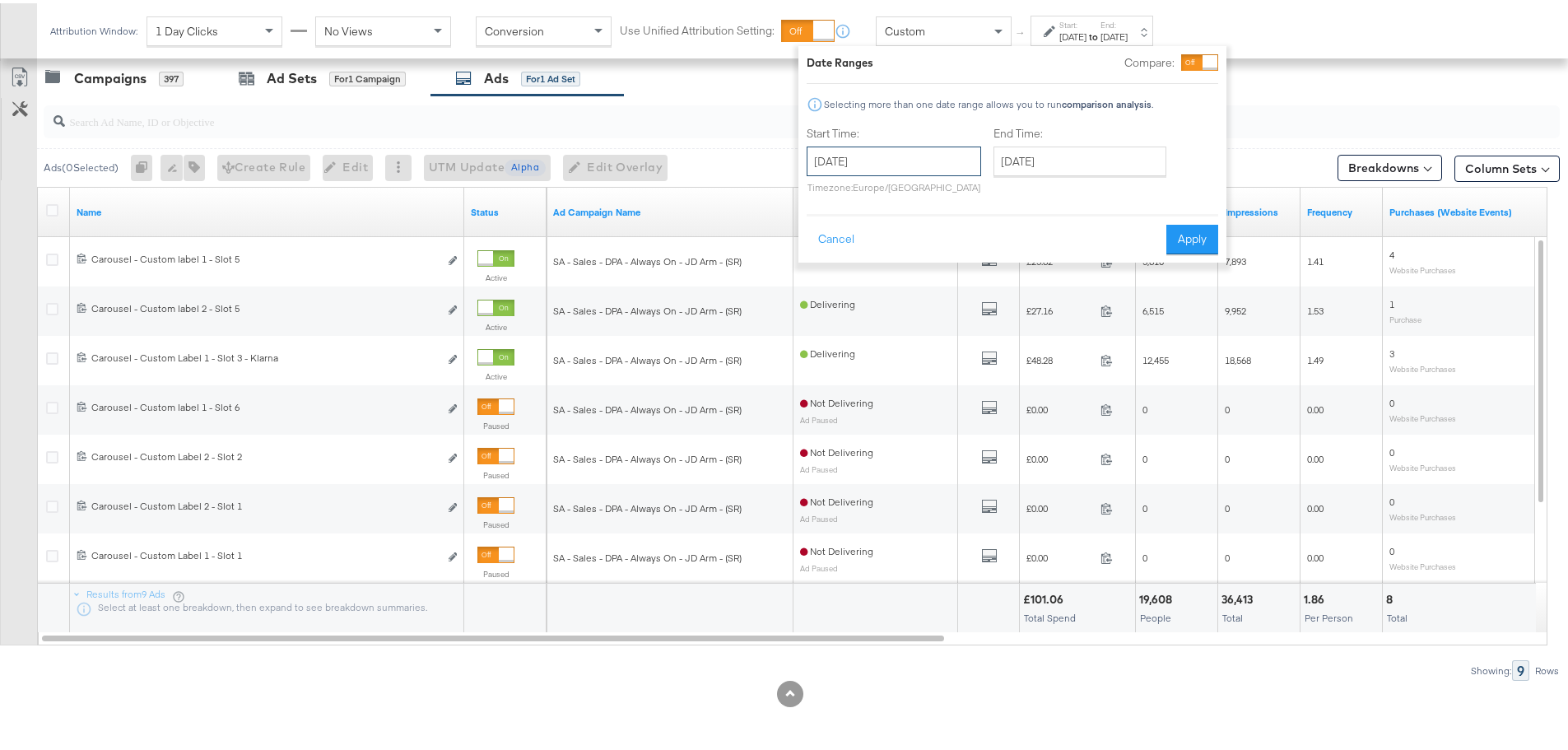
click at [869, 146] on input "August 19th 2025" at bounding box center [894, 158] width 174 height 29
click at [825, 280] on td "10" at bounding box center [825, 287] width 28 height 23
type input "August 10th 2025"
click at [1053, 144] on input "August 19th 2025" at bounding box center [1080, 158] width 173 height 29
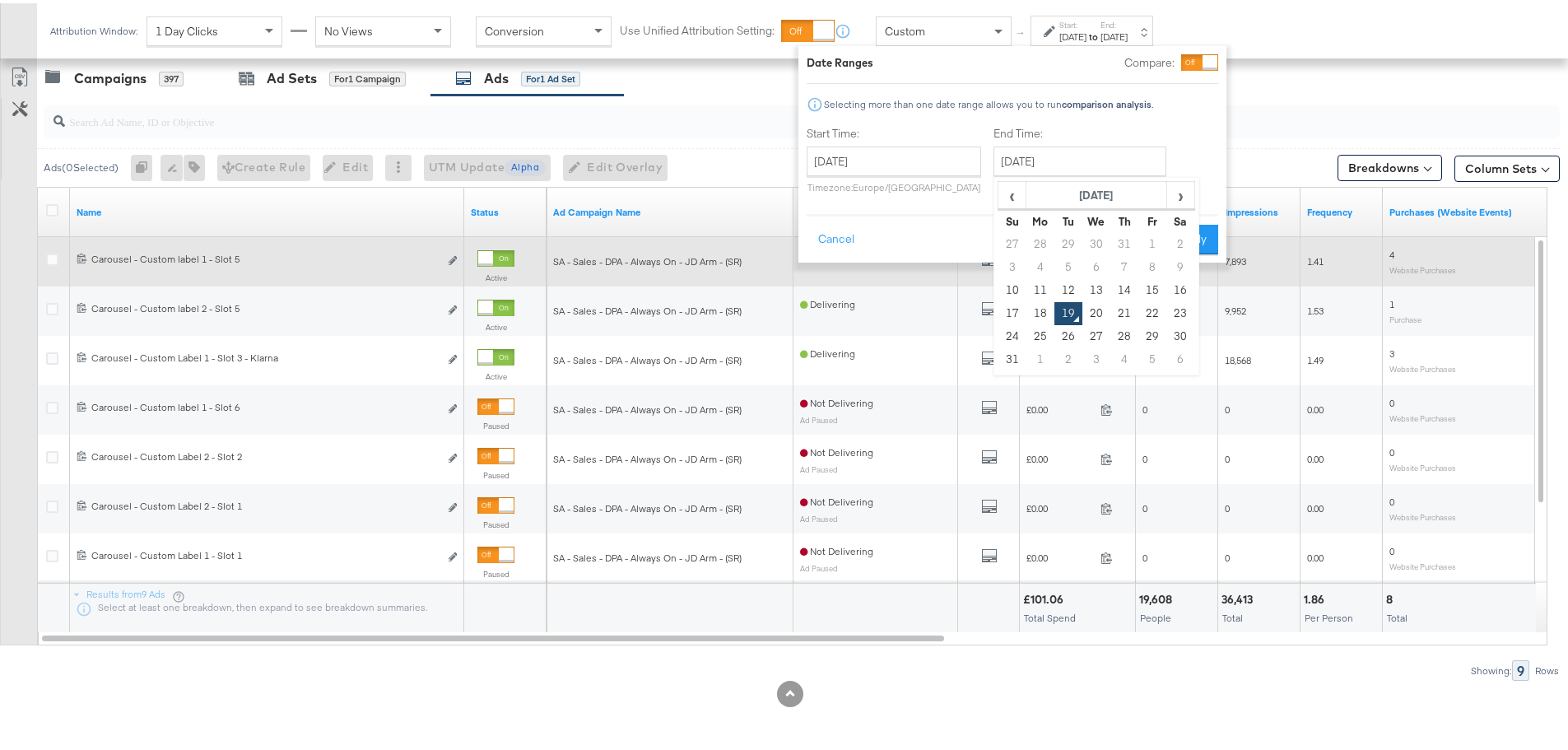
click at [1176, 281] on td "16" at bounding box center [1181, 287] width 28 height 23
type input "August 16th 2025"
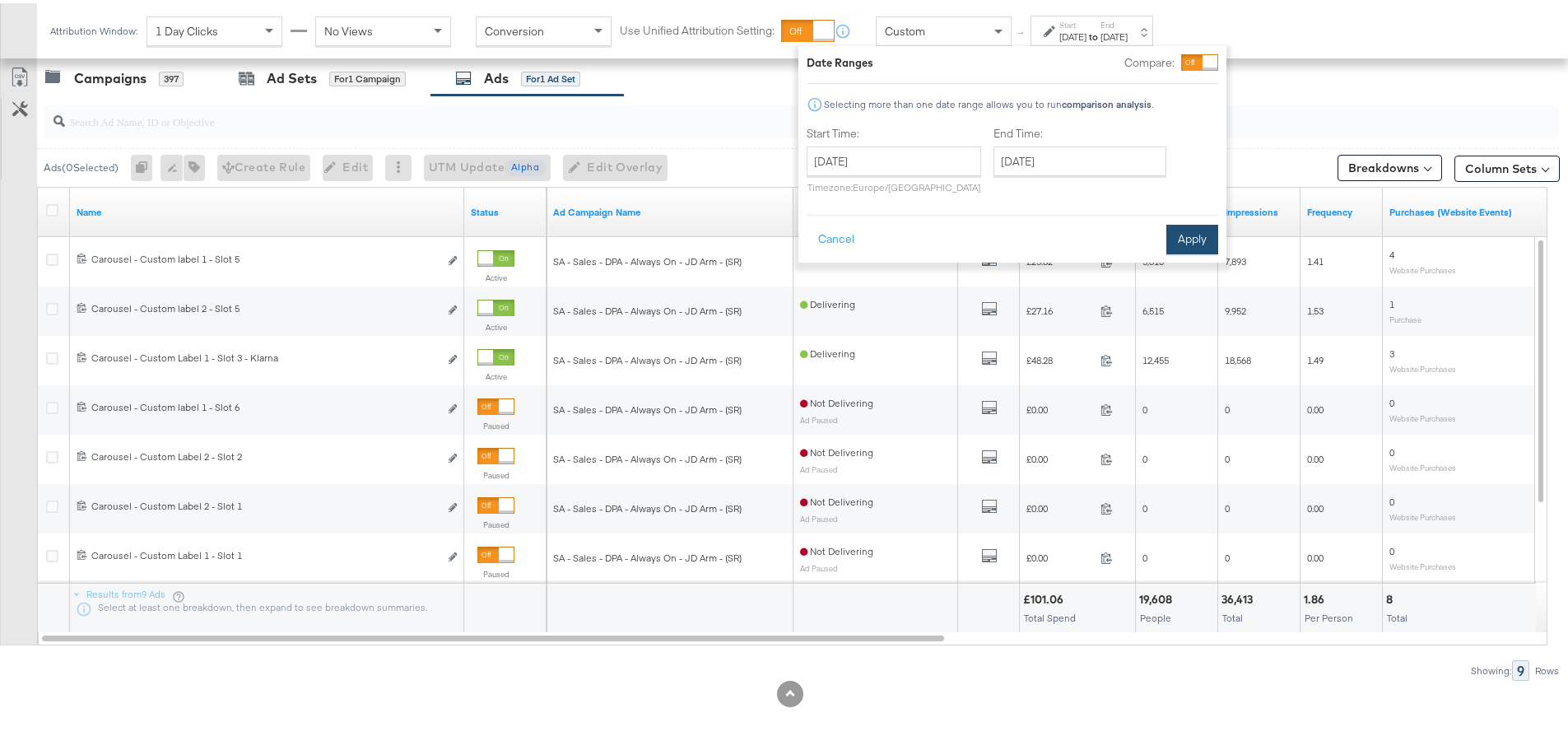
click at [1198, 232] on button "Apply" at bounding box center [1193, 236] width 52 height 29
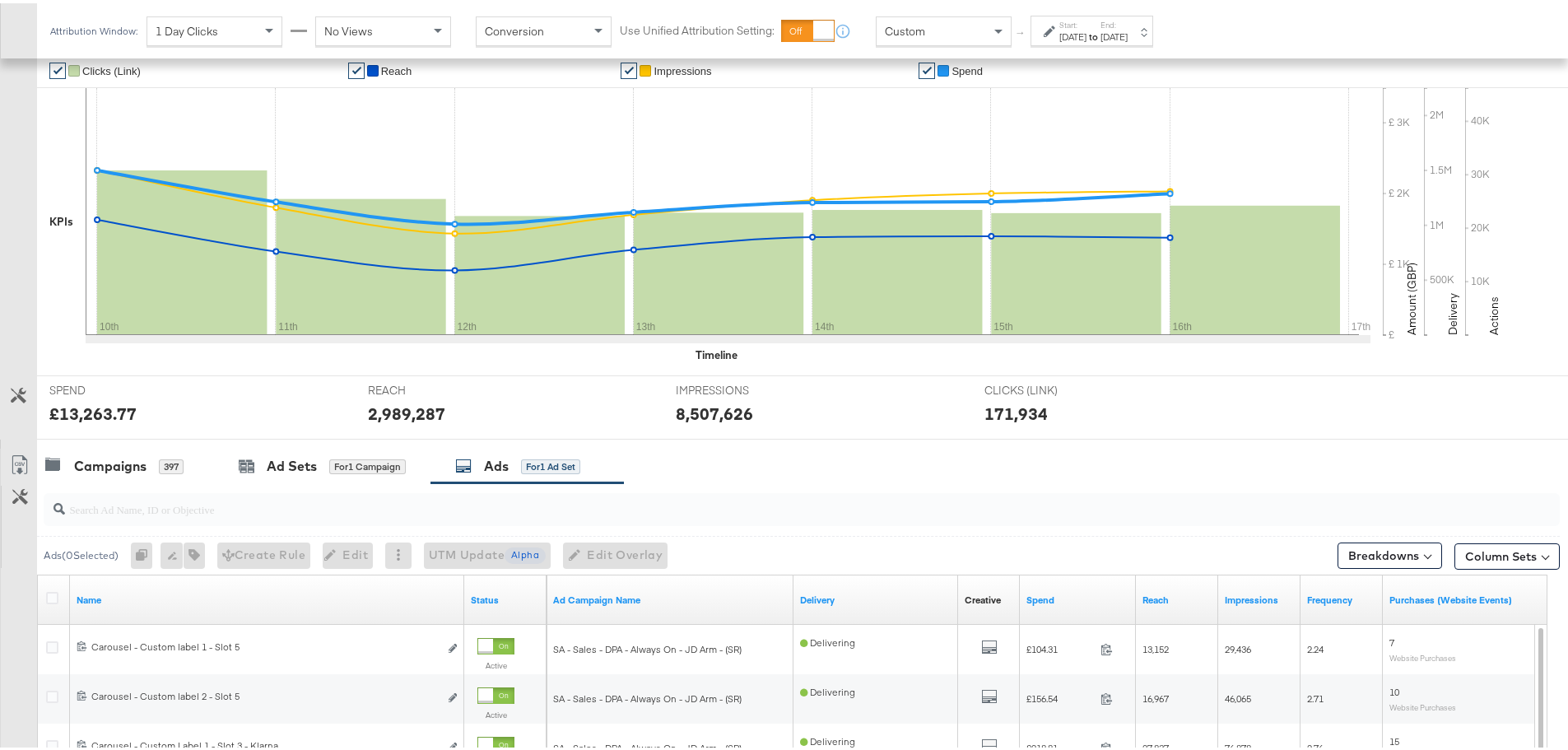
scroll to position [697, 0]
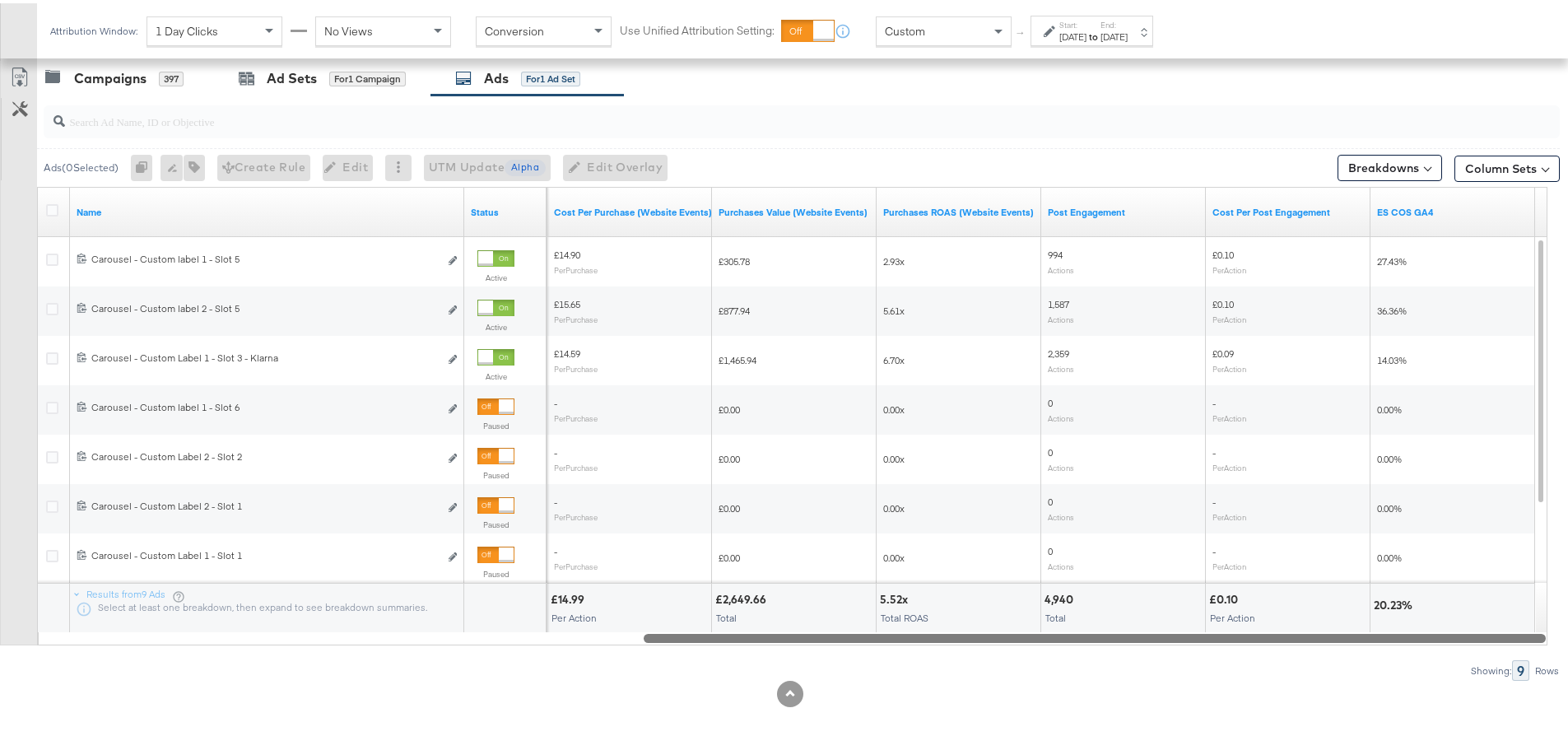
drag, startPoint x: 704, startPoint y: 630, endPoint x: 1545, endPoint y: 672, distance: 842.0
click at [1545, 672] on div "Ads ( 0 Selected) 0 Rename 0 ads Tags for 0 campaigns Create Rule Edit 0 ads Ed…" at bounding box center [779, 385] width 1559 height 585
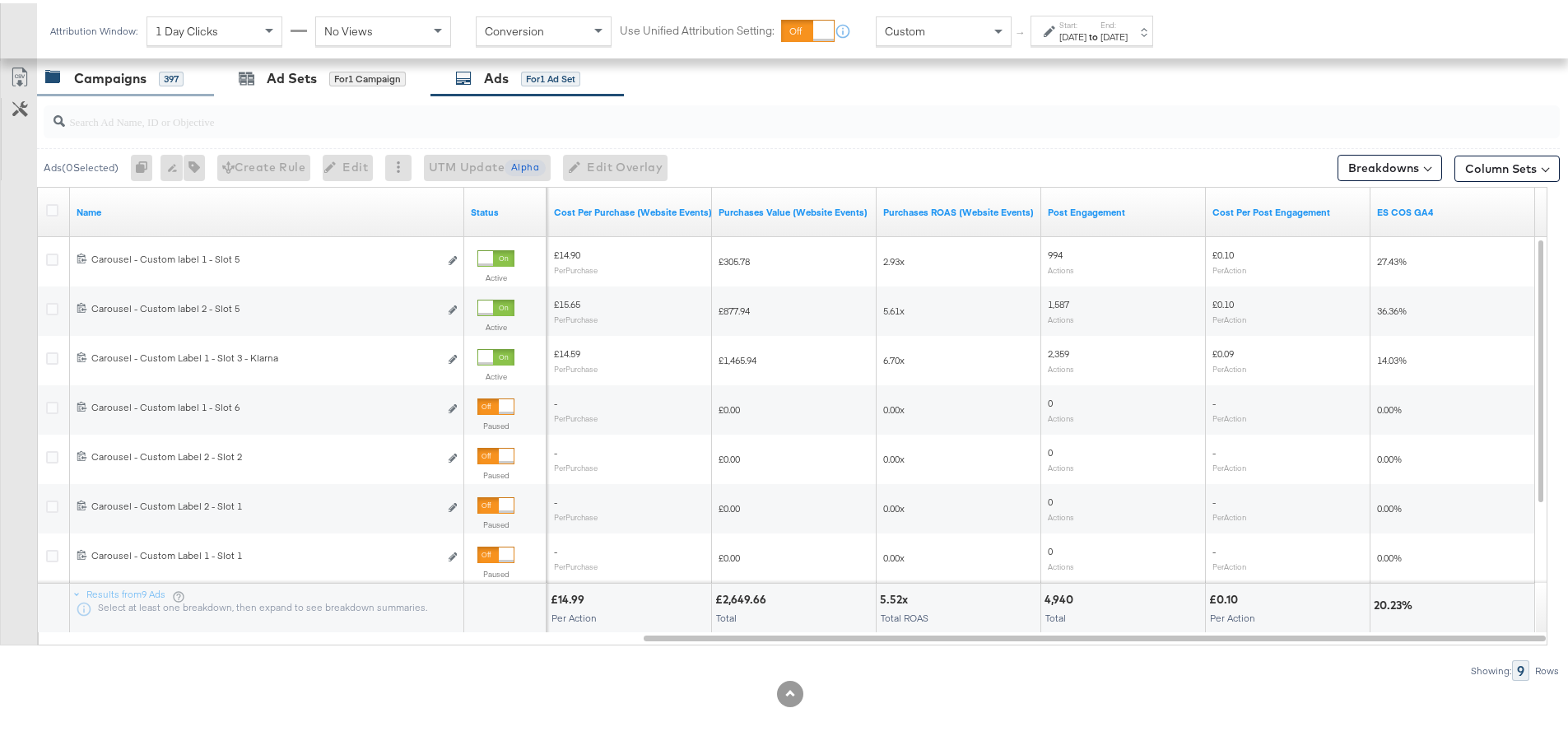
click at [127, 81] on div "Campaigns" at bounding box center [110, 75] width 72 height 19
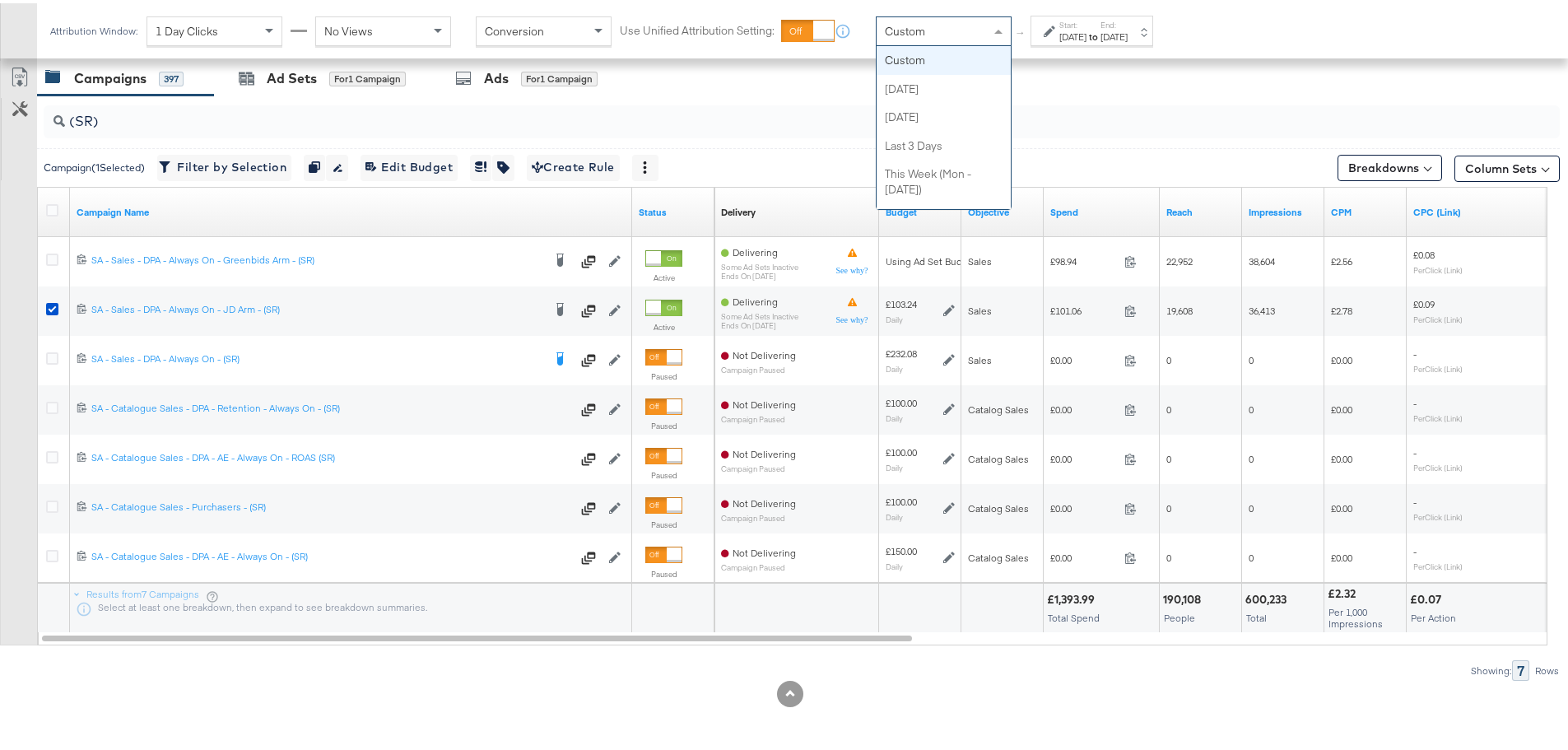
click at [967, 34] on div "Custom" at bounding box center [943, 28] width 134 height 28
click at [85, 85] on div "Campaigns 397" at bounding box center [125, 75] width 177 height 35
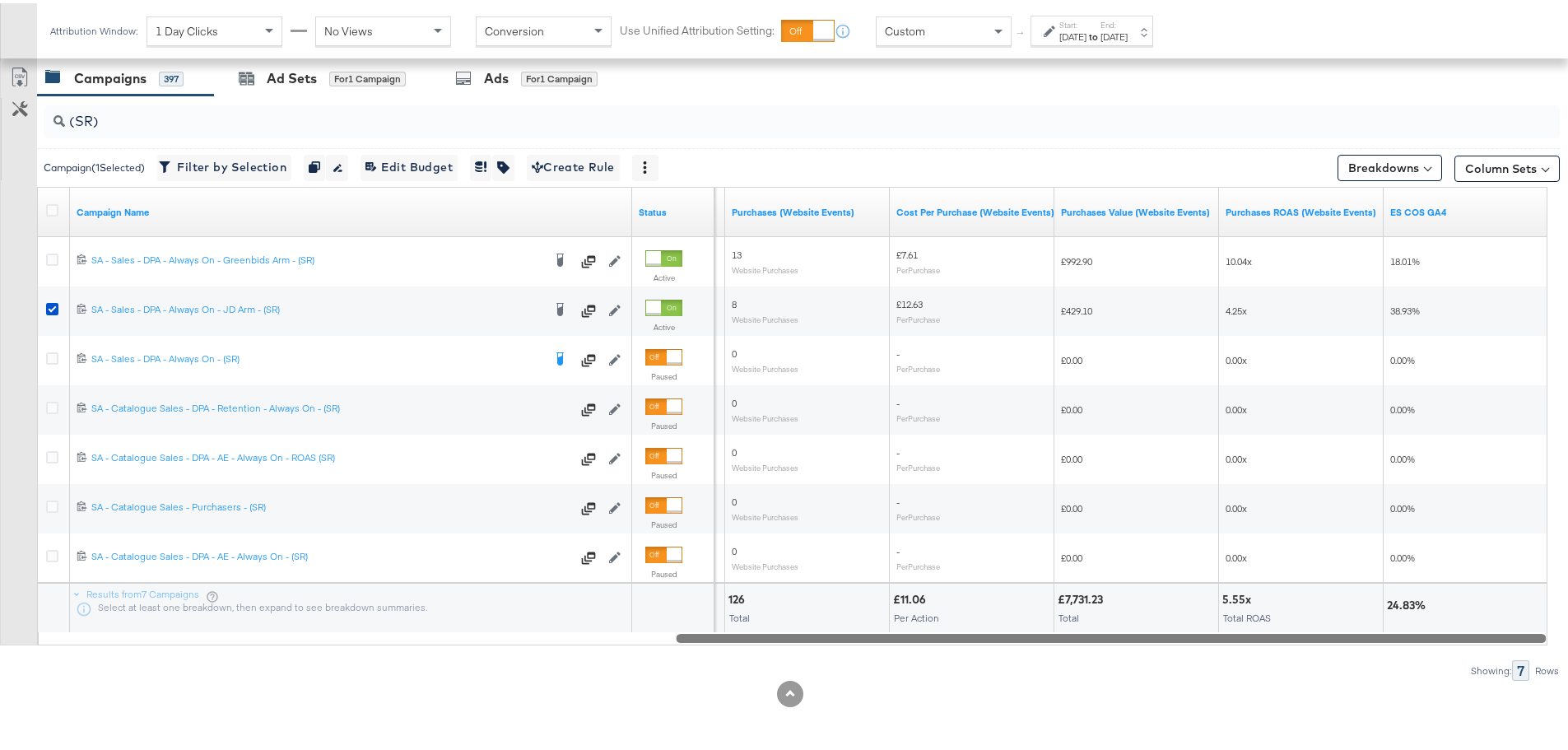
drag, startPoint x: 864, startPoint y: 638, endPoint x: 1579, endPoint y: 659, distance: 715.3
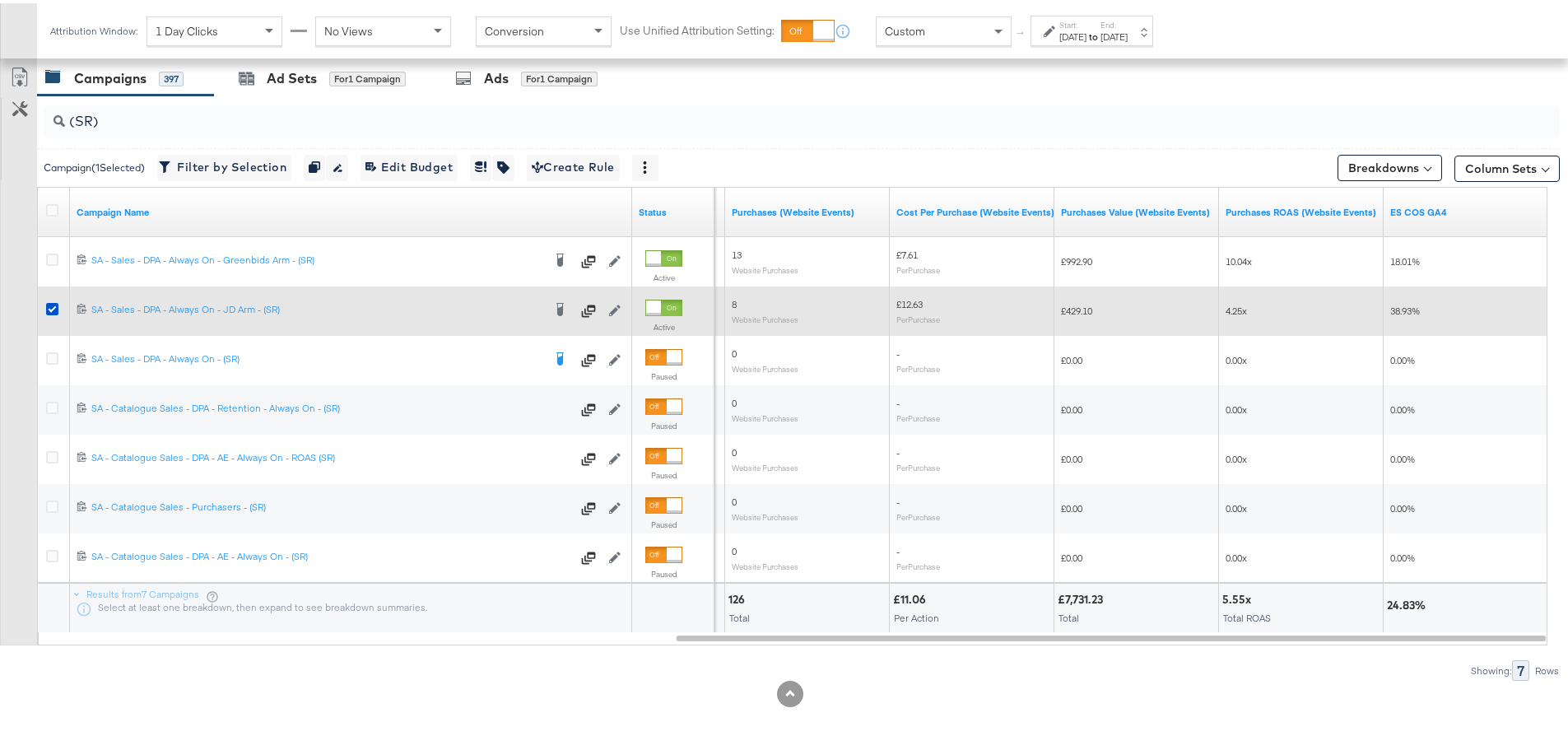
click at [45, 308] on div at bounding box center [54, 308] width 30 height 29
click at [60, 301] on div at bounding box center [54, 307] width 17 height 16
click at [49, 301] on icon at bounding box center [52, 306] width 12 height 12
click at [0, 0] on input "checkbox" at bounding box center [0, 0] width 0 height 0
click at [53, 306] on icon at bounding box center [52, 306] width 12 height 12
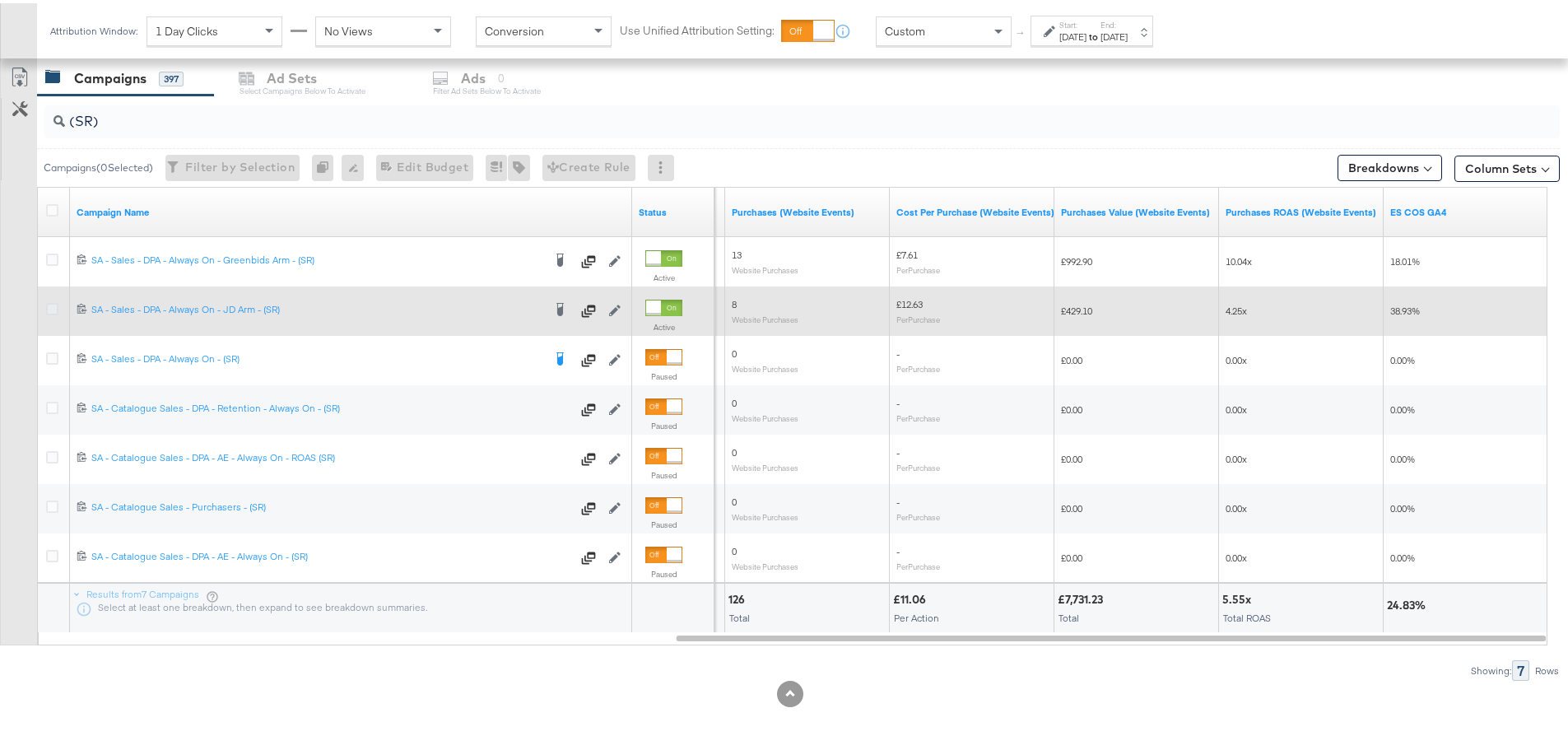
click at [0, 0] on input "checkbox" at bounding box center [0, 0] width 0 height 0
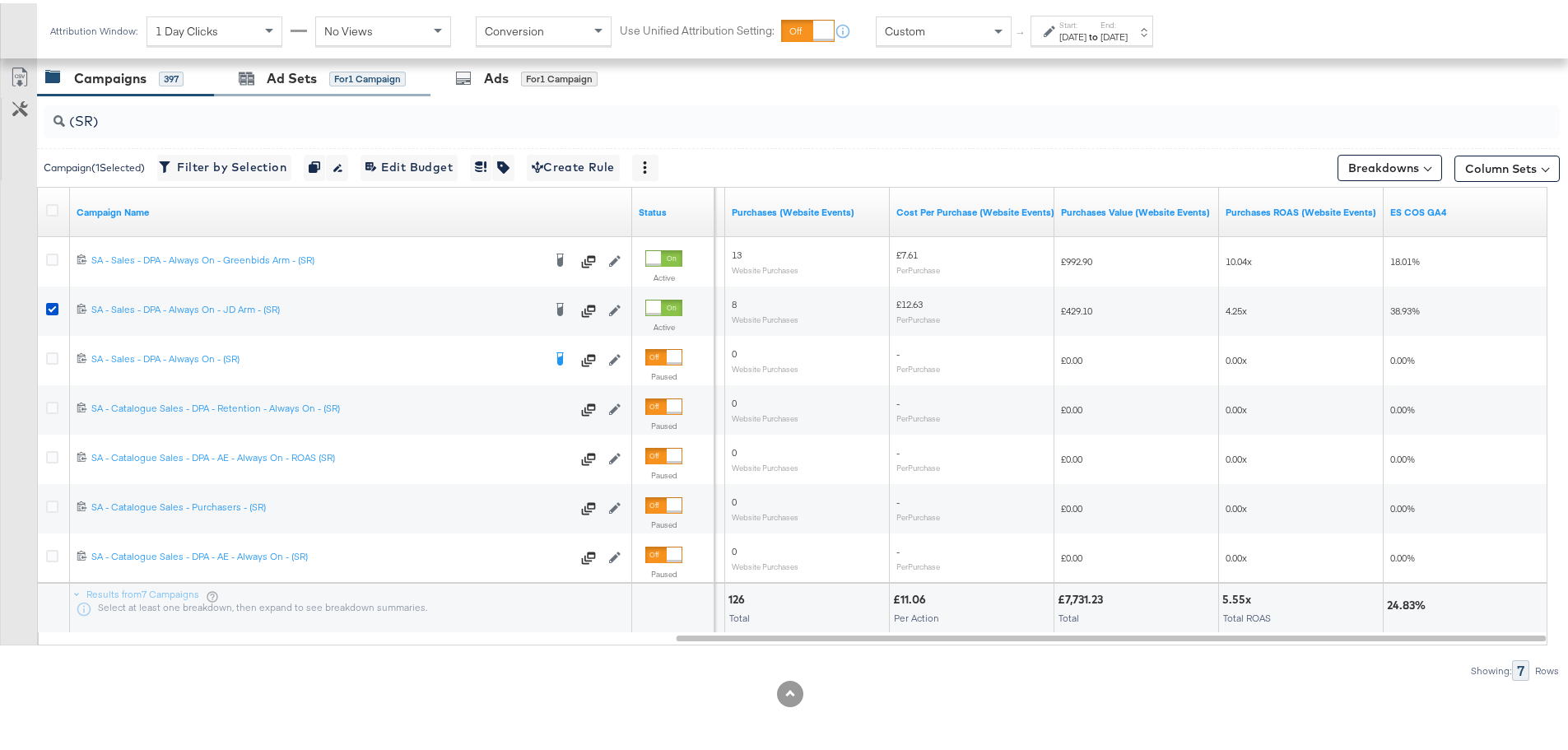
click at [268, 89] on div "Ad Sets for 1 Campaign" at bounding box center [322, 75] width 217 height 35
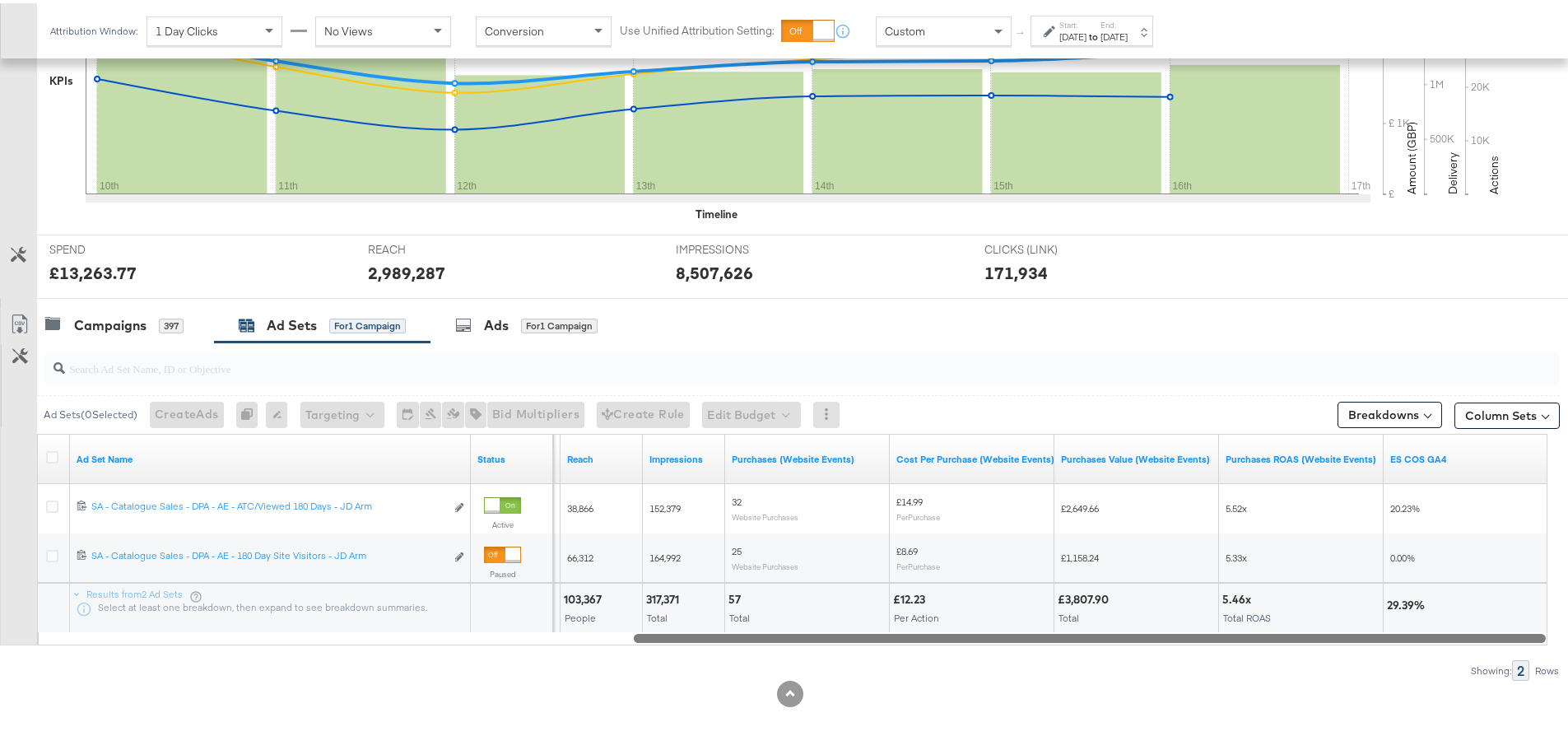
drag, startPoint x: 767, startPoint y: 632, endPoint x: 1503, endPoint y: 646, distance: 736.1
click at [1503, 646] on div "Ad Sets ( 0 Selected) Create Ads At least one ad set must be selected 0 Rename …" at bounding box center [779, 508] width 1559 height 338
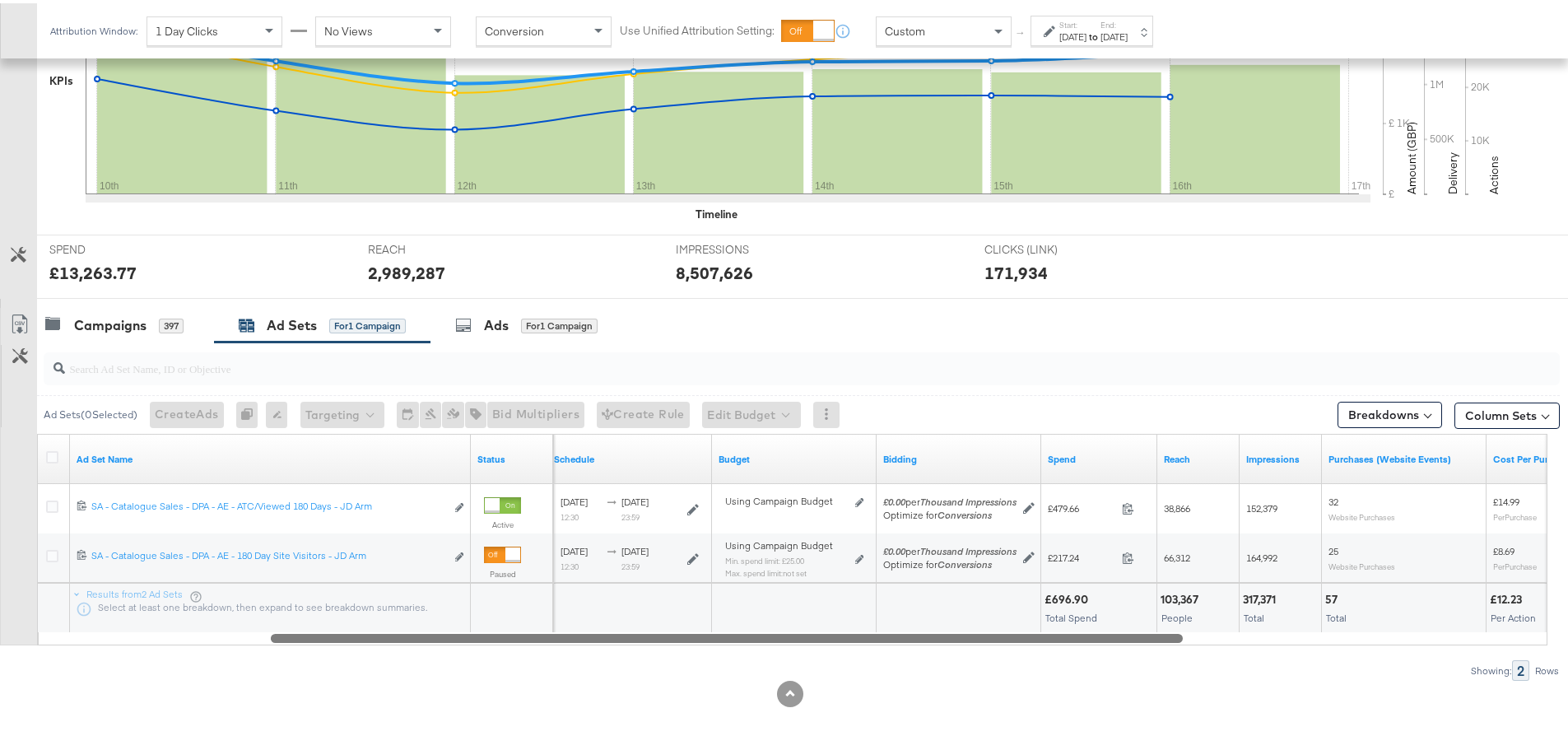
drag, startPoint x: 1280, startPoint y: 635, endPoint x: 917, endPoint y: 642, distance: 363.1
click at [917, 642] on div "Ad Sets ( 0 Selected) Create Ads At least one ad set must be selected 0 Rename …" at bounding box center [779, 508] width 1559 height 338
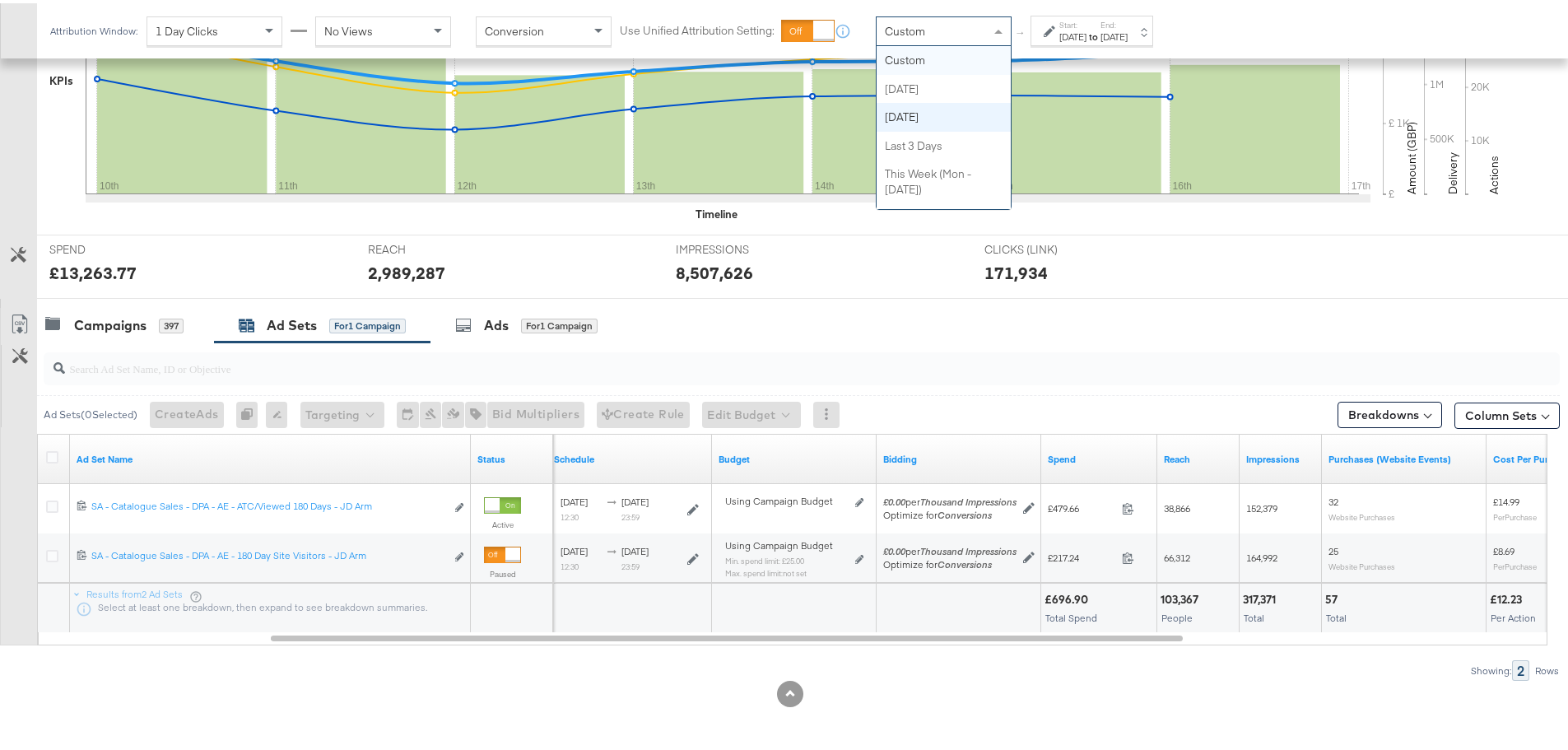
click at [953, 31] on div "Custom" at bounding box center [943, 28] width 134 height 28
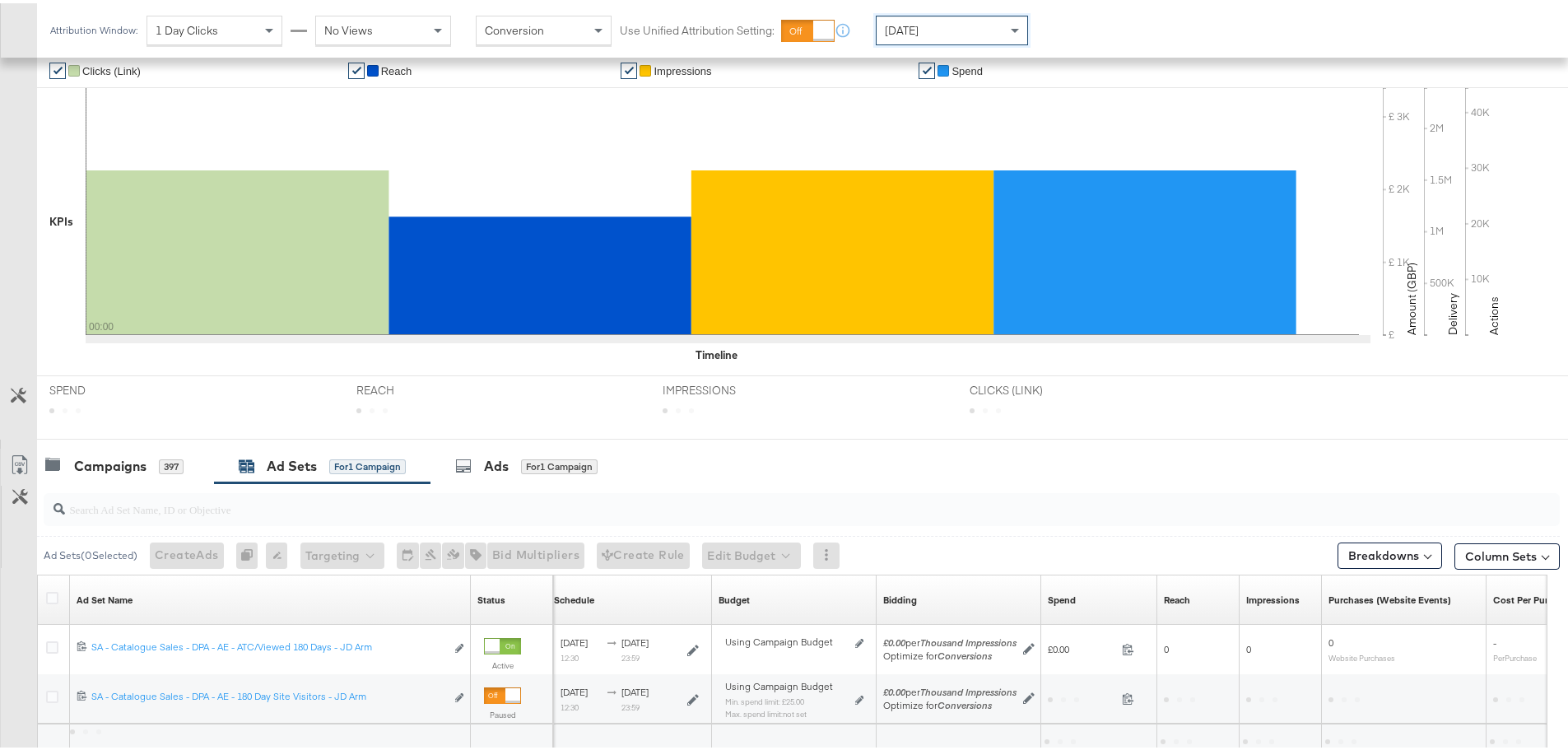
scroll to position [450, 0]
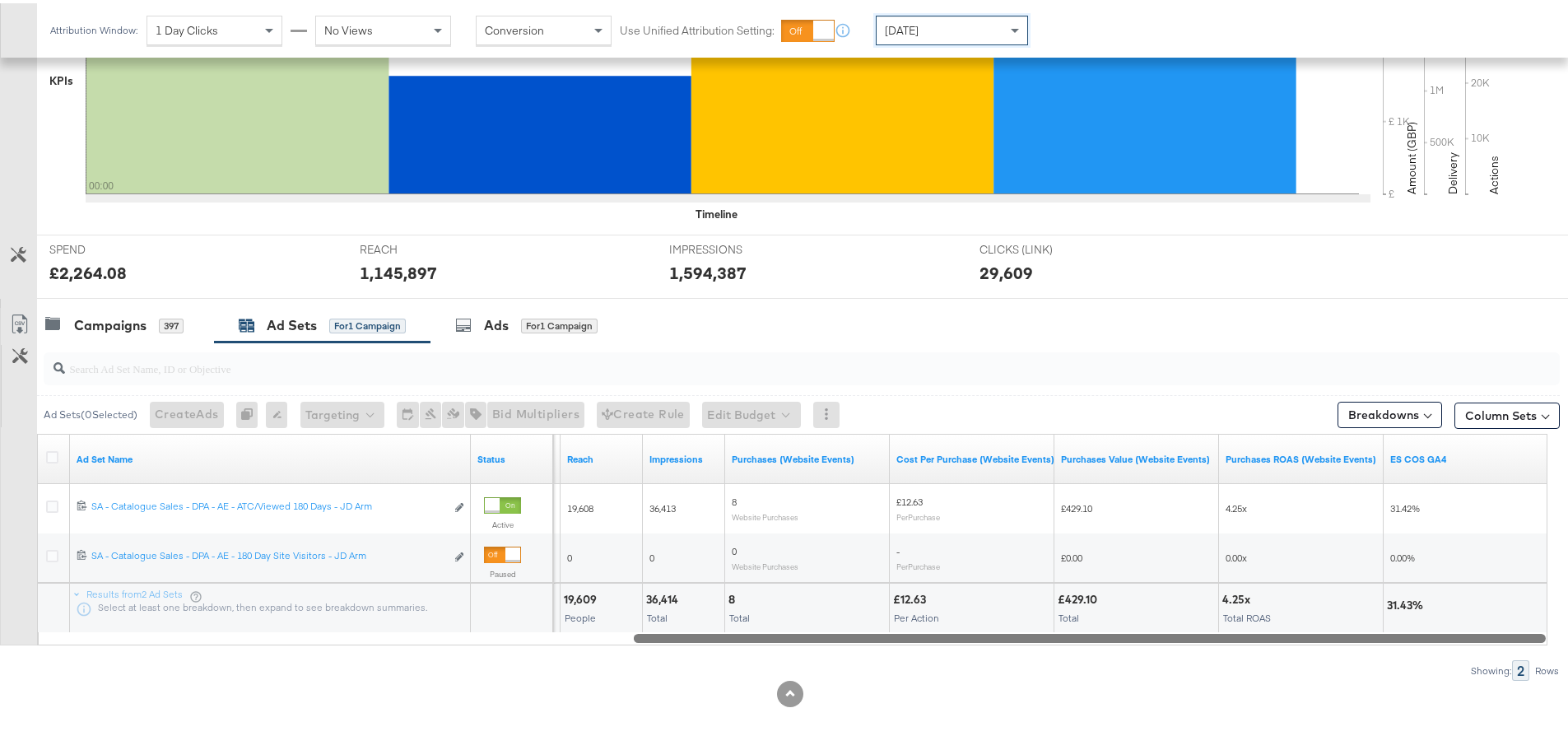
drag, startPoint x: 1099, startPoint y: 638, endPoint x: 1579, endPoint y: 650, distance: 480.1
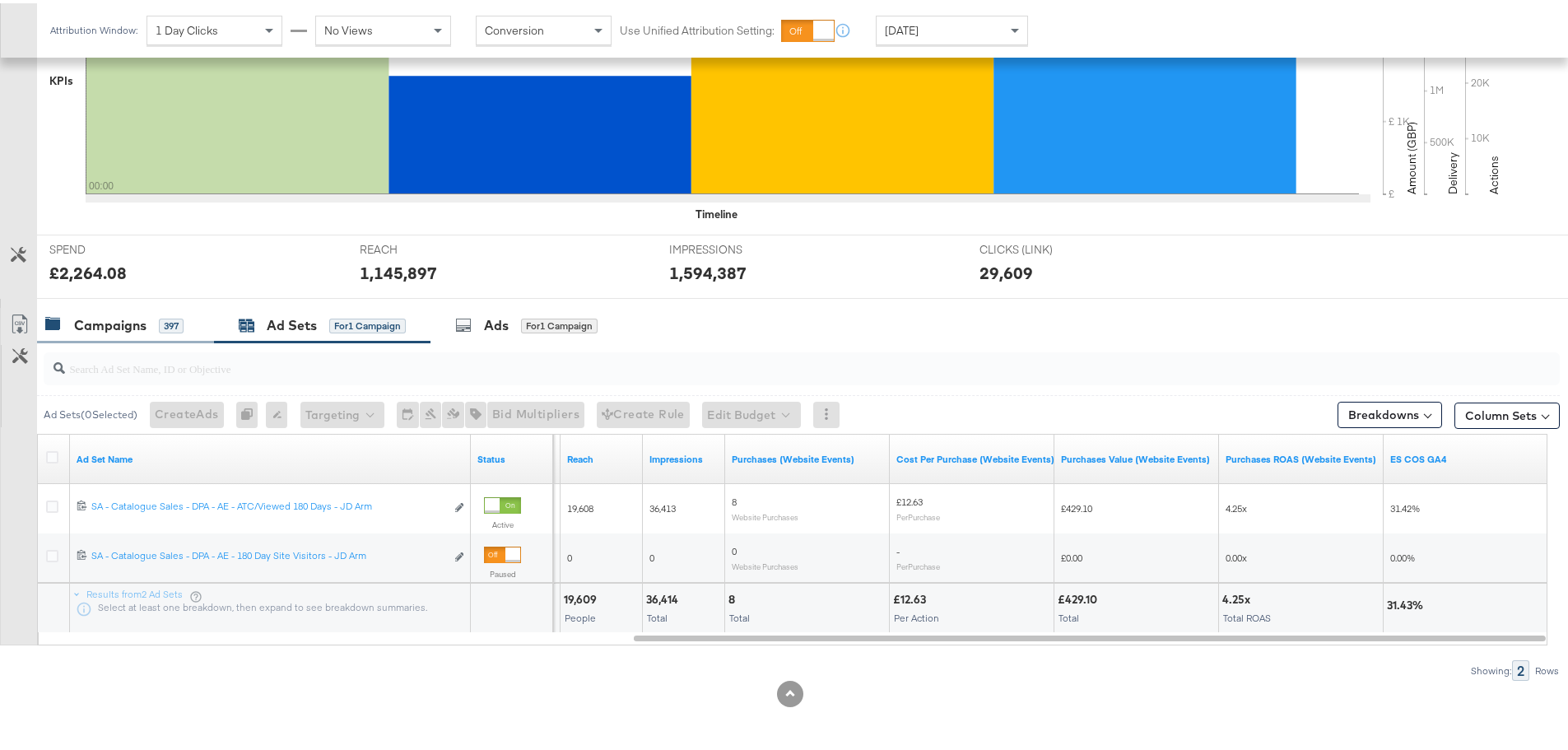
click at [101, 312] on div "Campaigns" at bounding box center [110, 322] width 72 height 19
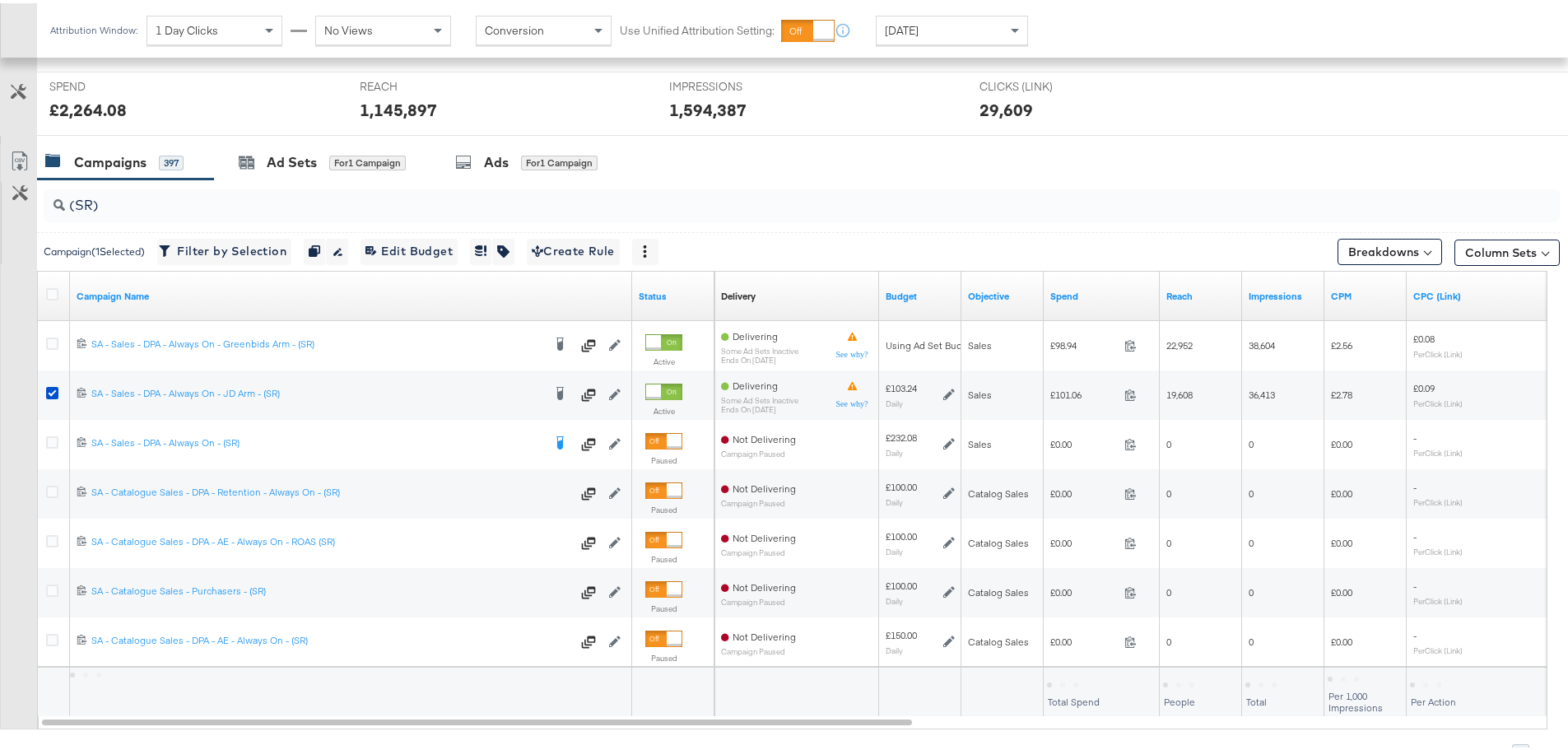
scroll to position [614, 0]
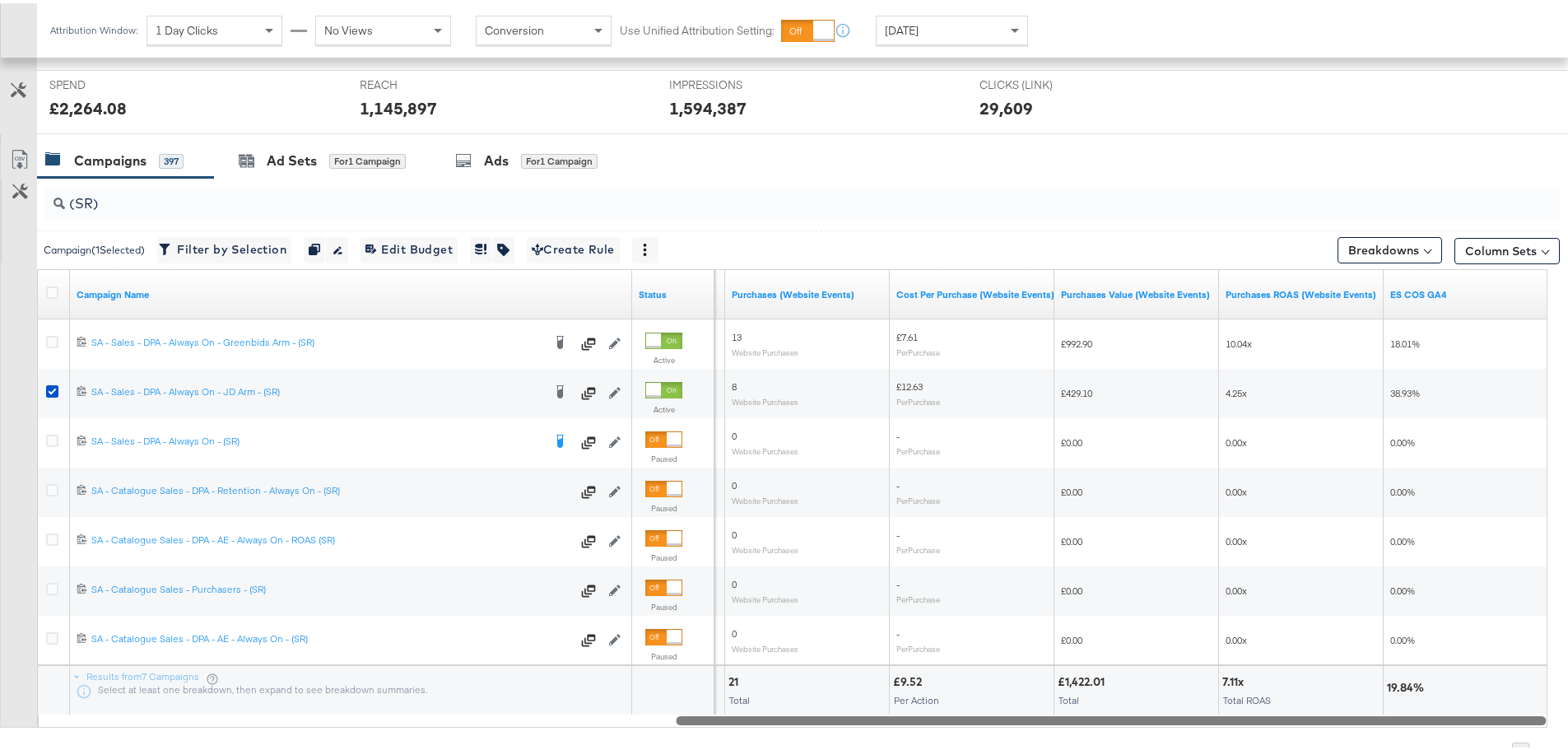
drag, startPoint x: 650, startPoint y: 718, endPoint x: 1395, endPoint y: 721, distance: 745.0
click at [1395, 721] on div at bounding box center [1111, 716] width 870 height 14
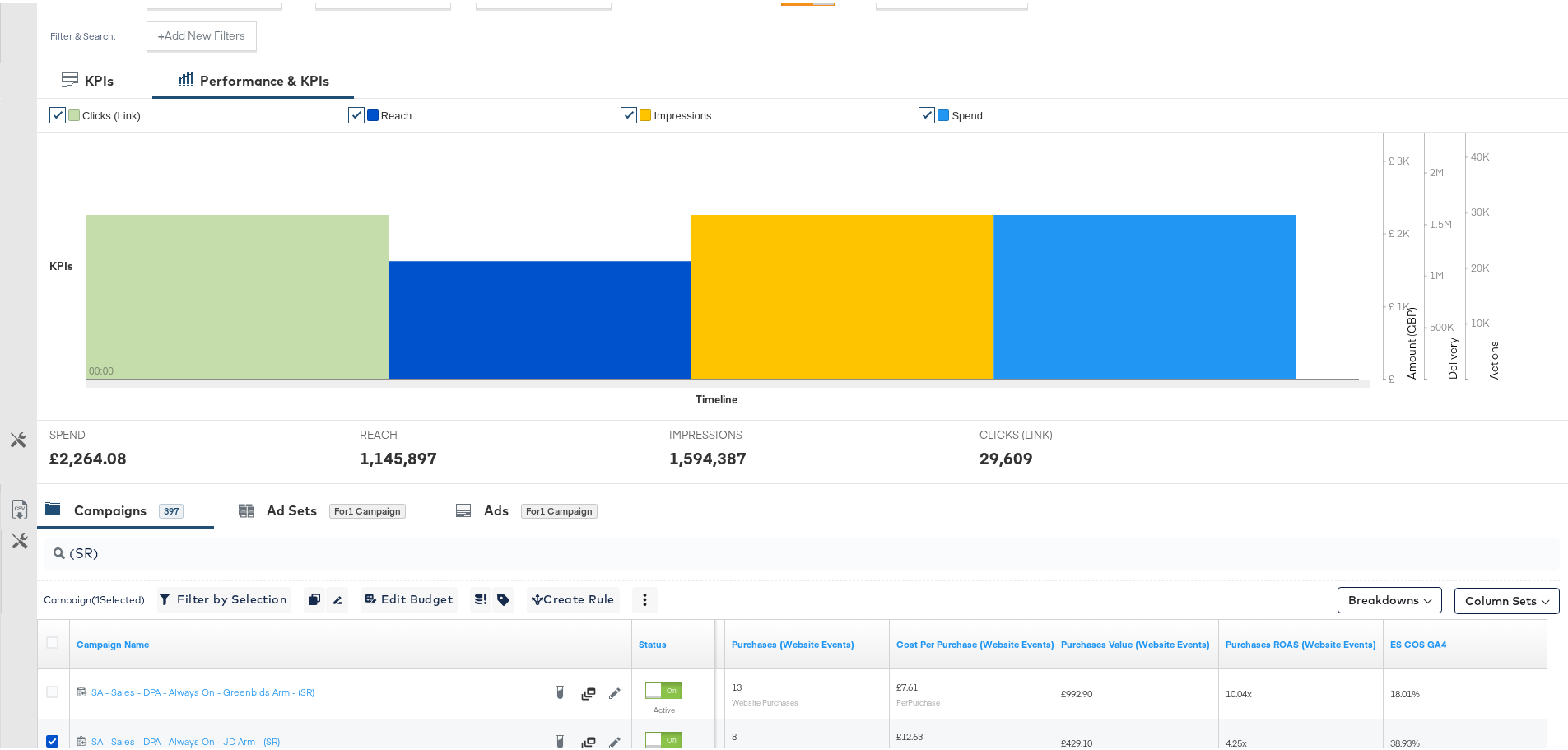
scroll to position [120, 0]
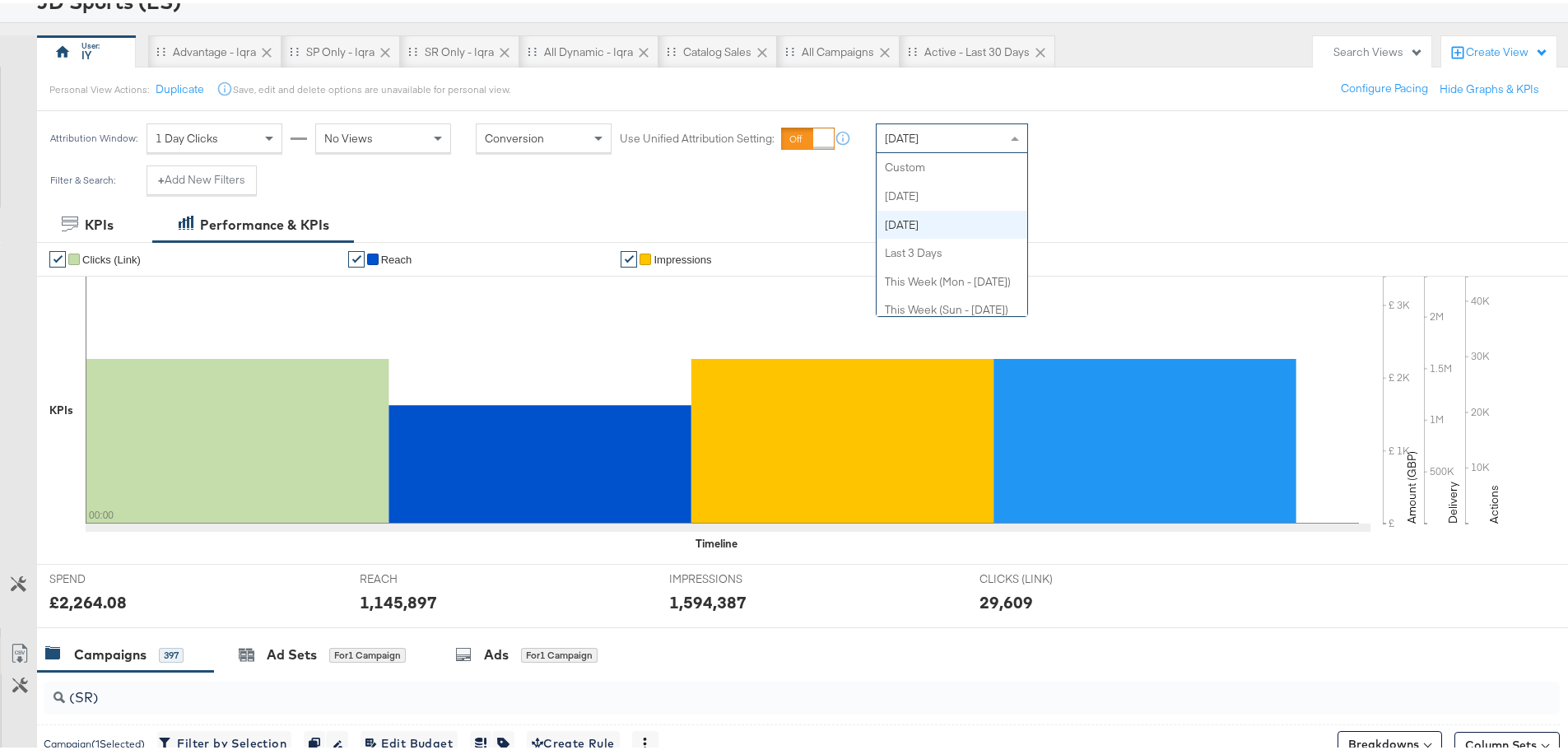
click at [912, 127] on div "[DATE]" at bounding box center [952, 135] width 151 height 28
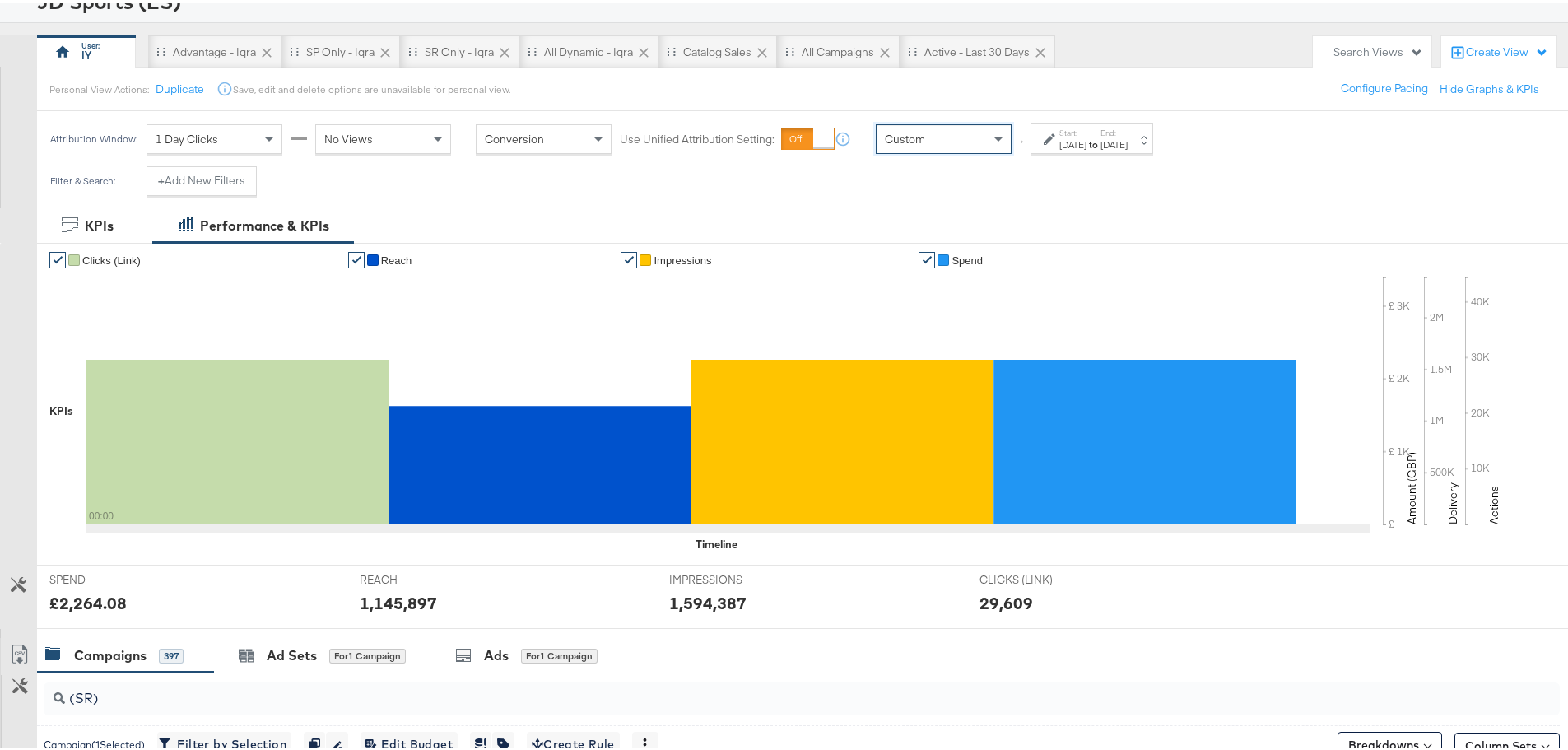
click at [1069, 126] on label "Start:" at bounding box center [1073, 129] width 27 height 10
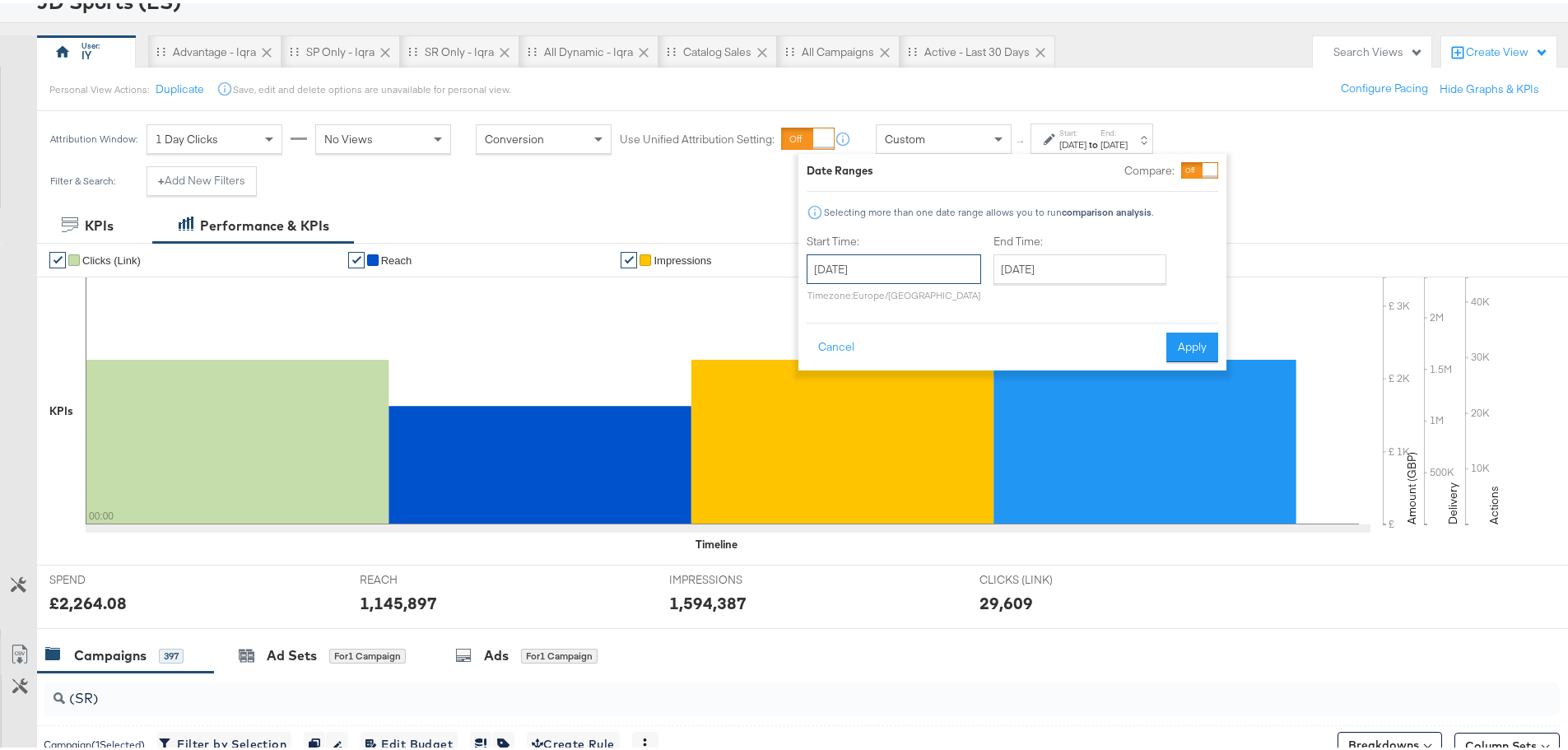
click at [893, 259] on input "August 19th 2025" at bounding box center [894, 266] width 174 height 29
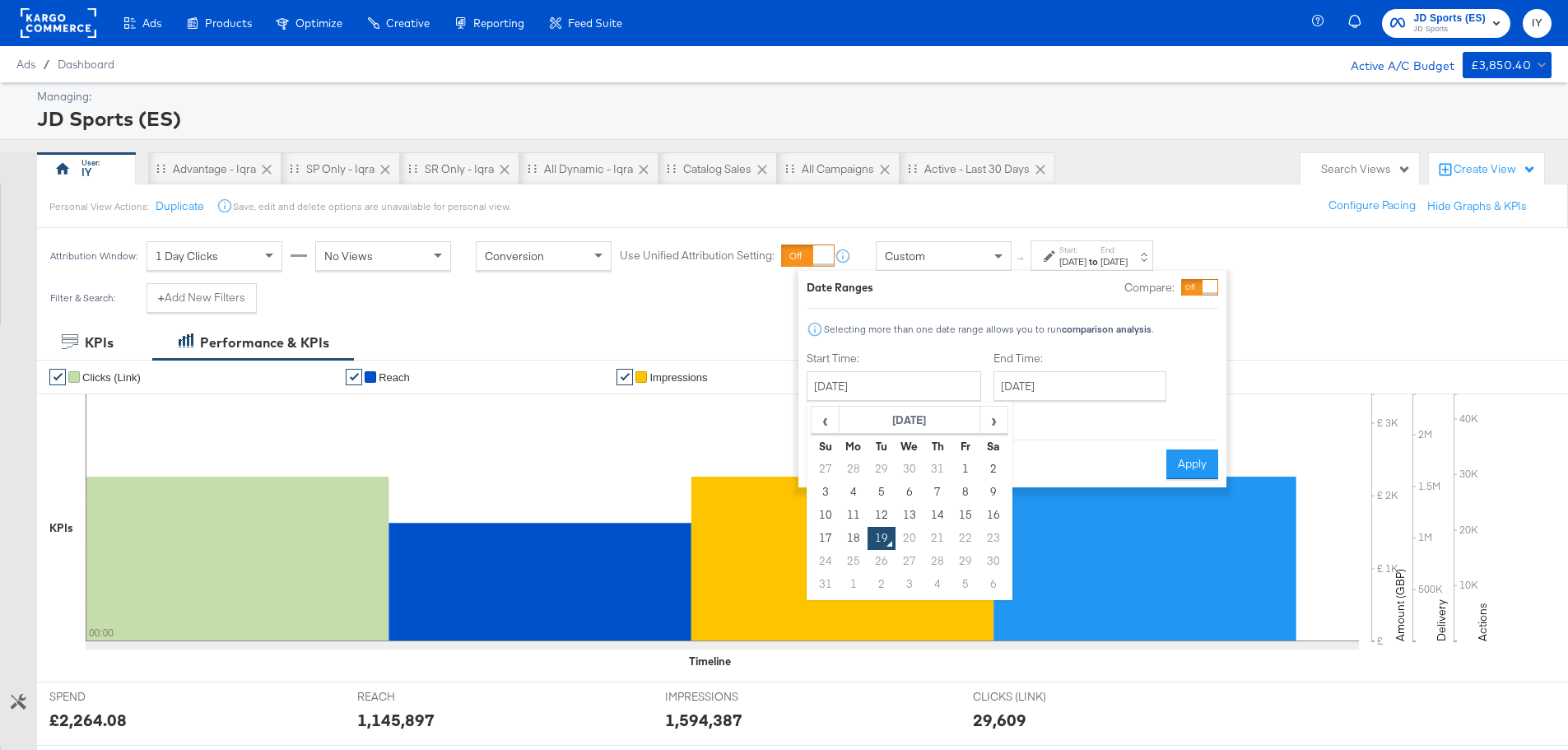
scroll to position [120, 0]
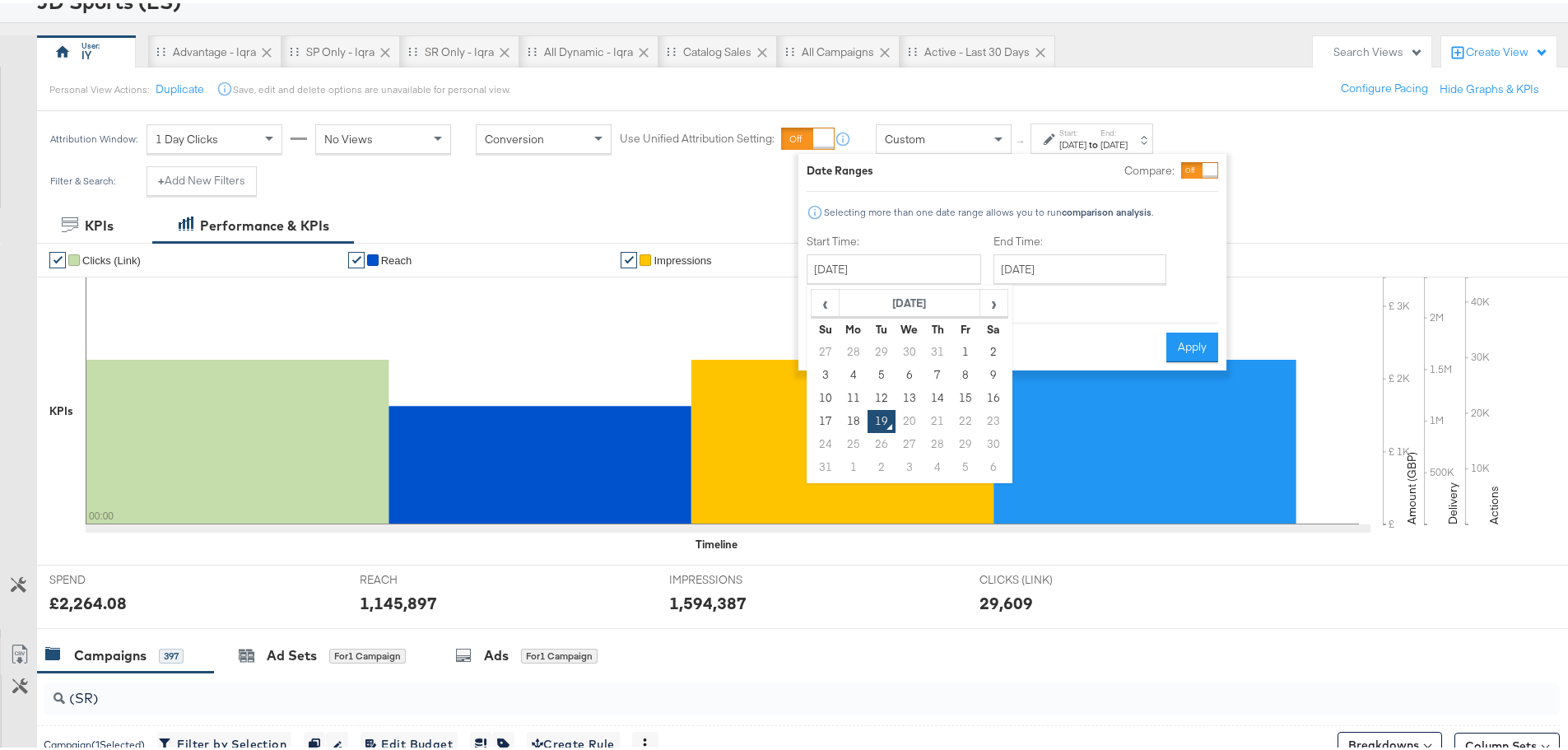
click at [828, 413] on td "17" at bounding box center [825, 418] width 28 height 23
type input "[DATE]"
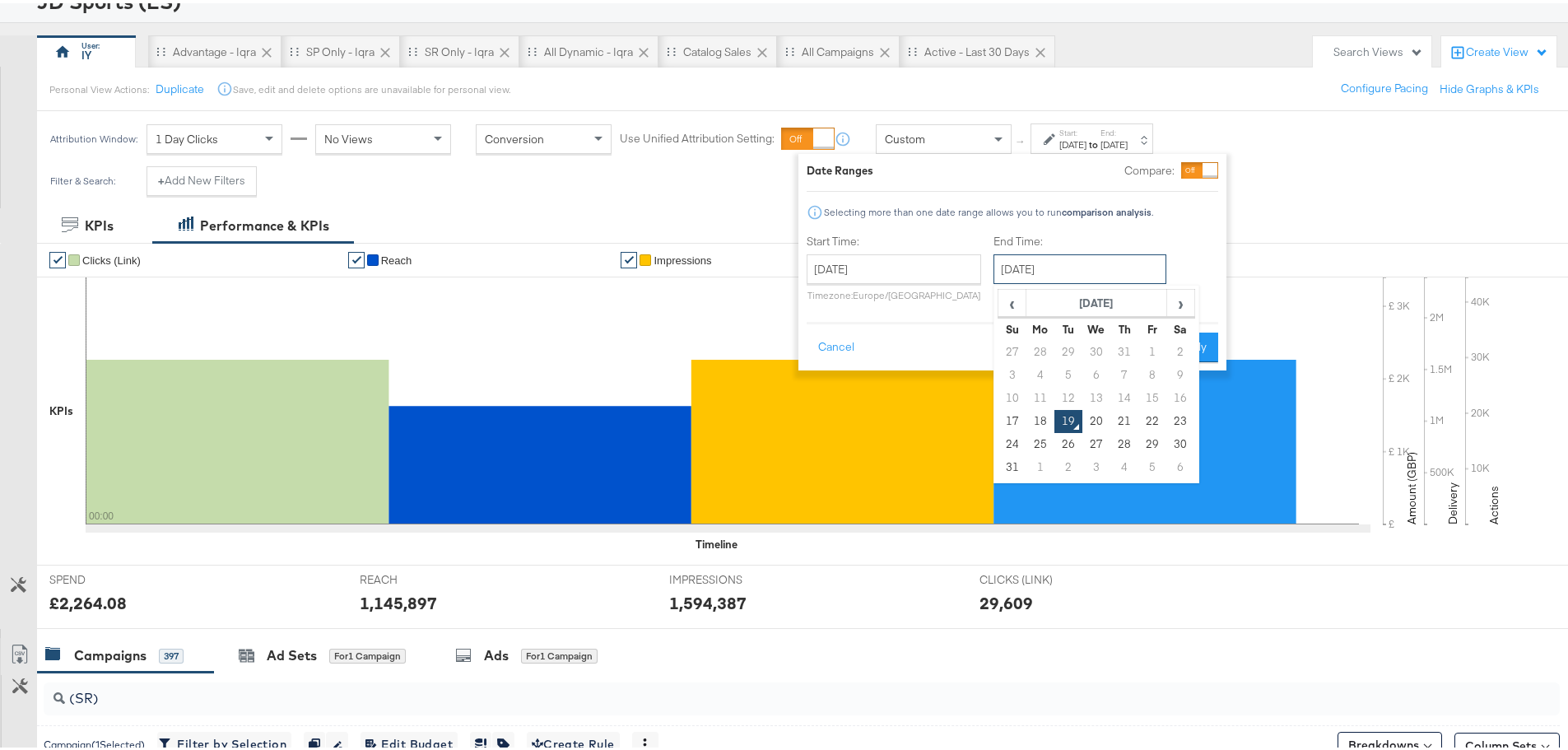
click at [1098, 264] on input "[DATE]" at bounding box center [1080, 266] width 173 height 29
click at [1006, 420] on td "17" at bounding box center [1012, 418] width 28 height 23
type input "[DATE]"
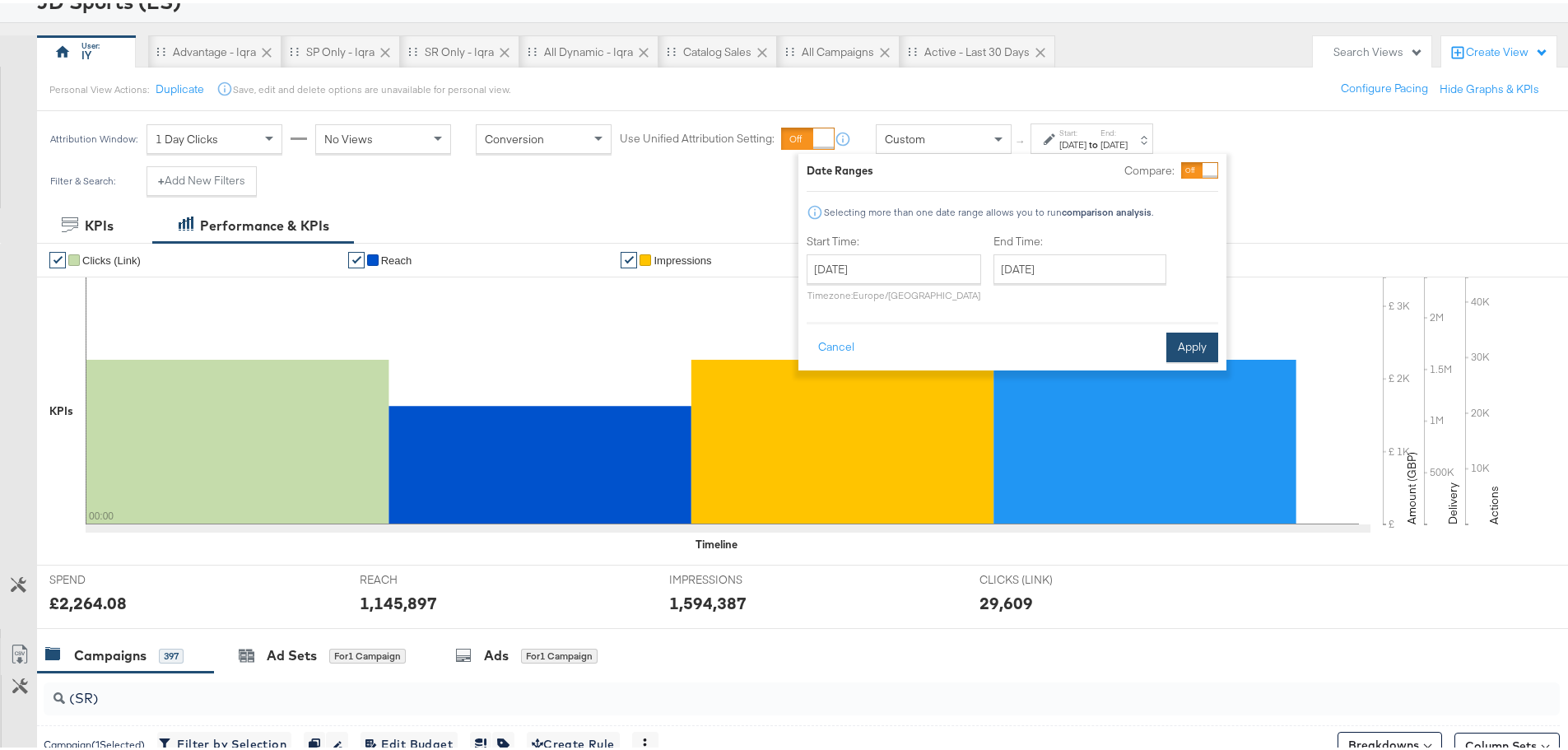
click at [1214, 342] on button "Apply" at bounding box center [1193, 344] width 52 height 29
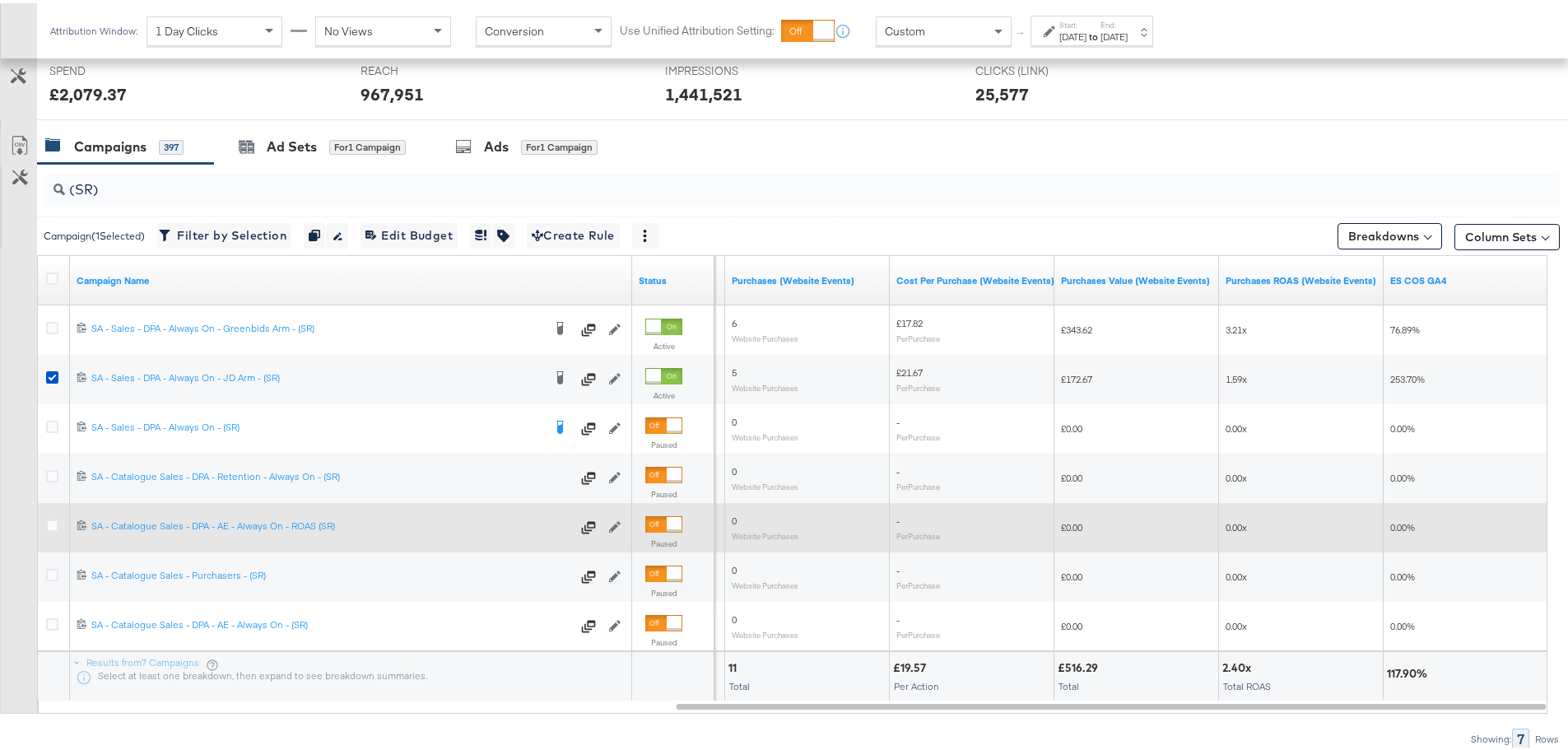
scroll to position [697, 0]
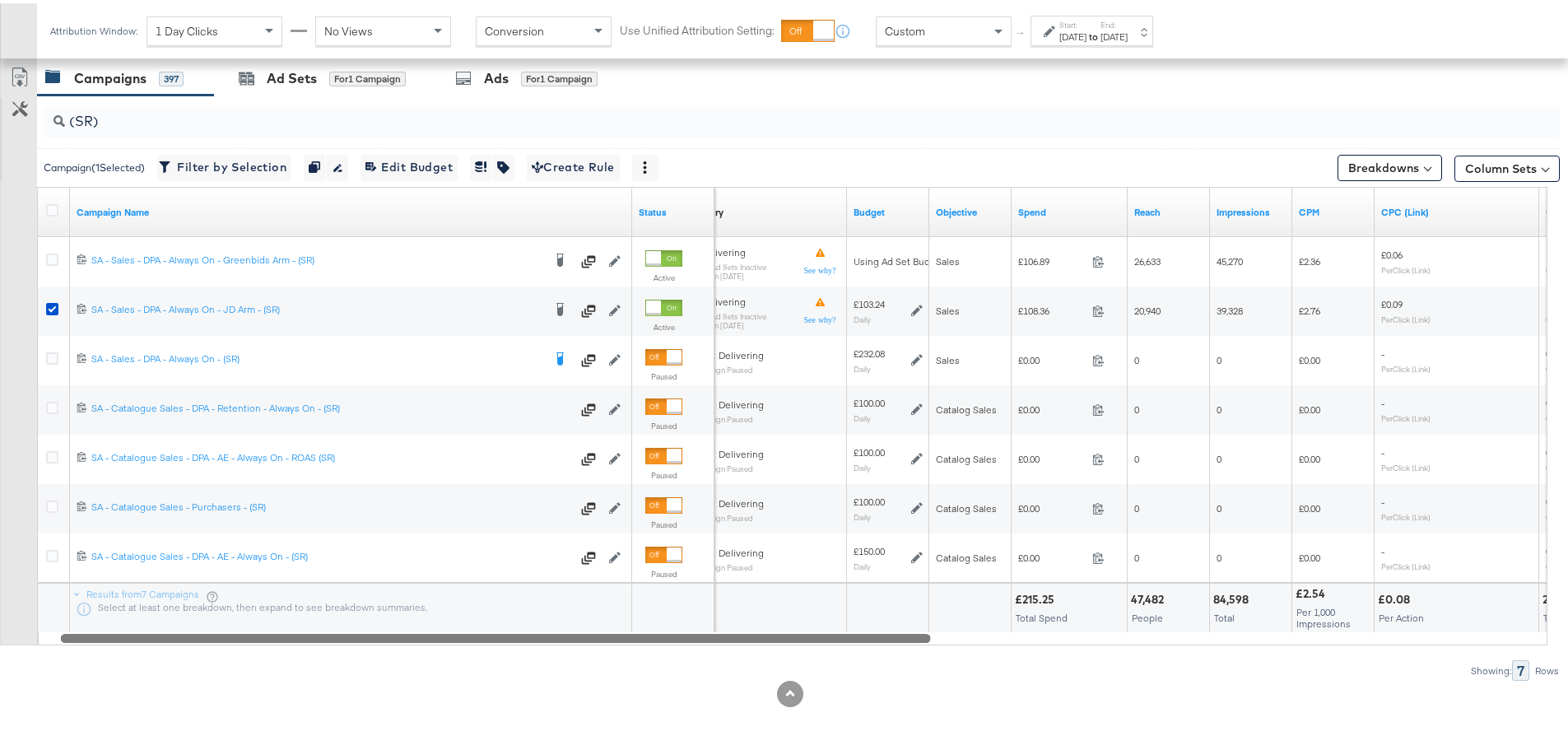
drag, startPoint x: 1077, startPoint y: 632, endPoint x: 462, endPoint y: 633, distance: 615.0
click at [462, 633] on div at bounding box center [496, 634] width 870 height 14
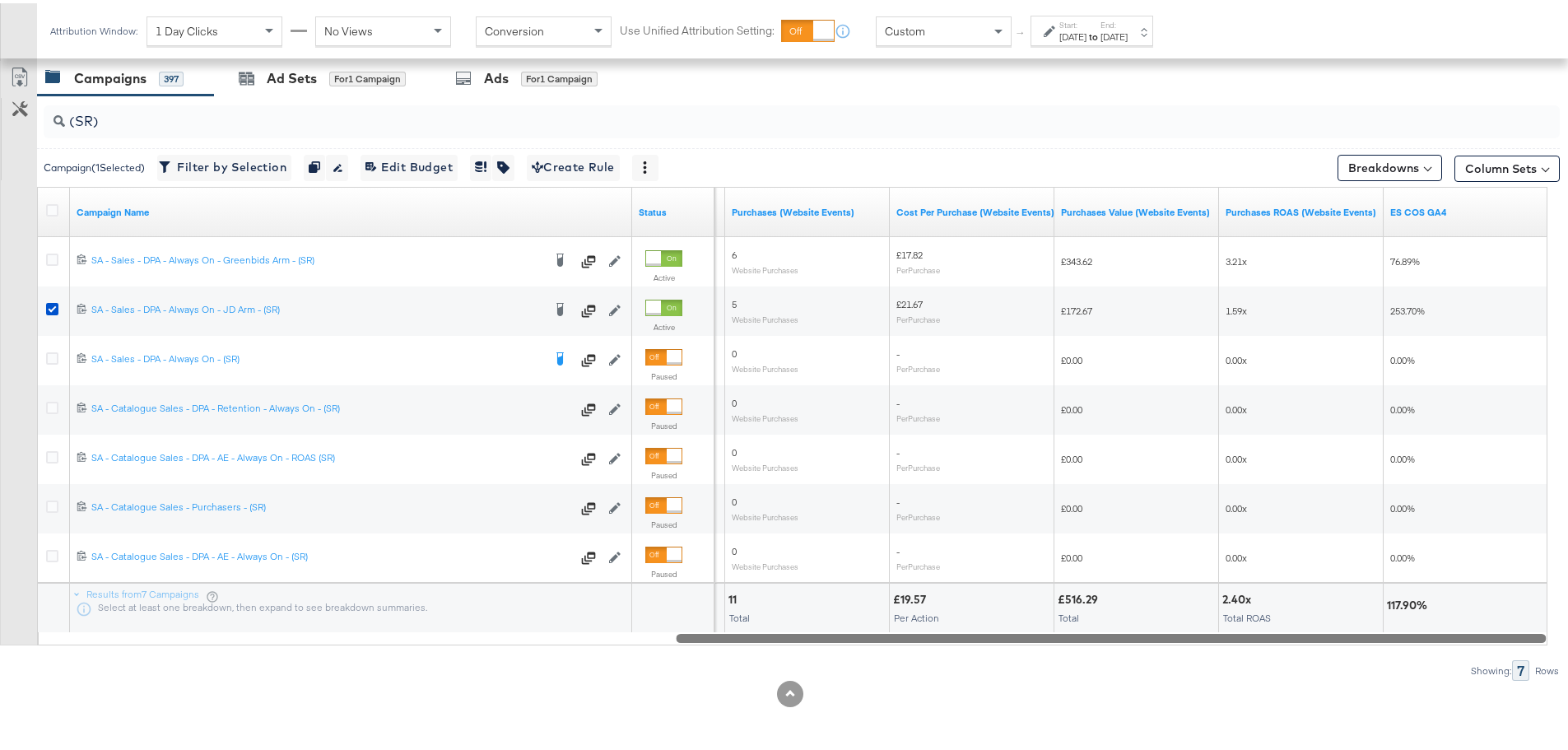
drag, startPoint x: 812, startPoint y: 633, endPoint x: 1540, endPoint y: 583, distance: 729.7
click at [1552, 684] on div "KPIs Performance & KPIs Customize KPIs ✔ Clicks (Link) ✔ Reach ✔ Impressions ✔ …" at bounding box center [790, 188] width 1580 height 1121
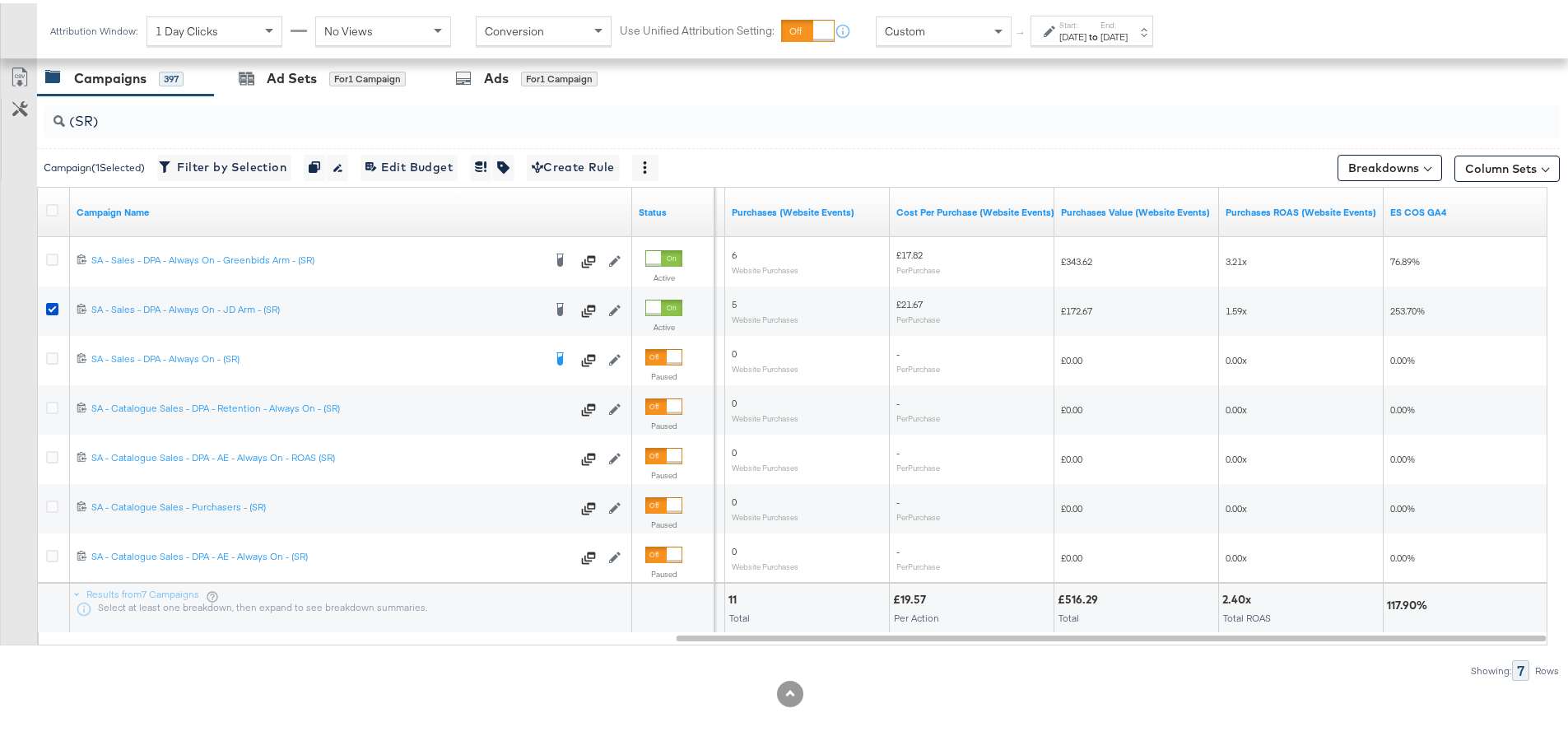
click at [1083, 25] on label "Start:" at bounding box center [1073, 22] width 27 height 10
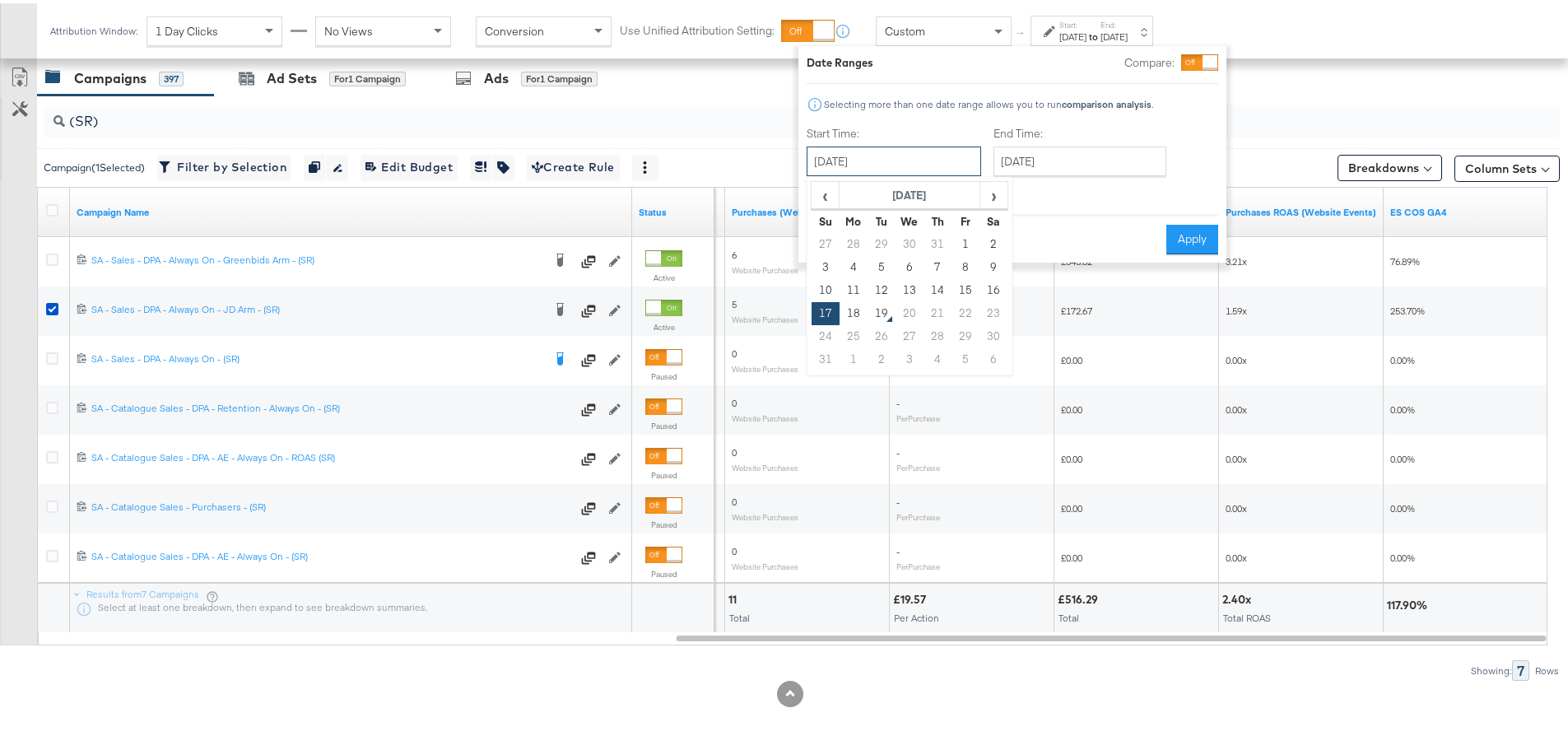
click at [925, 161] on input "August 17th 2025" at bounding box center [894, 158] width 174 height 29
click at [997, 281] on td "16" at bounding box center [993, 287] width 28 height 23
type input "August 16th 2025"
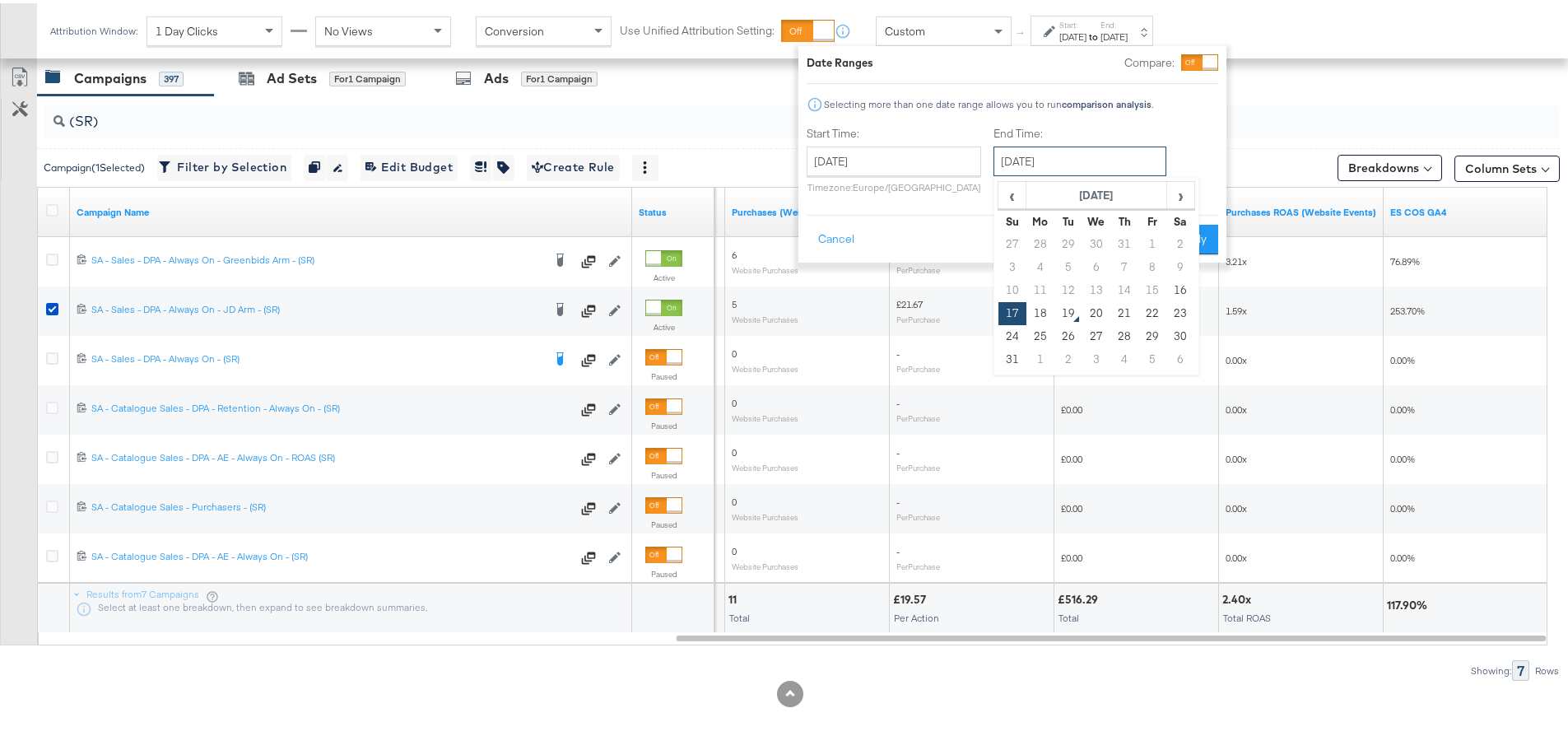
click at [1043, 167] on input "August 17th 2025" at bounding box center [1080, 158] width 173 height 29
click at [1042, 306] on td "18" at bounding box center [1040, 310] width 28 height 23
type input "August 18th 2025"
click at [1181, 233] on button "Apply" at bounding box center [1193, 236] width 52 height 29
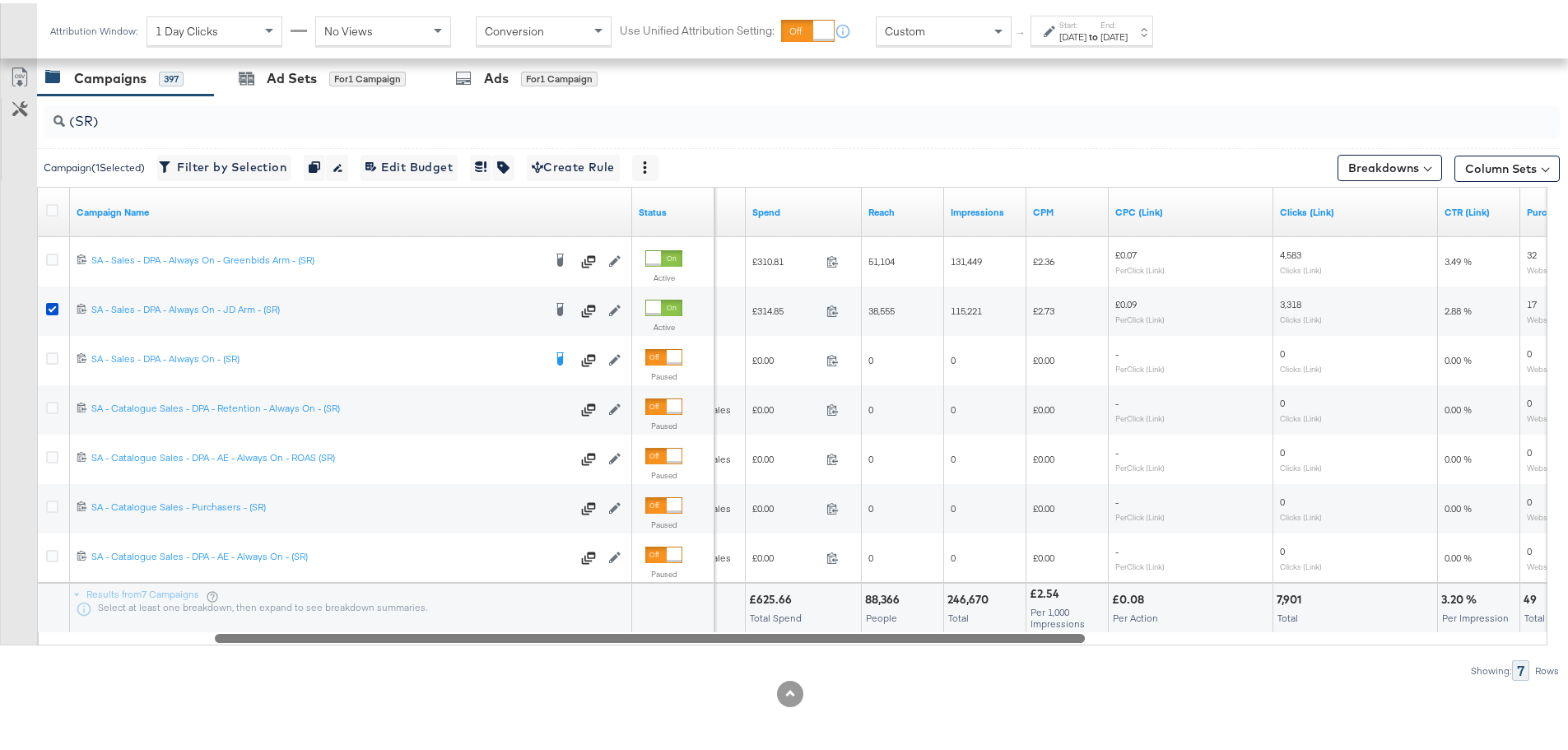
drag, startPoint x: 1174, startPoint y: 638, endPoint x: 720, endPoint y: 632, distance: 454.0
click at [720, 632] on div at bounding box center [650, 634] width 870 height 14
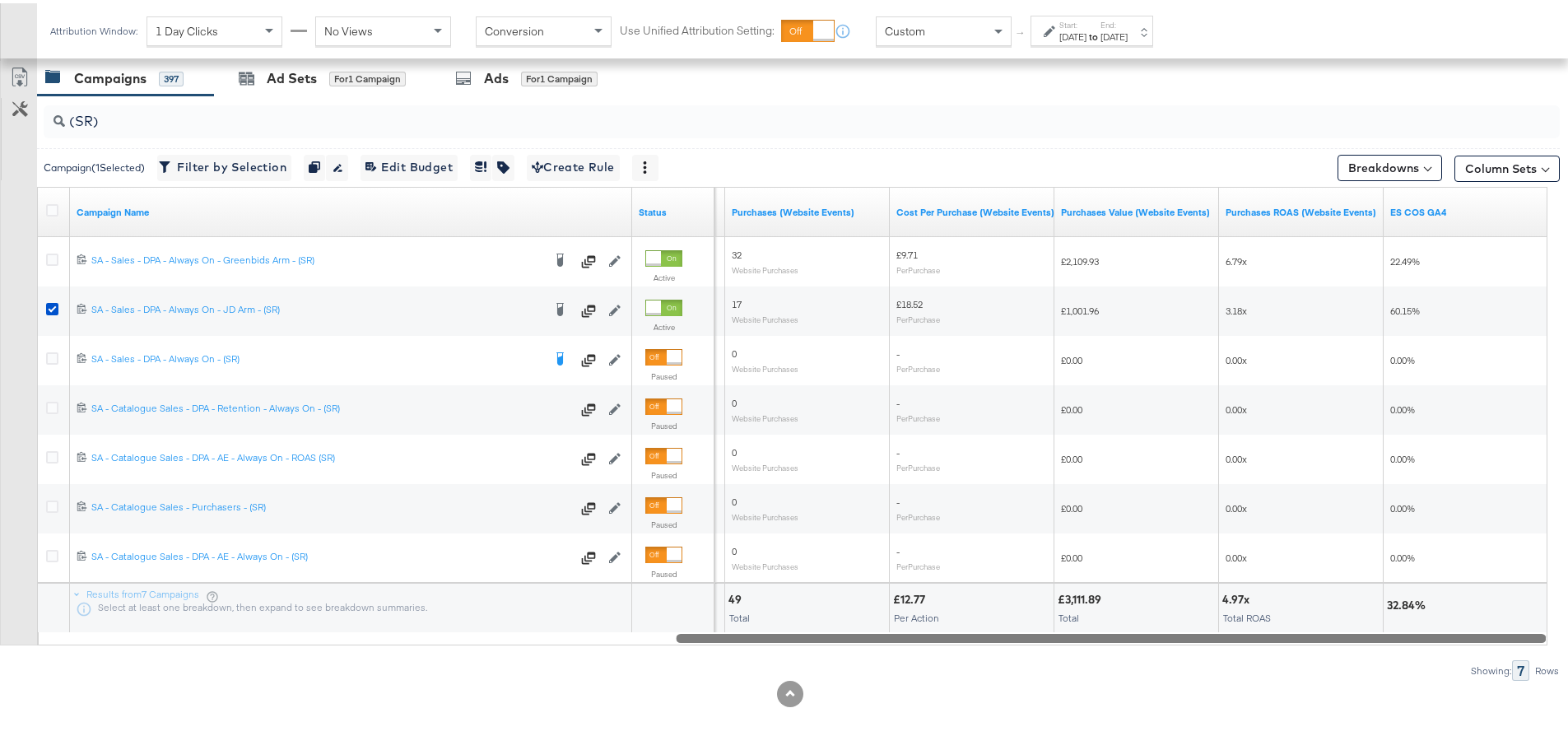
drag, startPoint x: 929, startPoint y: 636, endPoint x: 1414, endPoint y: 641, distance: 485.0
click at [1414, 641] on div "Campaign Name Status CTR (Link) Purchases (Website Events) Cost Per Purchase (W…" at bounding box center [792, 413] width 1510 height 458
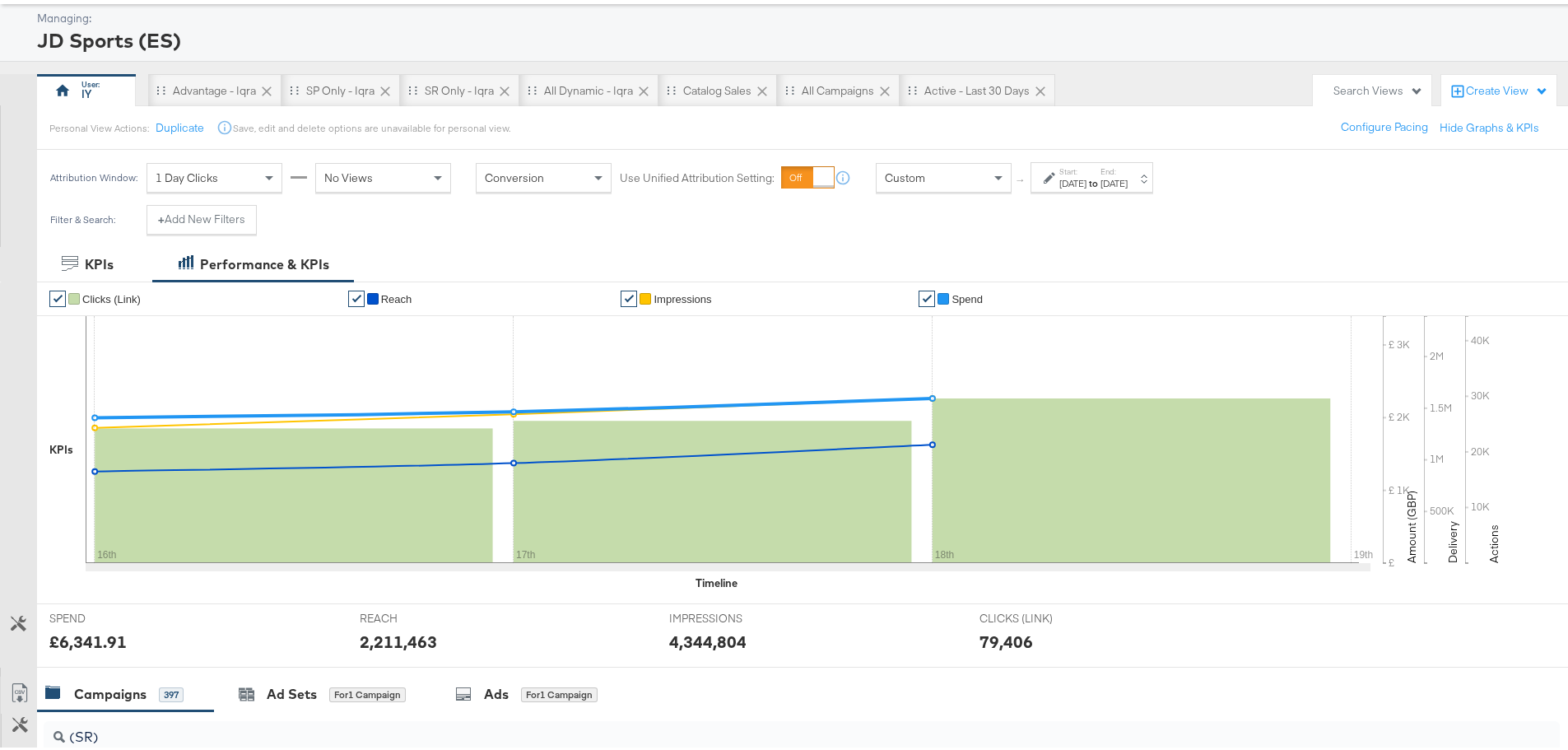
scroll to position [82, 0]
click at [445, 90] on div "SR only - Iqra" at bounding box center [459, 87] width 69 height 16
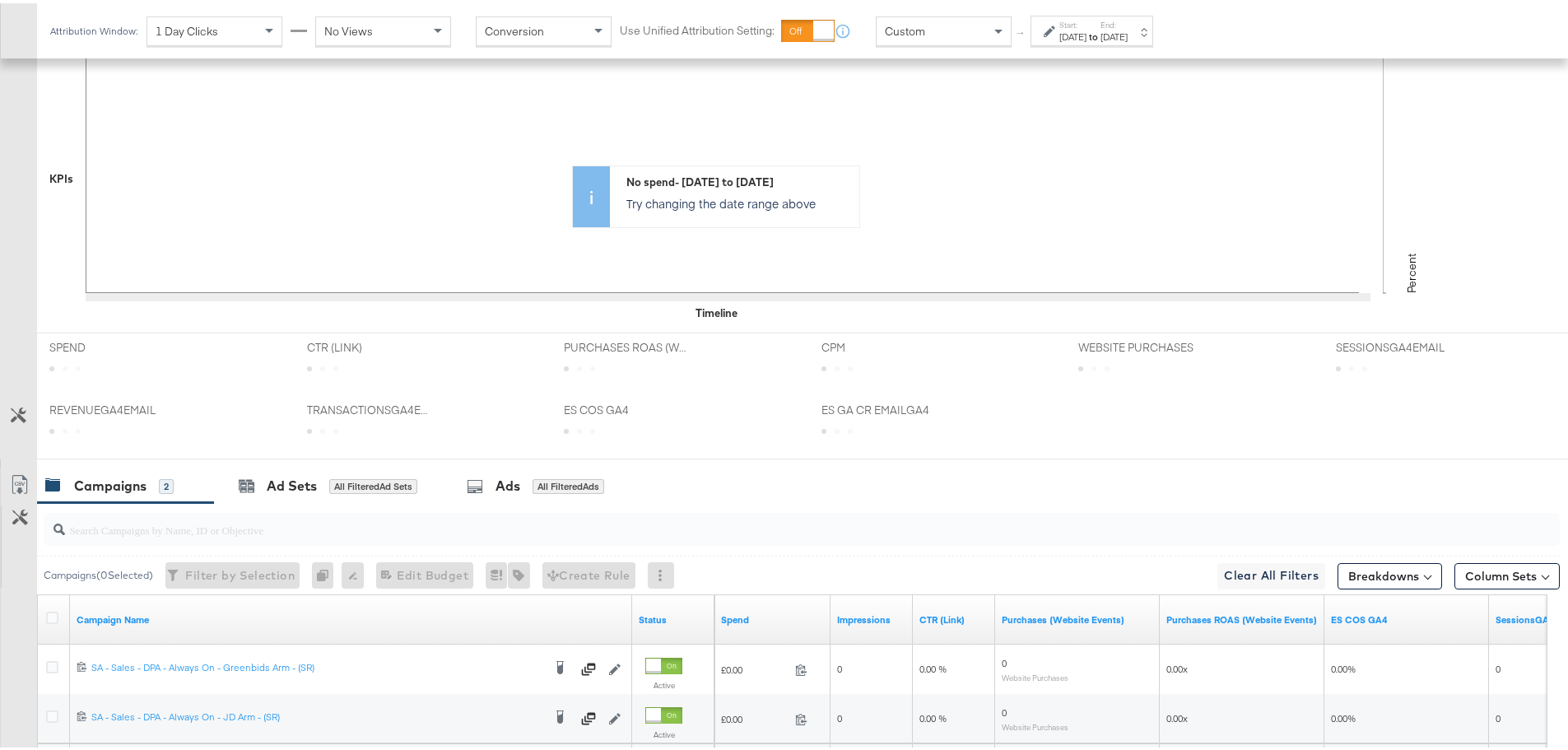
scroll to position [608, 0]
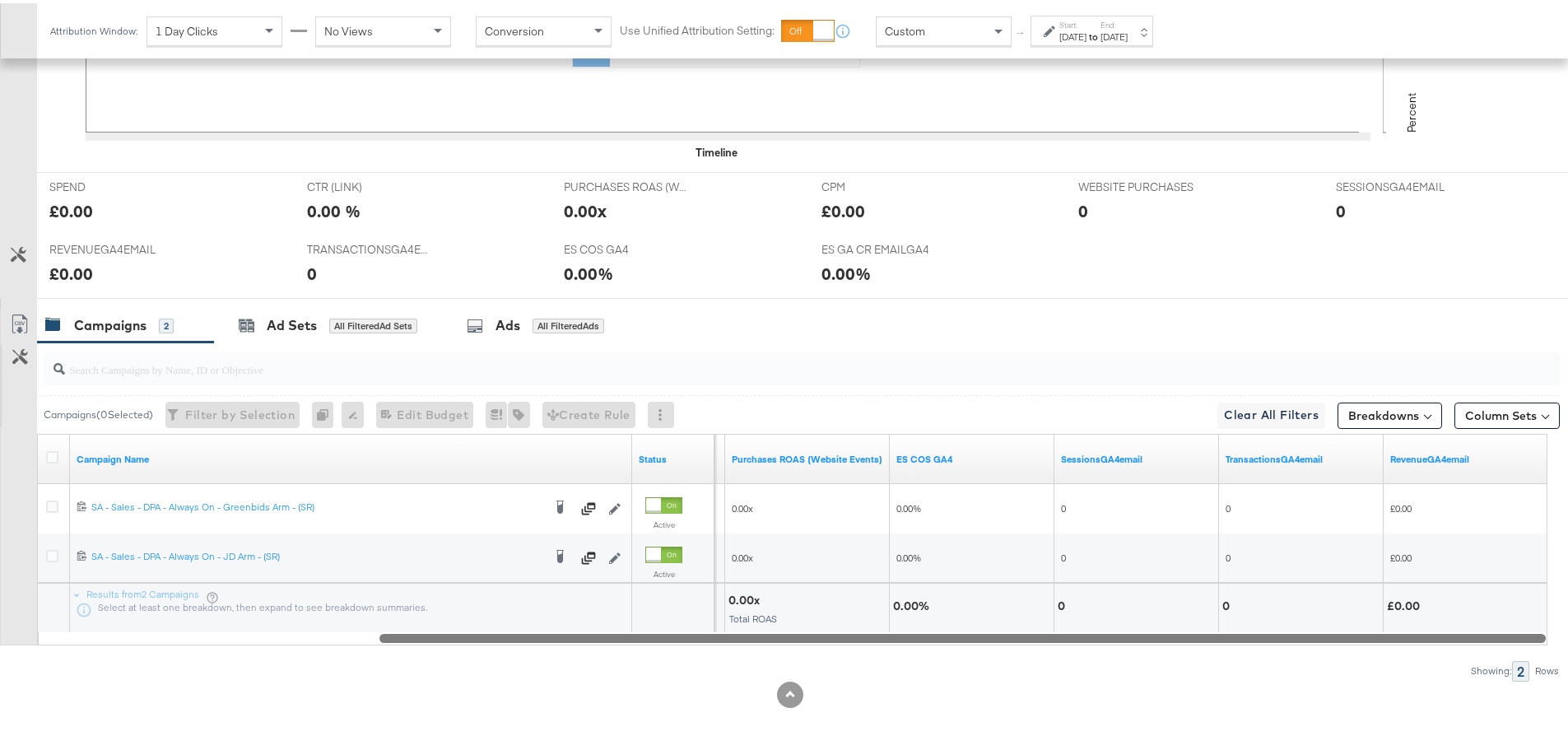
drag, startPoint x: 673, startPoint y: 640, endPoint x: 1170, endPoint y: 676, distance: 498.3
click at [1170, 676] on div "Campaigns ( 0 Selected) Filter by Selection Filter 0 campaigns 0 Rename 0 campa…" at bounding box center [779, 508] width 1559 height 338
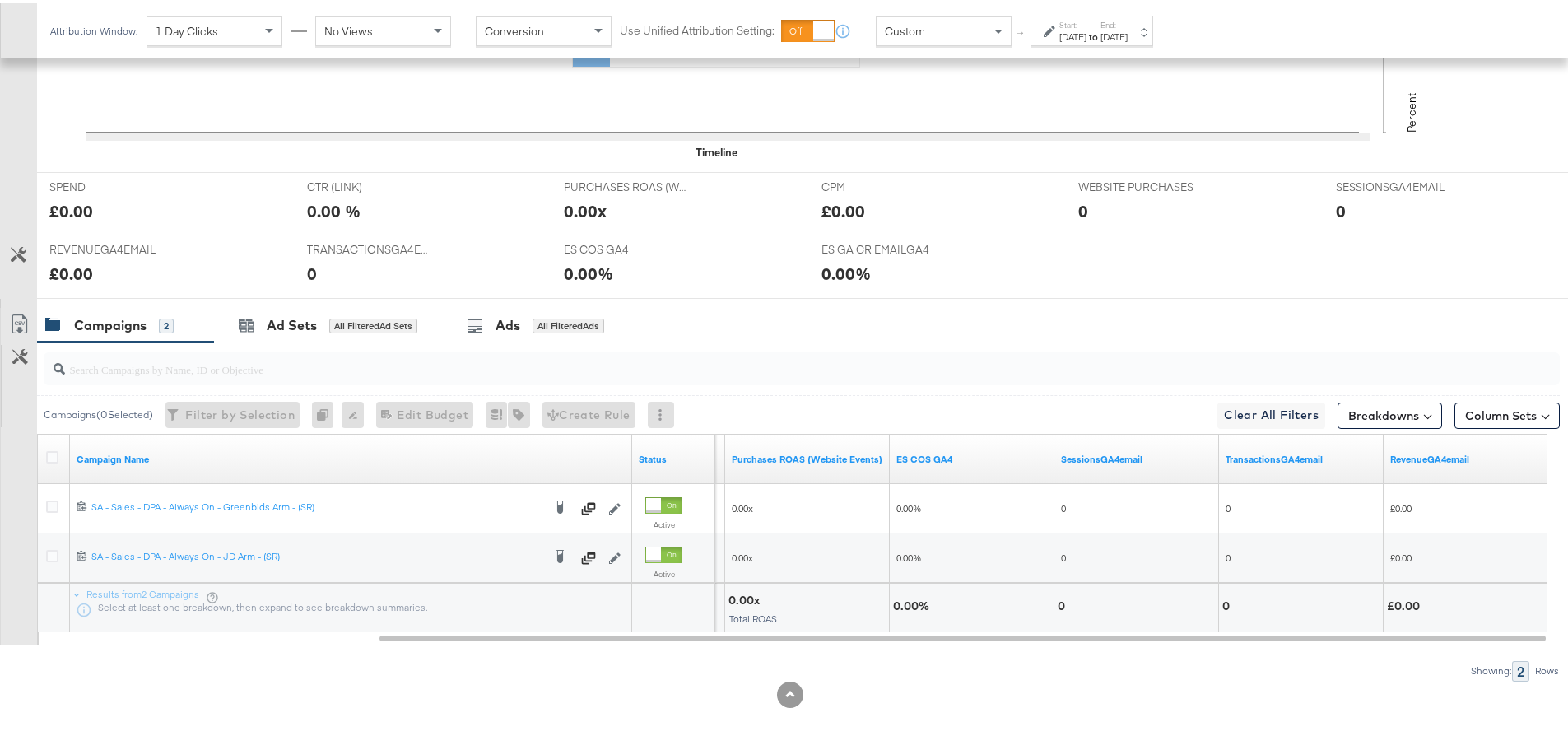
click at [1116, 15] on div "Start: Mar 16th 2025 to End: Mar 22nd 2025" at bounding box center [1092, 27] width 123 height 30
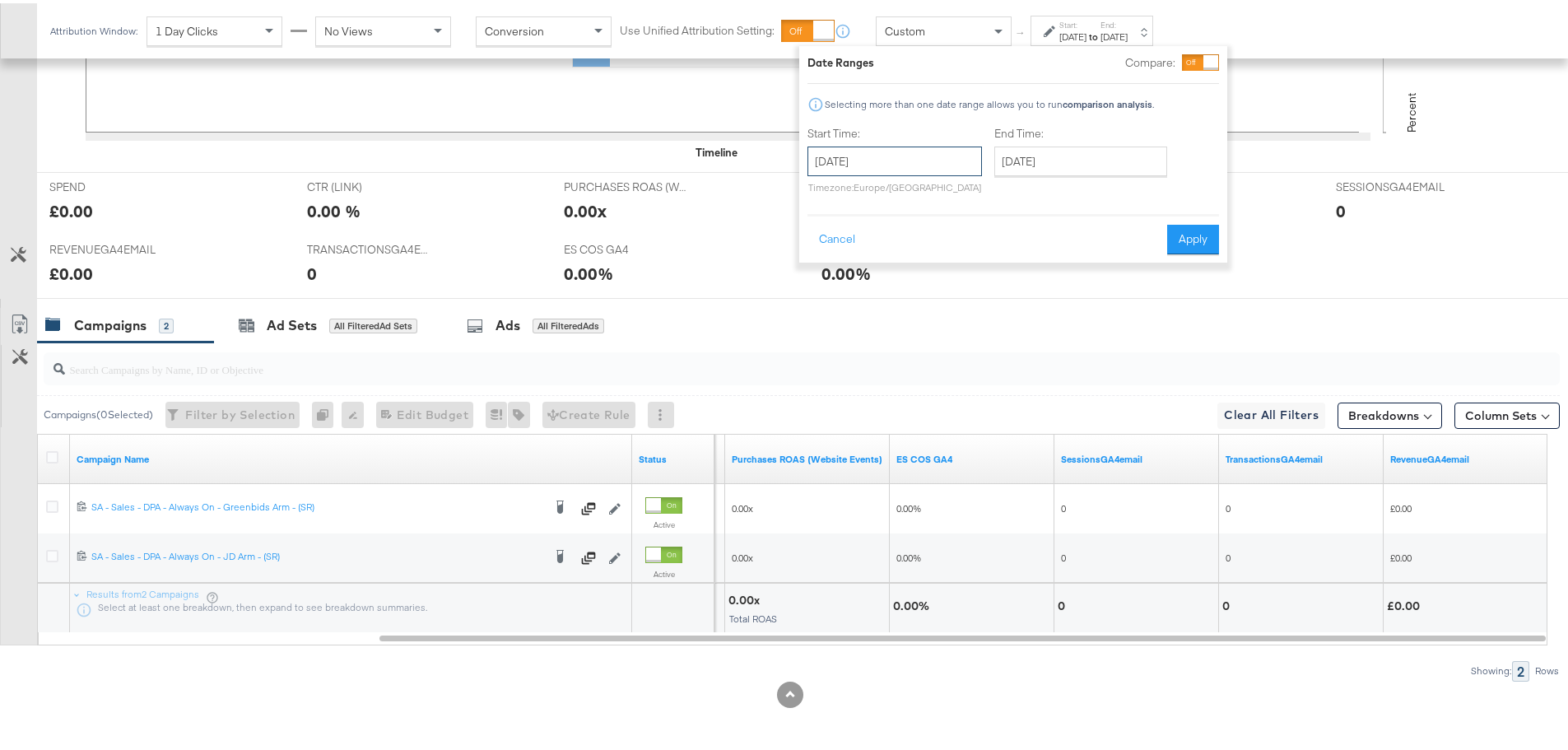
click at [862, 154] on input "March 16th 2025" at bounding box center [895, 158] width 174 height 29
click at [986, 198] on span "›" at bounding box center [995, 192] width 26 height 25
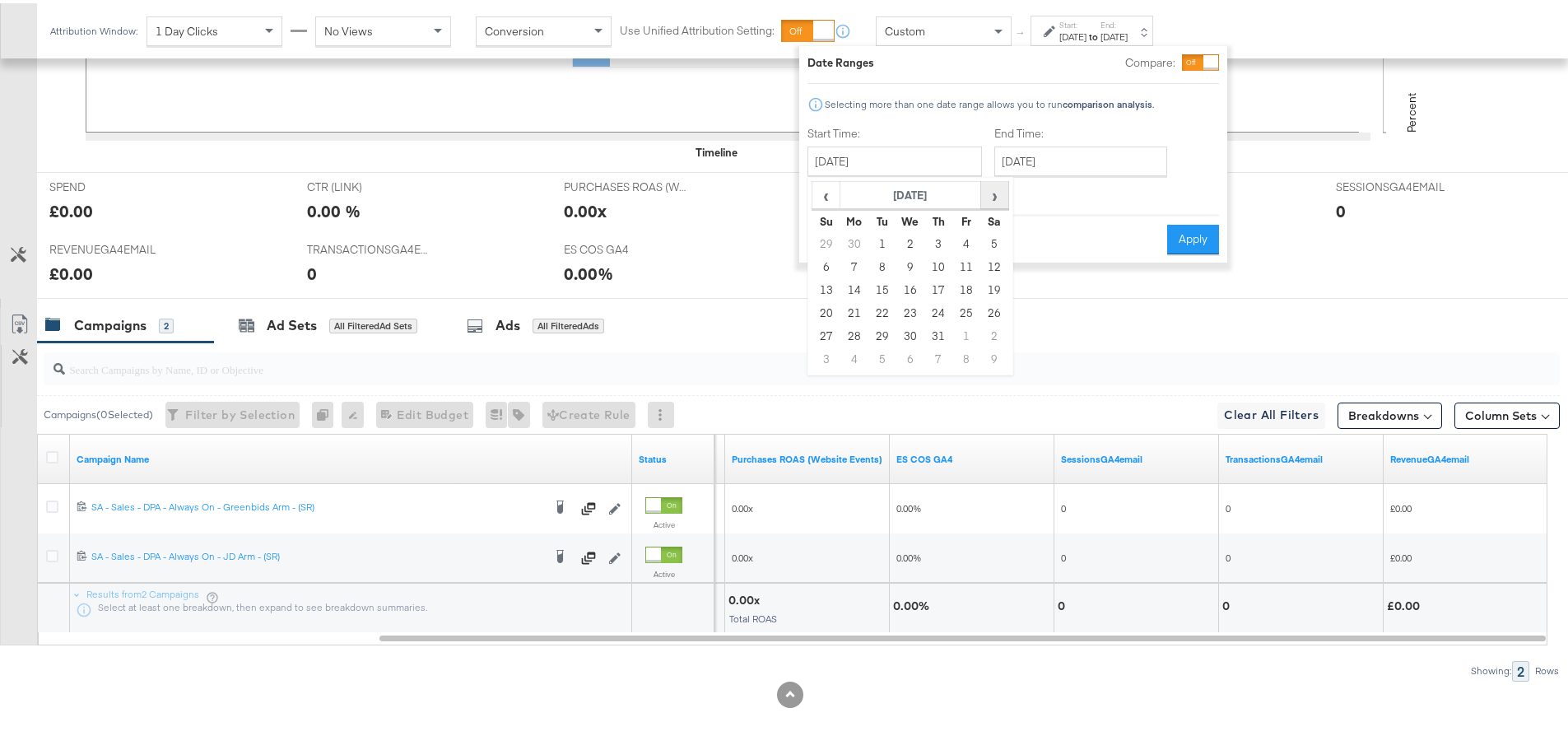
click at [986, 198] on span "›" at bounding box center [995, 192] width 26 height 25
click at [994, 285] on td "16" at bounding box center [994, 287] width 28 height 23
type input "August 16th 2025"
click at [1081, 156] on input "August 16th 2025" at bounding box center [1080, 158] width 173 height 29
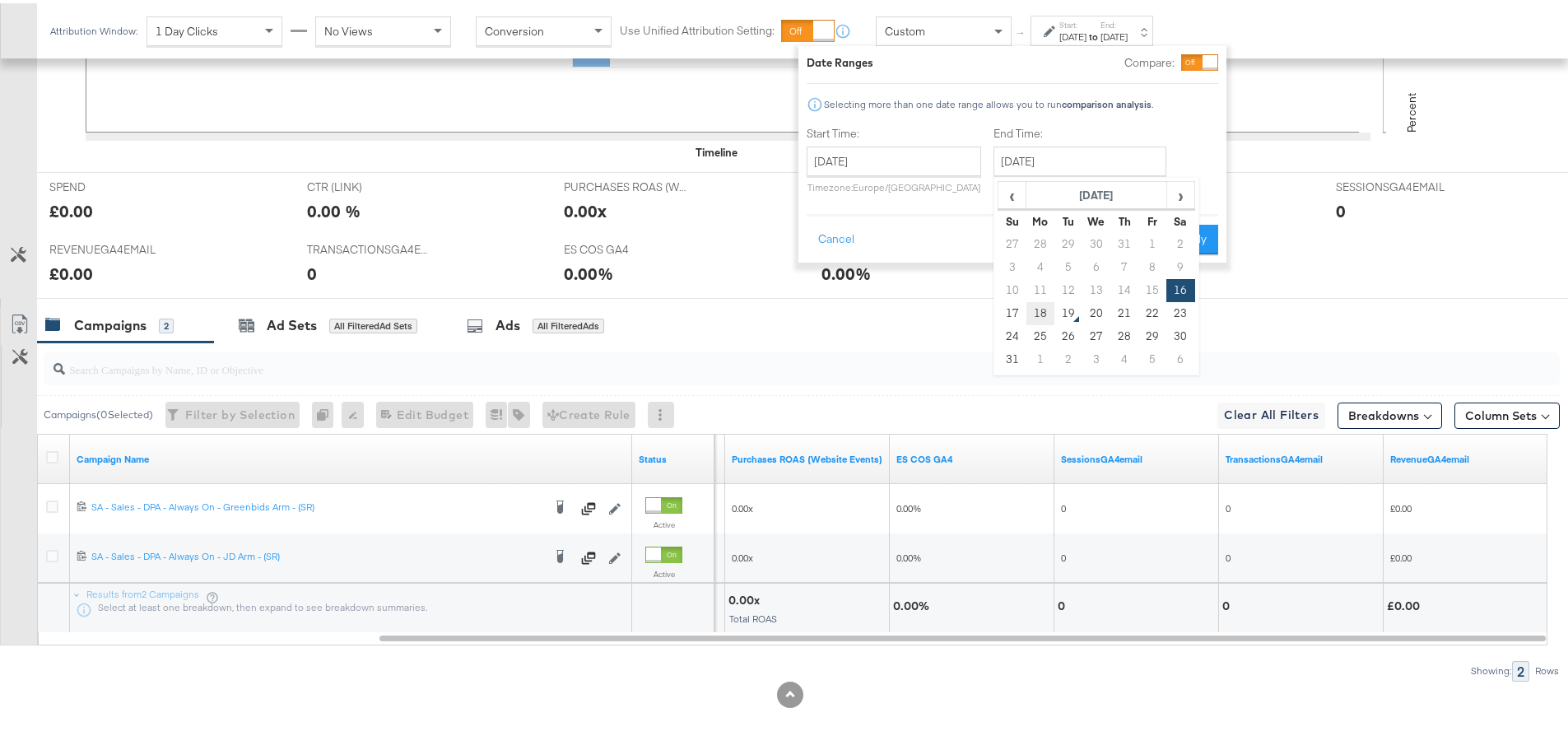
click at [1040, 307] on td "18" at bounding box center [1040, 310] width 28 height 23
type input "August 18th 2025"
click at [1188, 236] on button "Apply" at bounding box center [1193, 236] width 52 height 29
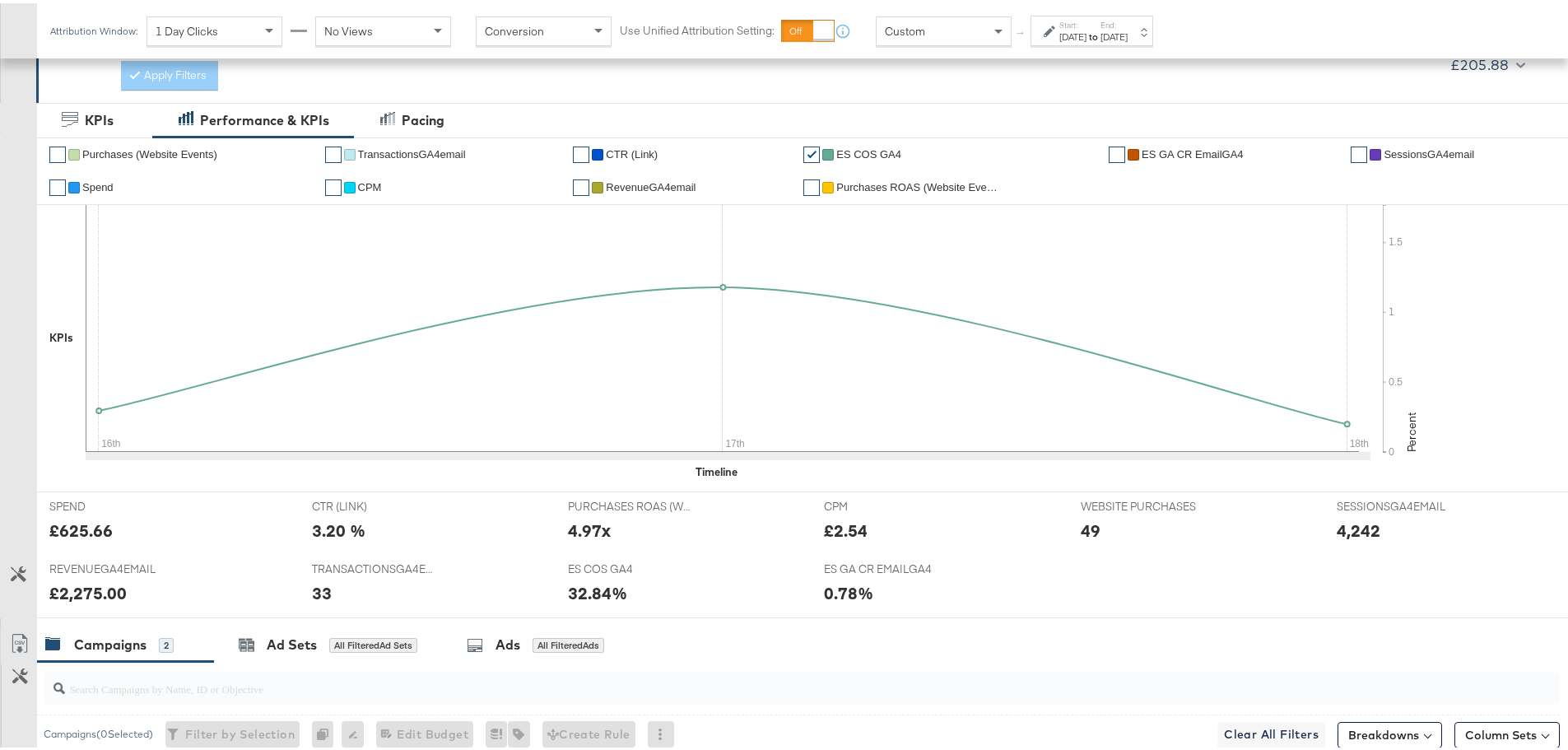
scroll to position [278, 0]
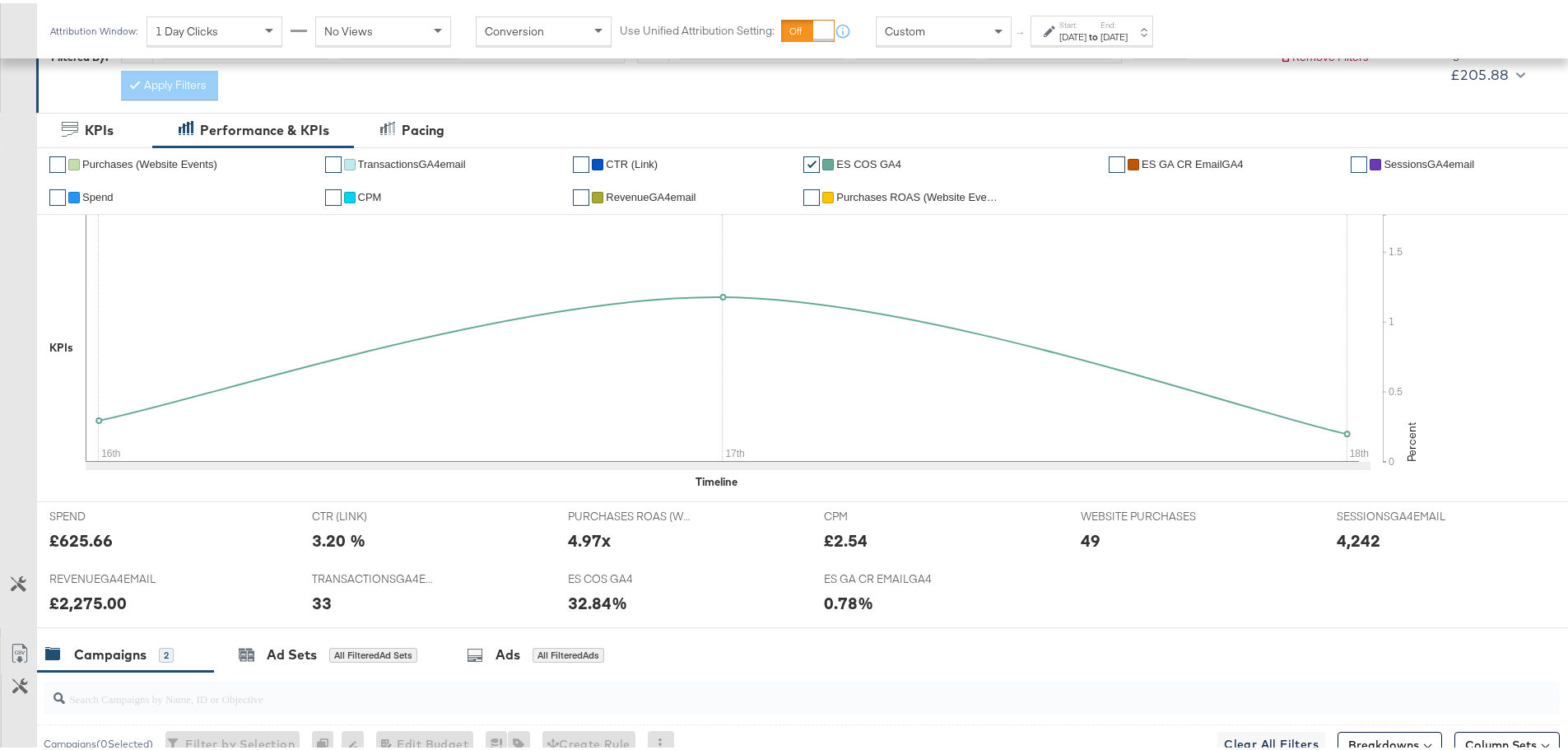
click at [1174, 43] on div "Attribution Window: 1 Day Clicks No Views Conversion Use Unified Attribution Se…" at bounding box center [605, 28] width 1137 height 55
click at [1128, 37] on div "Aug 18th 2025" at bounding box center [1113, 33] width 27 height 13
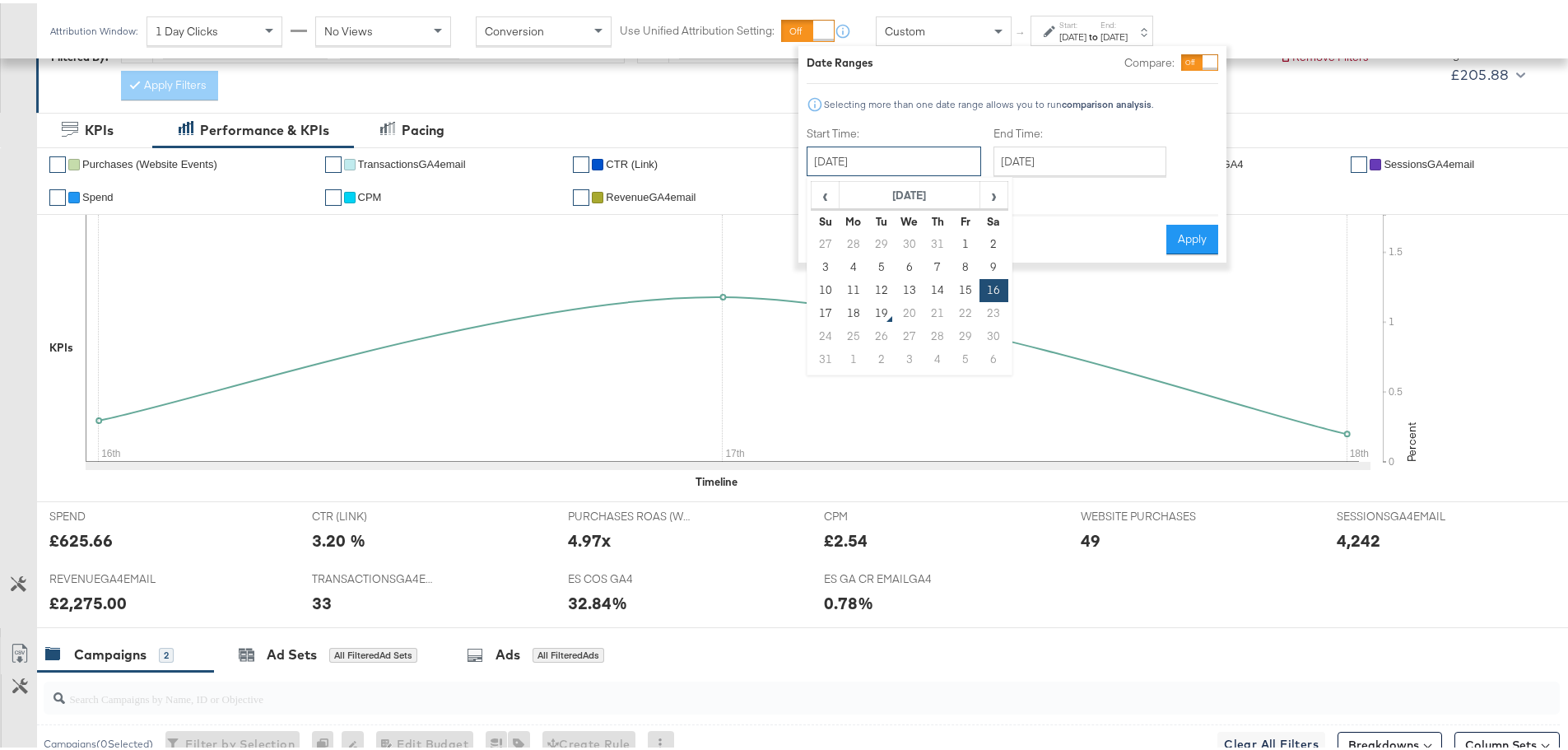
drag, startPoint x: 881, startPoint y: 155, endPoint x: 866, endPoint y: 158, distance: 15.3
click at [880, 155] on input "August 16th 2025" at bounding box center [894, 158] width 174 height 29
click at [821, 280] on td "10" at bounding box center [825, 287] width 28 height 23
type input "August 10th 2025"
click at [1029, 156] on input "August 18th 2025" at bounding box center [1080, 158] width 173 height 29
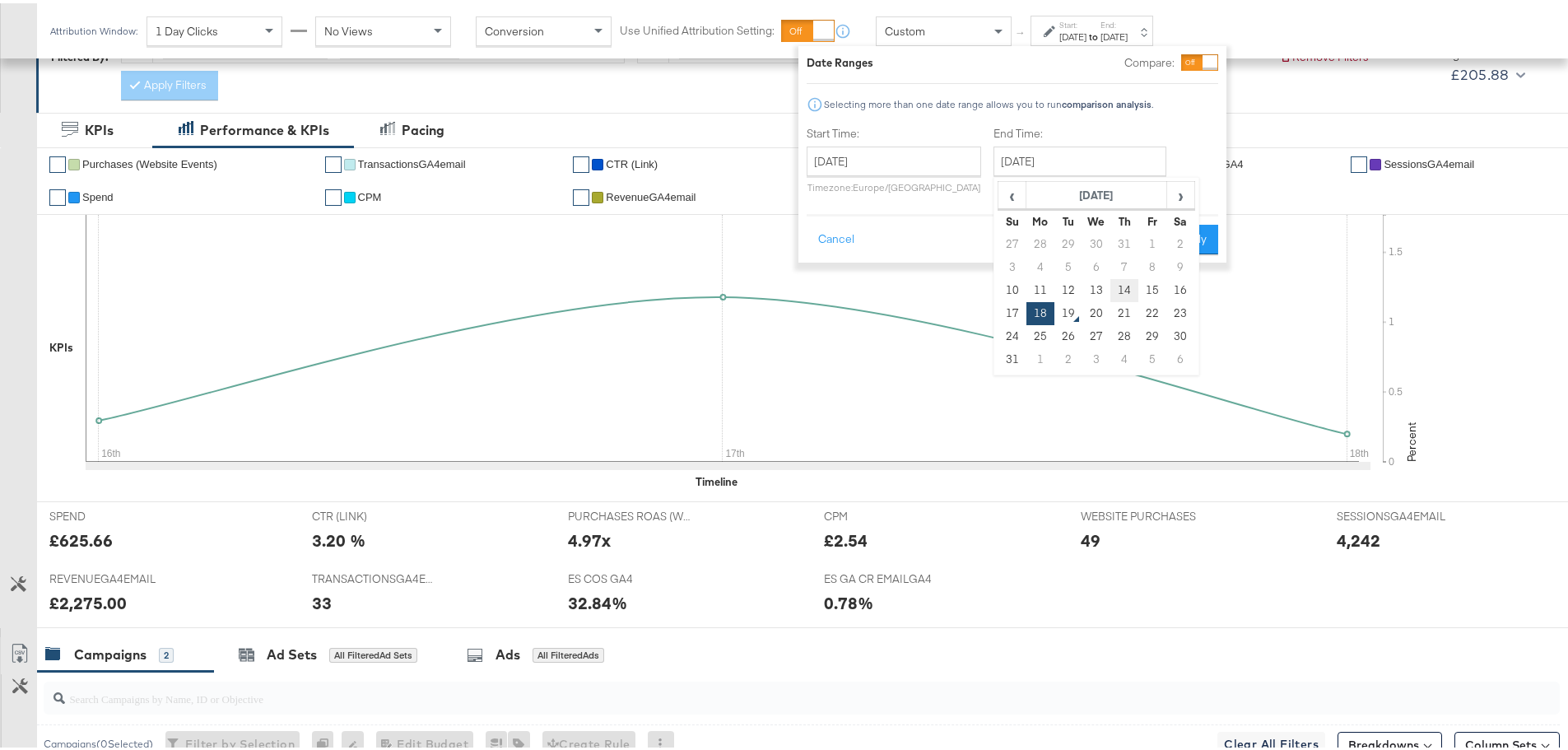
click at [1125, 287] on td "14" at bounding box center [1124, 287] width 28 height 23
type input "August 14th 2025"
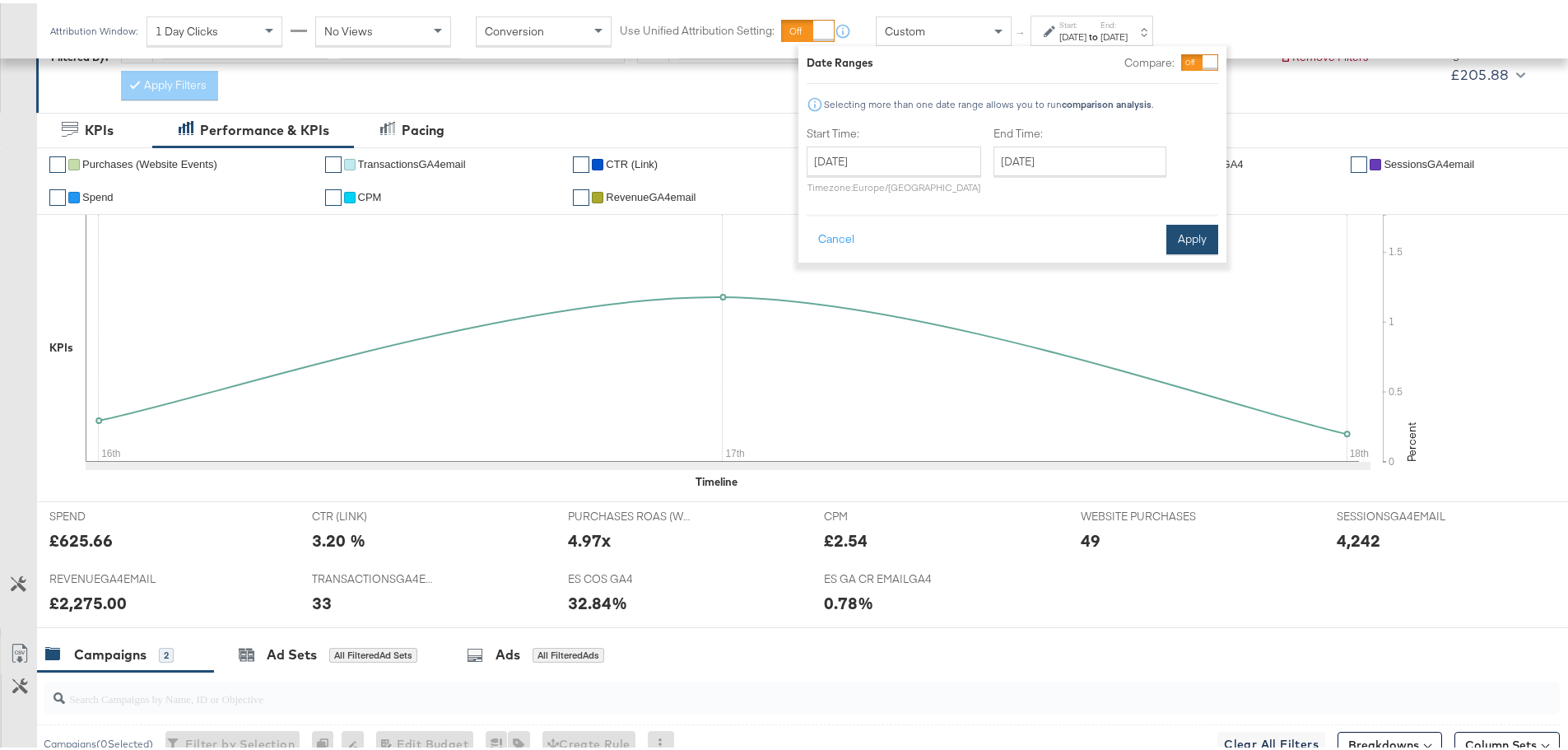
click at [1178, 224] on button "Apply" at bounding box center [1193, 236] width 52 height 29
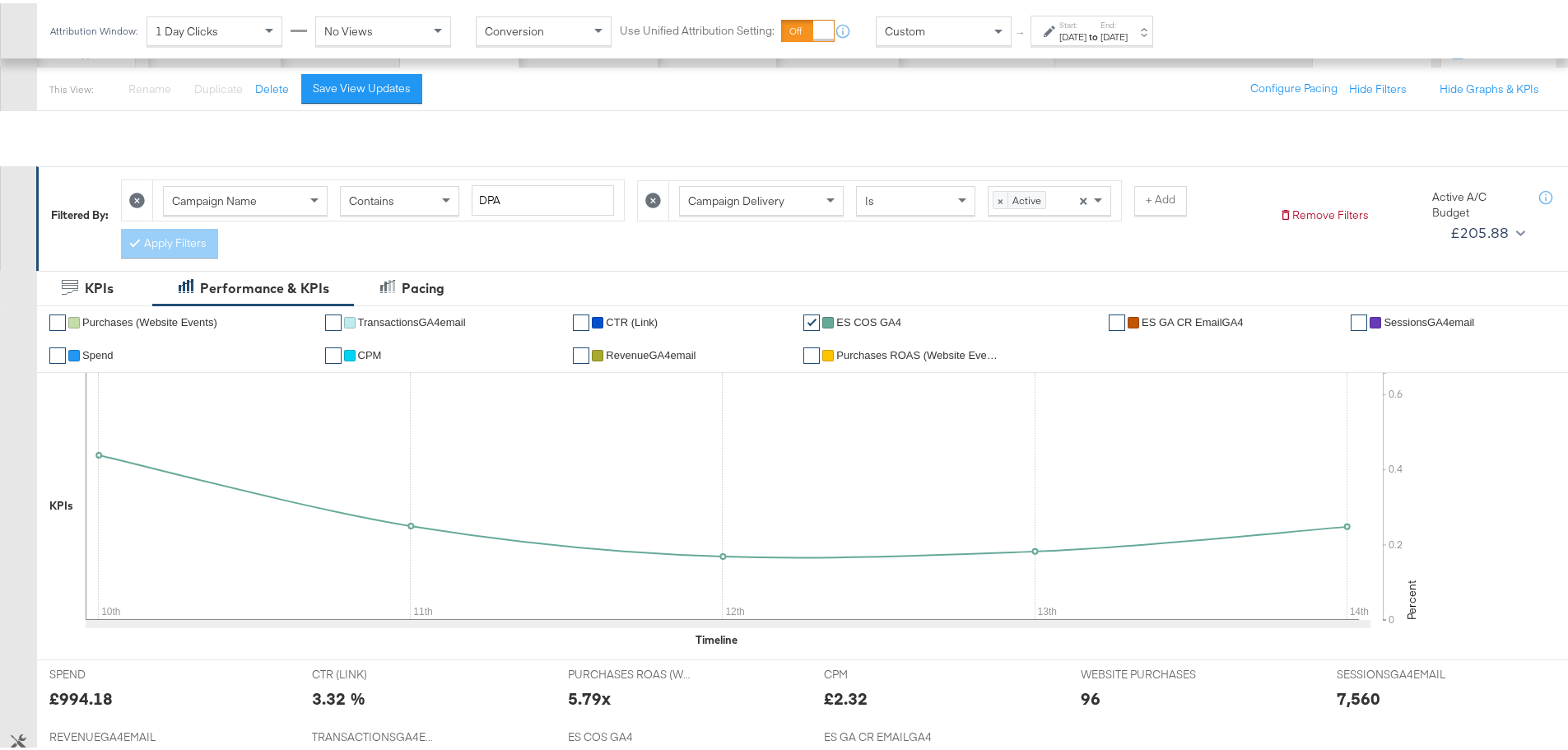
scroll to position [0, 0]
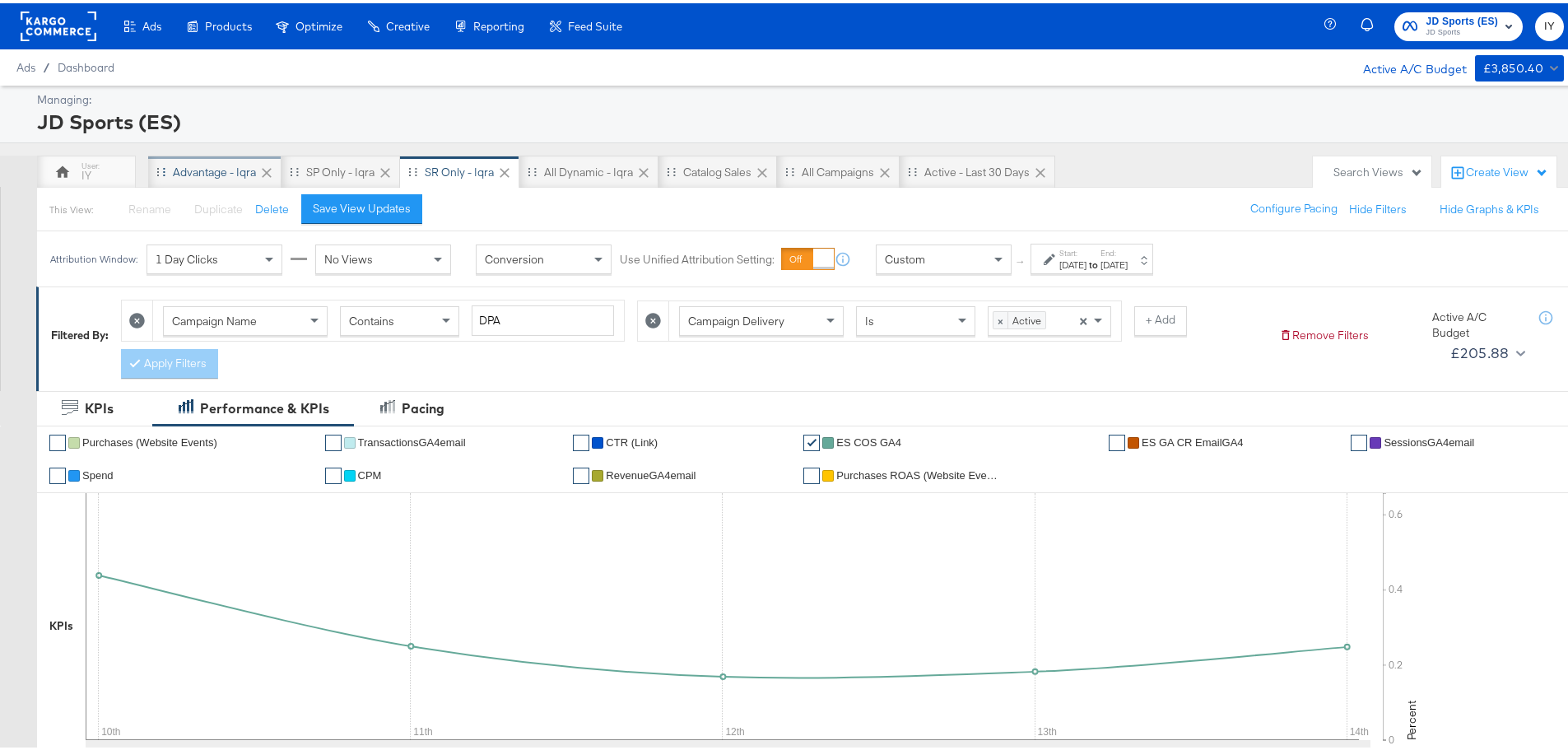
click at [180, 173] on div "Advantage - Iqra" at bounding box center [214, 169] width 83 height 16
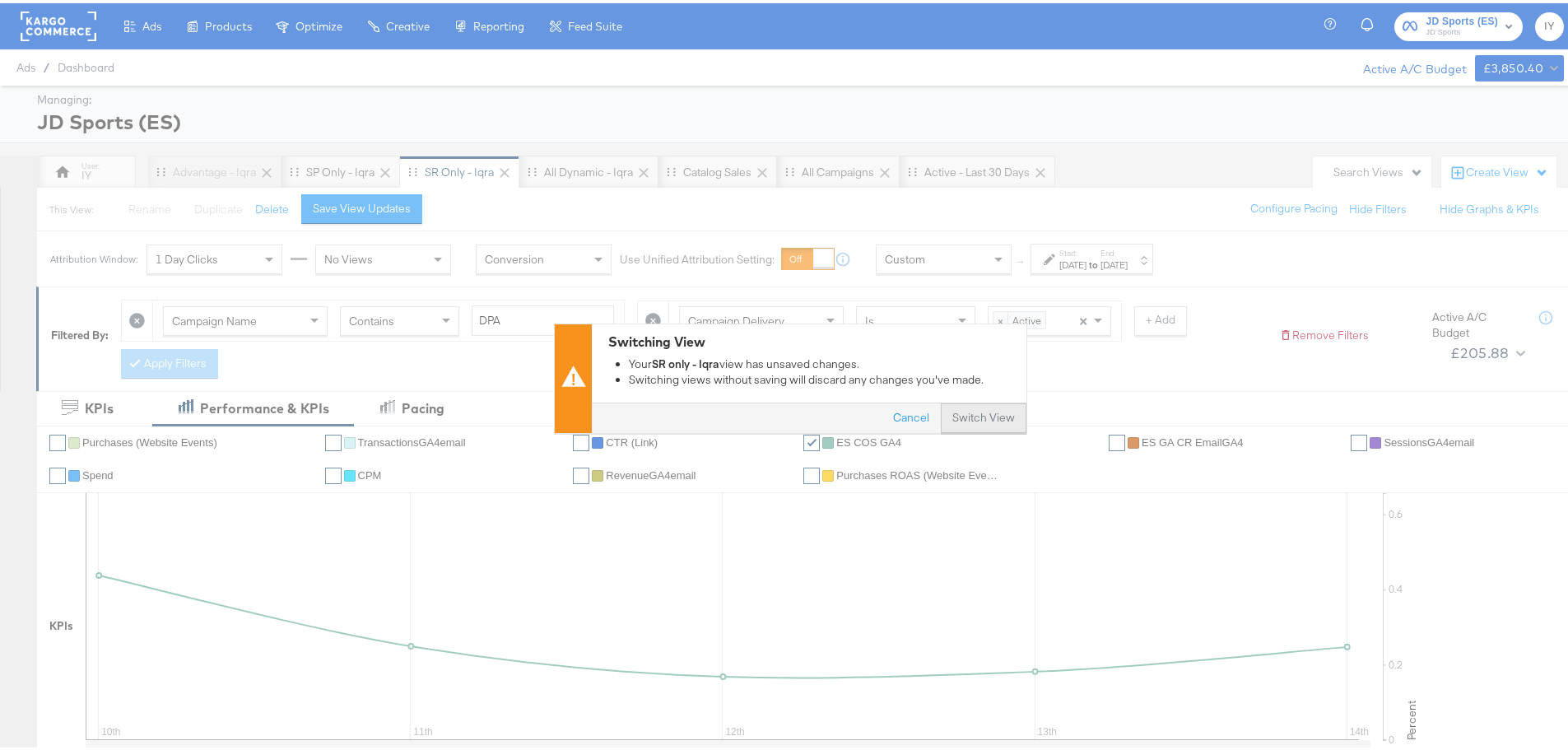
click at [988, 421] on button "Switch View" at bounding box center [983, 415] width 85 height 29
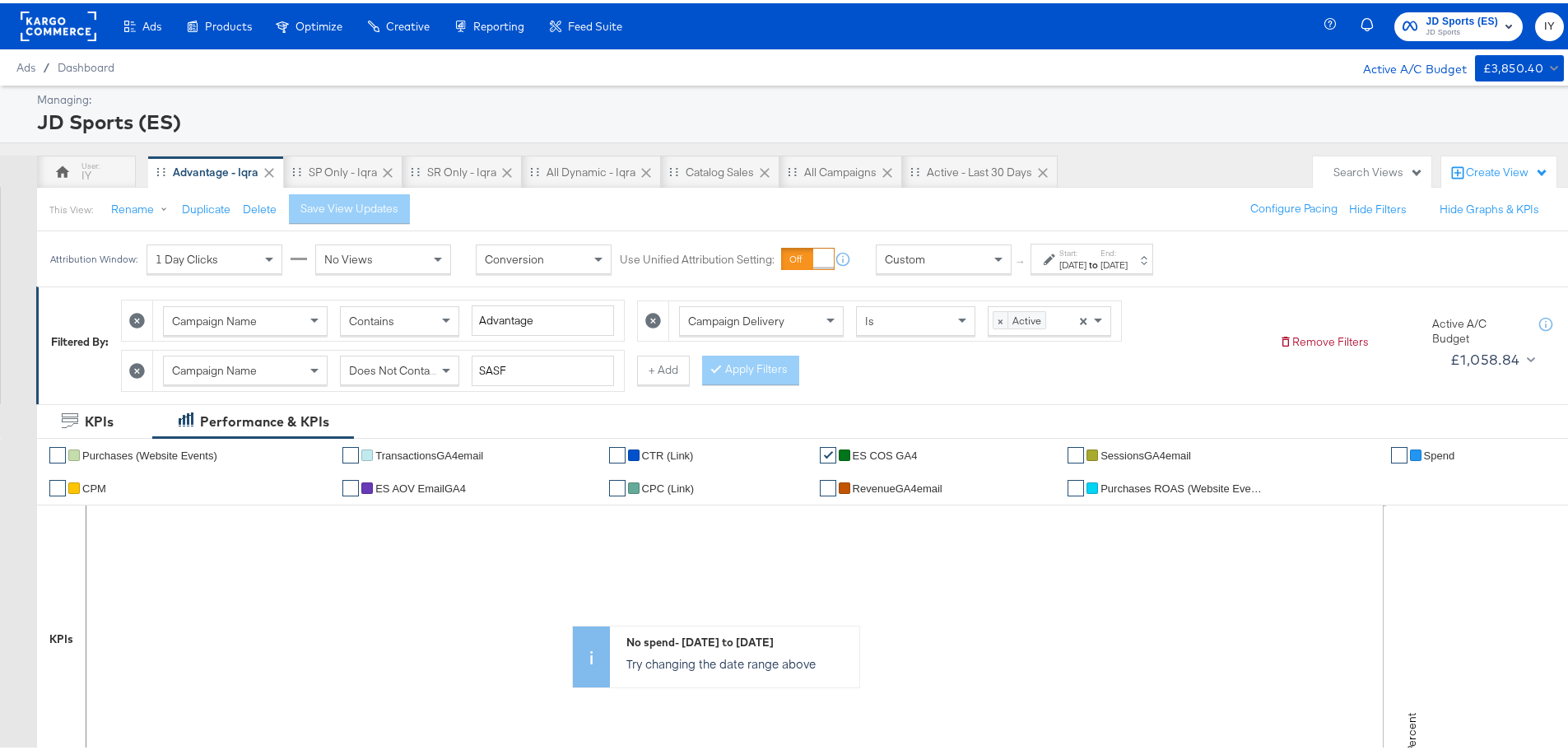
click at [1445, 27] on span "JD Sports" at bounding box center [1462, 29] width 72 height 13
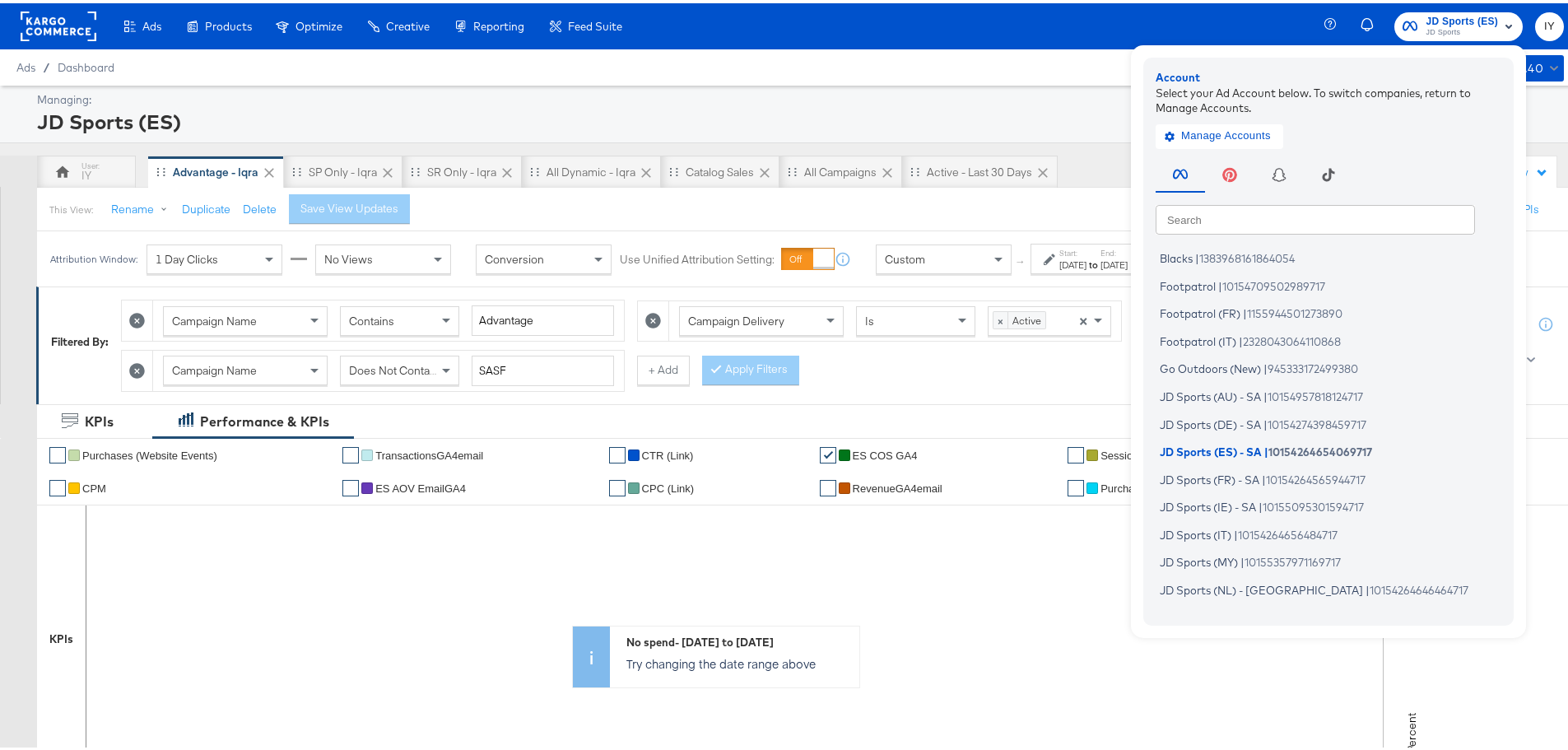
click at [1445, 27] on span "JD Sports" at bounding box center [1462, 29] width 72 height 13
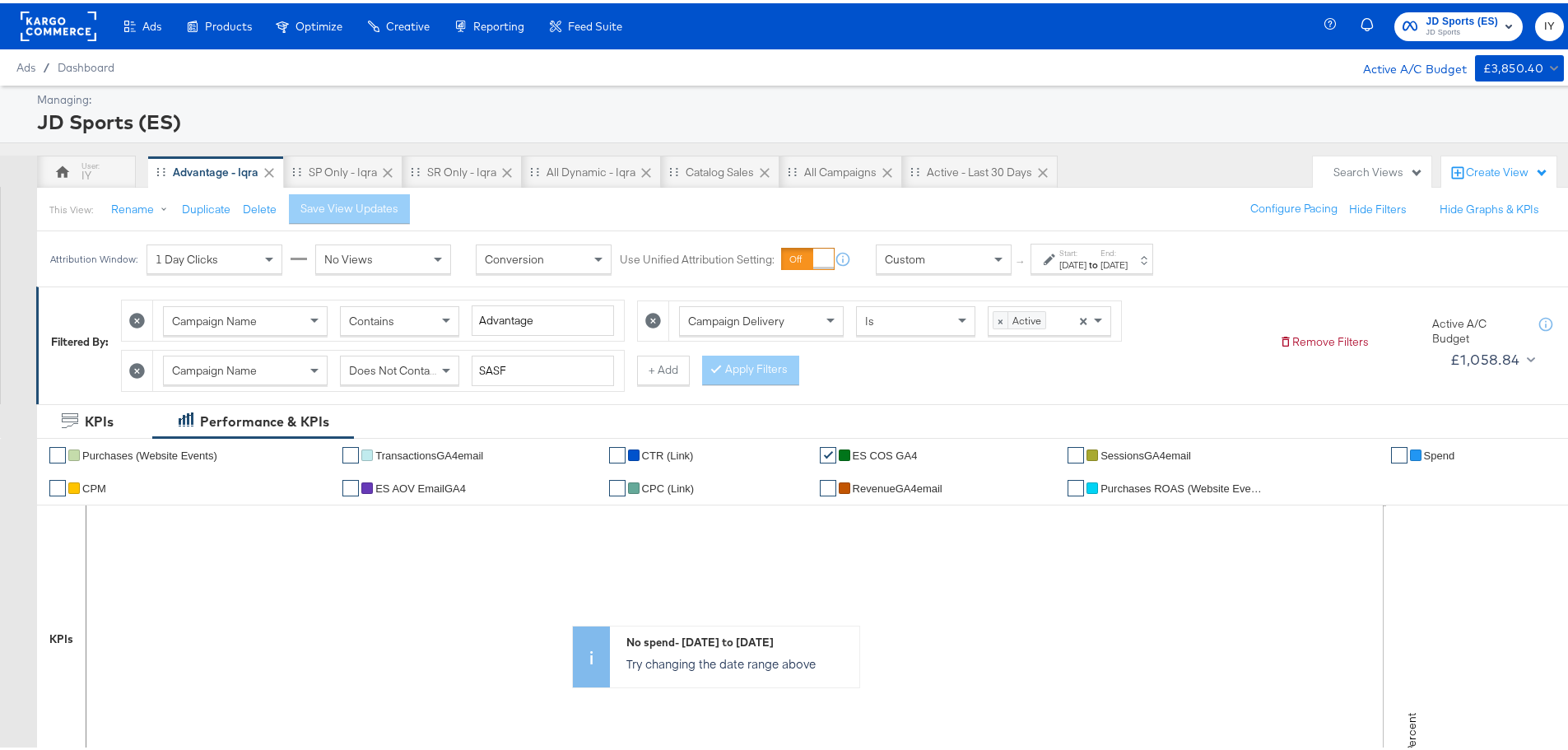
click at [1128, 256] on div "Mar 22nd 2025" at bounding box center [1113, 262] width 27 height 13
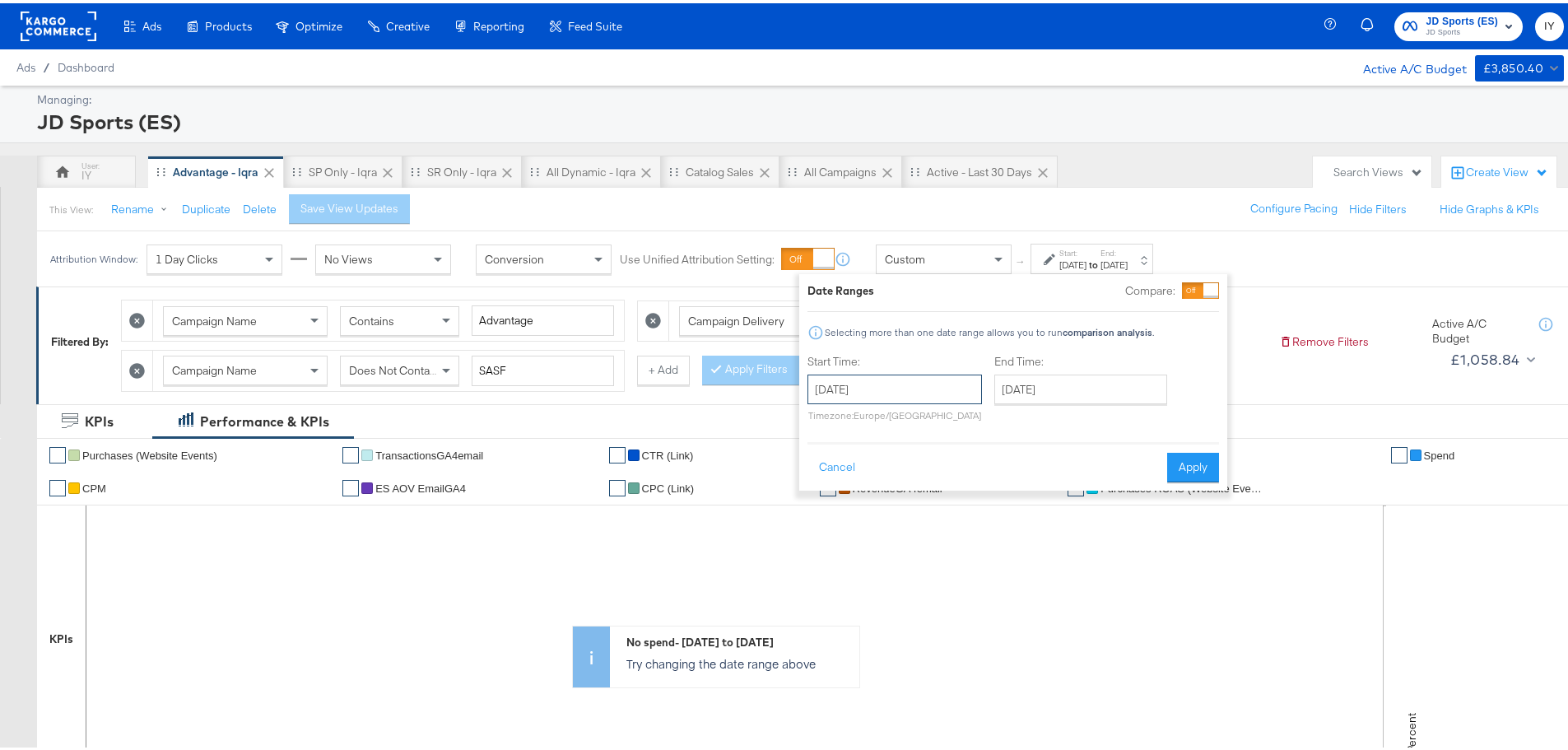
click at [891, 375] on input "March 16th 2025" at bounding box center [895, 386] width 174 height 29
click at [986, 417] on span "›" at bounding box center [995, 419] width 26 height 25
click at [993, 416] on span "›" at bounding box center [995, 419] width 26 height 25
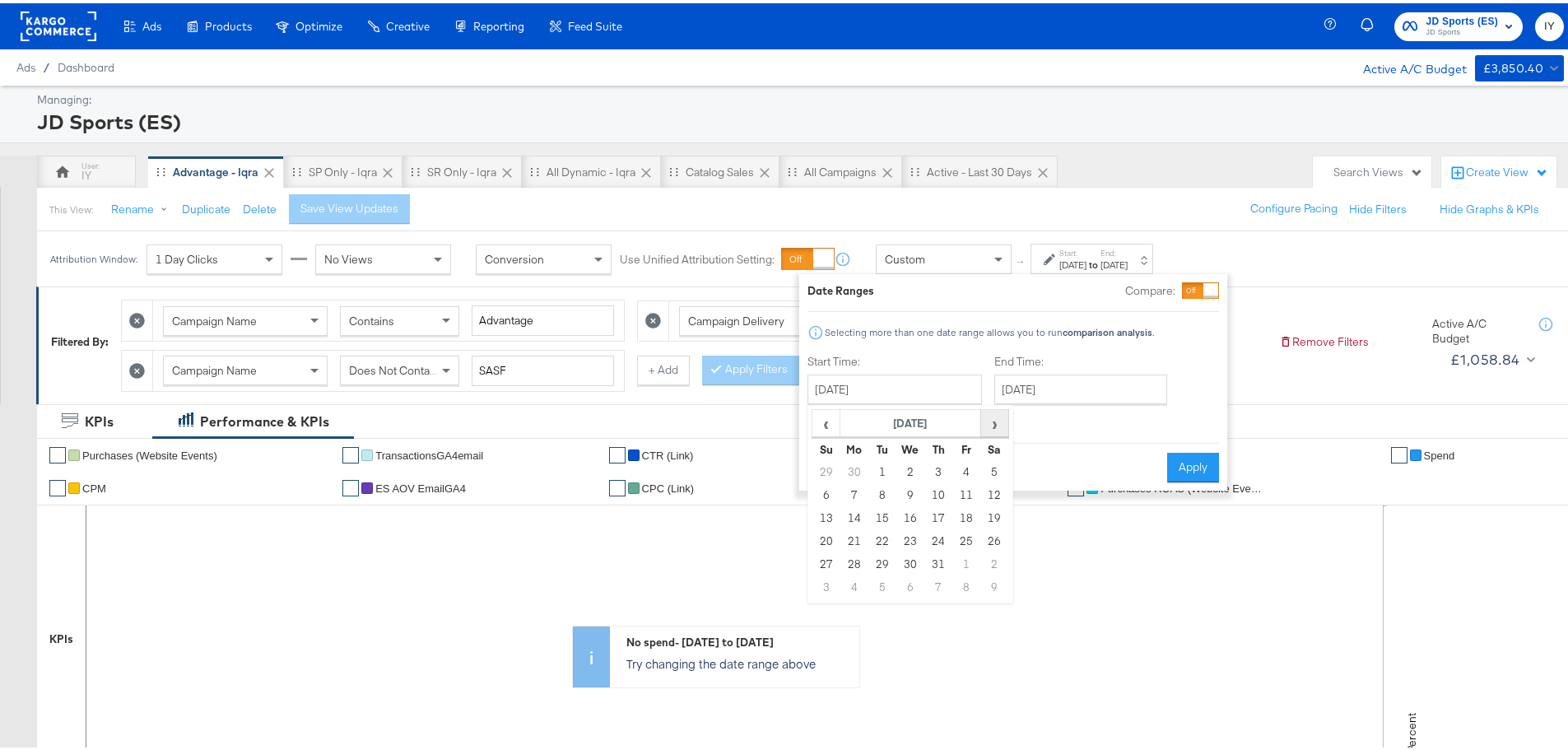
click at [993, 416] on span "›" at bounding box center [995, 419] width 26 height 25
click at [943, 514] on td "14" at bounding box center [938, 515] width 28 height 23
type input "August 14th 2025"
click at [1132, 391] on input "August 14th 2025" at bounding box center [1080, 386] width 173 height 29
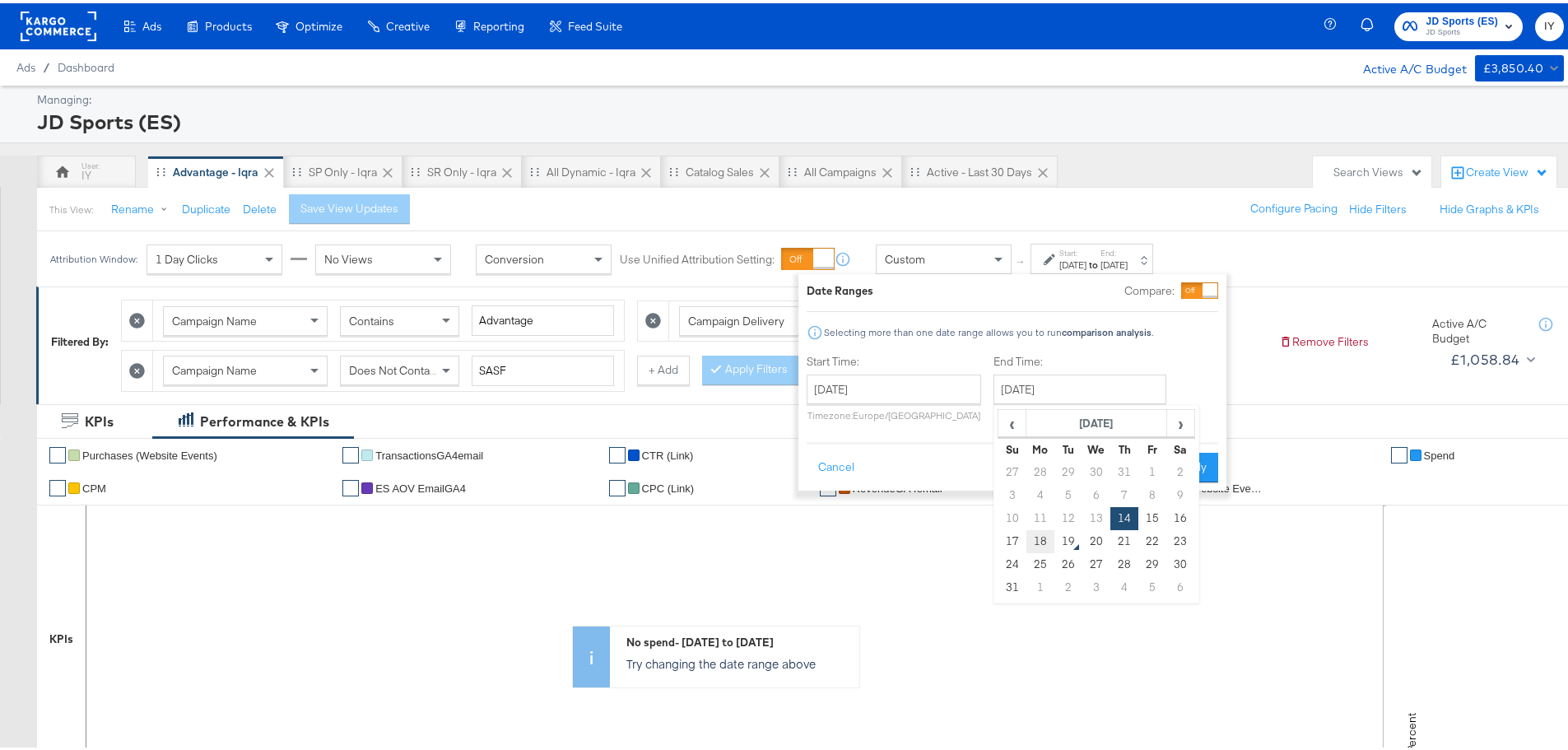
click at [1038, 537] on td "18" at bounding box center [1040, 538] width 28 height 23
type input "August 18th 2025"
click at [1206, 453] on button "Apply" at bounding box center [1193, 464] width 52 height 29
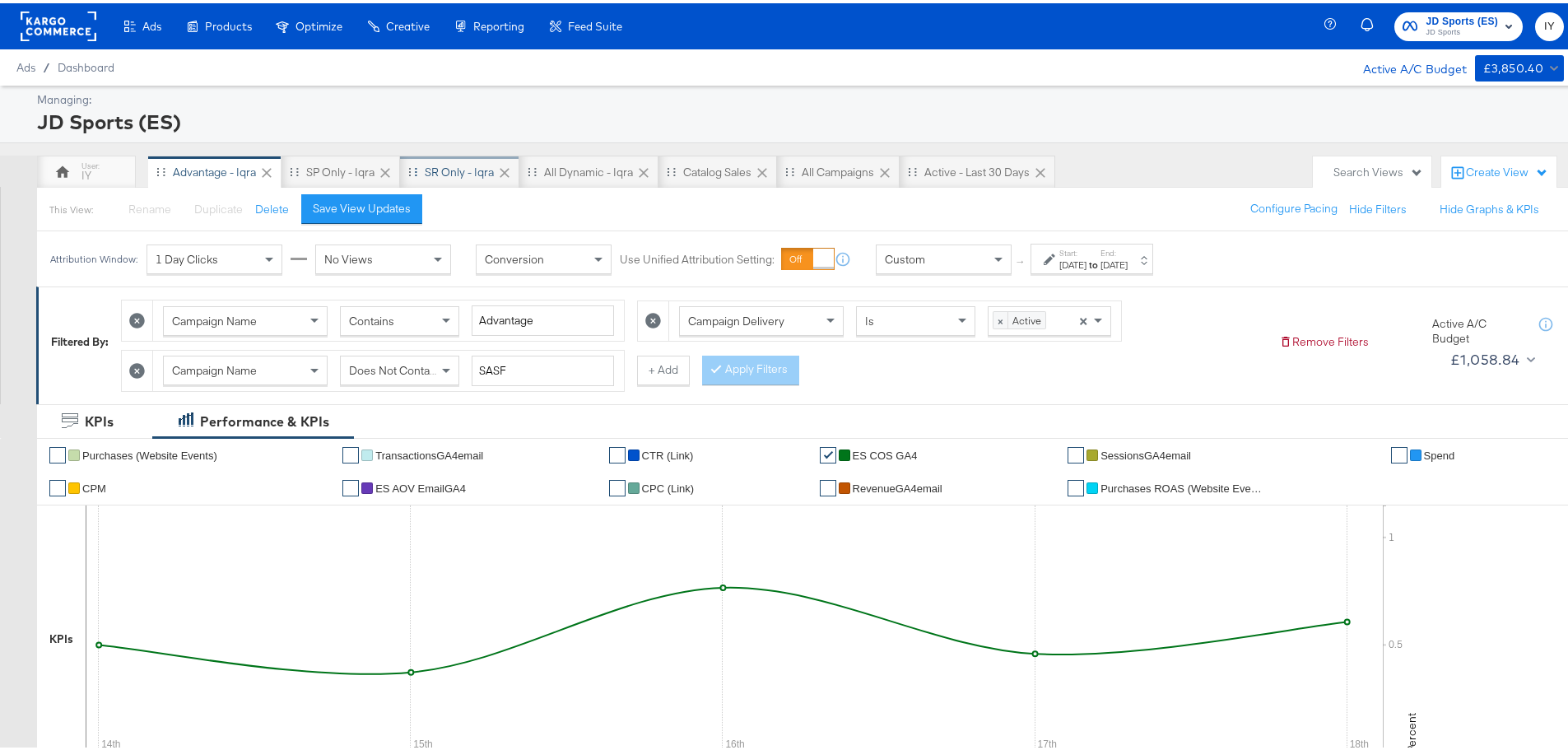
click at [444, 166] on div "SR only - Iqra" at bounding box center [459, 169] width 69 height 16
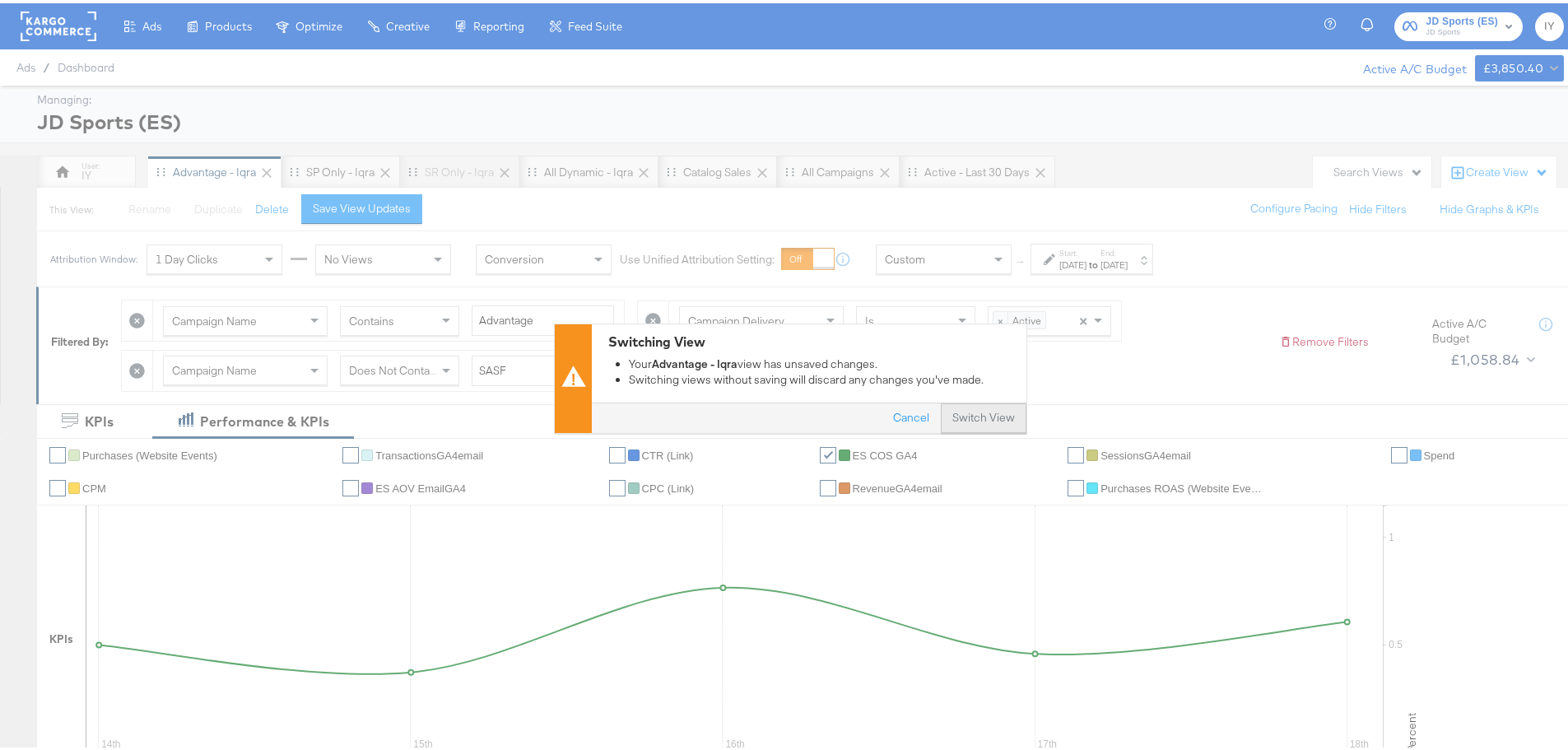
click at [959, 407] on button "Switch View" at bounding box center [983, 415] width 85 height 29
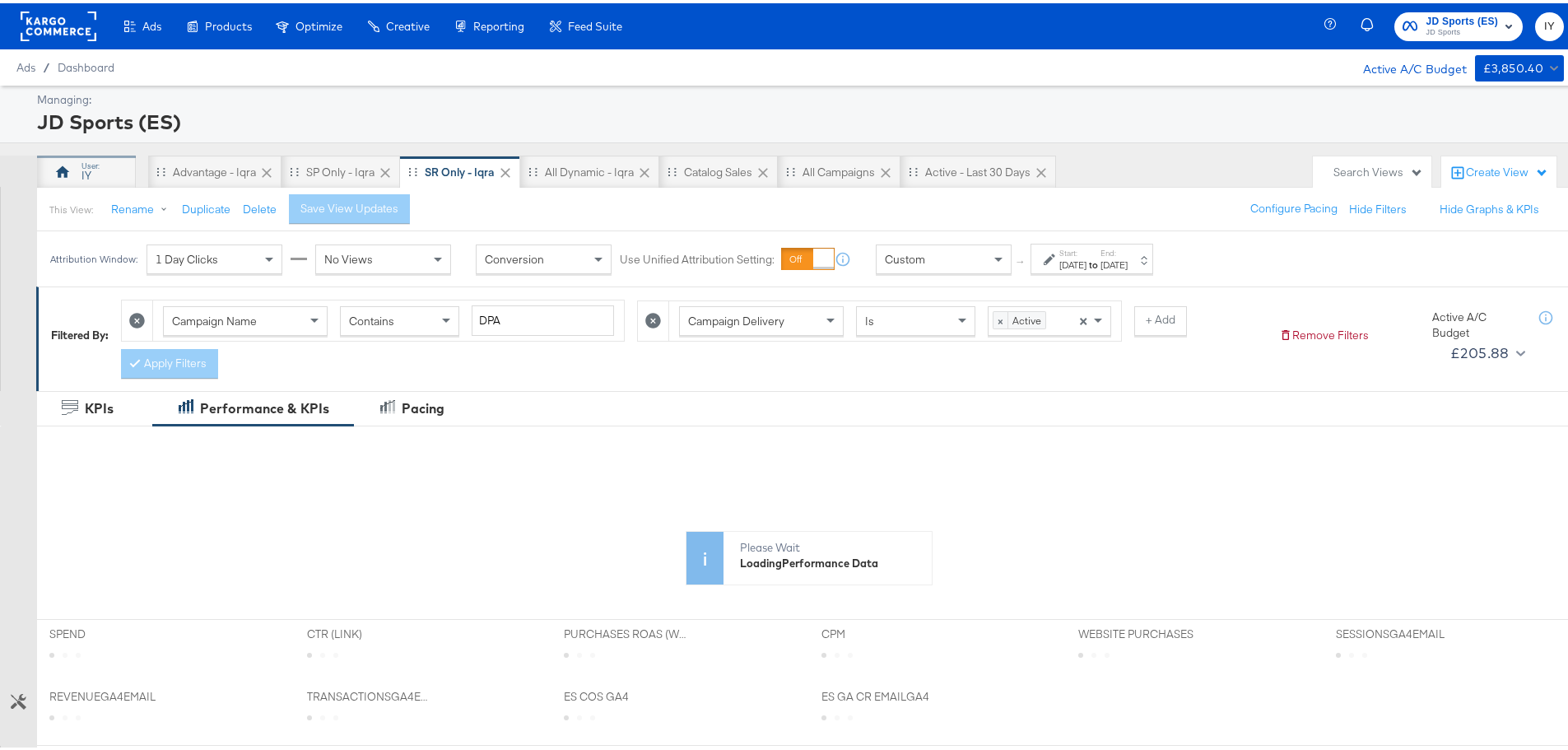
click at [96, 177] on div "IY" at bounding box center [86, 168] width 98 height 33
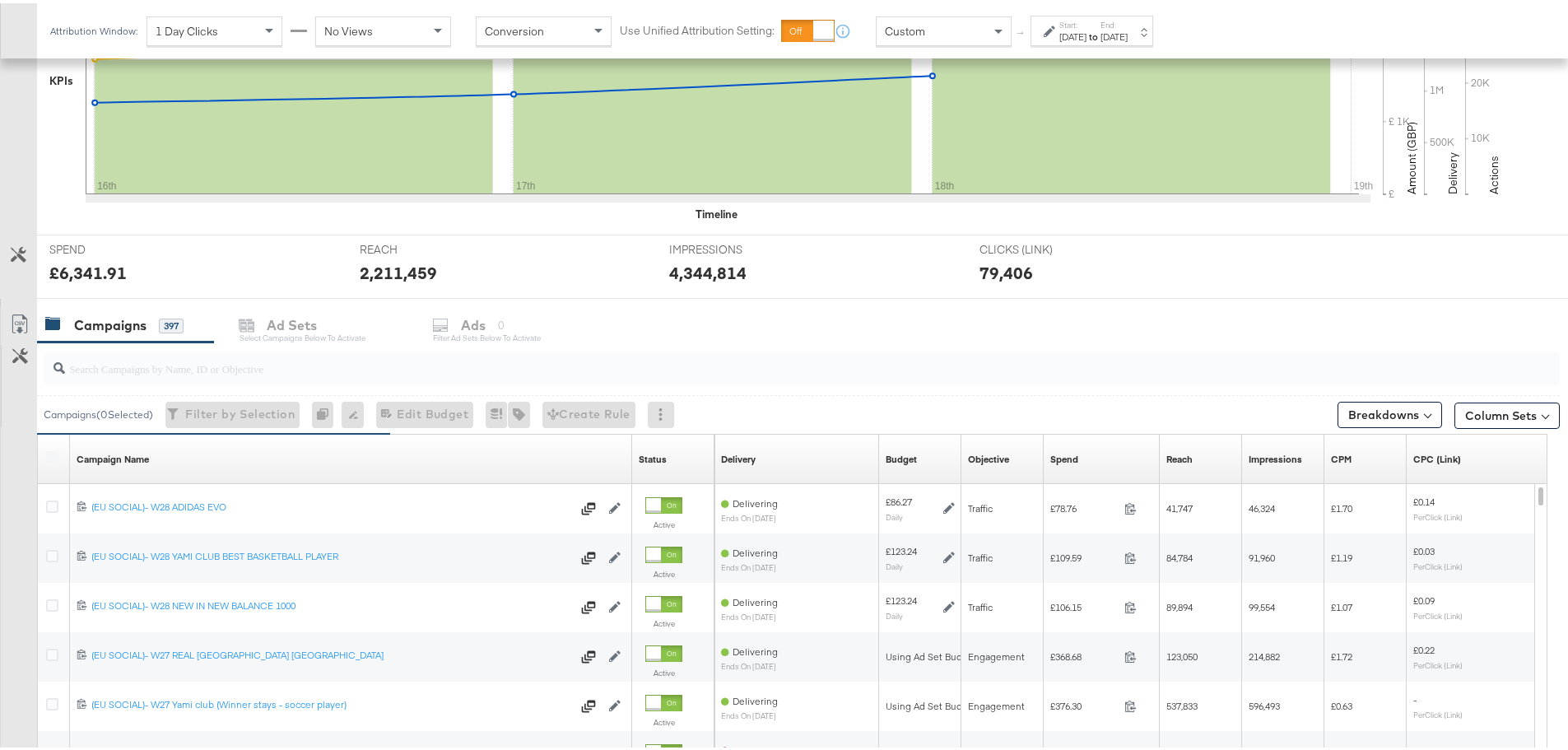
scroll to position [614, 0]
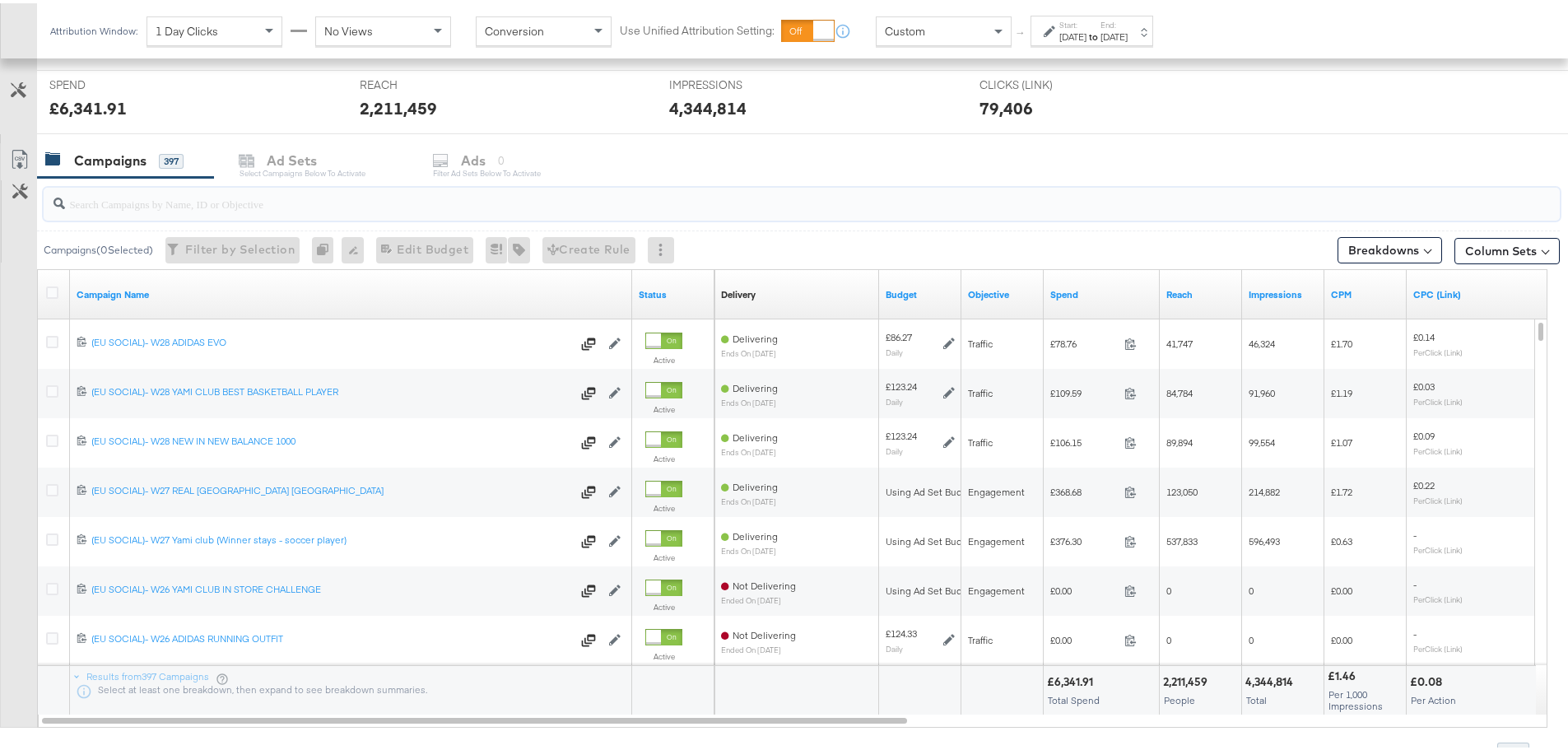
click at [671, 205] on input "search" at bounding box center [742, 193] width 1356 height 32
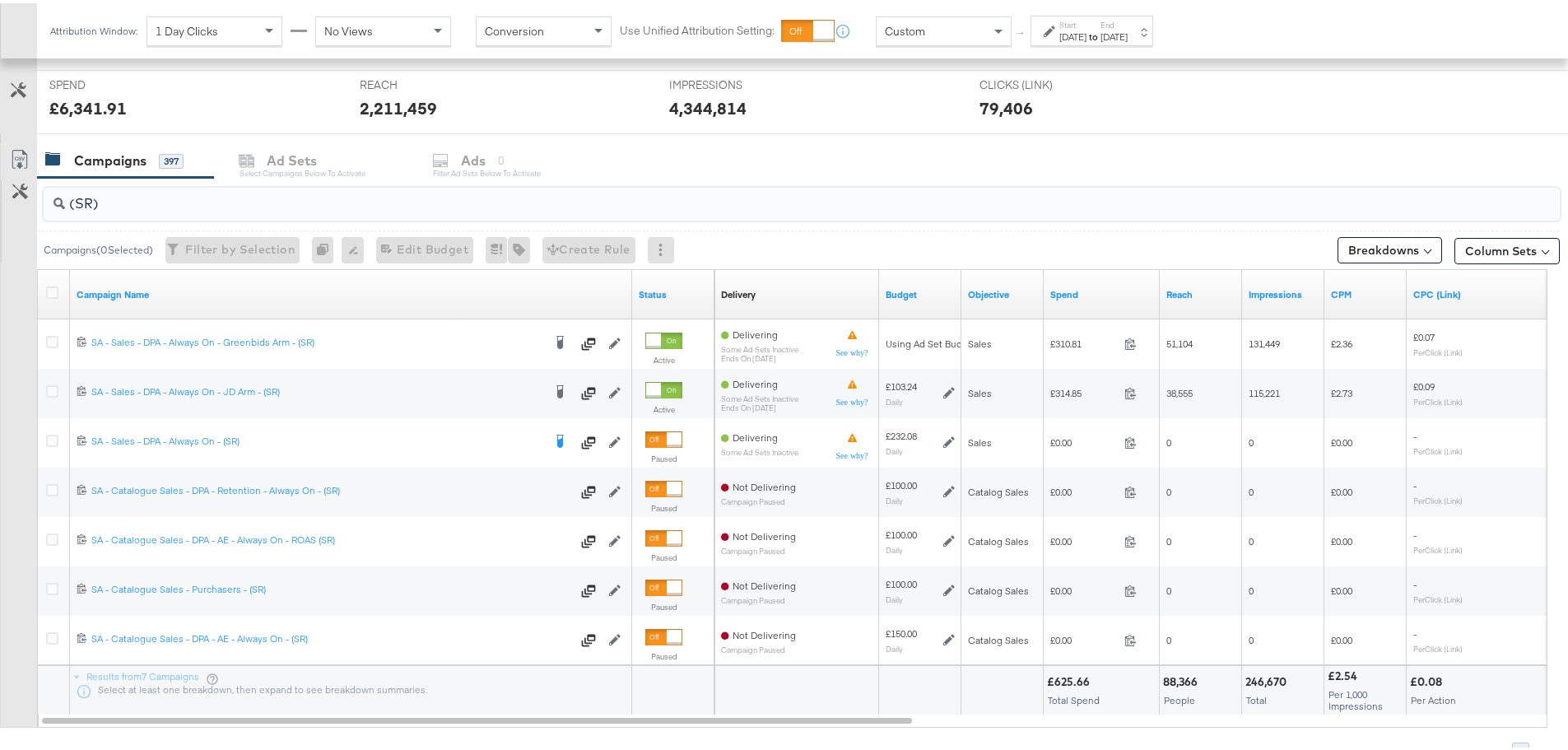
scroll to position [697, 0]
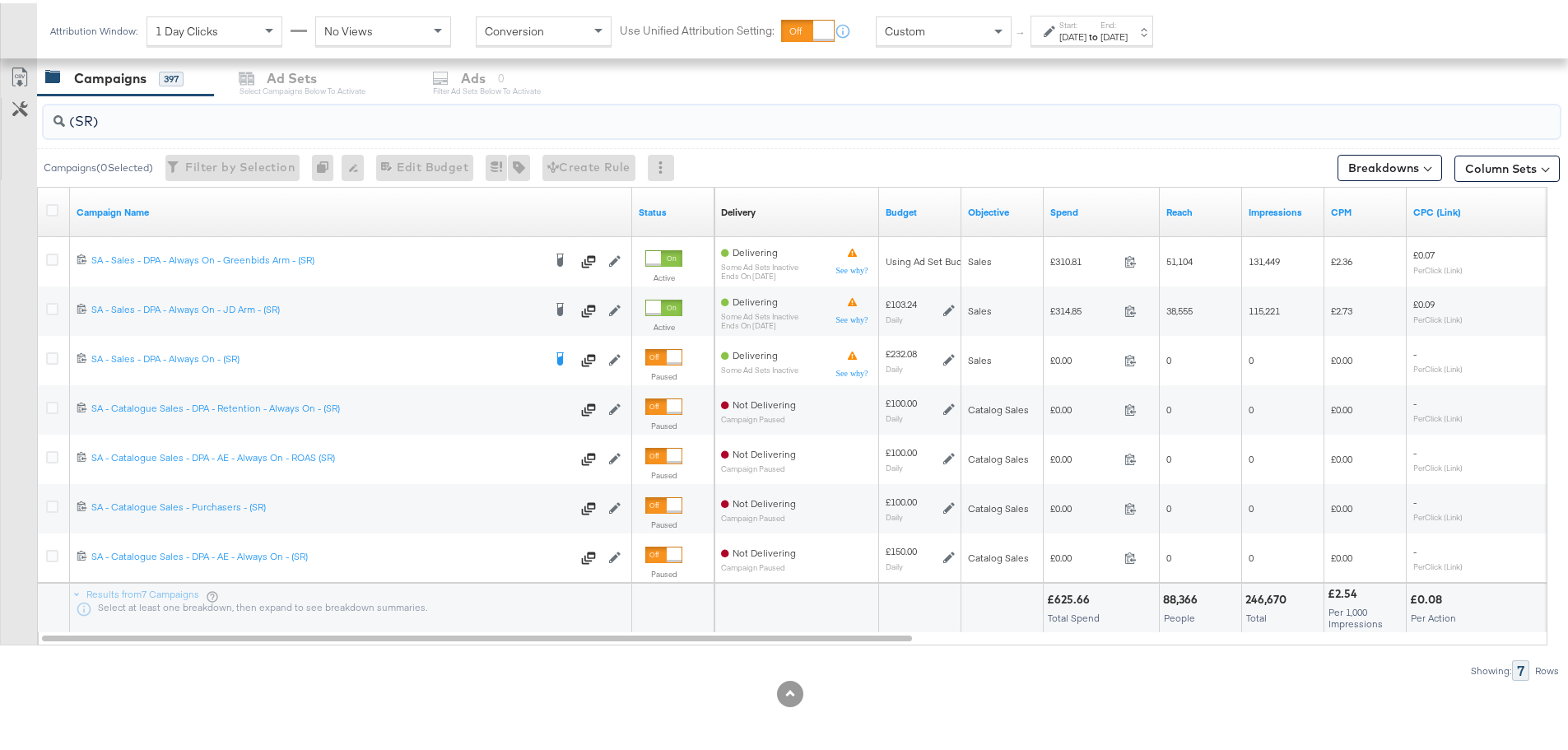
type input "(SR)"
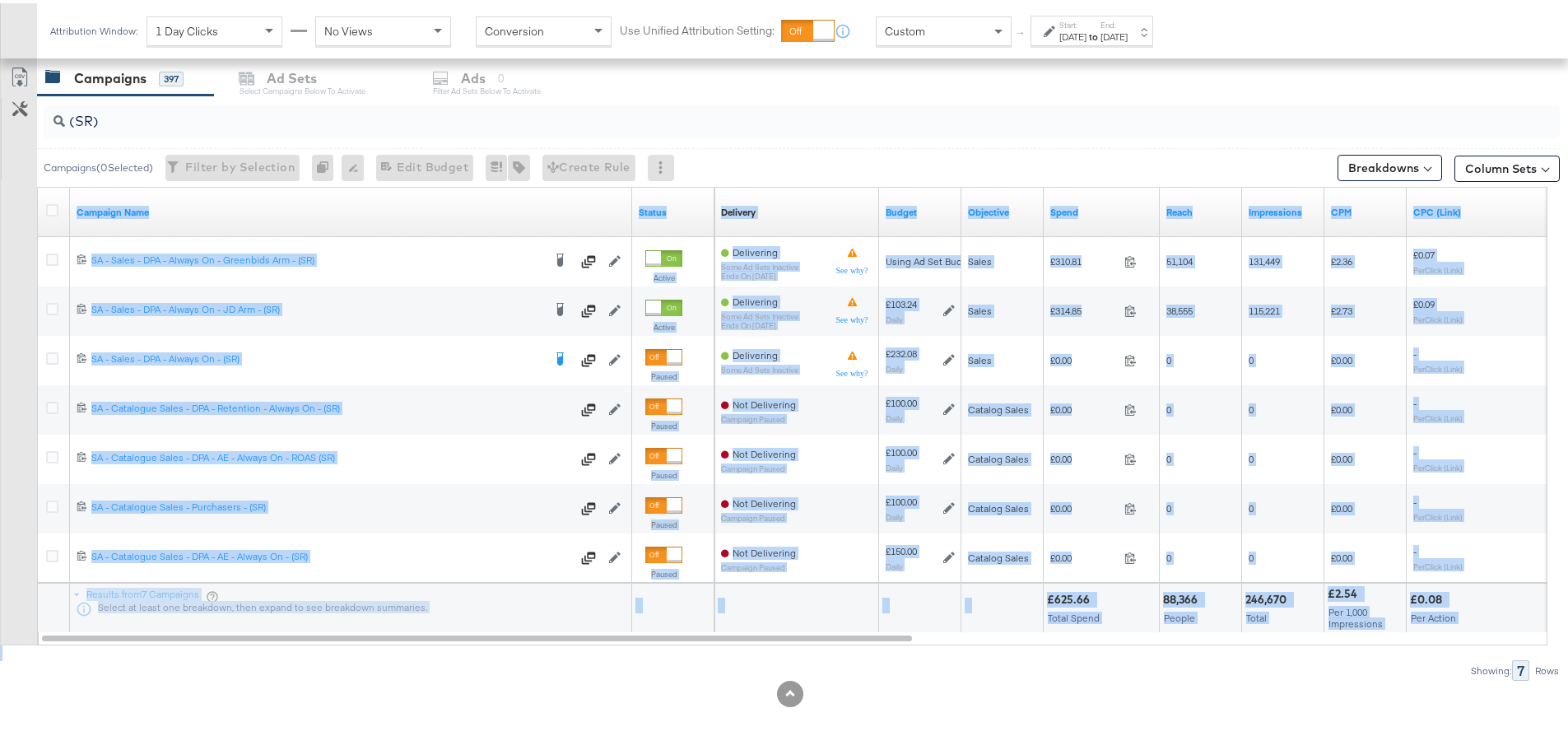
drag, startPoint x: 492, startPoint y: 641, endPoint x: 836, endPoint y: 665, distance: 344.8
click at [836, 665] on div "(SR) Campaigns ( 0 Selected) Filter by Selection Filter 0 campaigns 0 Rename 0 …" at bounding box center [779, 385] width 1559 height 585
click at [579, 670] on div "Showing: 7 Rows" at bounding box center [779, 667] width 1559 height 21
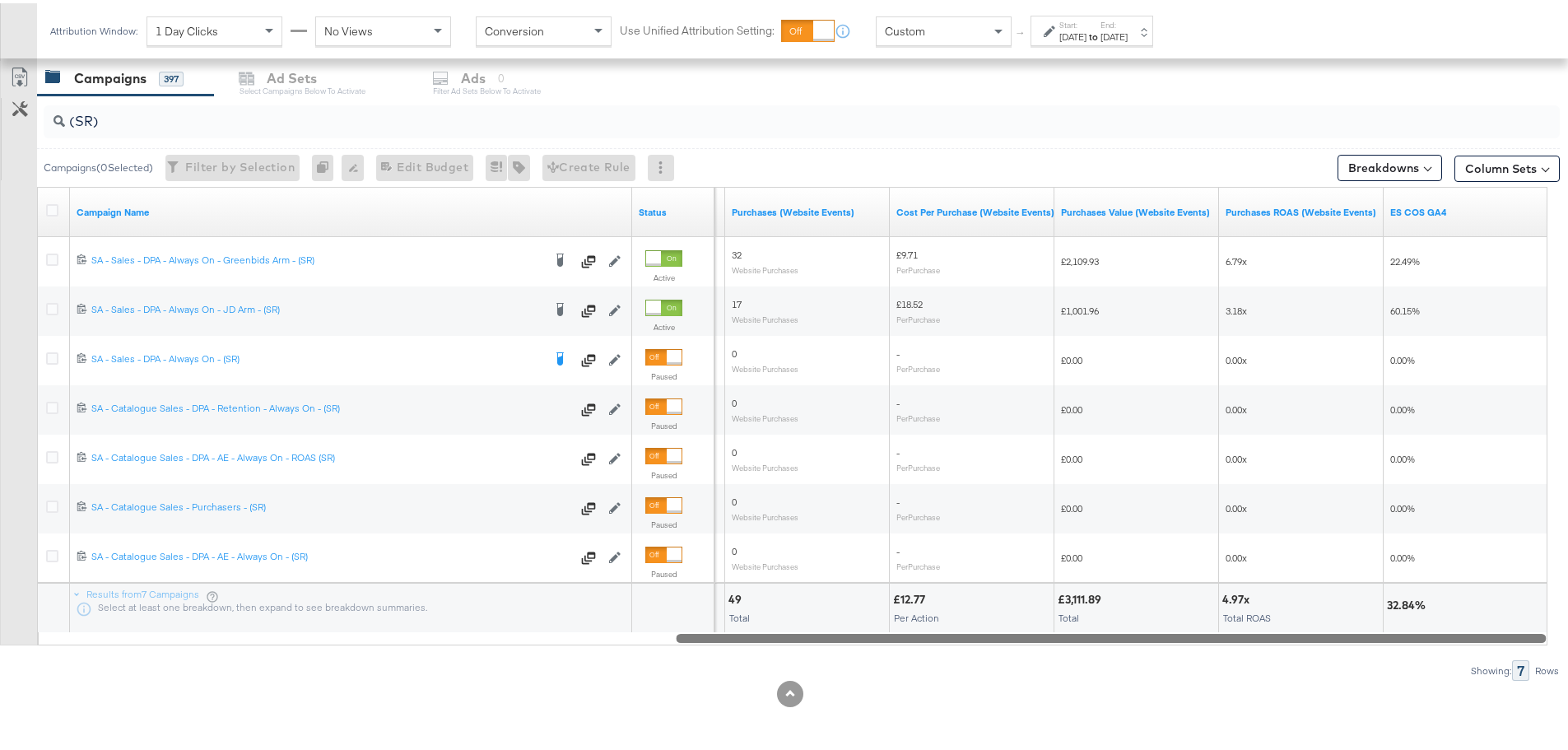
drag, startPoint x: 534, startPoint y: 634, endPoint x: 1442, endPoint y: 672, distance: 908.8
click at [1442, 672] on div "(SR) Campaigns ( 0 Selected) Filter by Selection Filter 0 campaigns 0 Rename 0 …" at bounding box center [779, 385] width 1559 height 585
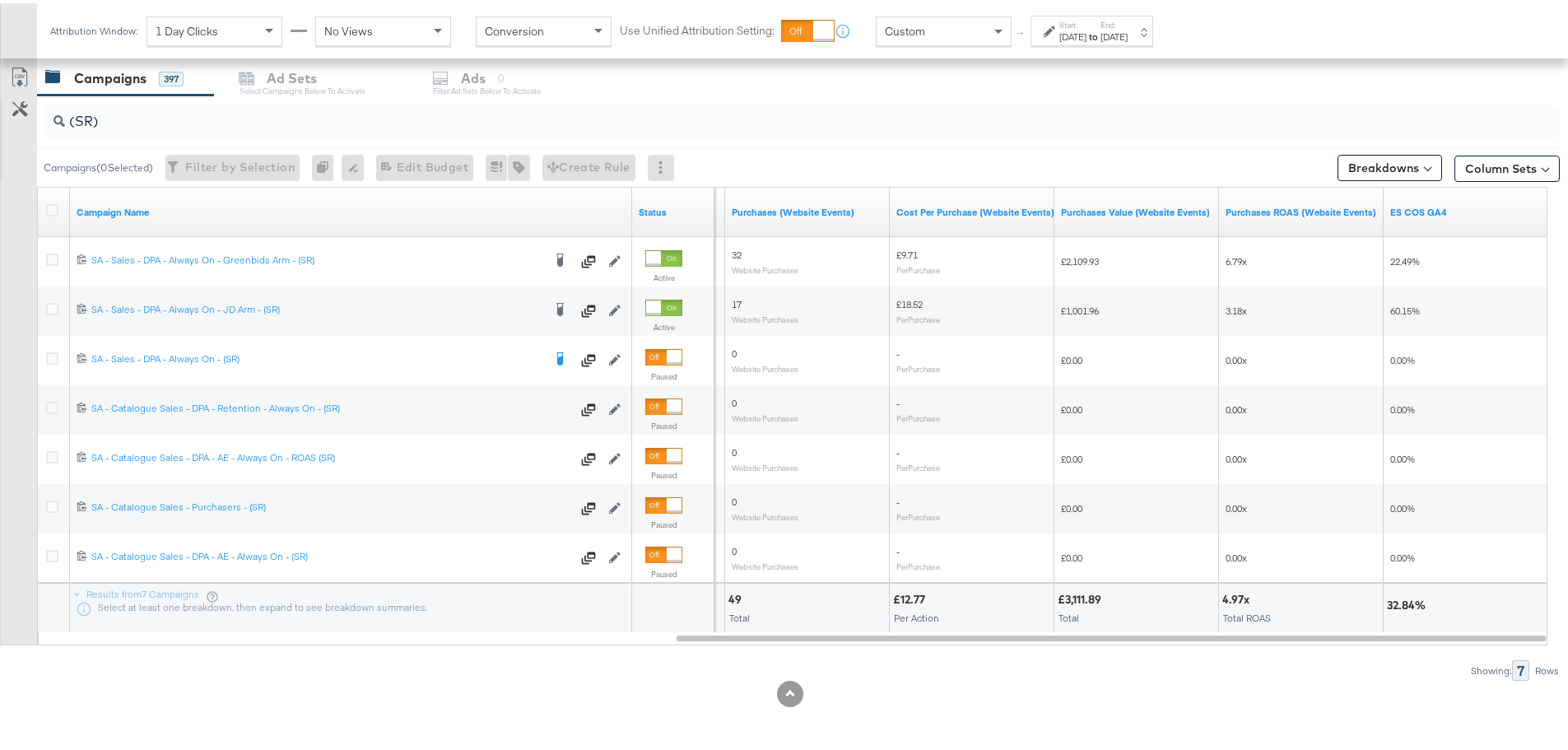
click at [1100, 28] on strong "to" at bounding box center [1093, 33] width 14 height 12
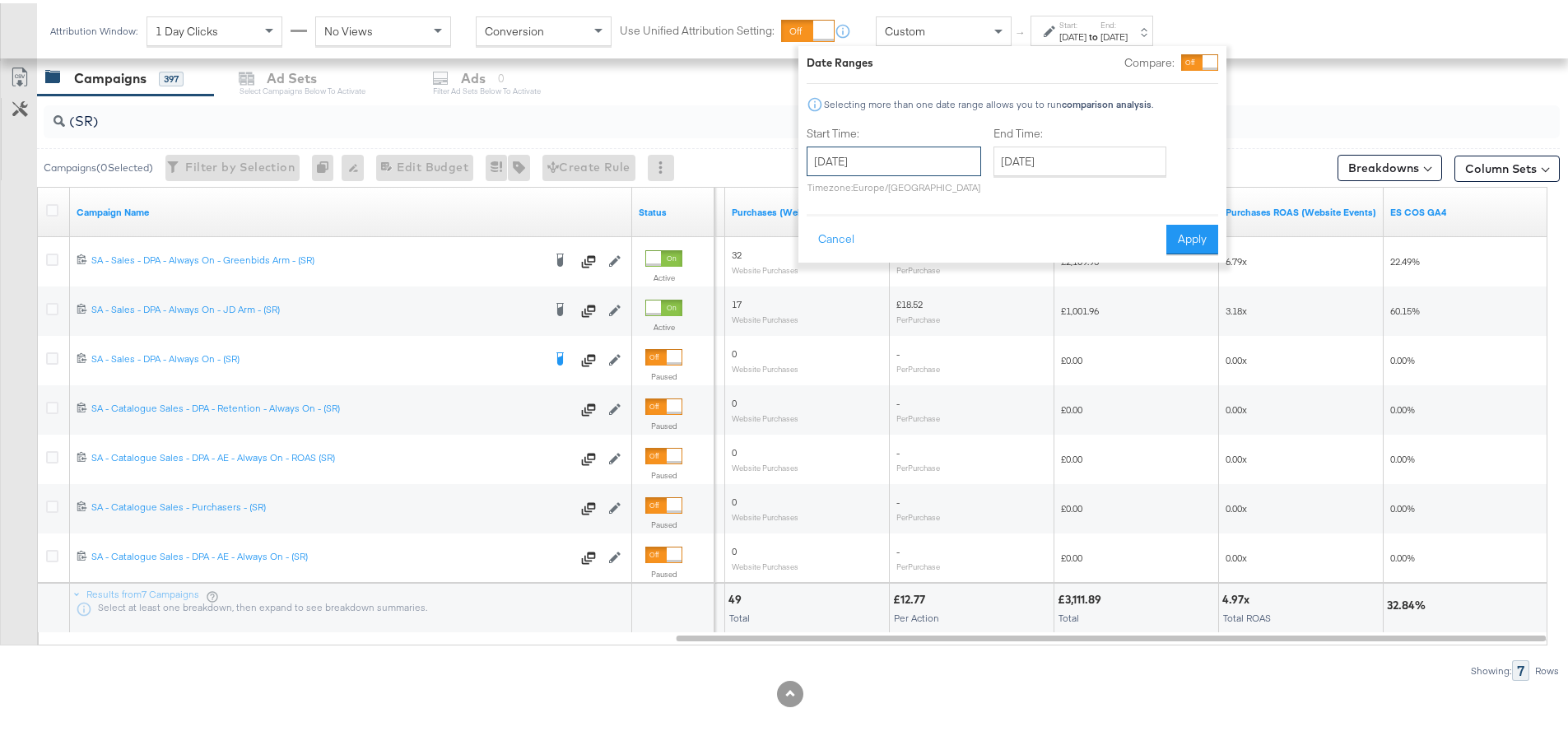
click at [869, 161] on input "August 16th 2025" at bounding box center [894, 158] width 174 height 29
click at [828, 290] on td "10" at bounding box center [825, 287] width 28 height 23
type input "August 10th 2025"
click at [1086, 144] on input "August 18th 2025" at bounding box center [1080, 158] width 173 height 29
click at [1126, 287] on td "14" at bounding box center [1124, 287] width 28 height 23
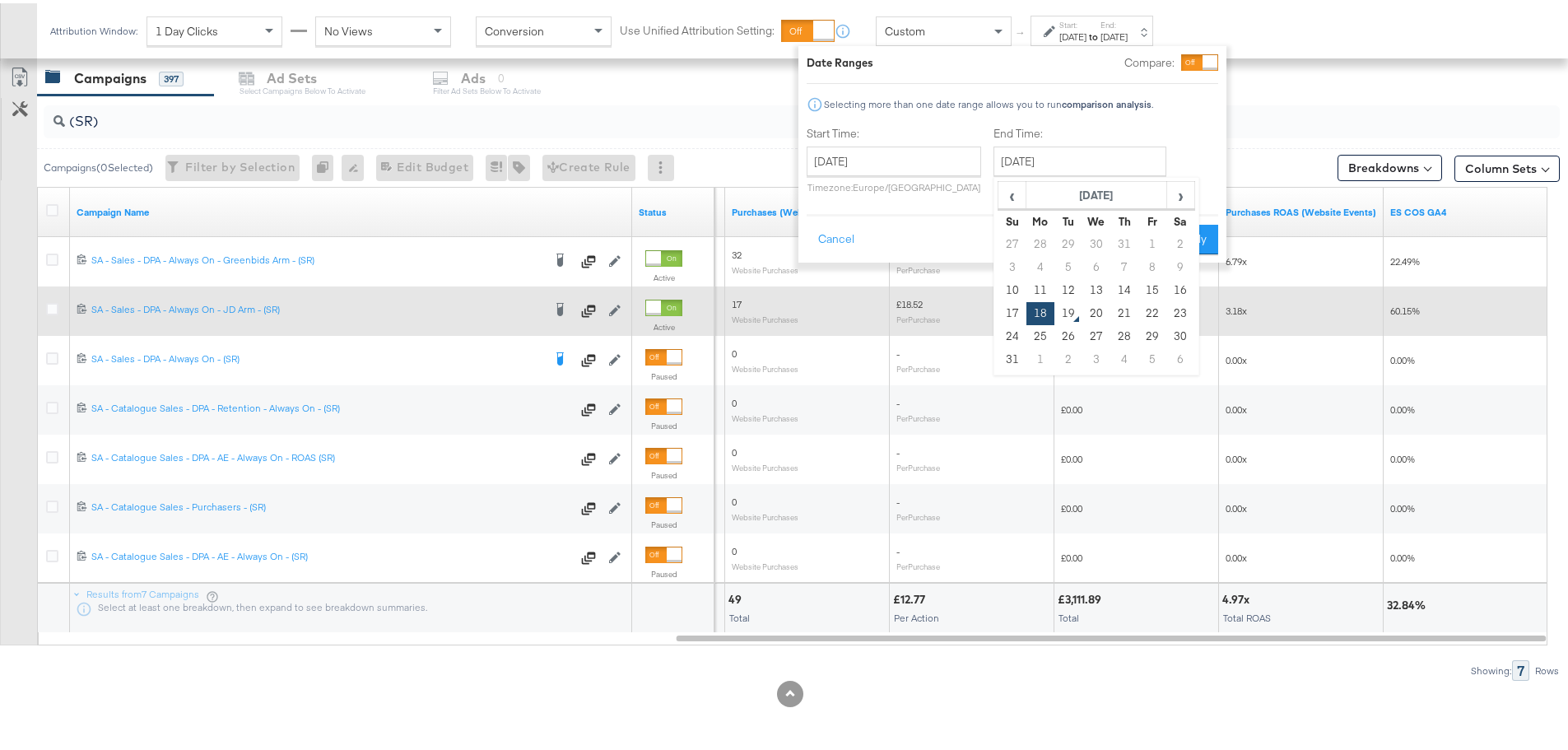
type input "August 14th 2025"
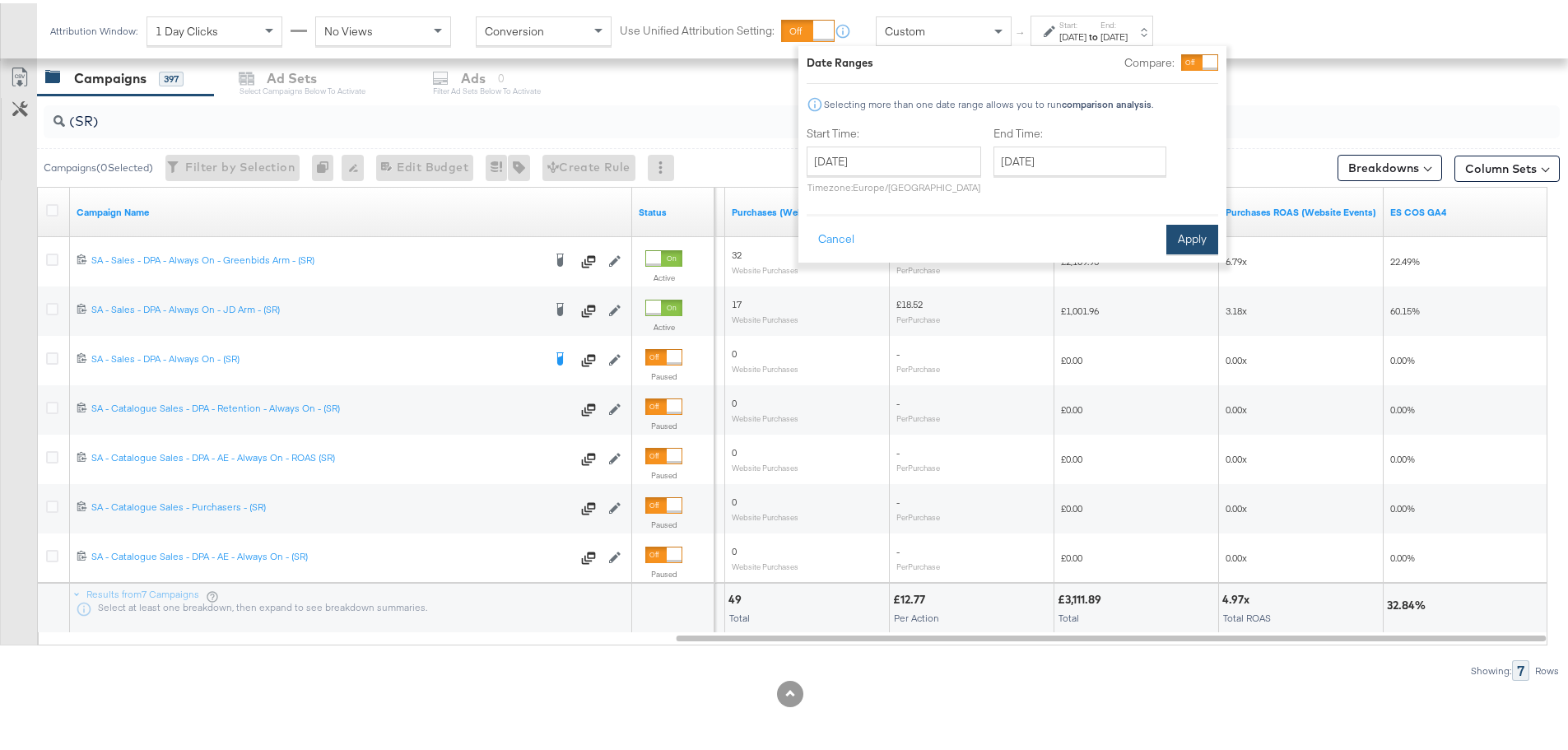
click at [1208, 230] on button "Apply" at bounding box center [1193, 236] width 52 height 29
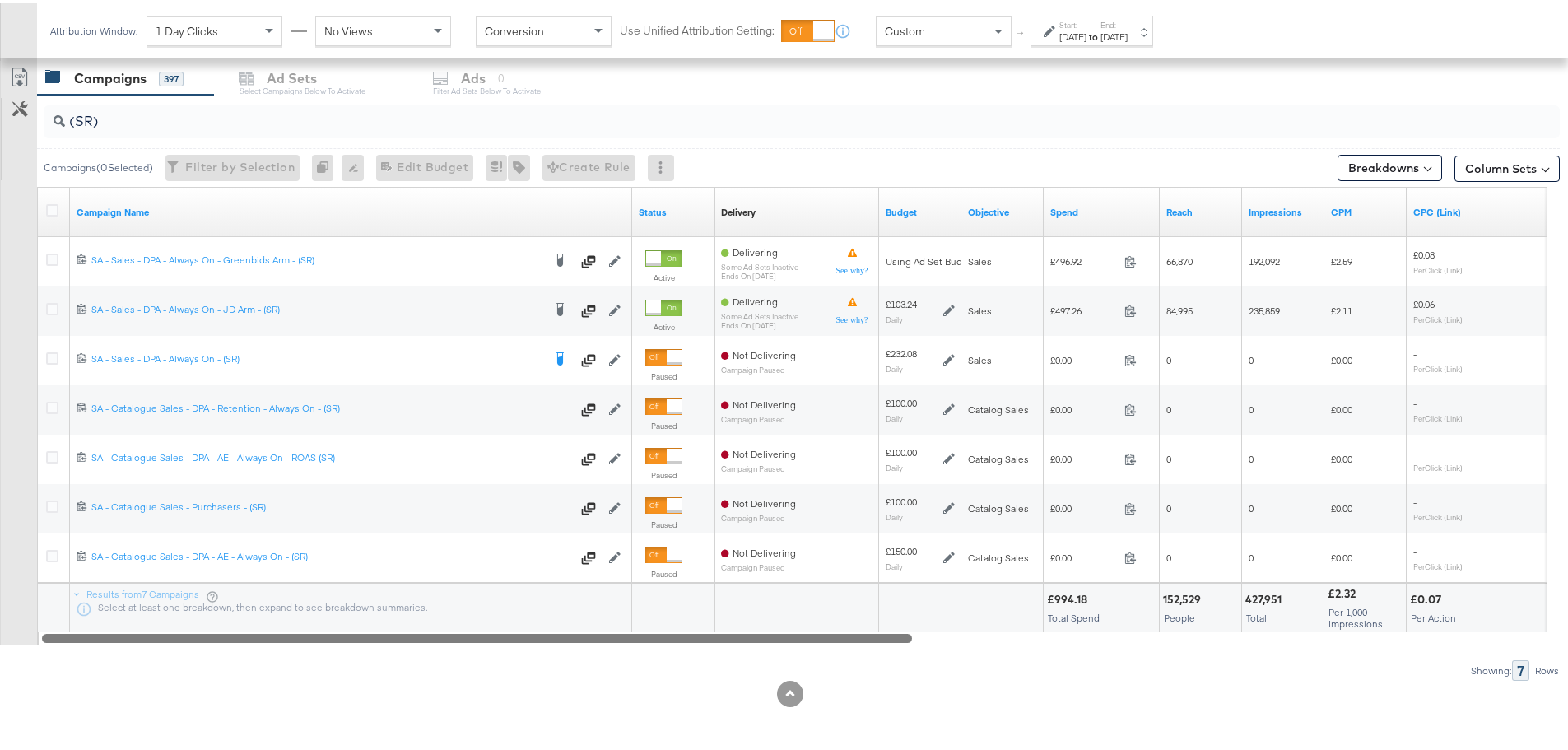
drag, startPoint x: 940, startPoint y: 635, endPoint x: 243, endPoint y: 621, distance: 697.1
click at [243, 621] on div "Campaign Name Status Delivery Sorting Unavailable Budget Objective Spend Reach …" at bounding box center [792, 413] width 1510 height 458
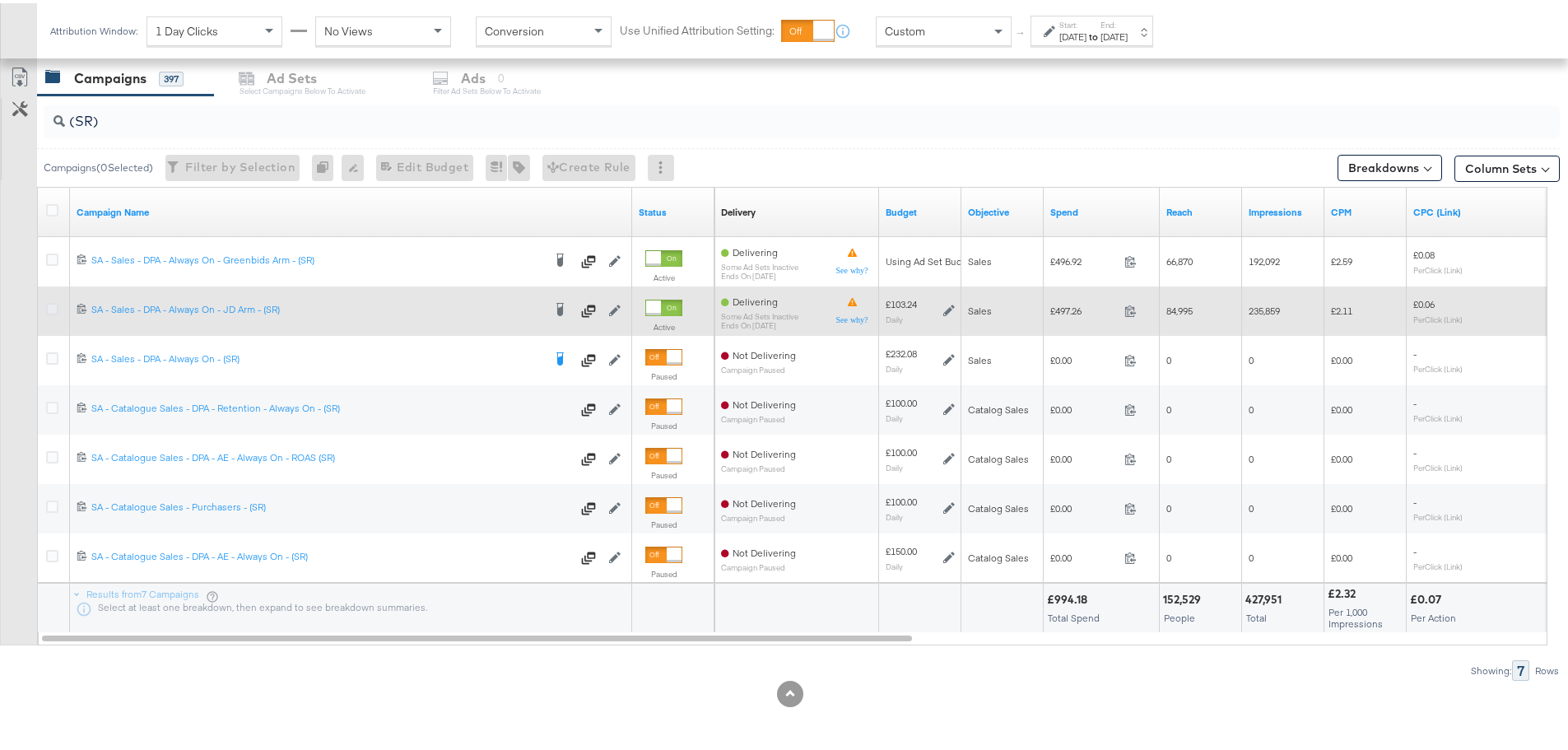
click at [49, 304] on icon at bounding box center [52, 306] width 12 height 12
click at [0, 0] on input "checkbox" at bounding box center [0, 0] width 0 height 0
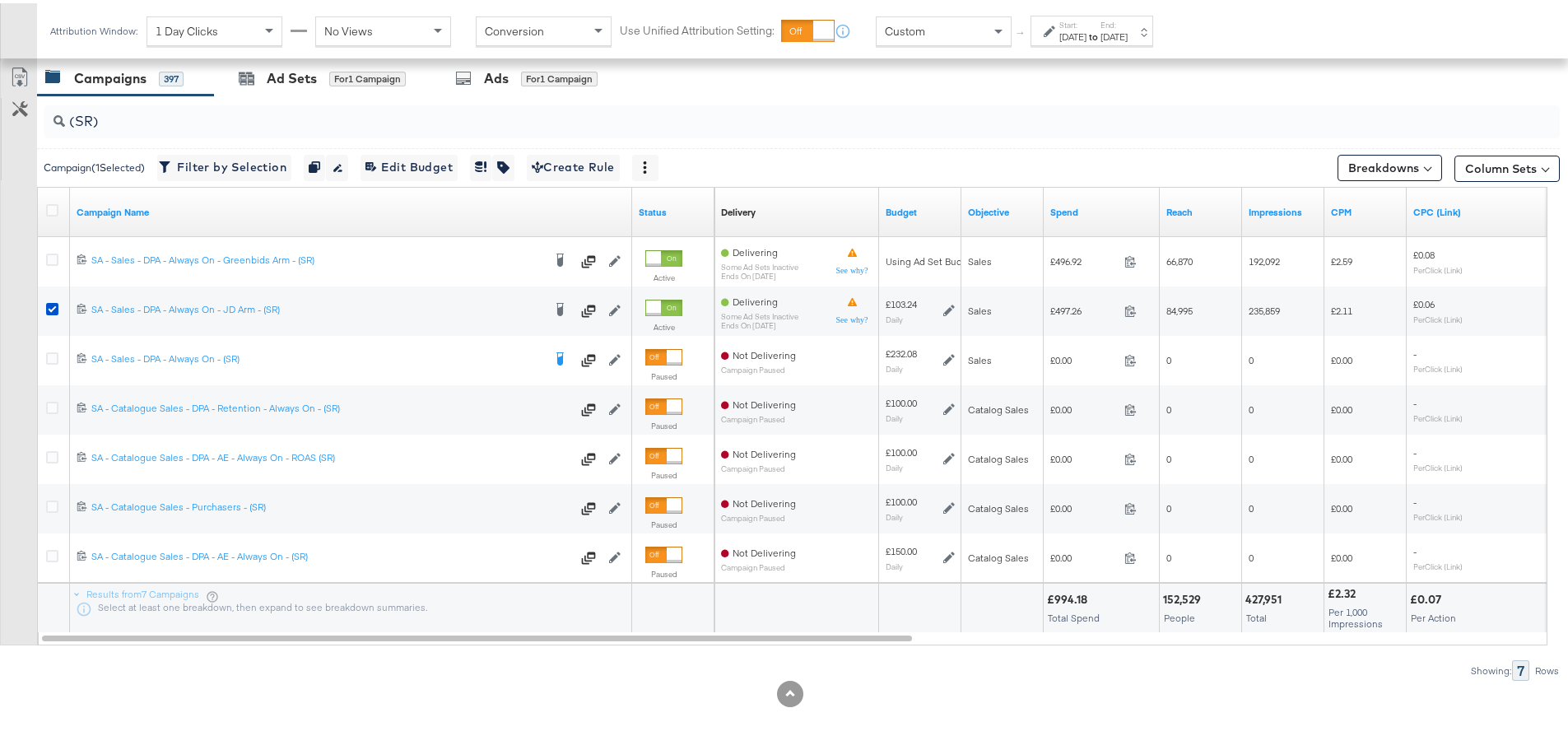
click at [280, 74] on div "Ad Sets" at bounding box center [292, 75] width 50 height 19
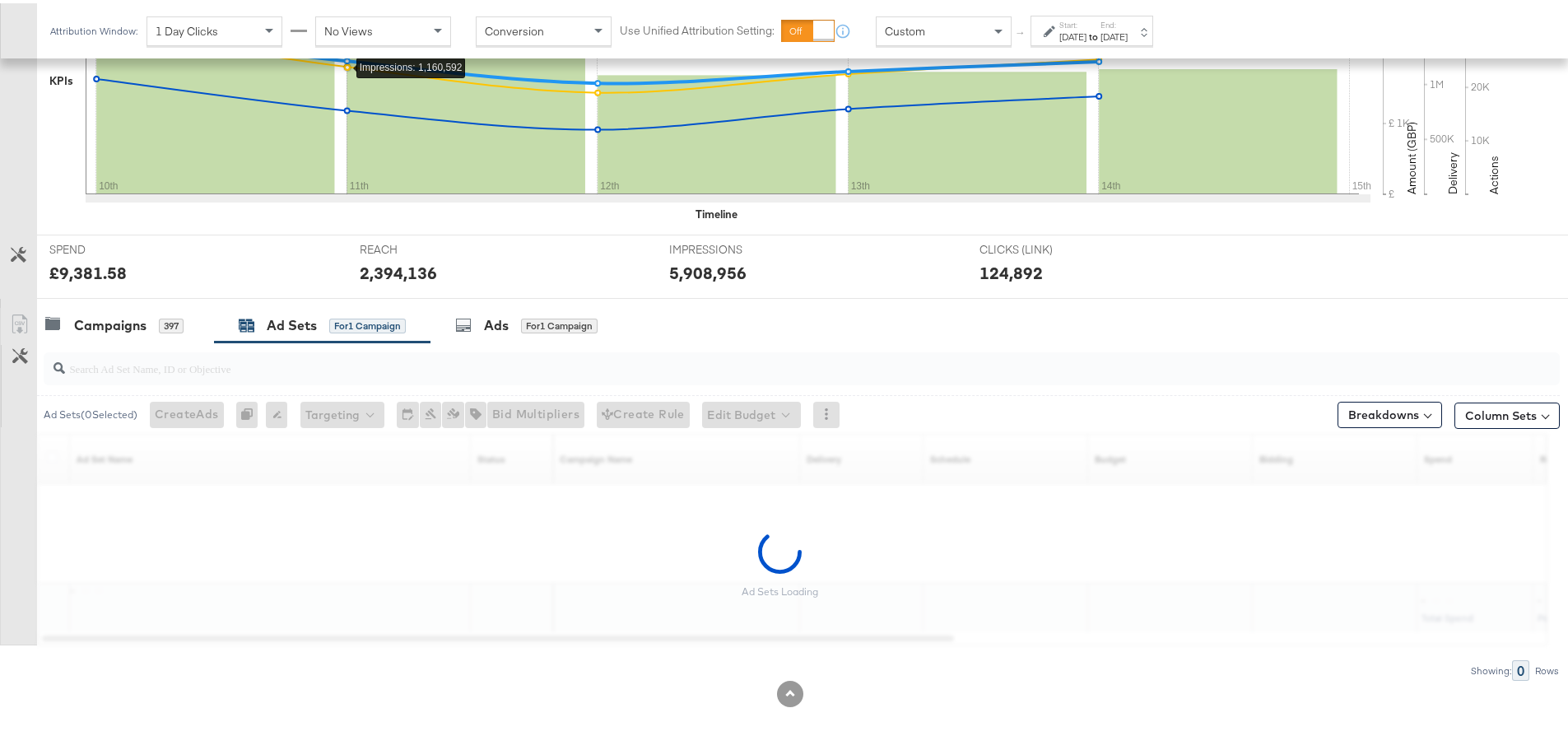
scroll to position [451, 0]
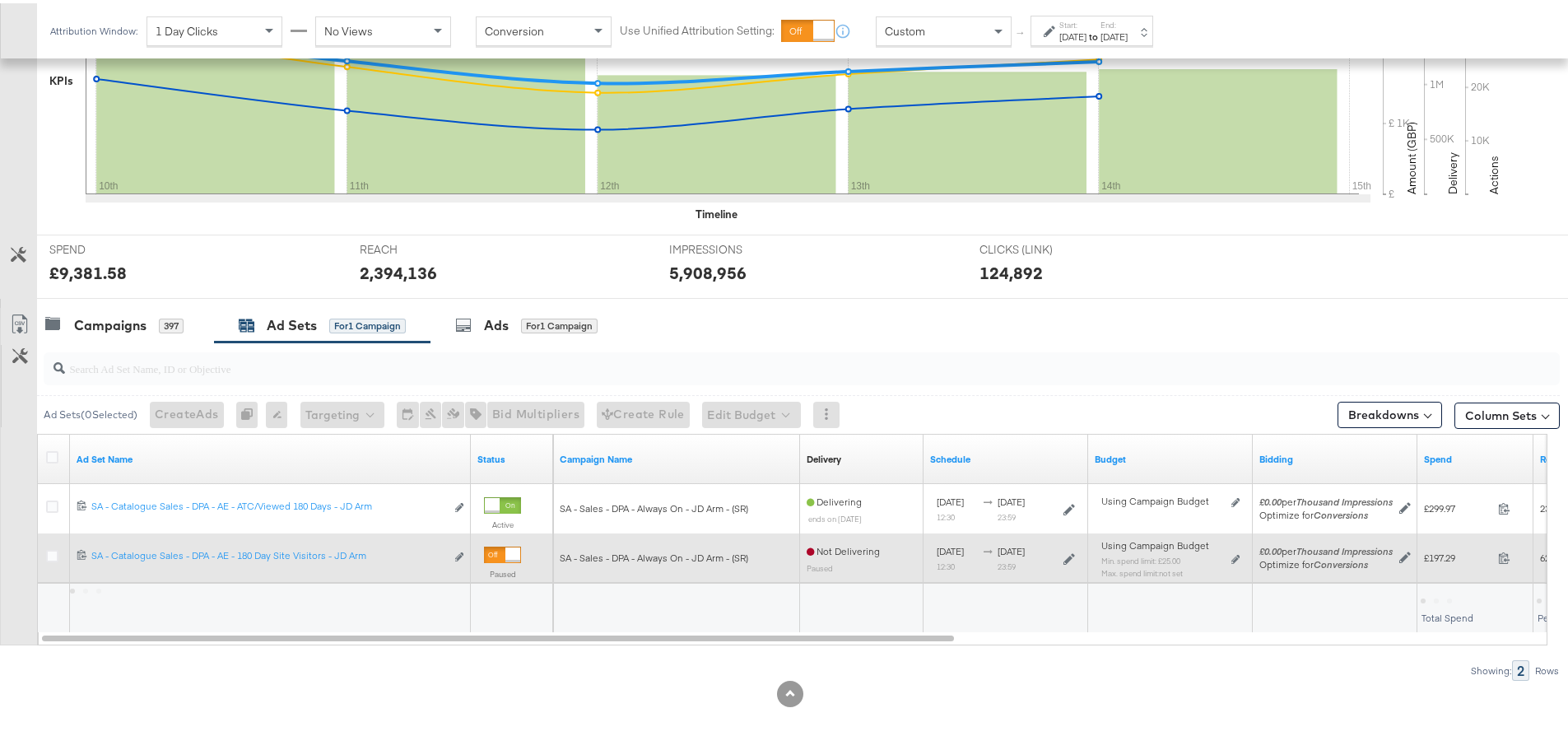
click at [513, 546] on div at bounding box center [513, 551] width 15 height 15
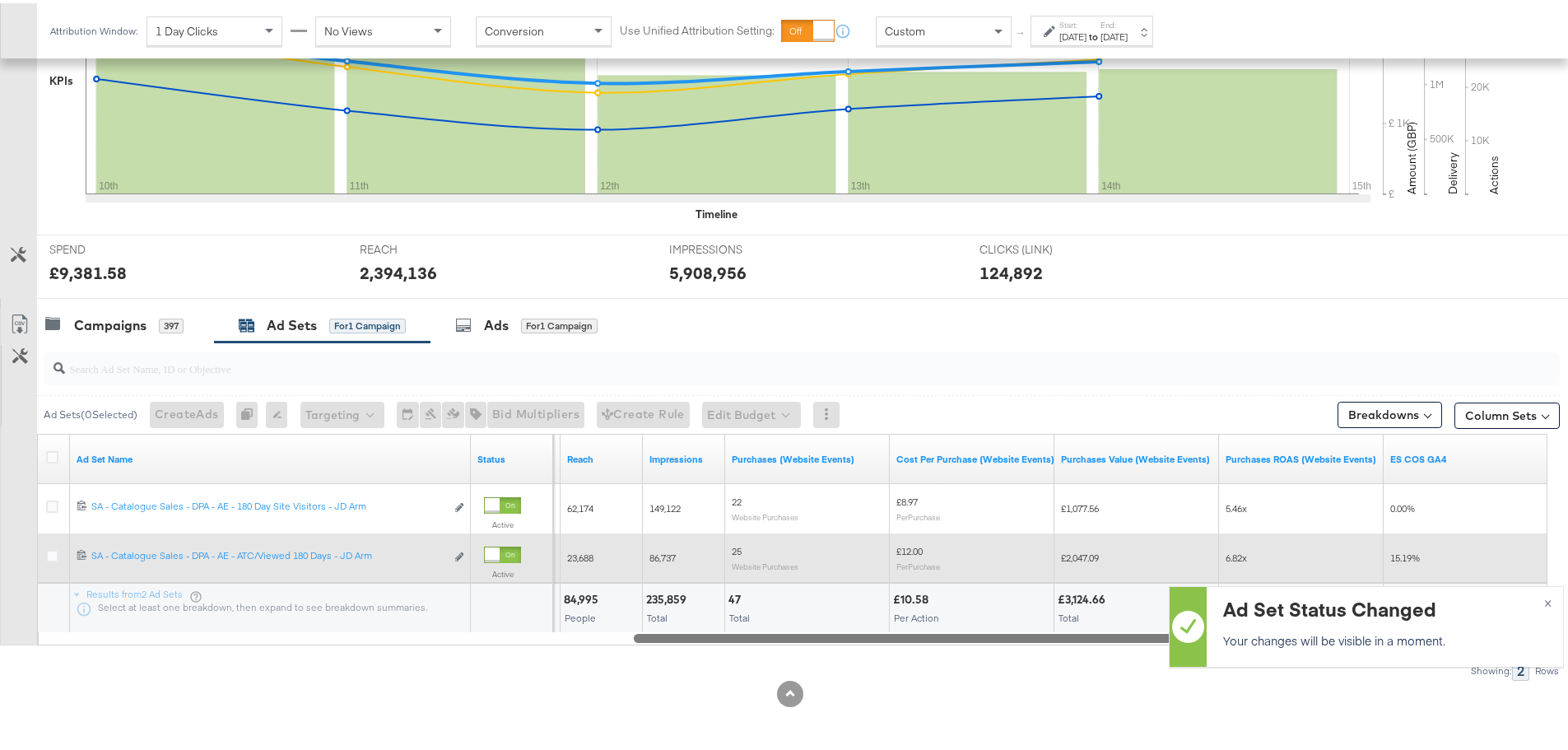
drag, startPoint x: 599, startPoint y: 637, endPoint x: 1544, endPoint y: 709, distance: 947.7
click at [1544, 709] on div "KPIs Performance & KPIs Customize KPIs ✔ Clicks (Link) ✔ Reach ✔ Impressions ✔ …" at bounding box center [790, 312] width 1580 height 874
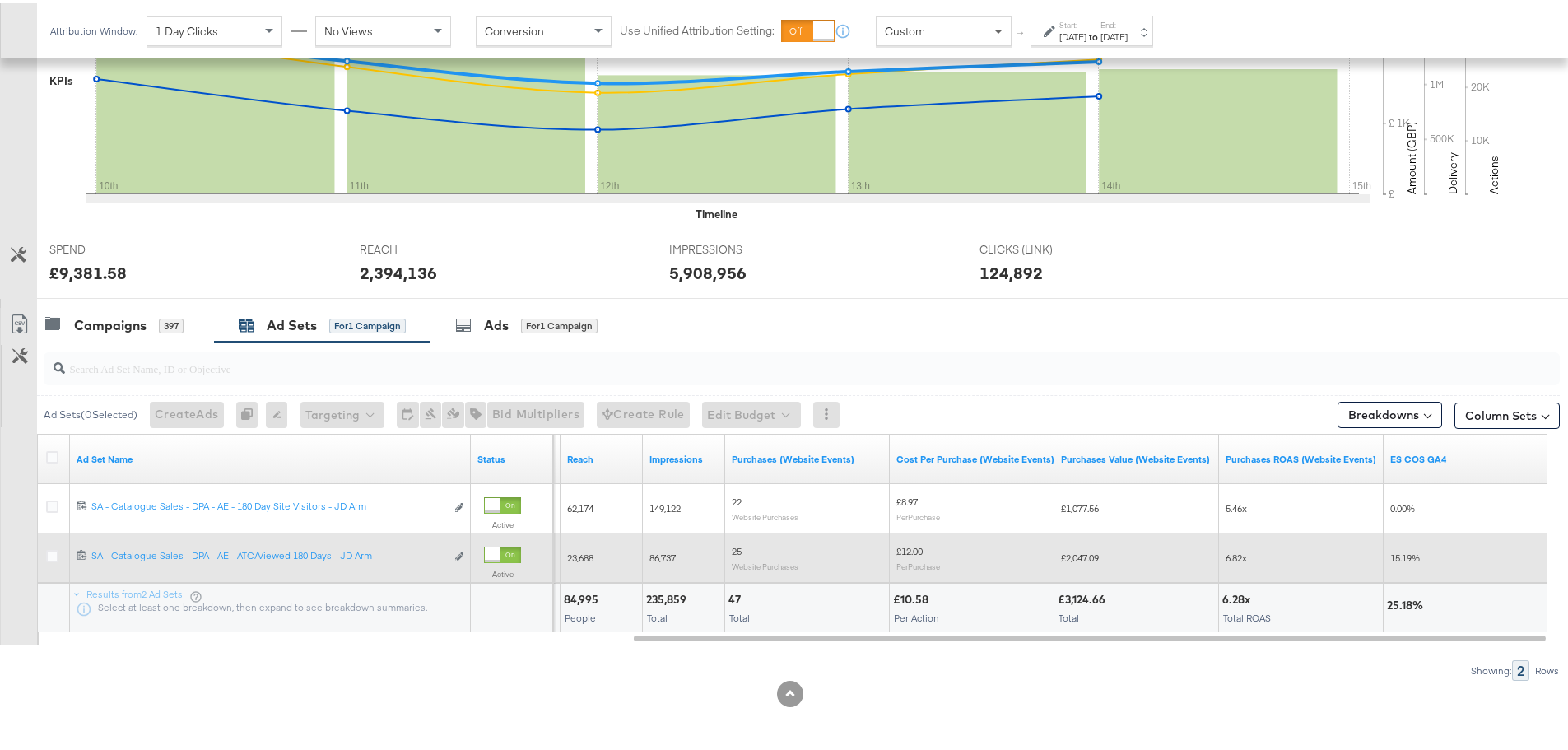
click at [999, 28] on span at bounding box center [998, 29] width 9 height 6
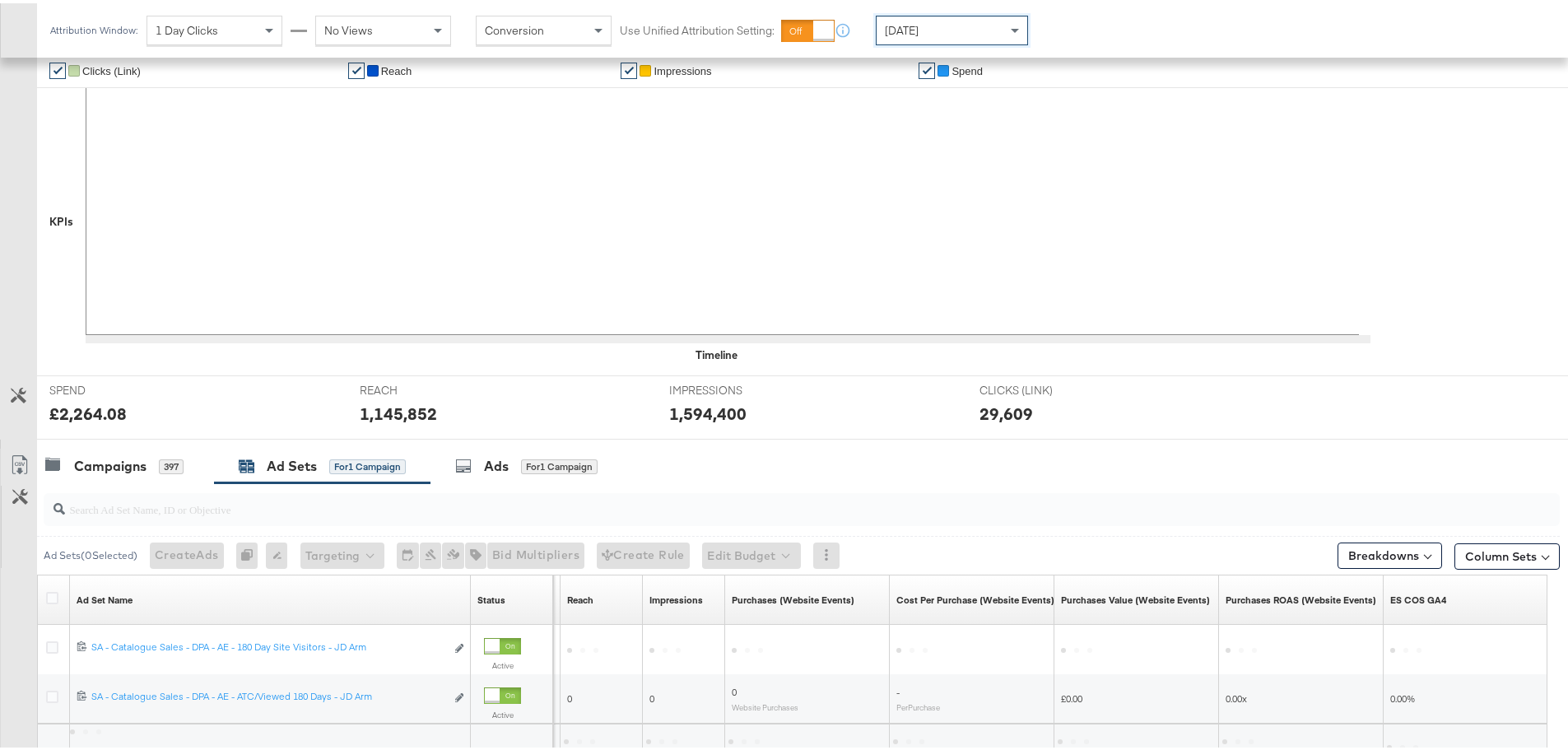
scroll to position [450, 0]
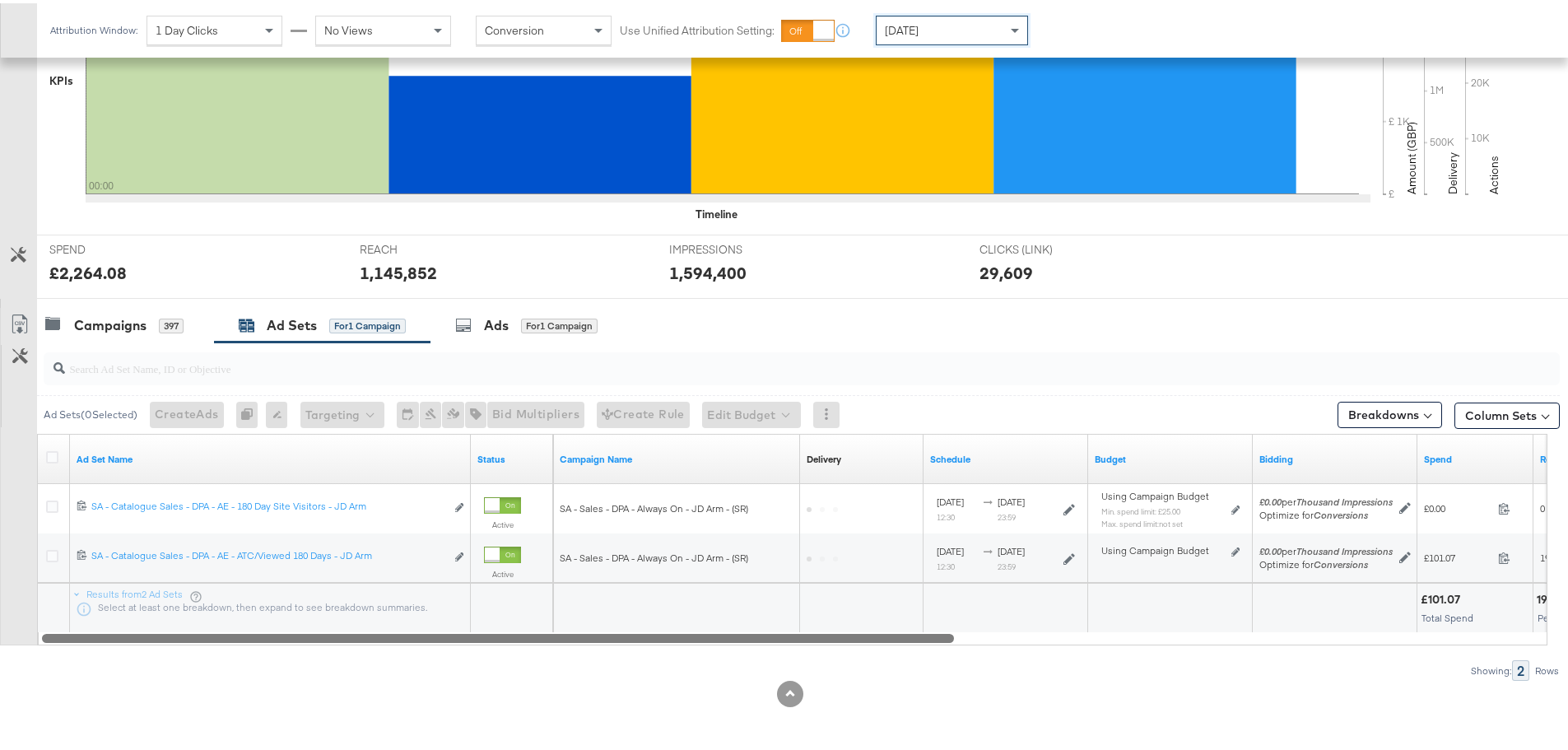
drag, startPoint x: 584, startPoint y: 650, endPoint x: 27, endPoint y: 660, distance: 557.1
click at [27, 660] on div "Ad Sets ( 0 Selected) Create Ads At least one ad set must be selected 0 Rename …" at bounding box center [779, 508] width 1559 height 338
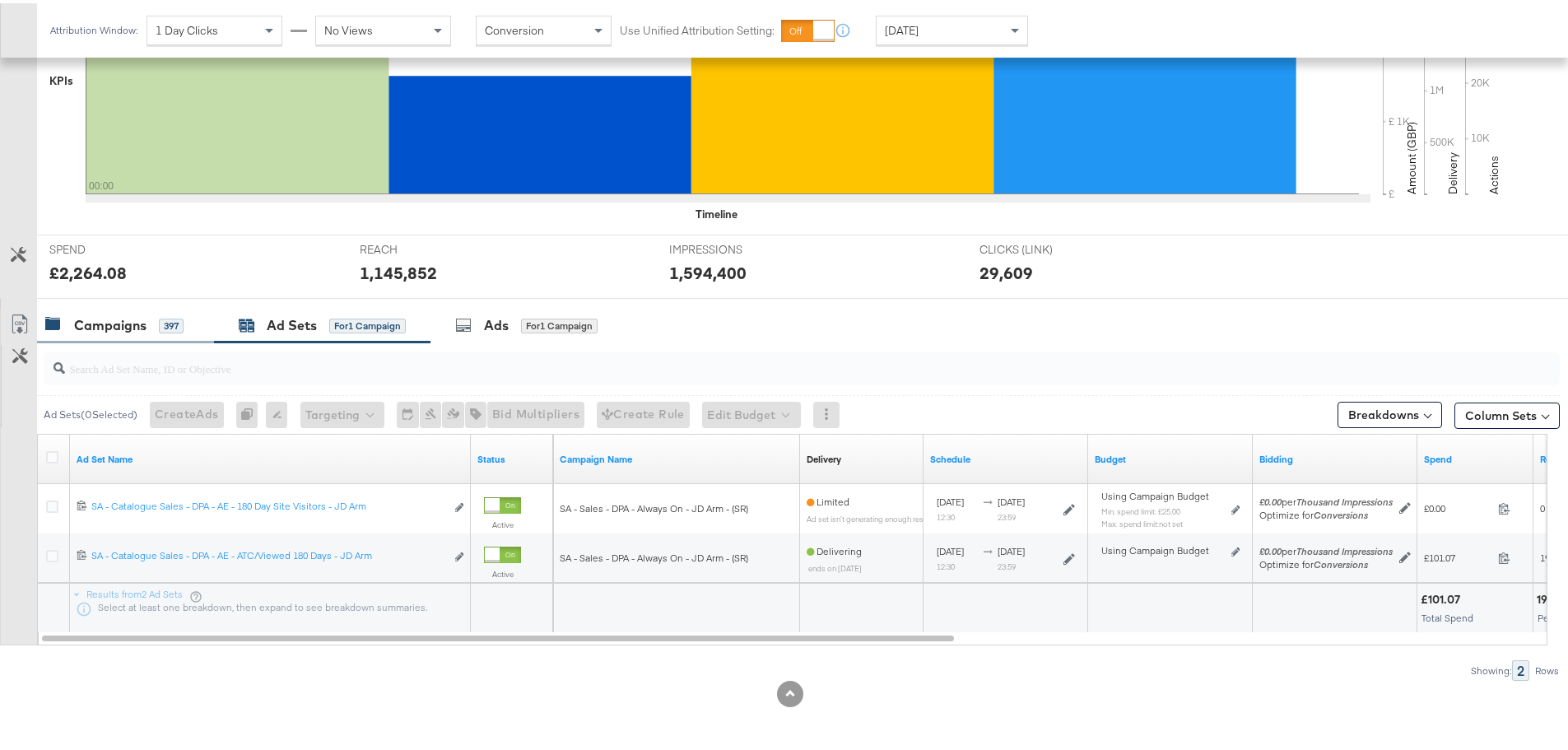
click at [108, 319] on div "Campaigns" at bounding box center [110, 322] width 72 height 19
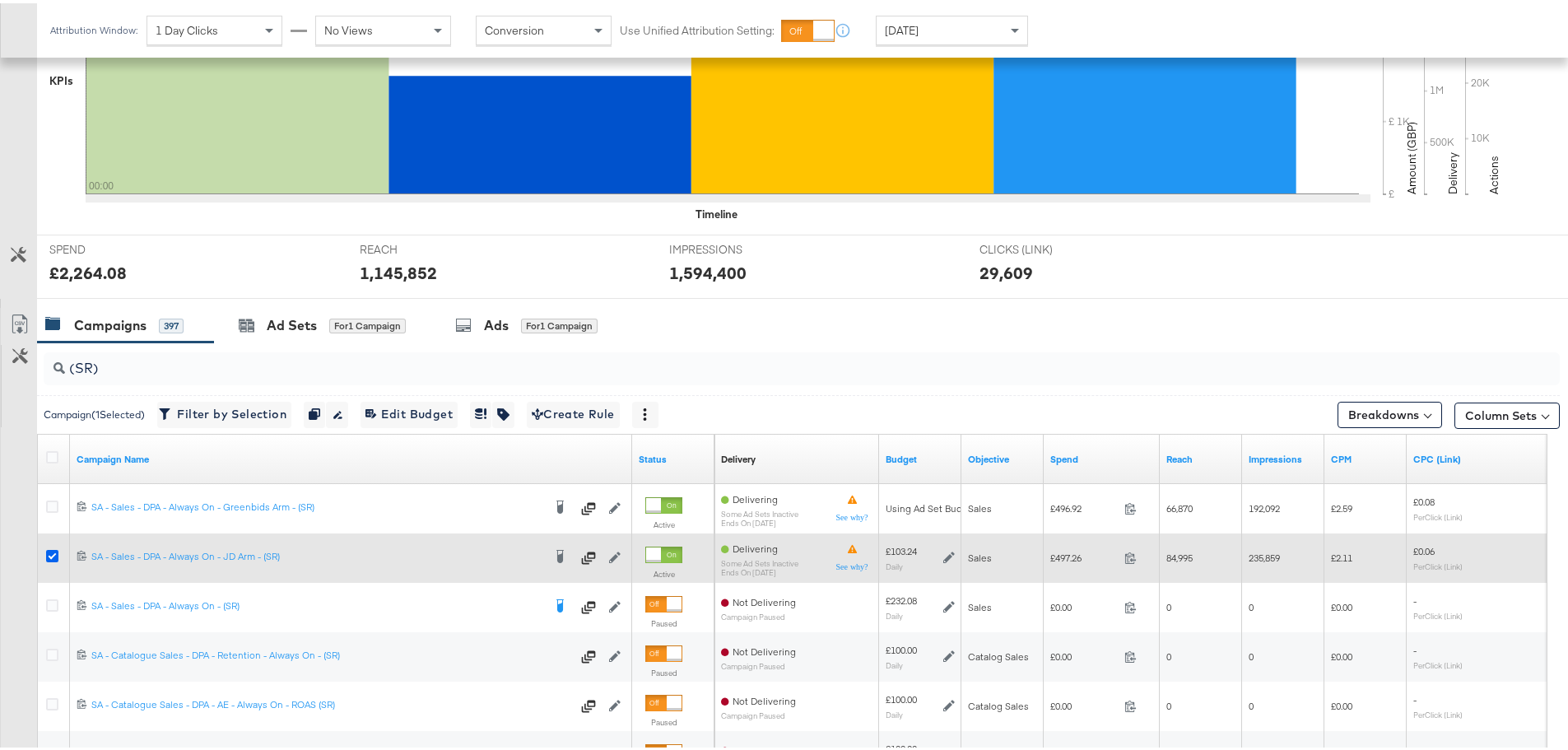
click at [50, 546] on icon at bounding box center [52, 552] width 12 height 12
click at [0, 0] on input "checkbox" at bounding box center [0, 0] width 0 height 0
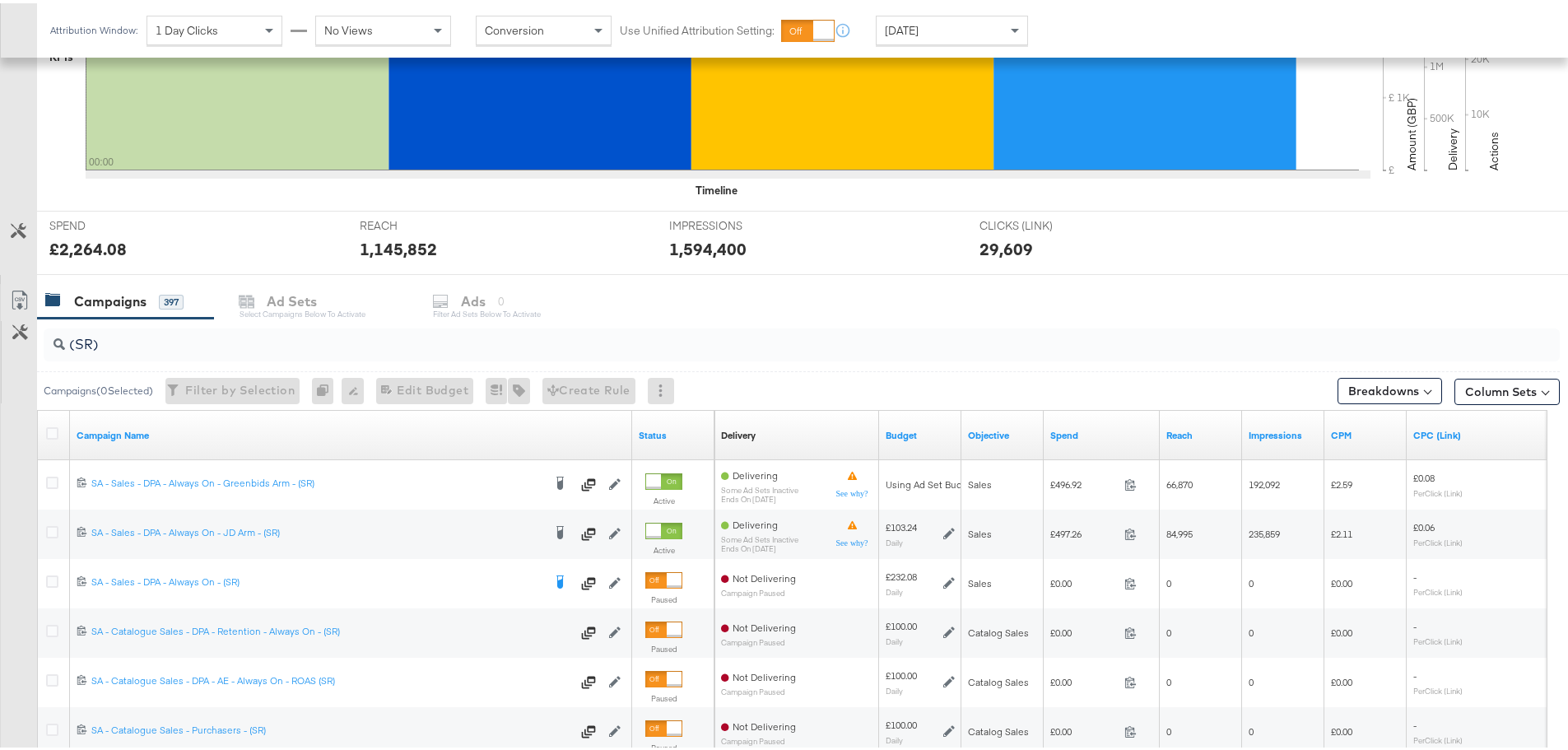
scroll to position [696, 0]
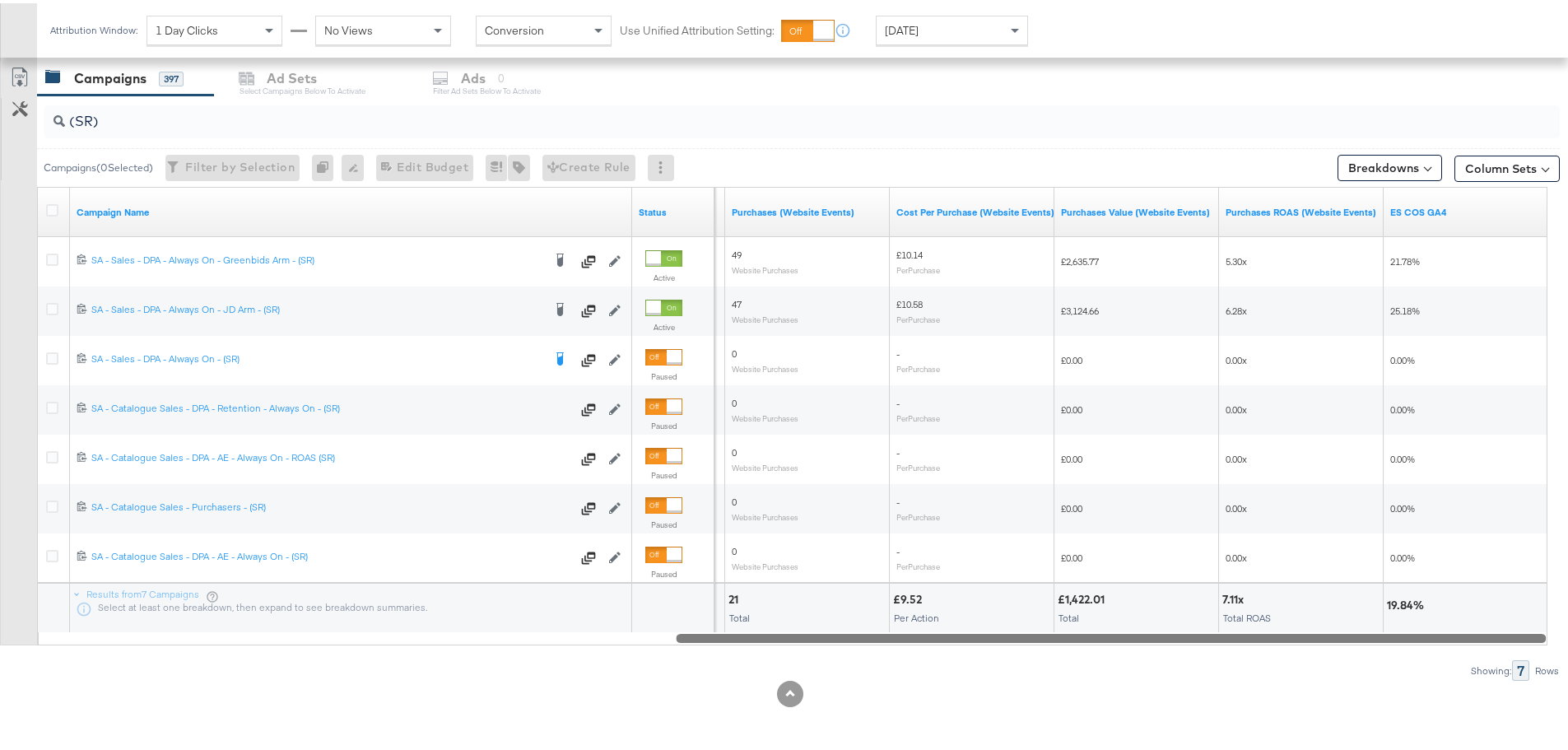
drag, startPoint x: 610, startPoint y: 639, endPoint x: 1465, endPoint y: 644, distance: 855.0
click at [1465, 644] on div "(SR) Campaigns ( 0 Selected) Filter by Selection Filter 0 campaigns 0 Rename 0 …" at bounding box center [779, 385] width 1559 height 585
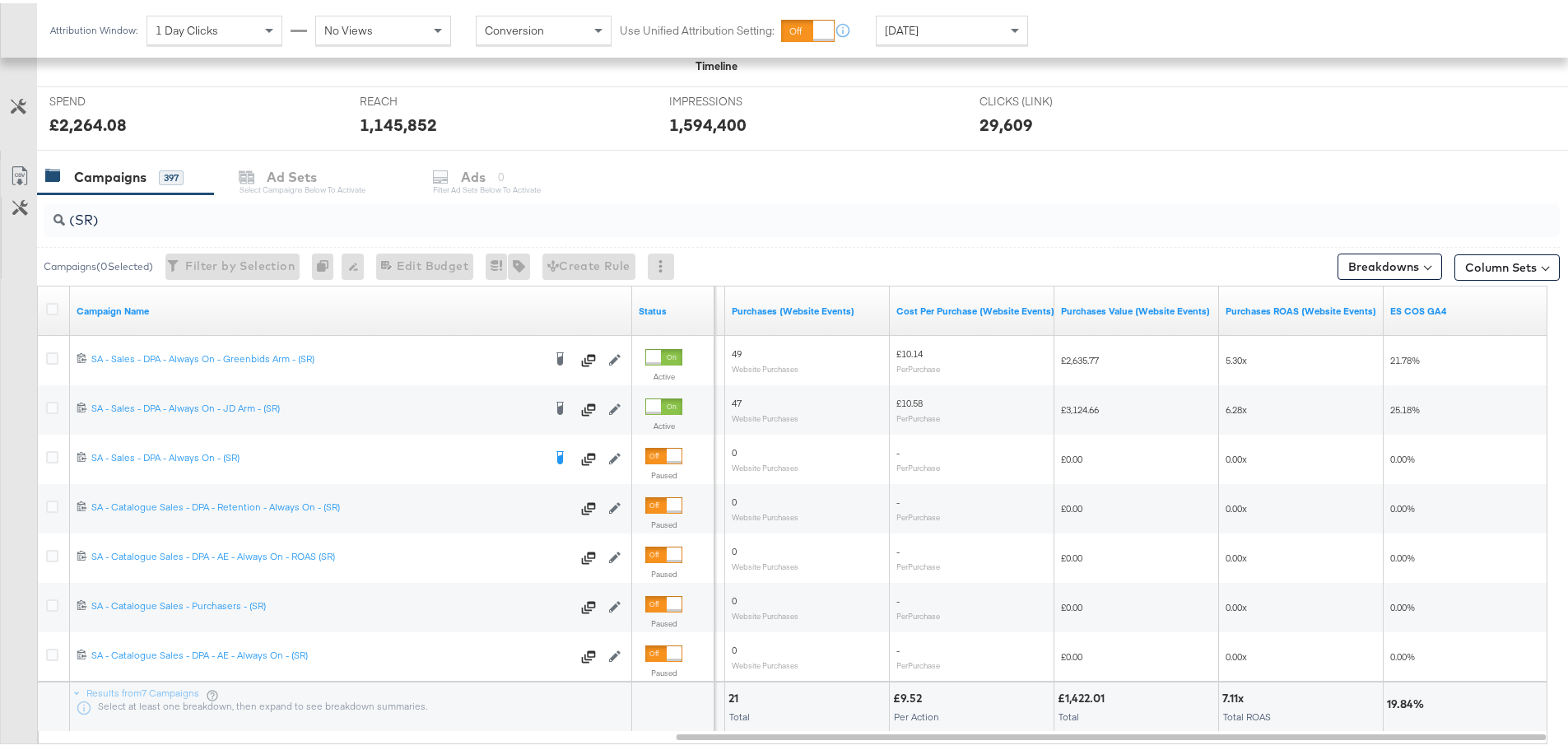
scroll to position [450, 0]
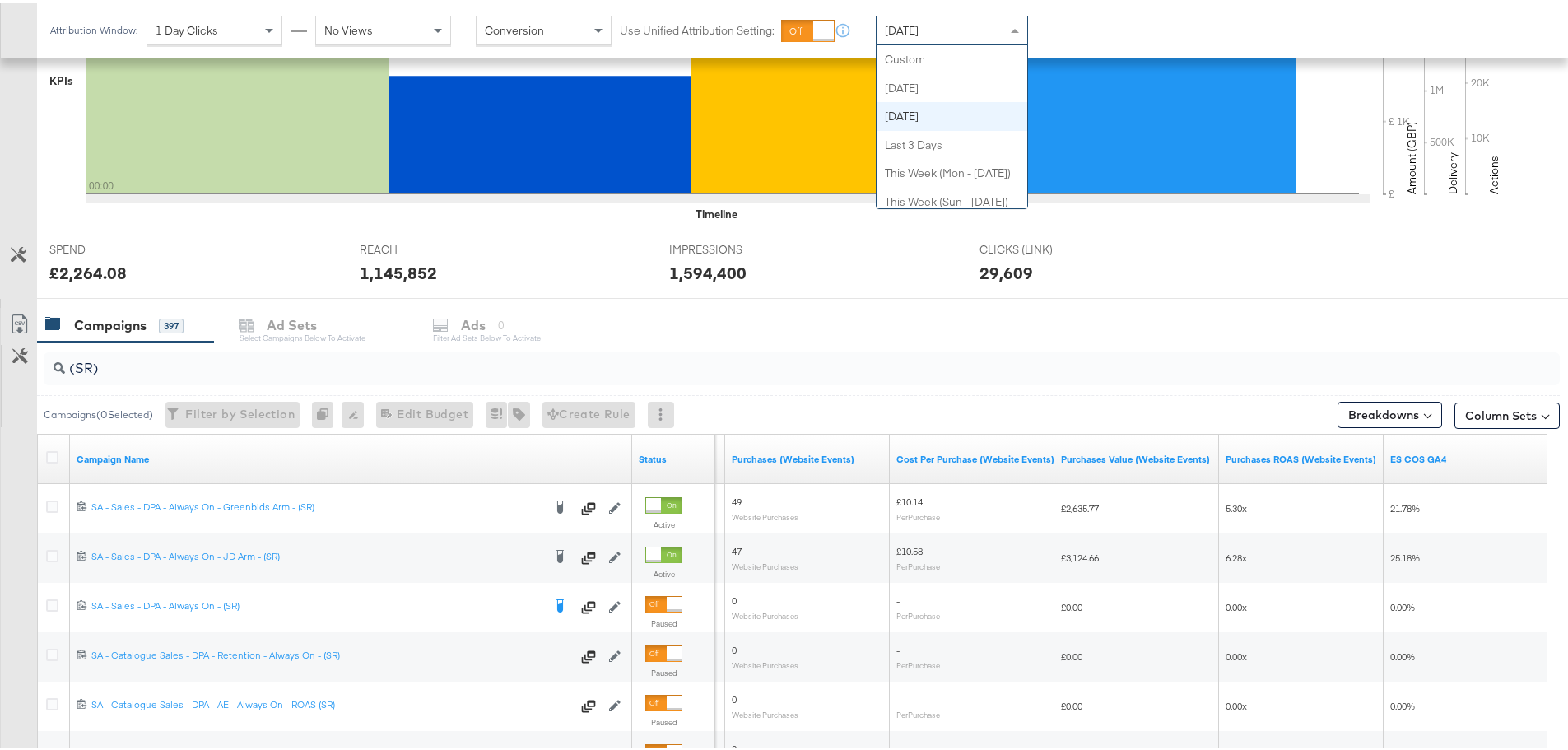
click at [930, 40] on div "[DATE]" at bounding box center [952, 27] width 151 height 28
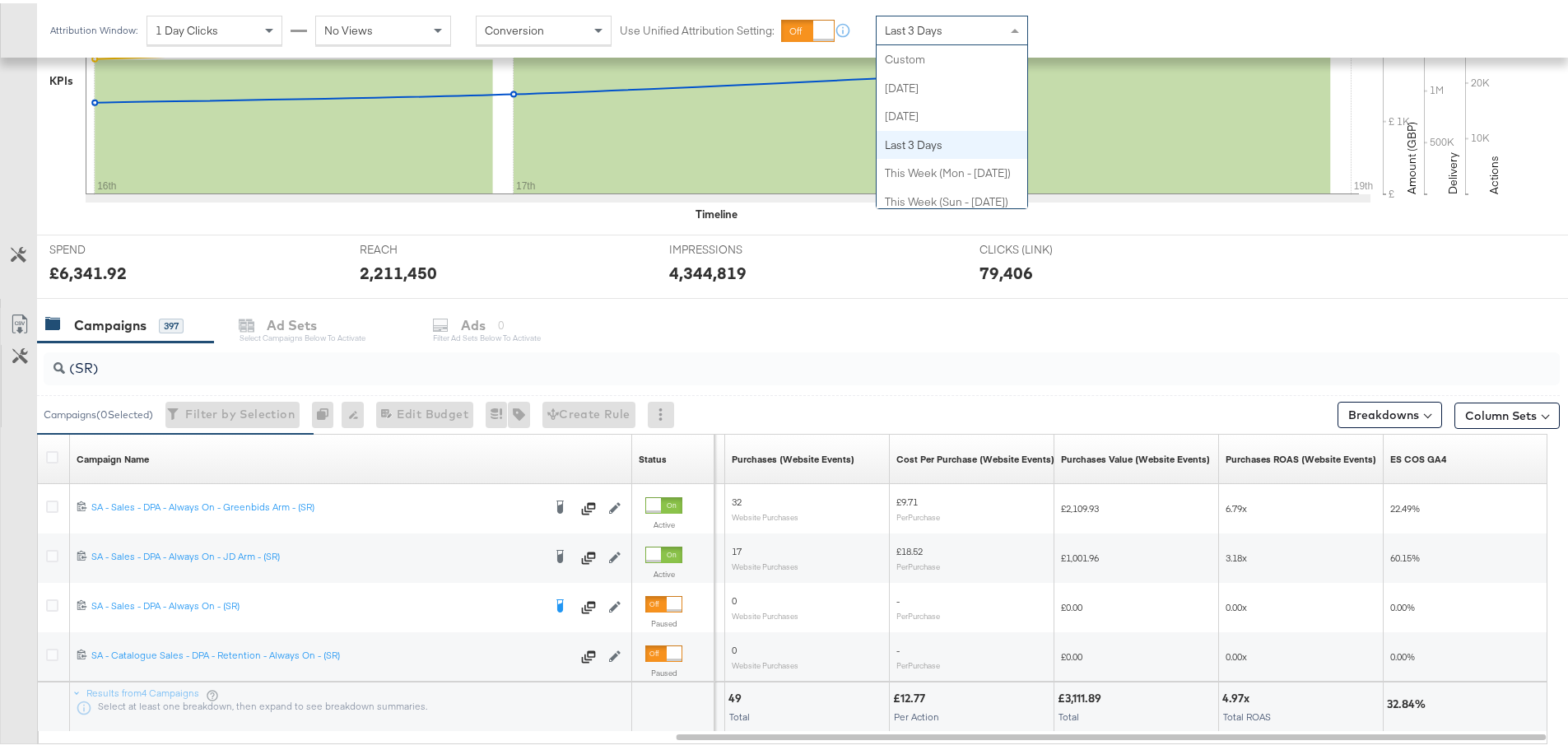
click at [927, 24] on span "Last 3 Days" at bounding box center [913, 27] width 58 height 15
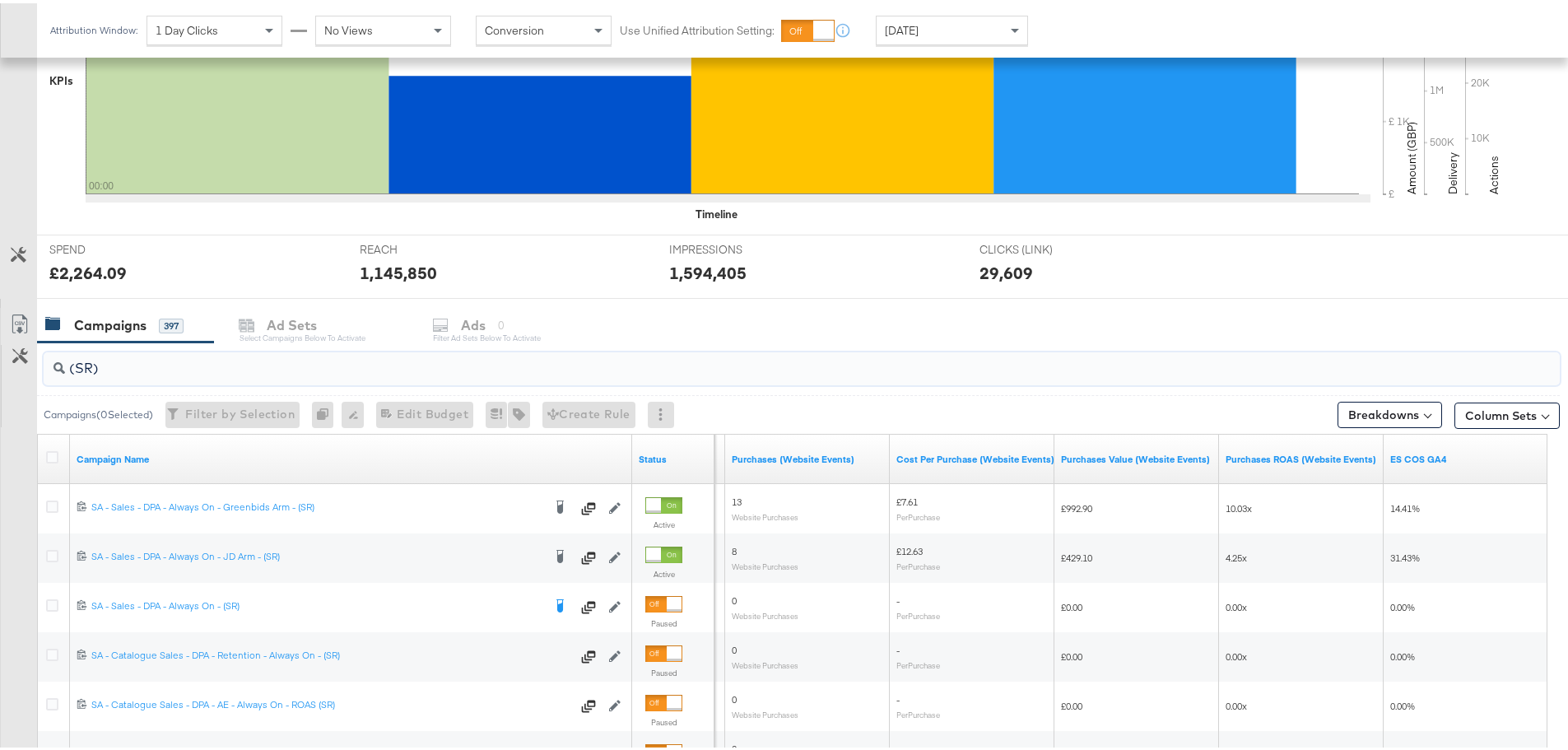
drag, startPoint x: 91, startPoint y: 369, endPoint x: 35, endPoint y: 377, distance: 56.6
click at [35, 377] on div "(SR) Campaigns ( 0 Selected) Filter by Selection Filter 0 campaigns 0 Rename 0 …" at bounding box center [779, 632] width 1559 height 585
type input "(PS)"
